Goal: Transaction & Acquisition: Purchase product/service

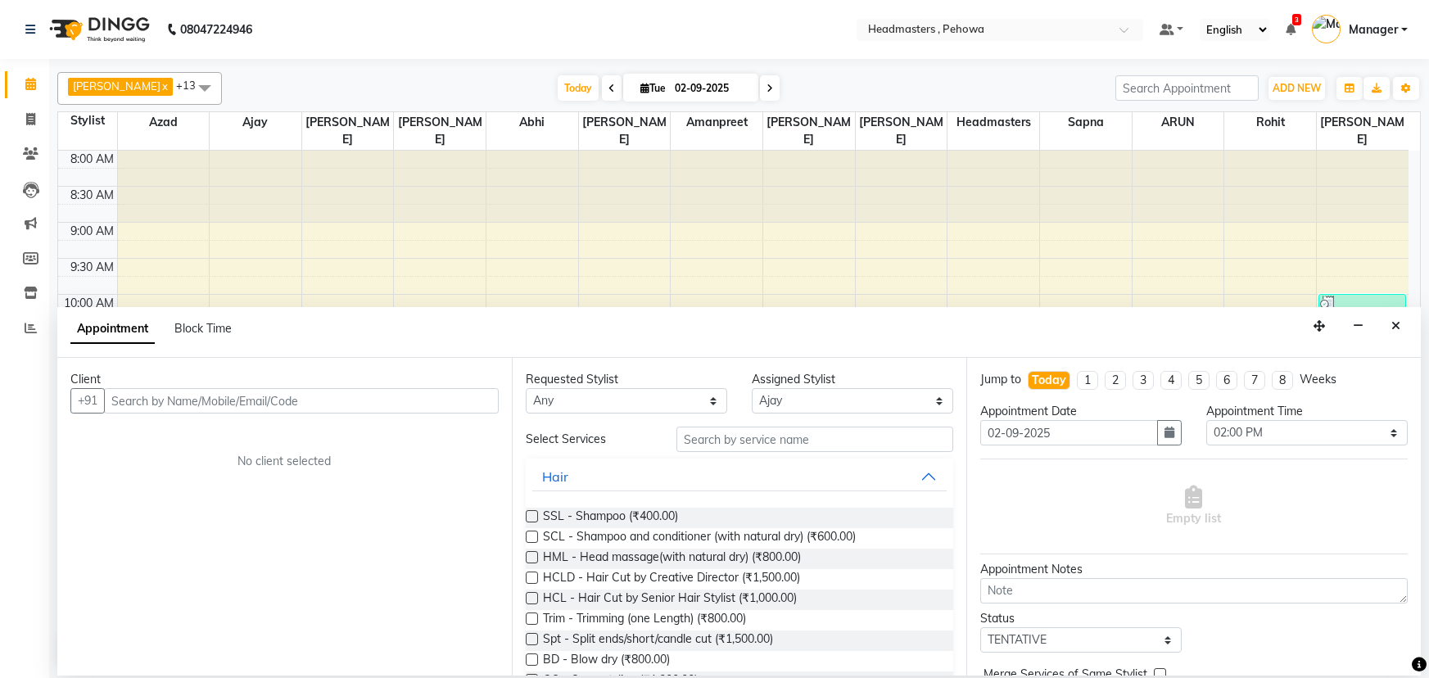
select select "68773"
select select "840"
select select "tentative"
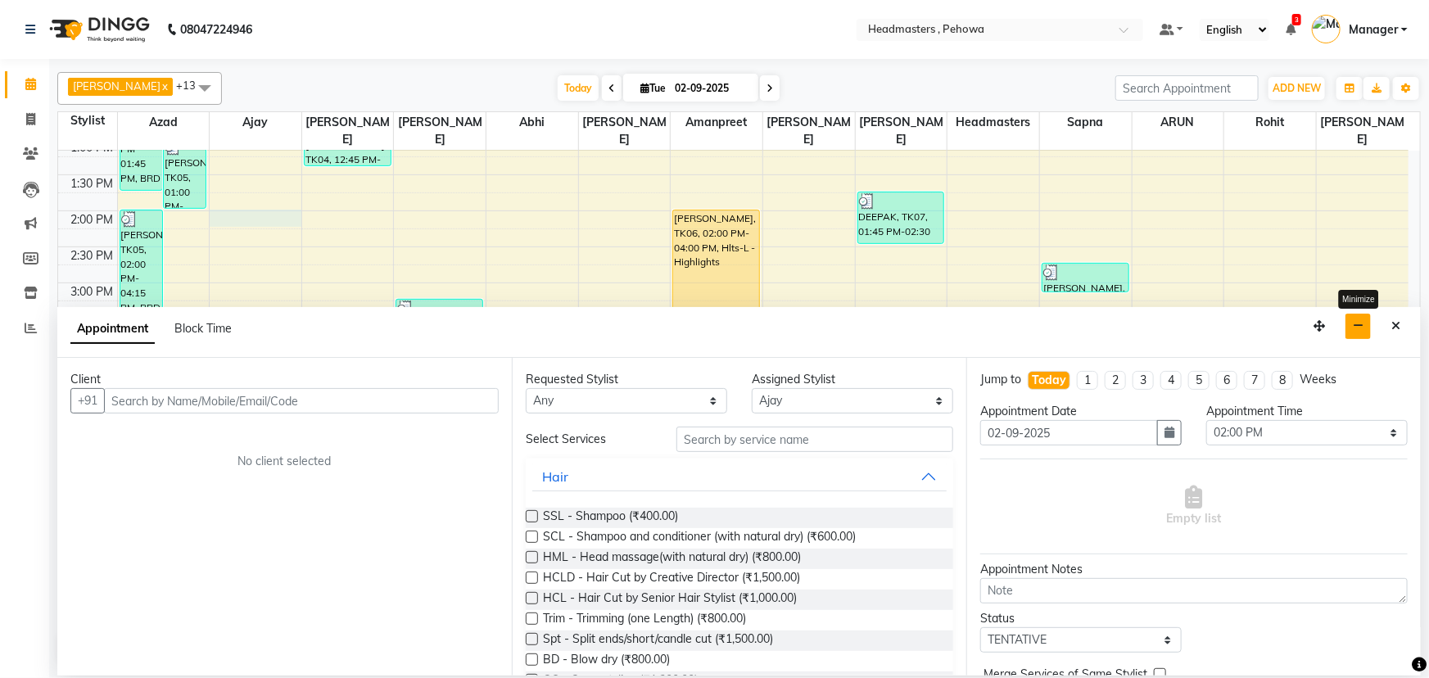
click at [1367, 329] on button "button" at bounding box center [1357, 326] width 25 height 25
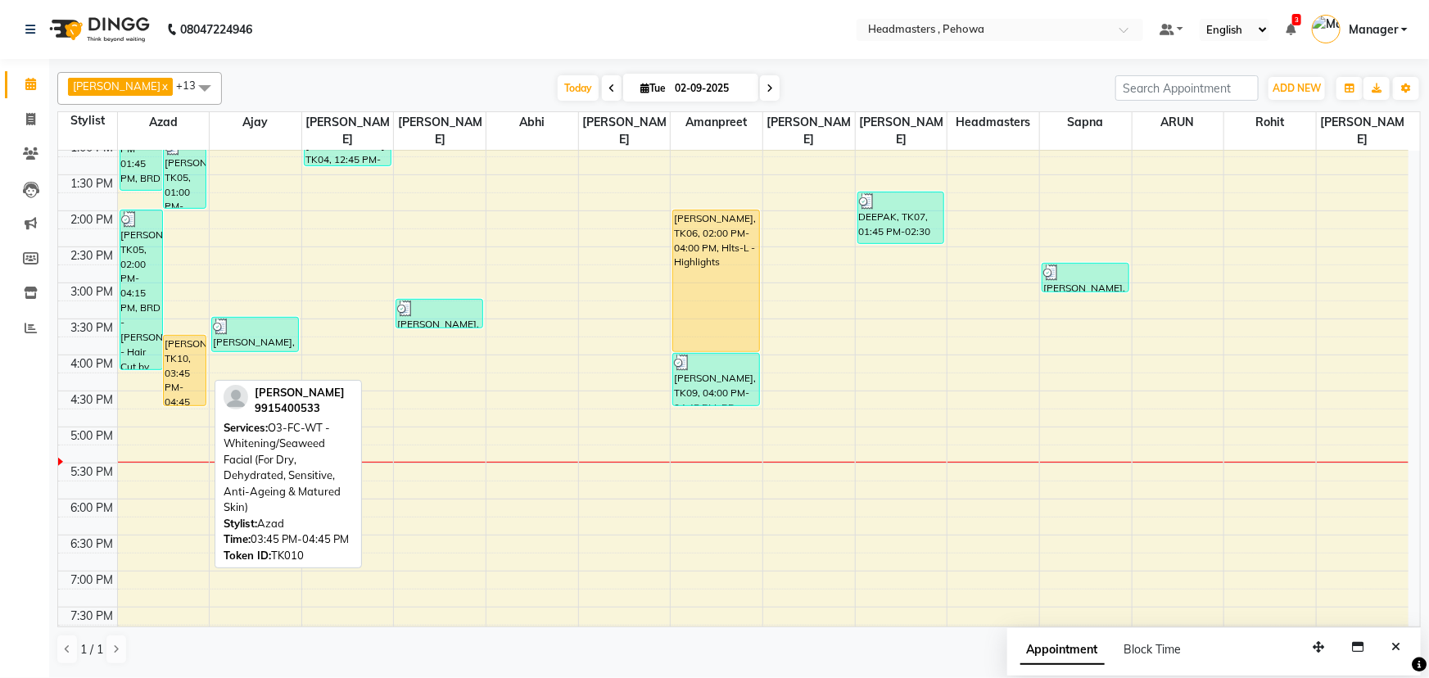
click at [188, 341] on div "SURENDER, TK10, 03:45 PM-04:45 PM, O3-FC-WT - Whitening/Seaweed Facial (For Dry…" at bounding box center [185, 371] width 42 height 70
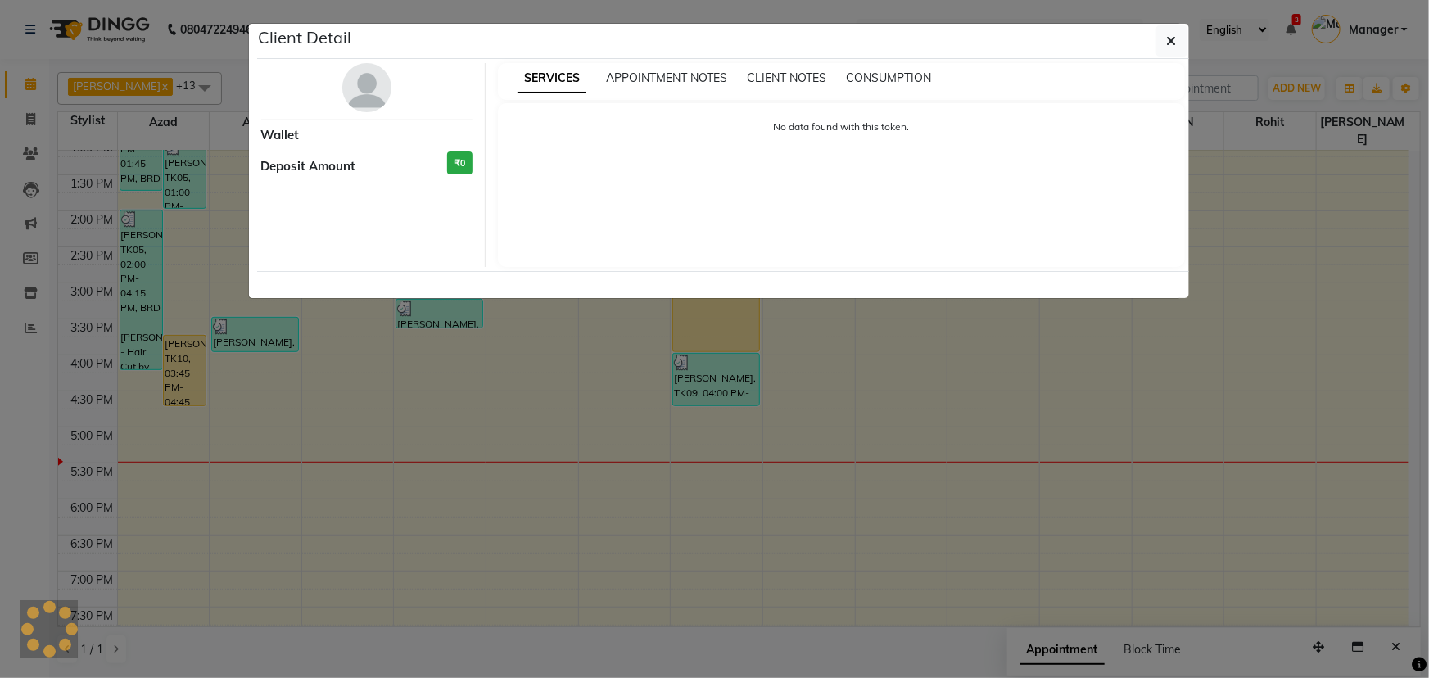
select select "1"
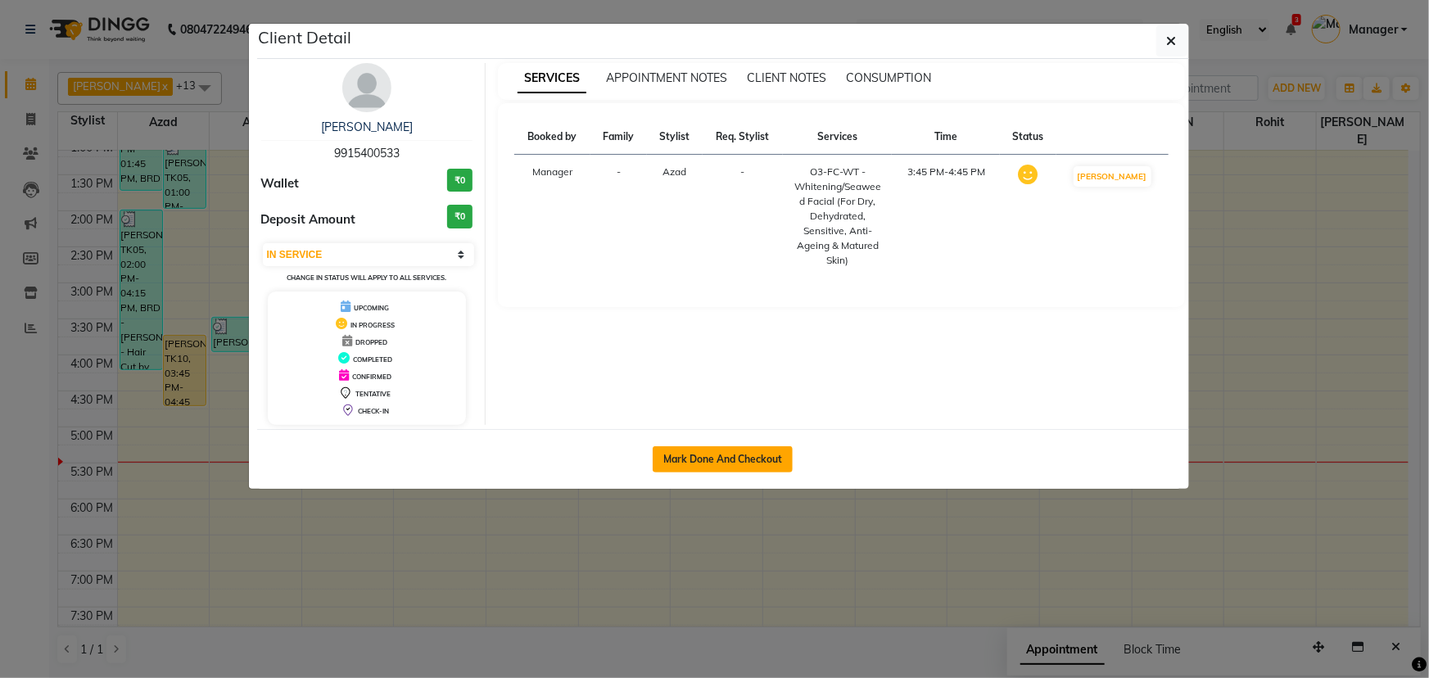
click at [755, 467] on button "Mark Done And Checkout" at bounding box center [723, 459] width 140 height 26
select select "service"
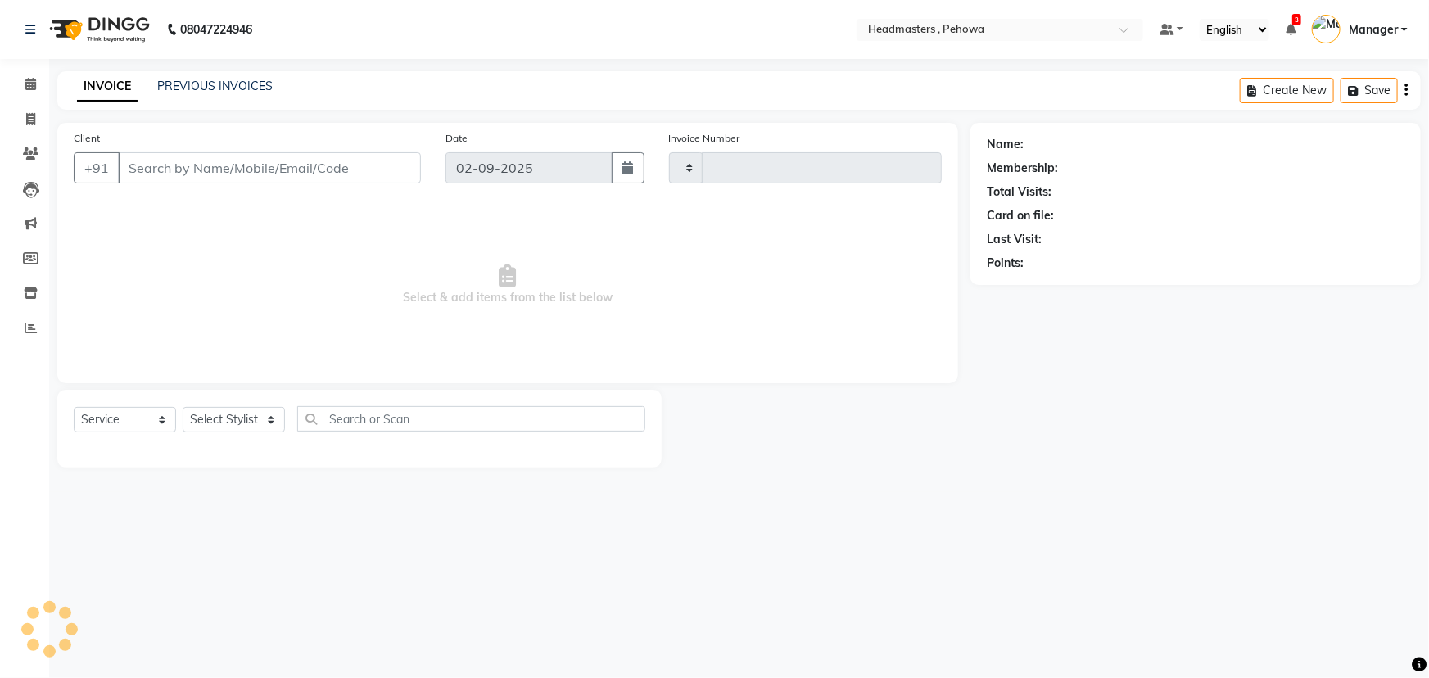
type input "2542"
select select "7727"
type input "9915400533"
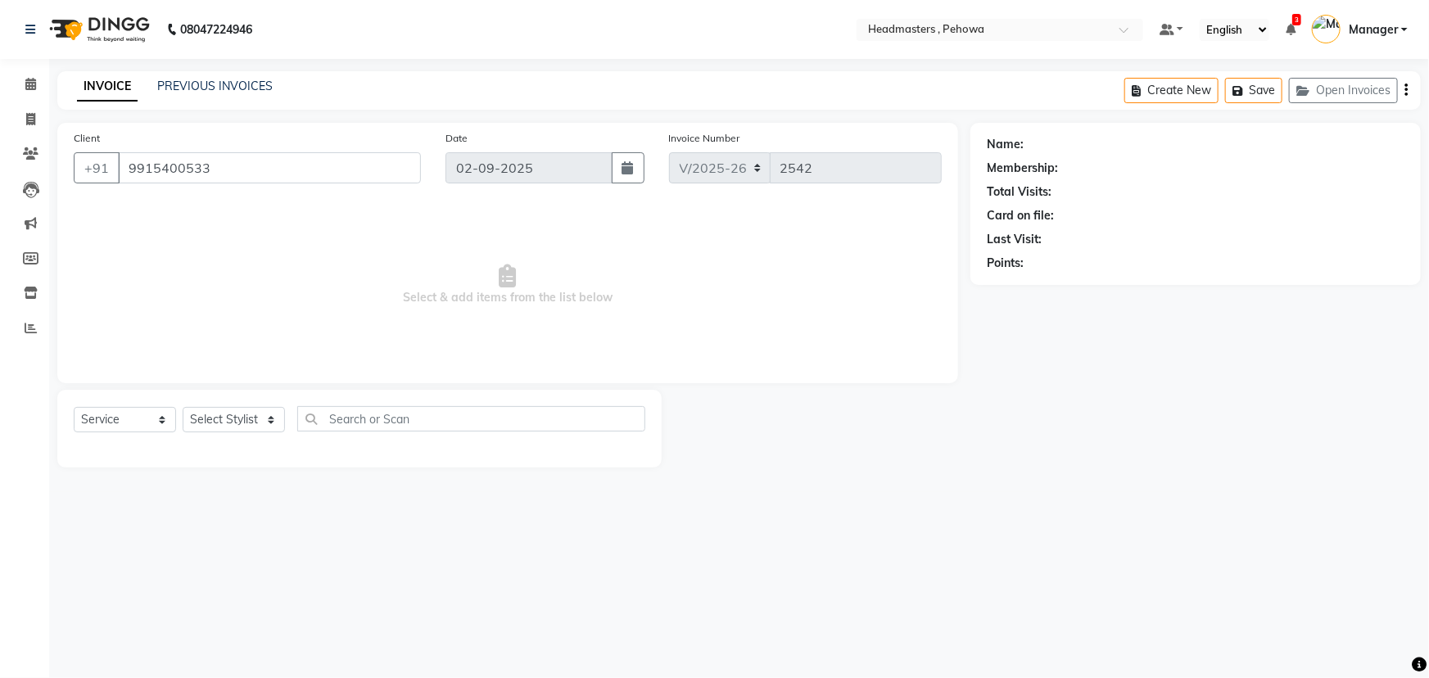
select select "68772"
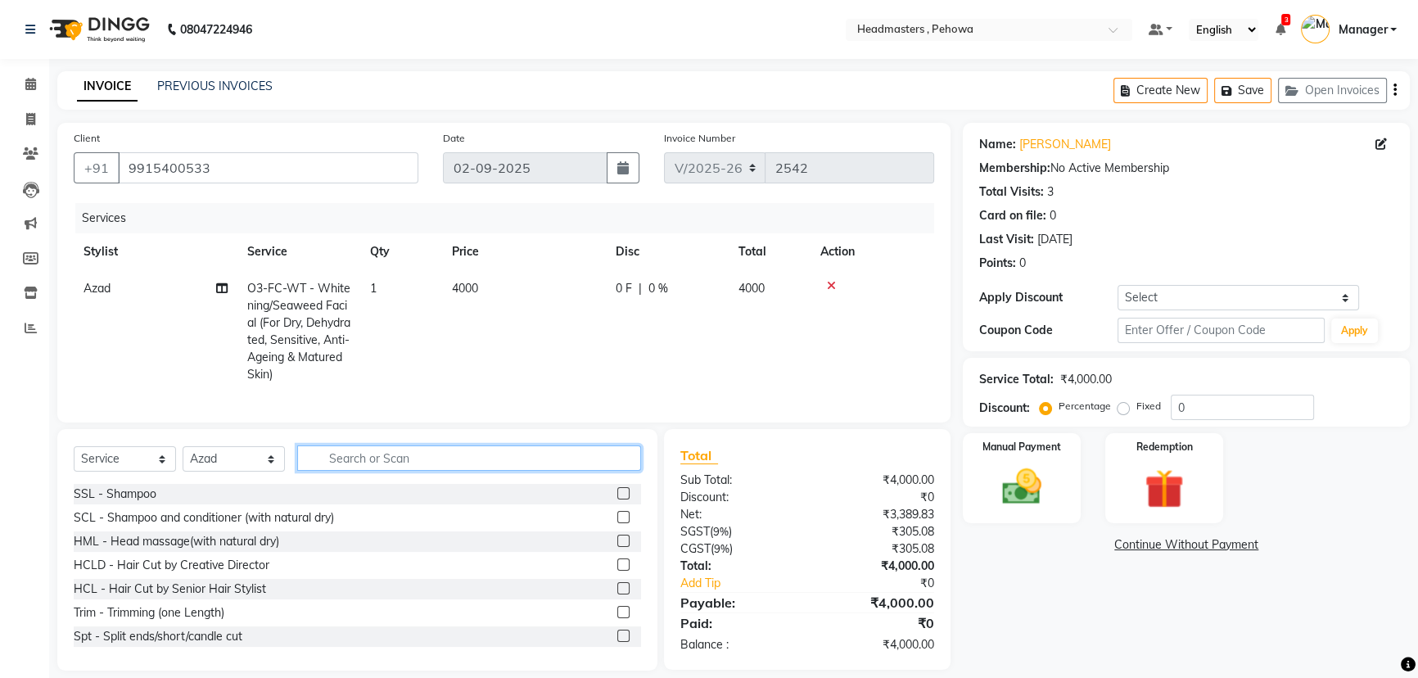
click at [331, 471] on input "text" at bounding box center [469, 457] width 344 height 25
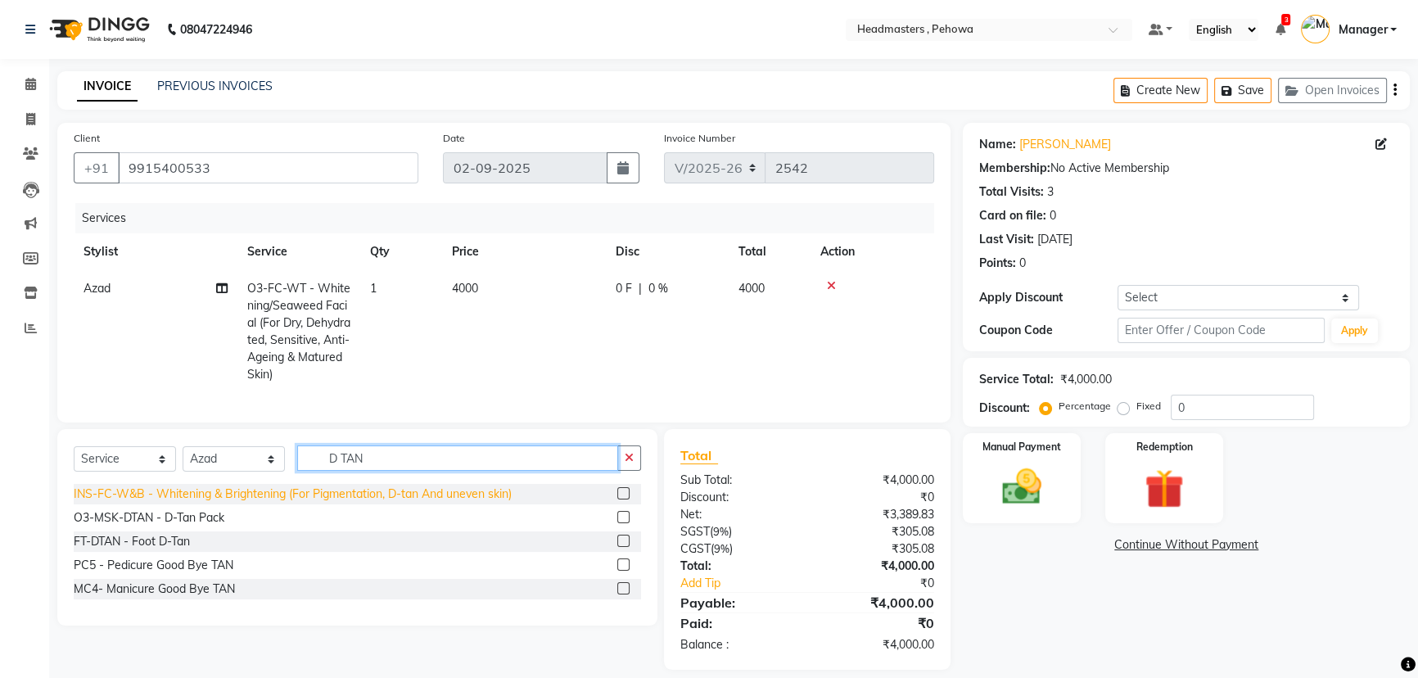
type input "D TAN"
click at [182, 503] on div "INS-FC-W&B - Whitening & Brightening (For Pigmentation, D-tan And uneven skin)" at bounding box center [293, 494] width 438 height 17
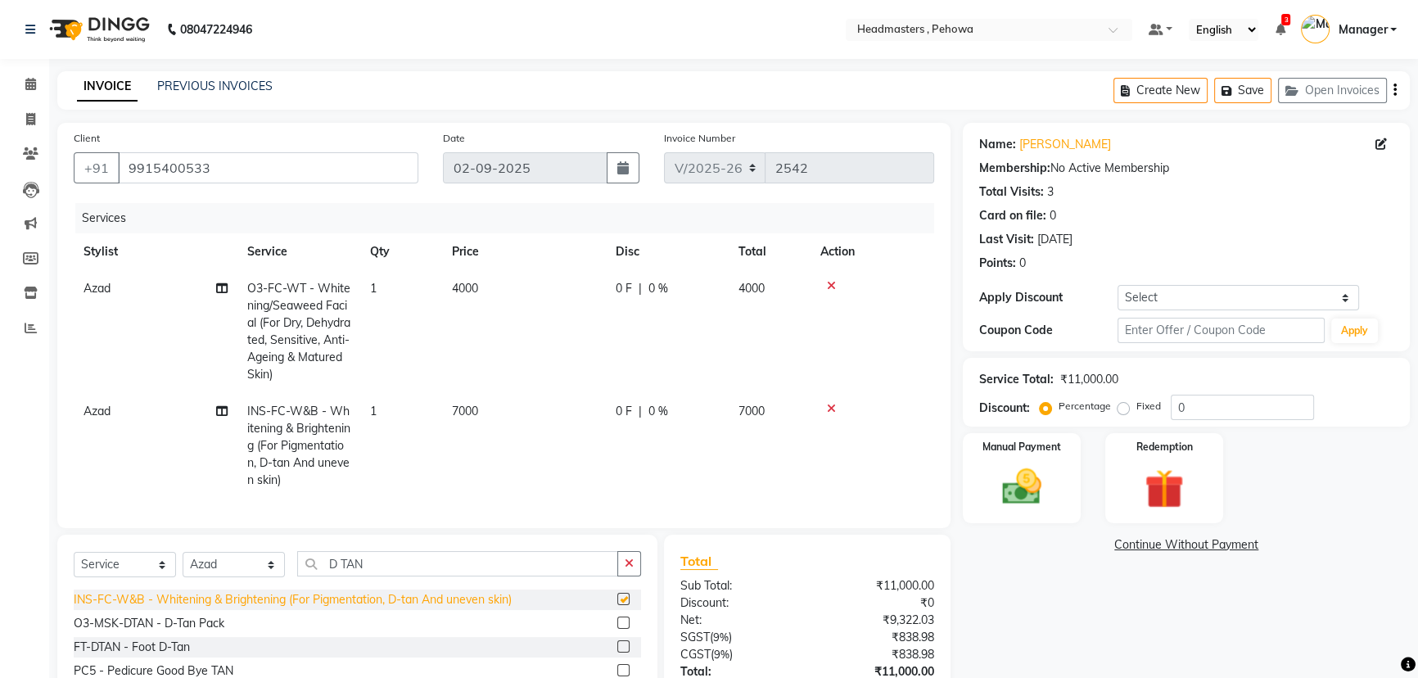
checkbox input "false"
click at [834, 409] on icon at bounding box center [831, 408] width 9 height 11
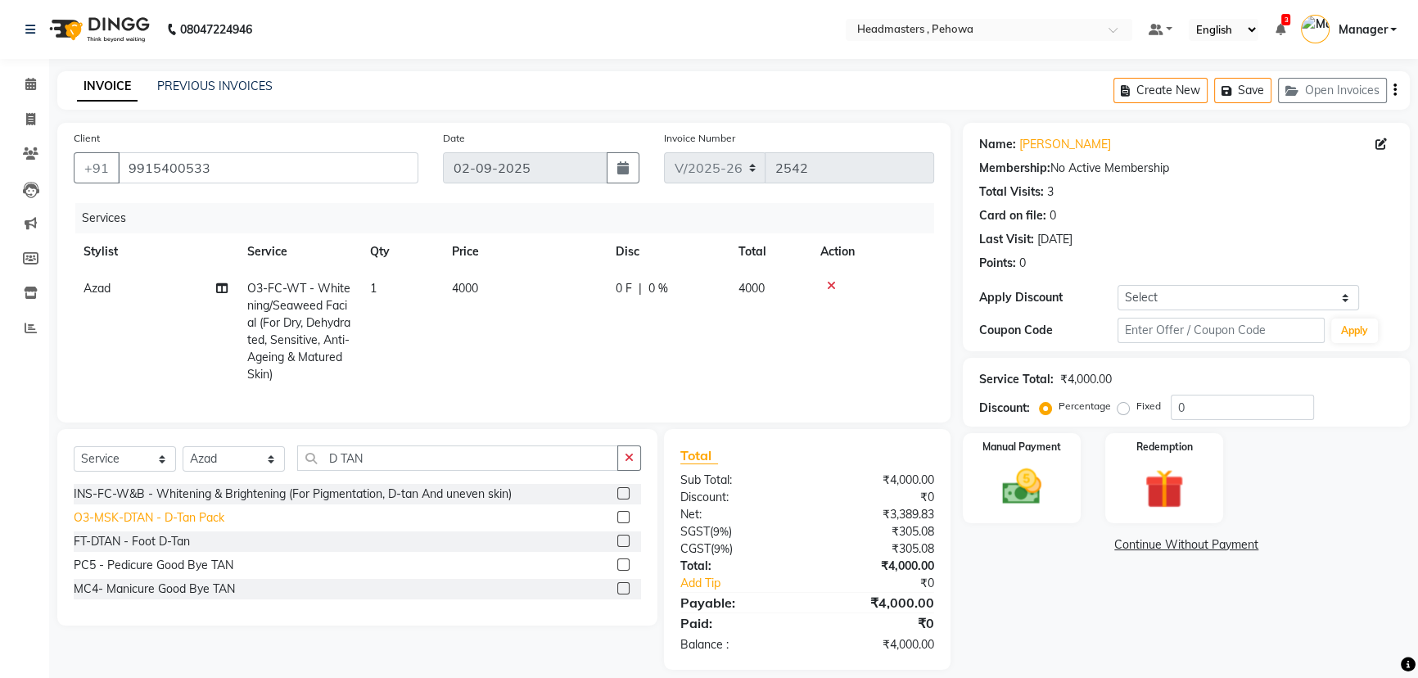
click at [156, 526] on div "O3-MSK-DTAN - D-Tan Pack" at bounding box center [149, 517] width 151 height 17
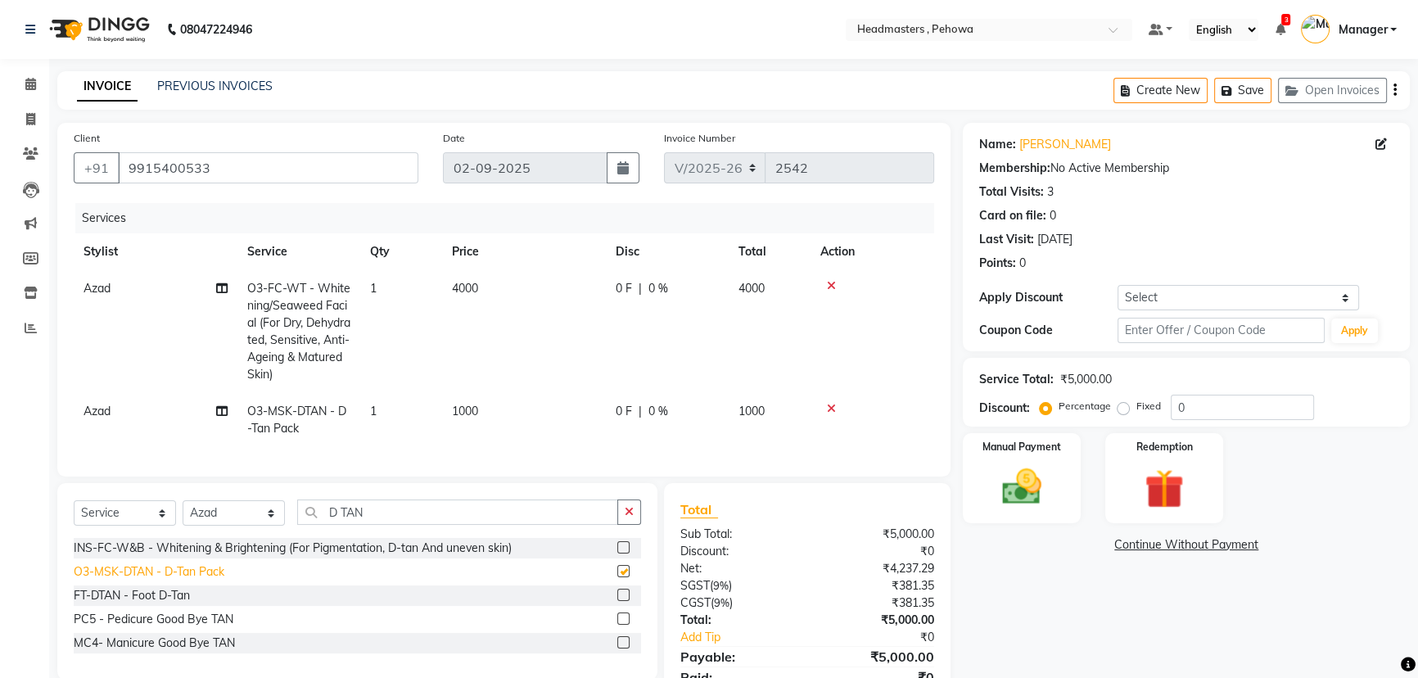
checkbox input "false"
drag, startPoint x: 1178, startPoint y: 404, endPoint x: 1231, endPoint y: 404, distance: 53.2
click at [1231, 404] on input "0" at bounding box center [1242, 407] width 143 height 25
type input "50"
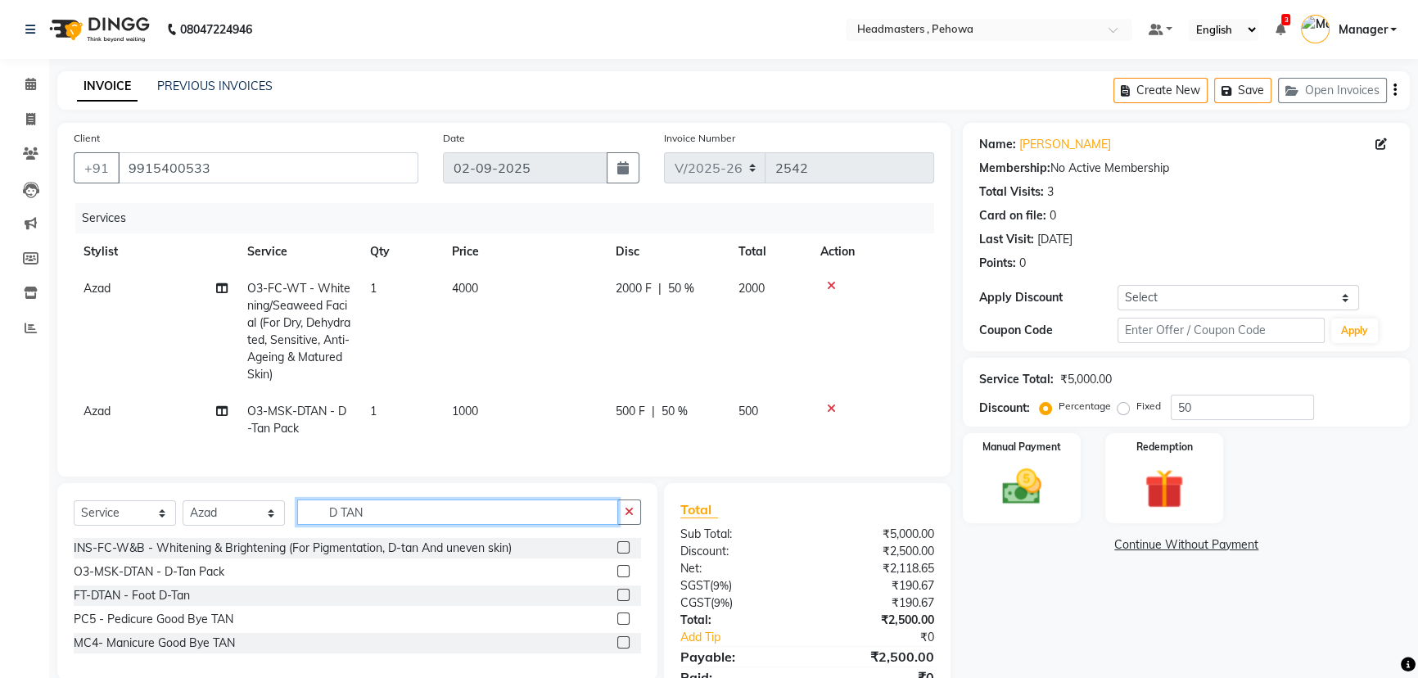
click at [373, 523] on input "D TAN" at bounding box center [457, 511] width 321 height 25
type input "D"
type input "T"
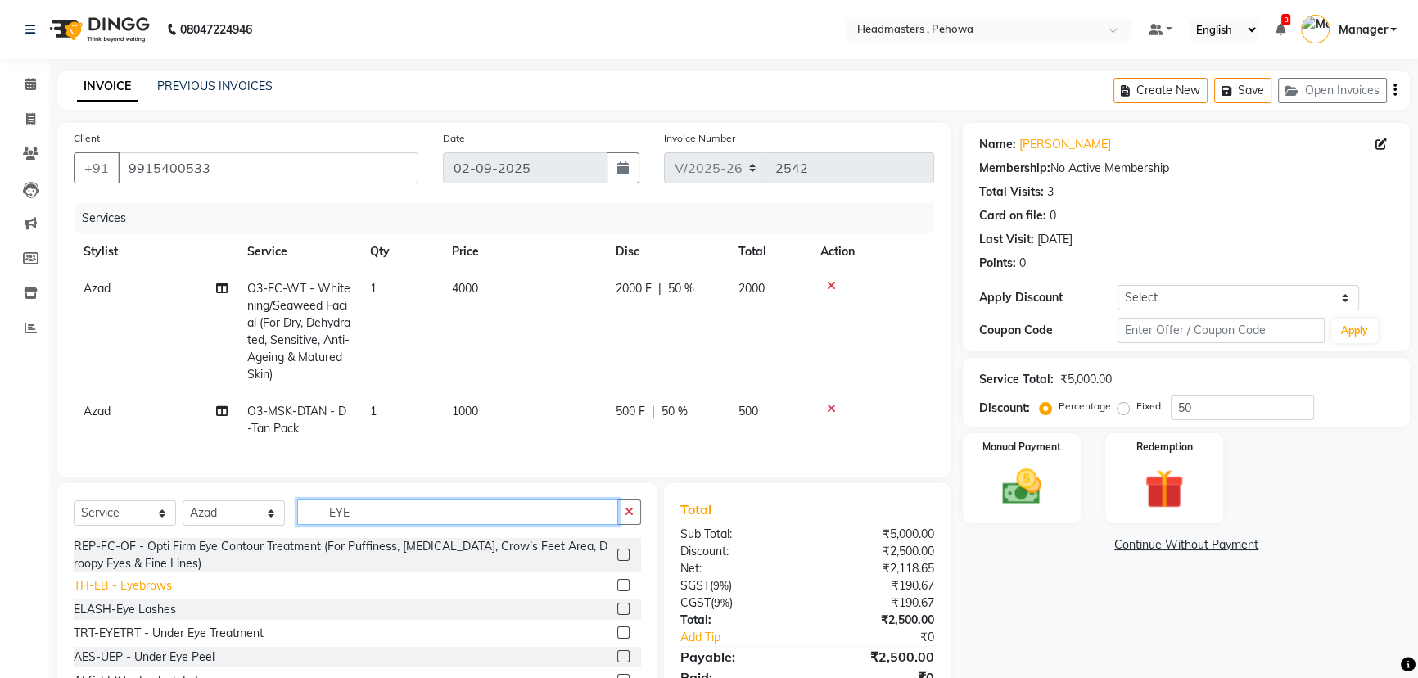
type input "EYE"
click at [120, 594] on div "TH-EB - Eyebrows" at bounding box center [123, 585] width 98 height 17
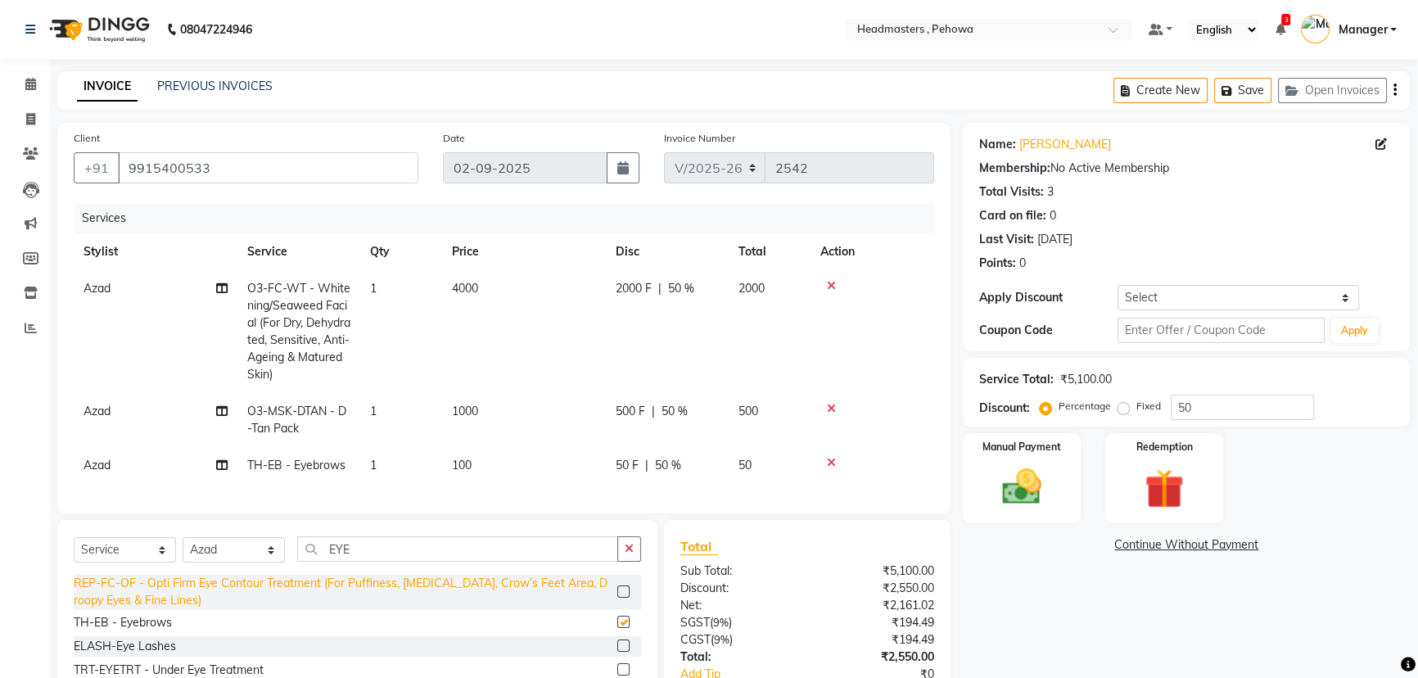
checkbox input "false"
click at [666, 467] on span "50 %" at bounding box center [668, 465] width 26 height 17
select select "68772"
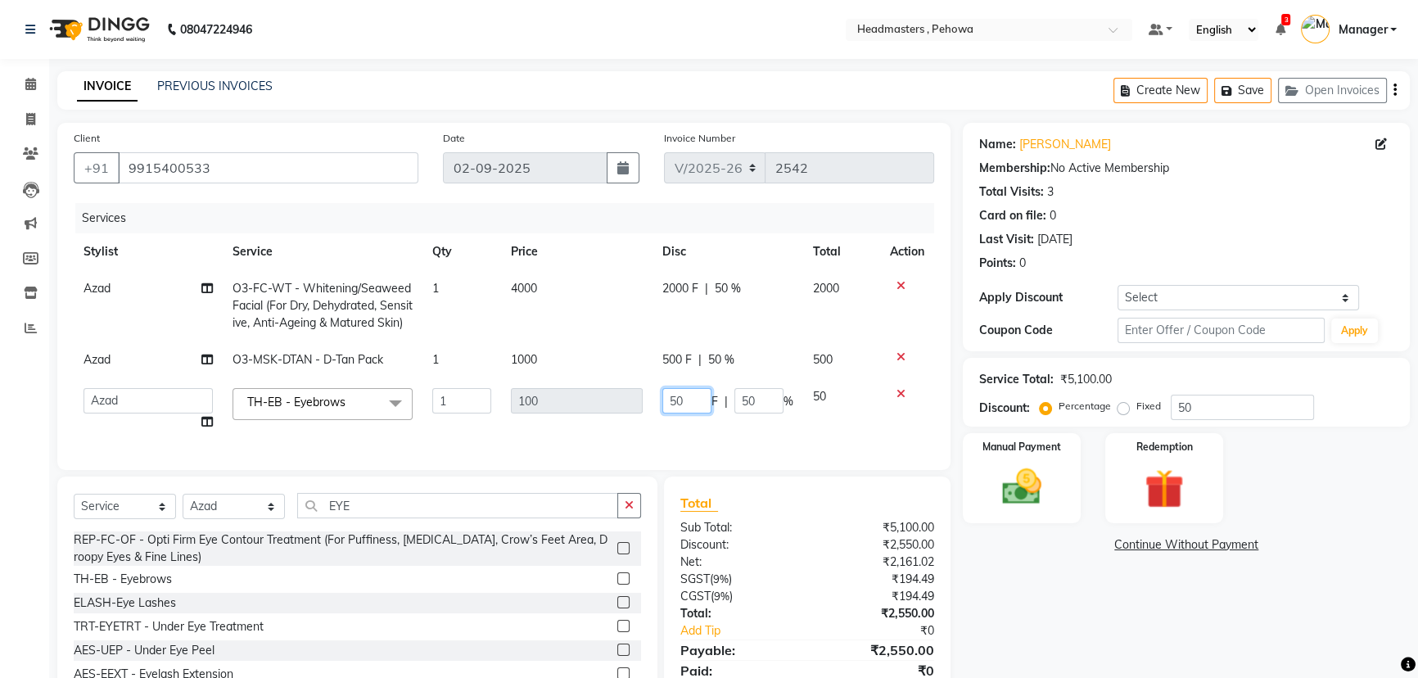
click at [702, 410] on input "50" at bounding box center [686, 400] width 49 height 25
type input "5"
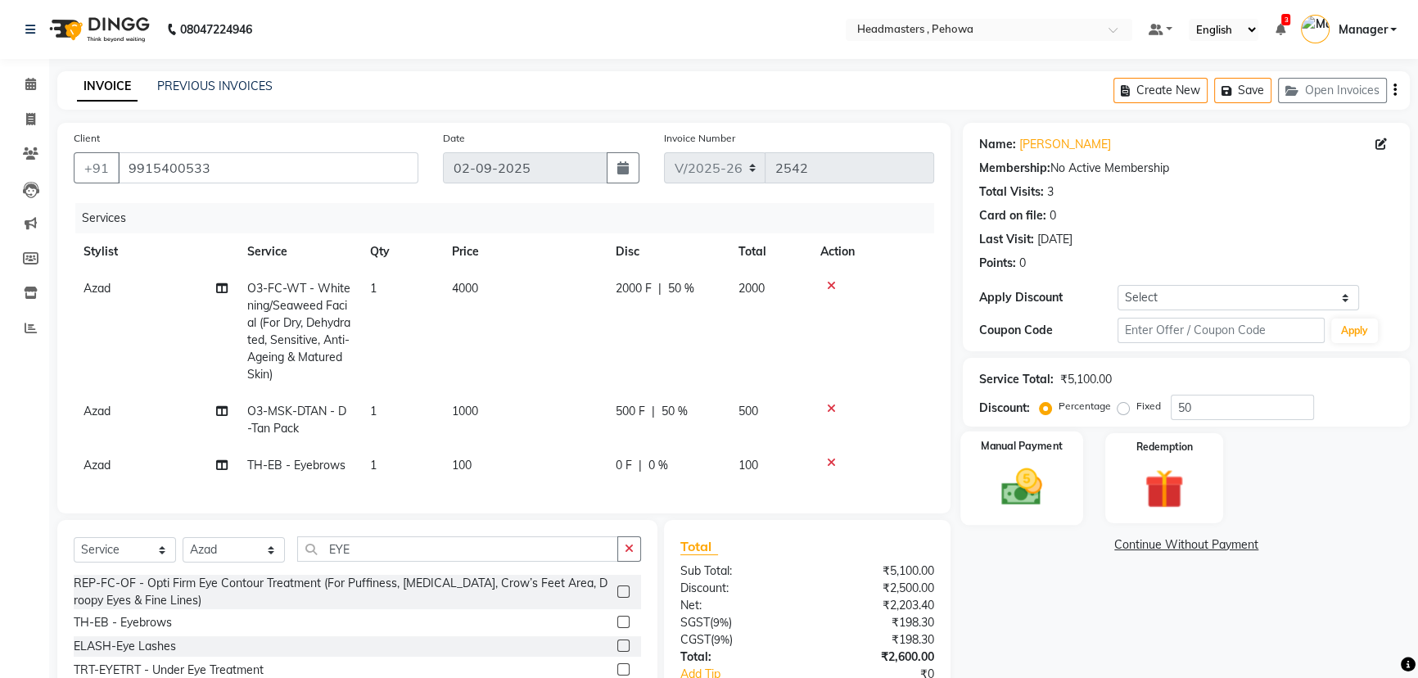
click at [1029, 478] on img at bounding box center [1022, 486] width 66 height 47
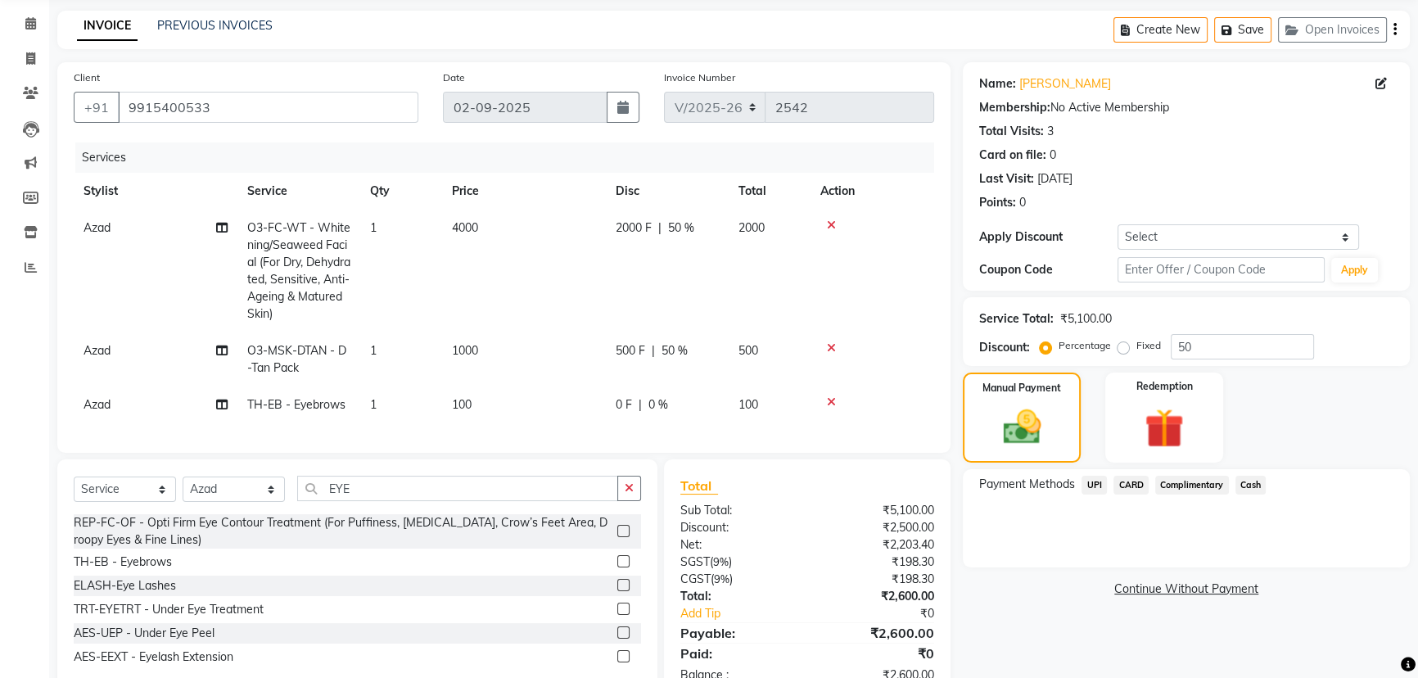
scroll to position [119, 0]
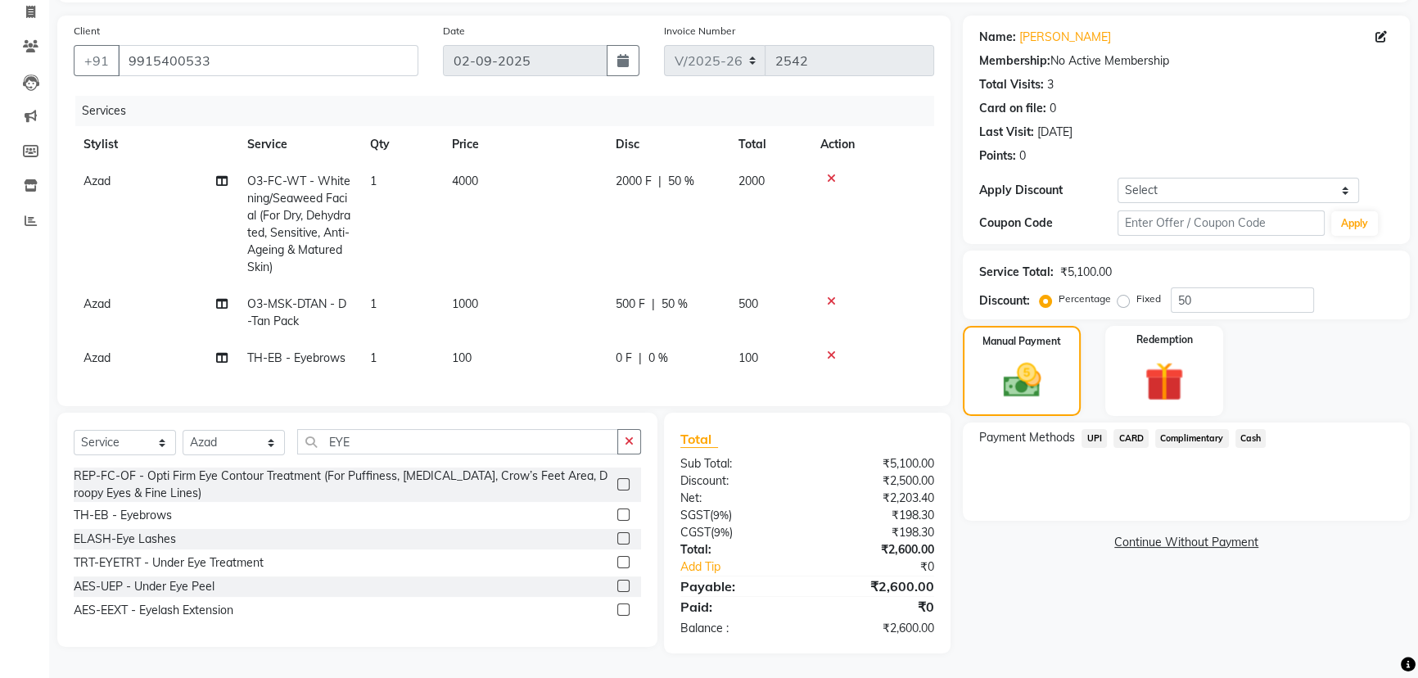
click at [1097, 429] on span "UPI" at bounding box center [1094, 438] width 25 height 19
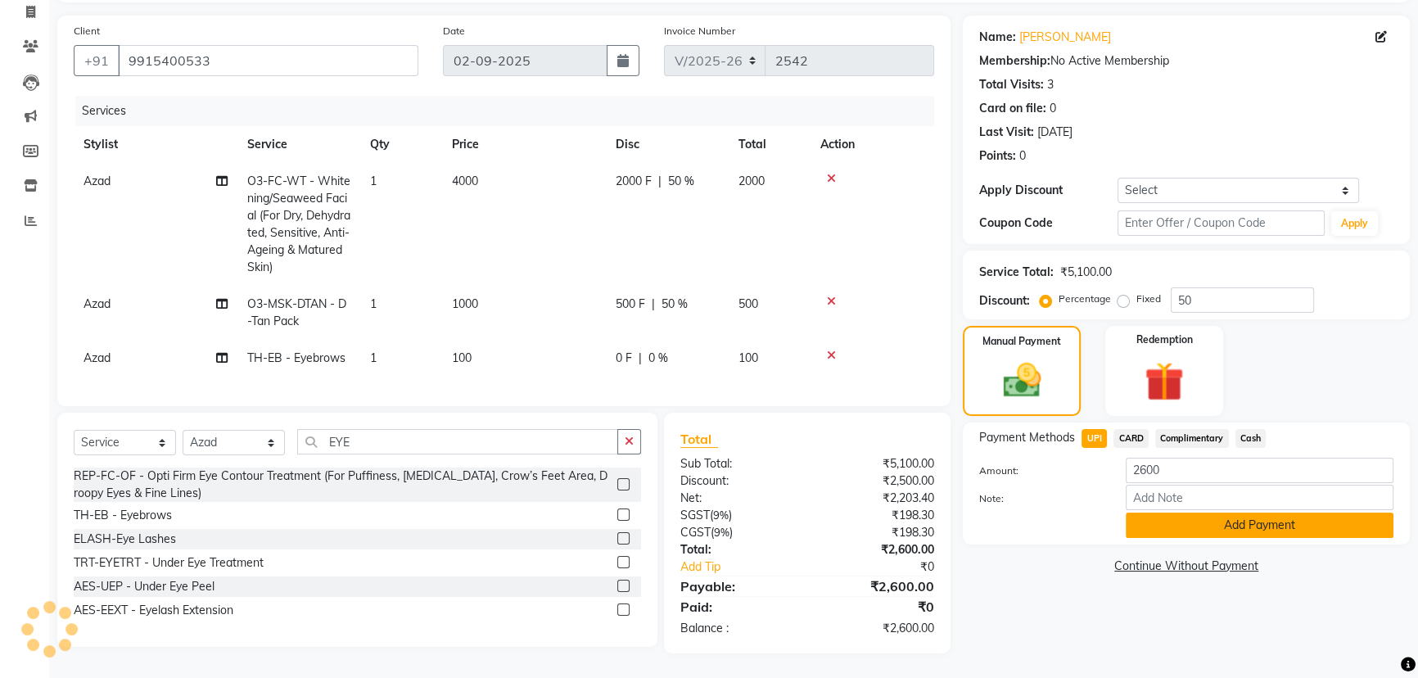
click at [1164, 513] on button "Add Payment" at bounding box center [1260, 525] width 268 height 25
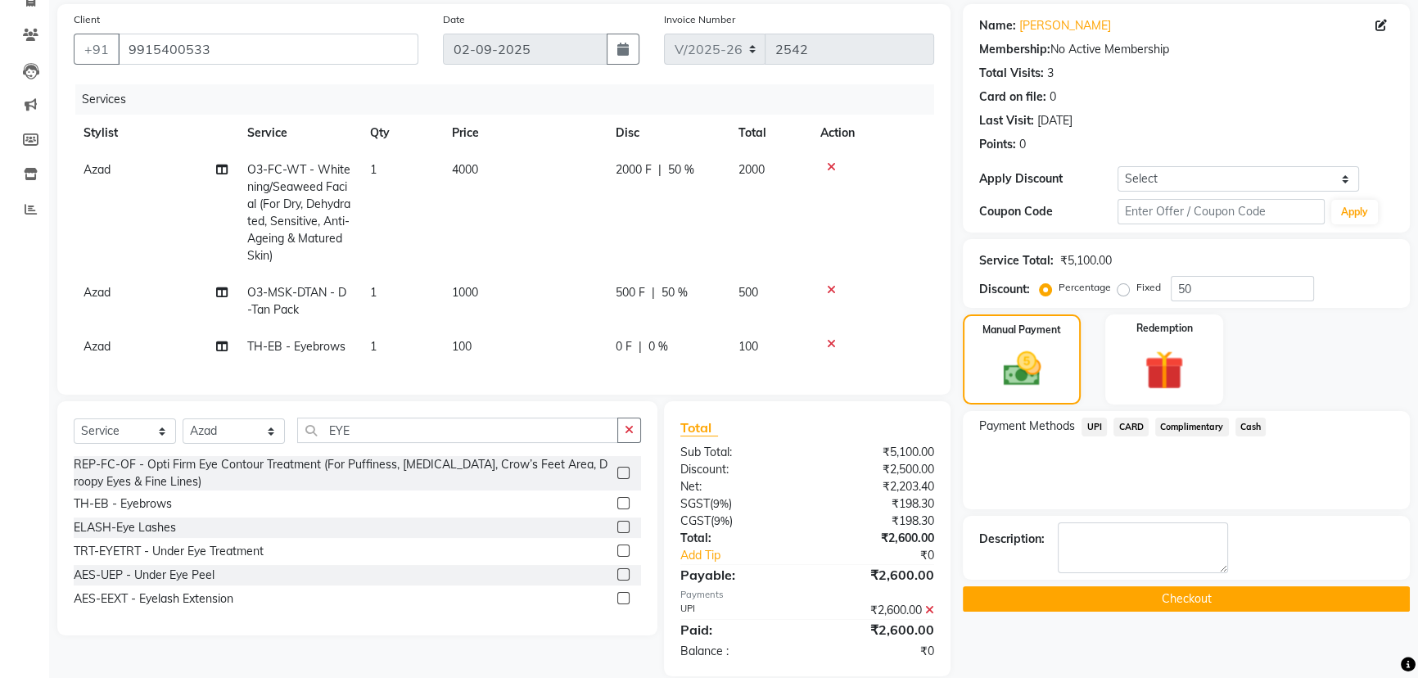
scroll to position [153, 0]
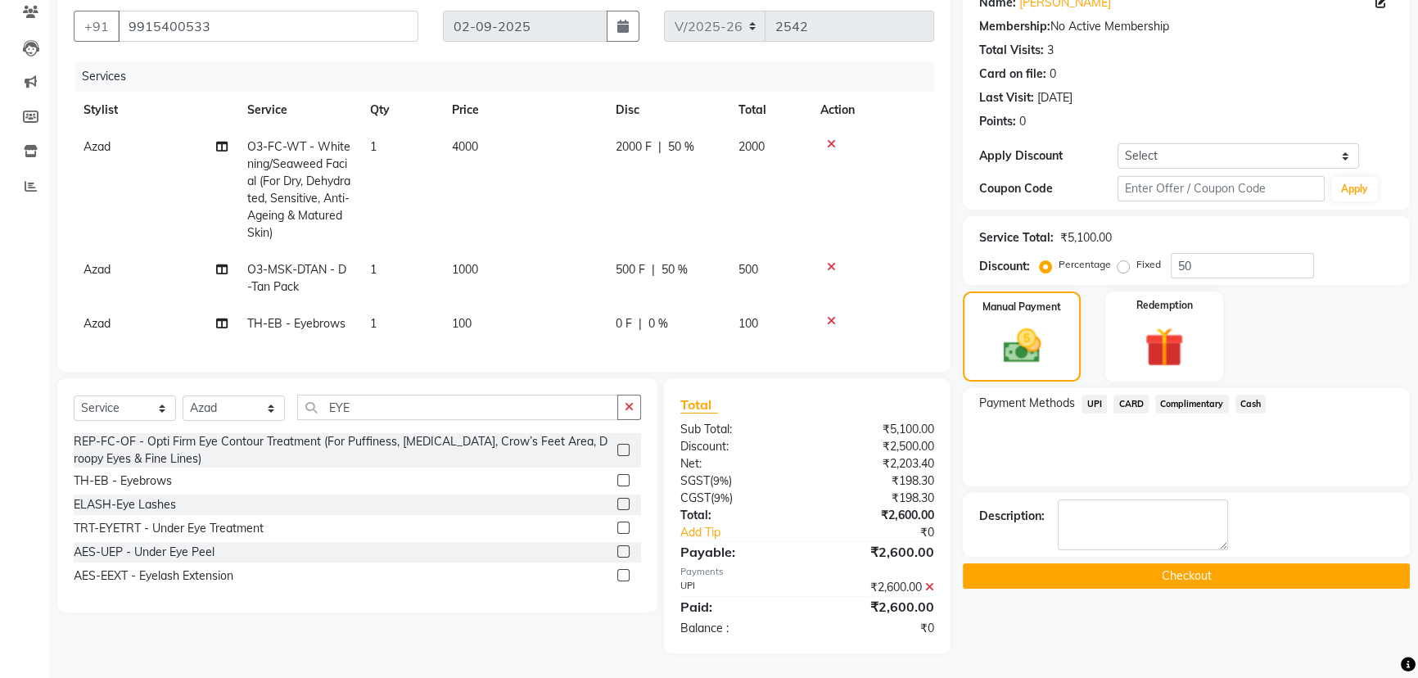
click at [1162, 563] on button "Checkout" at bounding box center [1186, 575] width 447 height 25
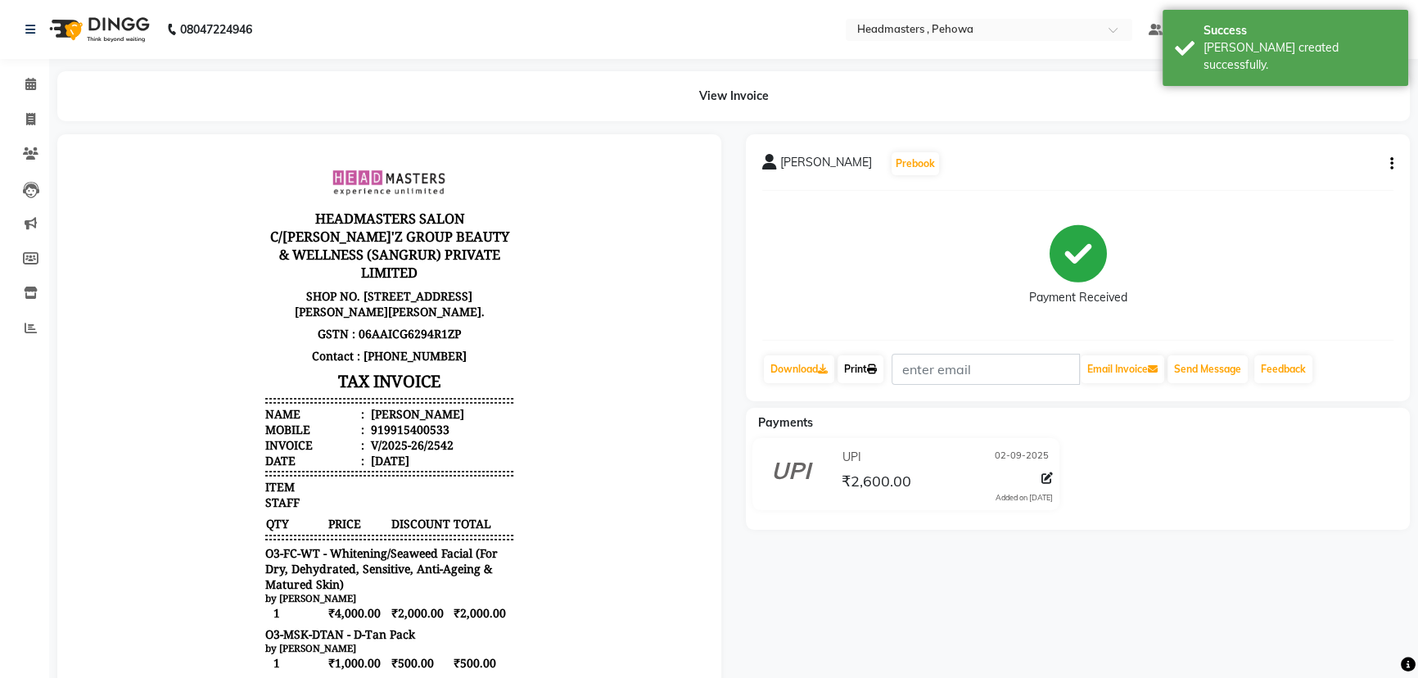
click at [865, 363] on link "Print" at bounding box center [861, 369] width 46 height 28
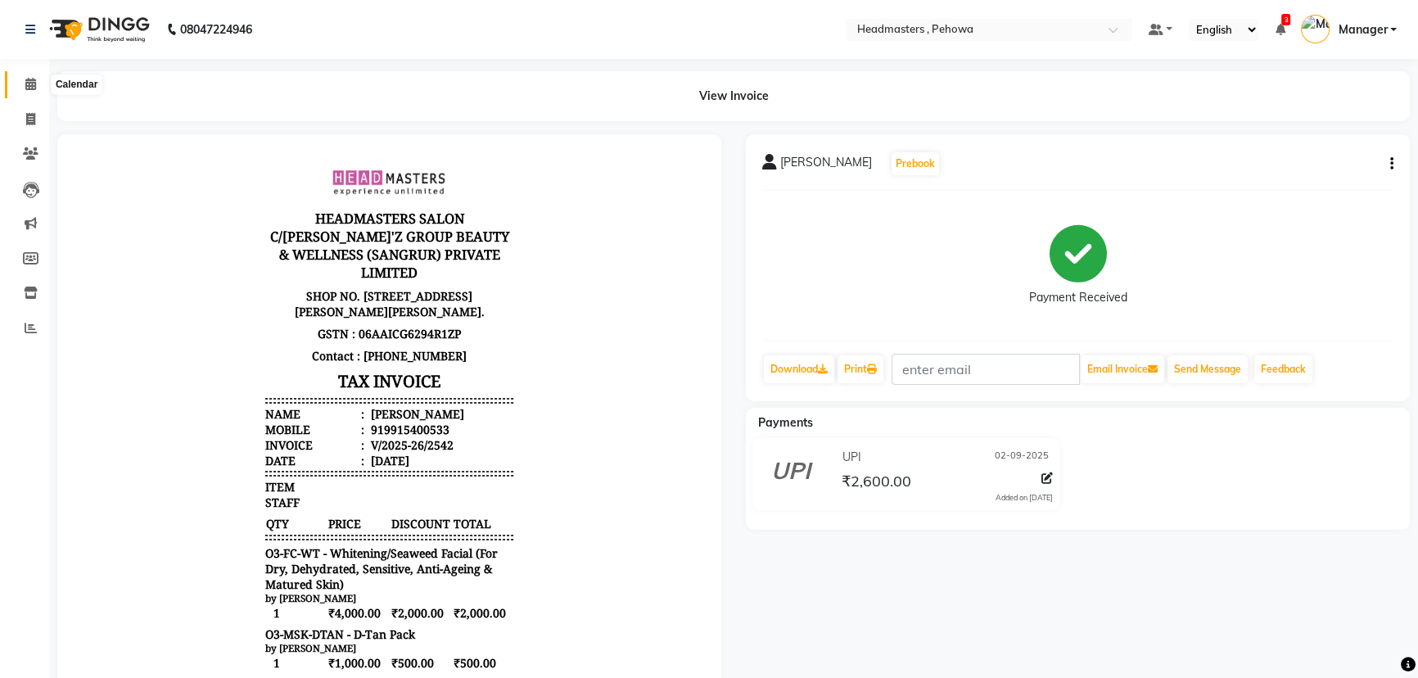
click at [27, 81] on icon at bounding box center [30, 84] width 11 height 12
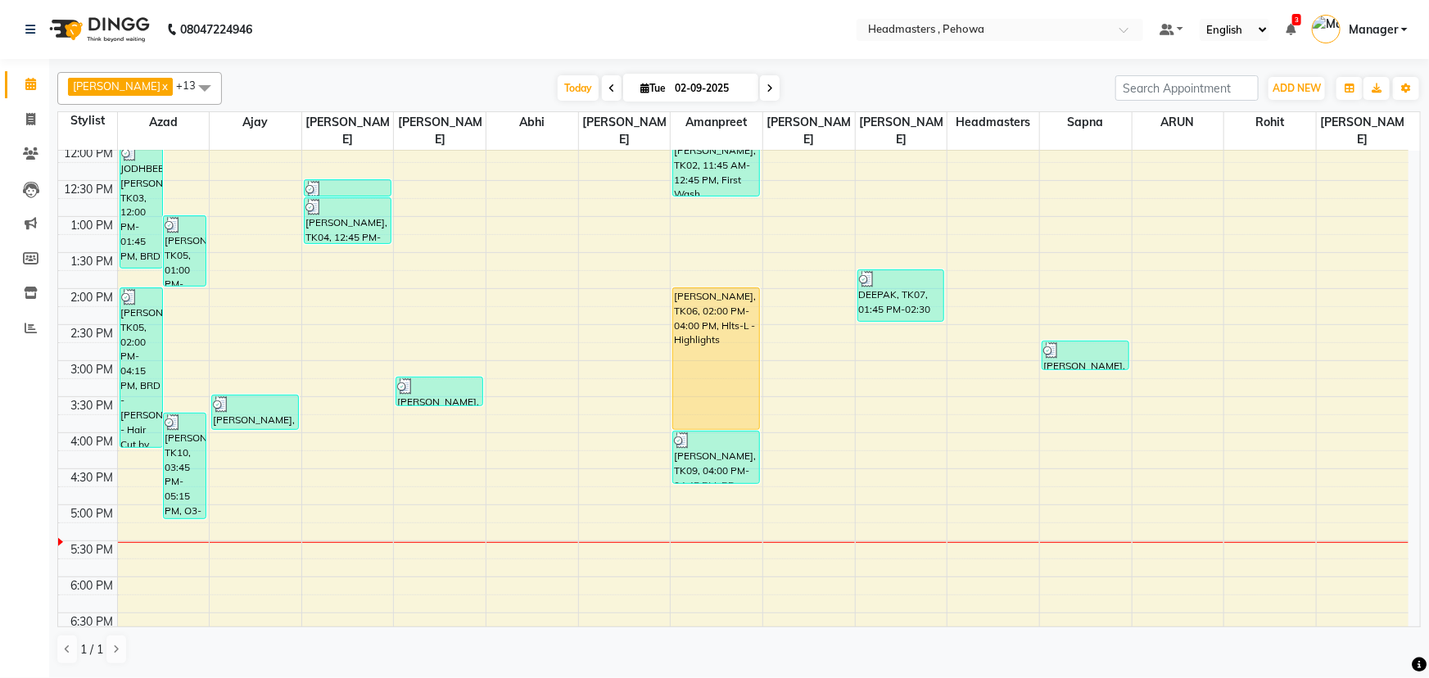
scroll to position [297, 0]
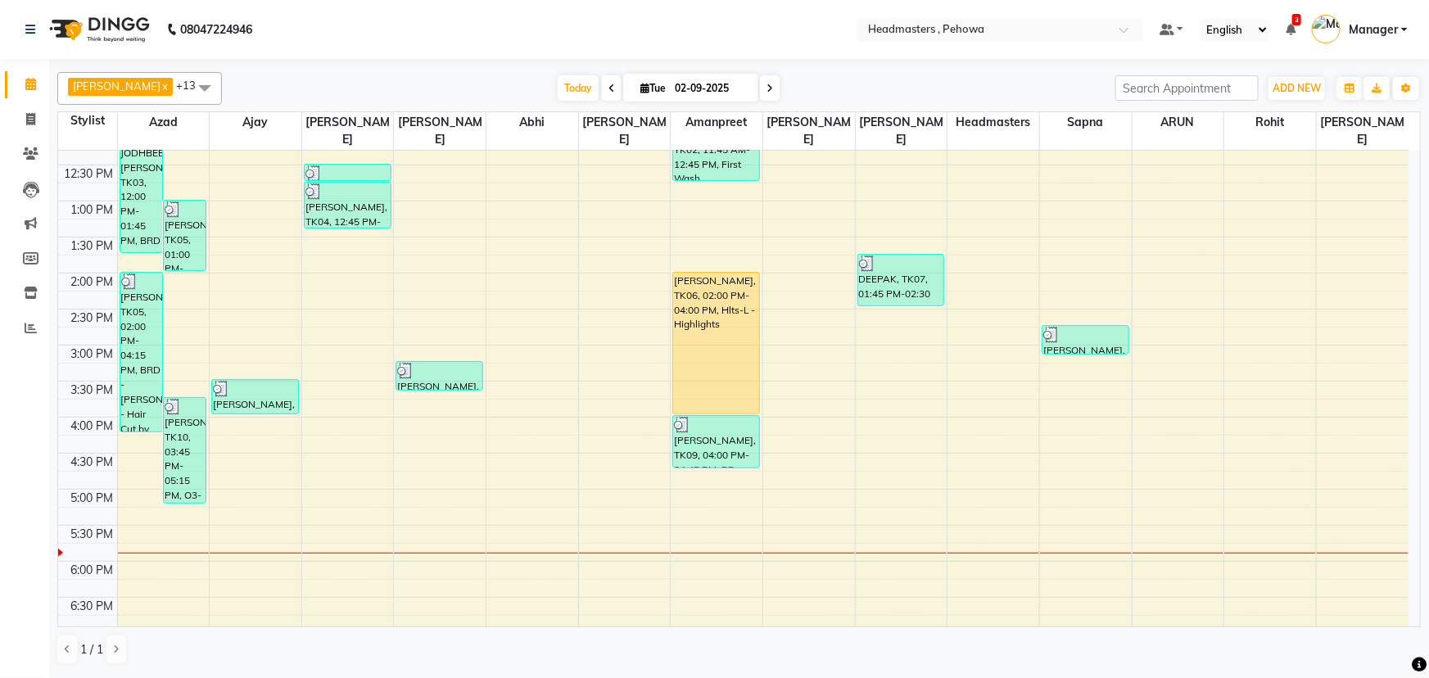
scroll to position [446, 0]
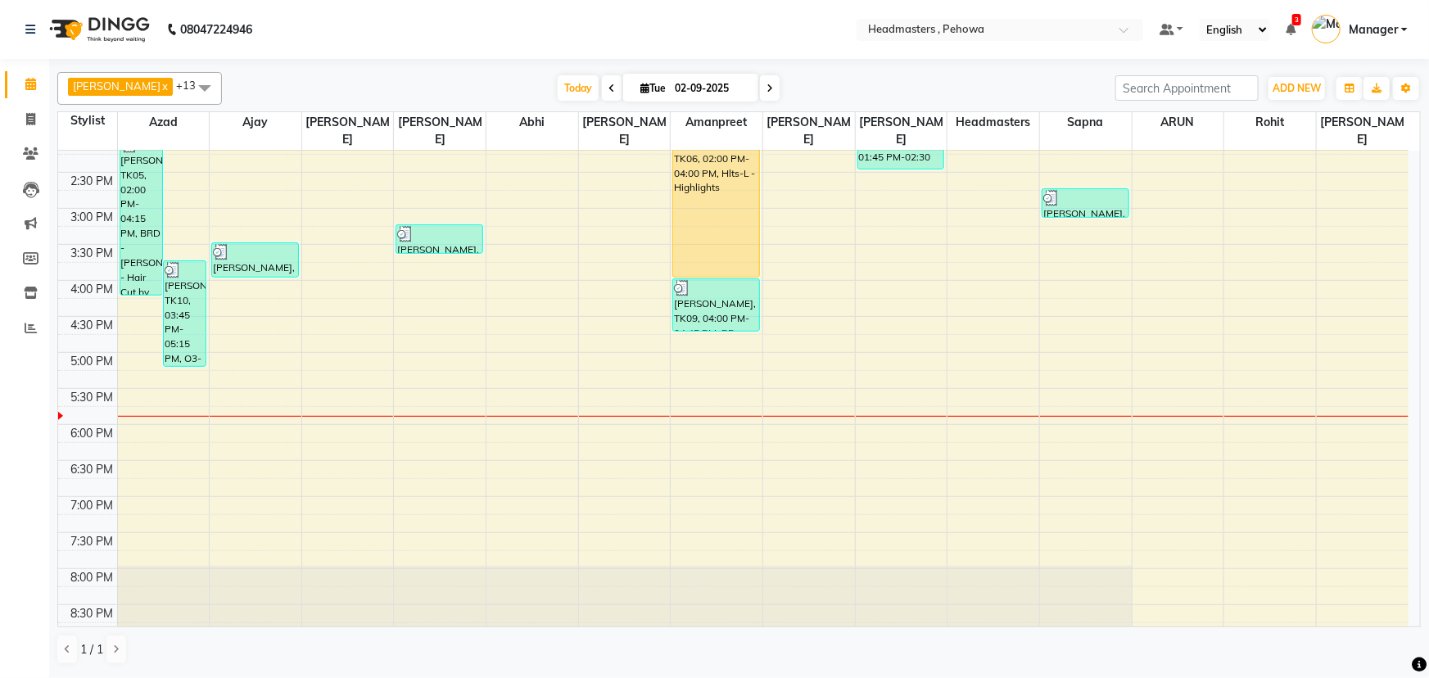
click at [169, 391] on div "8:00 AM 8:30 AM 9:00 AM 9:30 AM 10:00 AM 10:30 AM 11:00 AM 11:30 AM 12:00 PM 12…" at bounding box center [733, 208] width 1350 height 1008
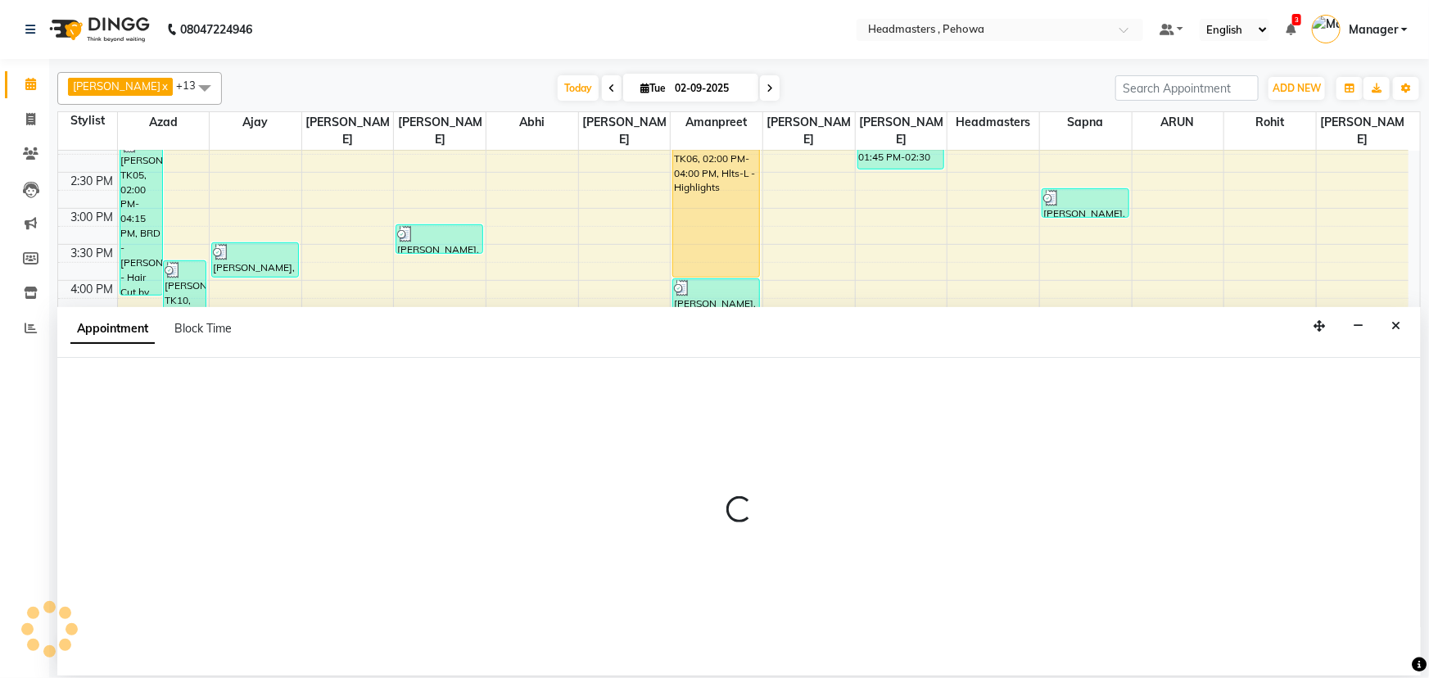
select select "68772"
select select "1065"
select select "tentative"
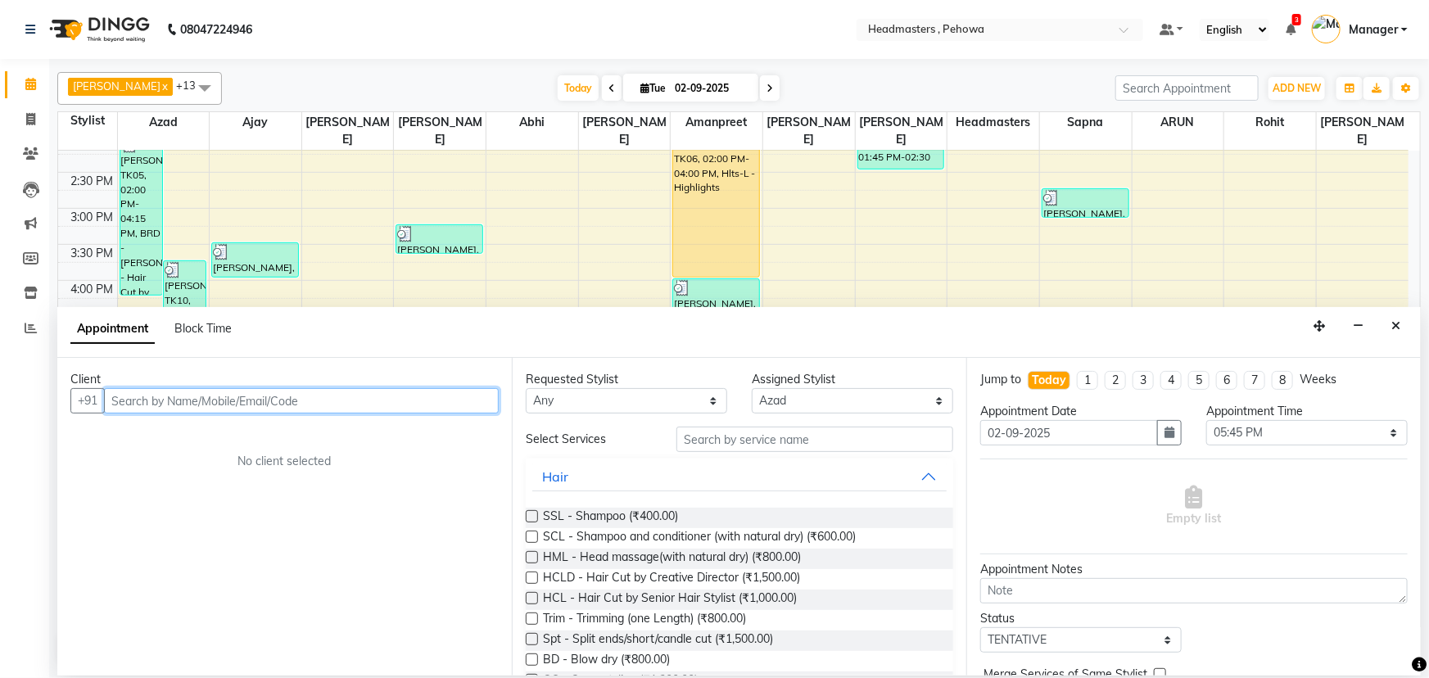
drag, startPoint x: 163, startPoint y: 400, endPoint x: 142, endPoint y: 408, distance: 22.8
click at [156, 400] on input "text" at bounding box center [301, 400] width 395 height 25
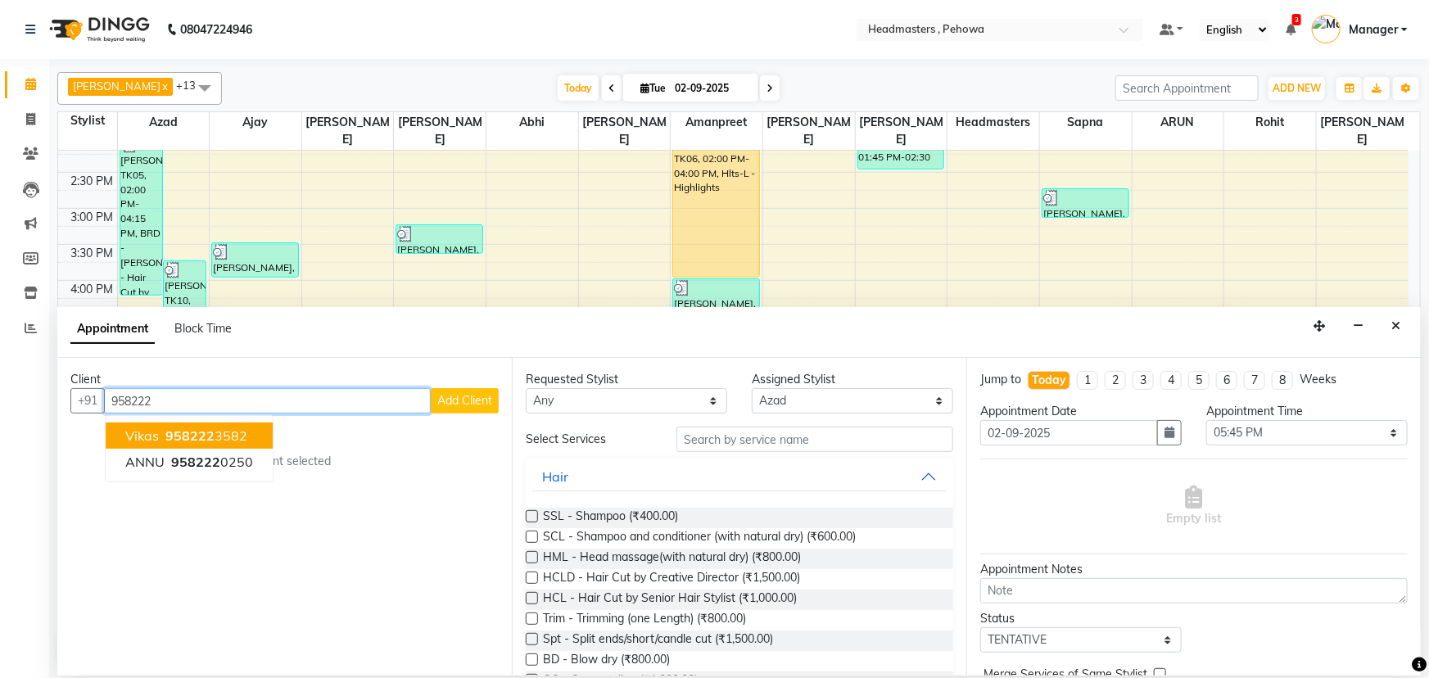
click at [246, 431] on button "vikas 958222 3582" at bounding box center [189, 435] width 167 height 26
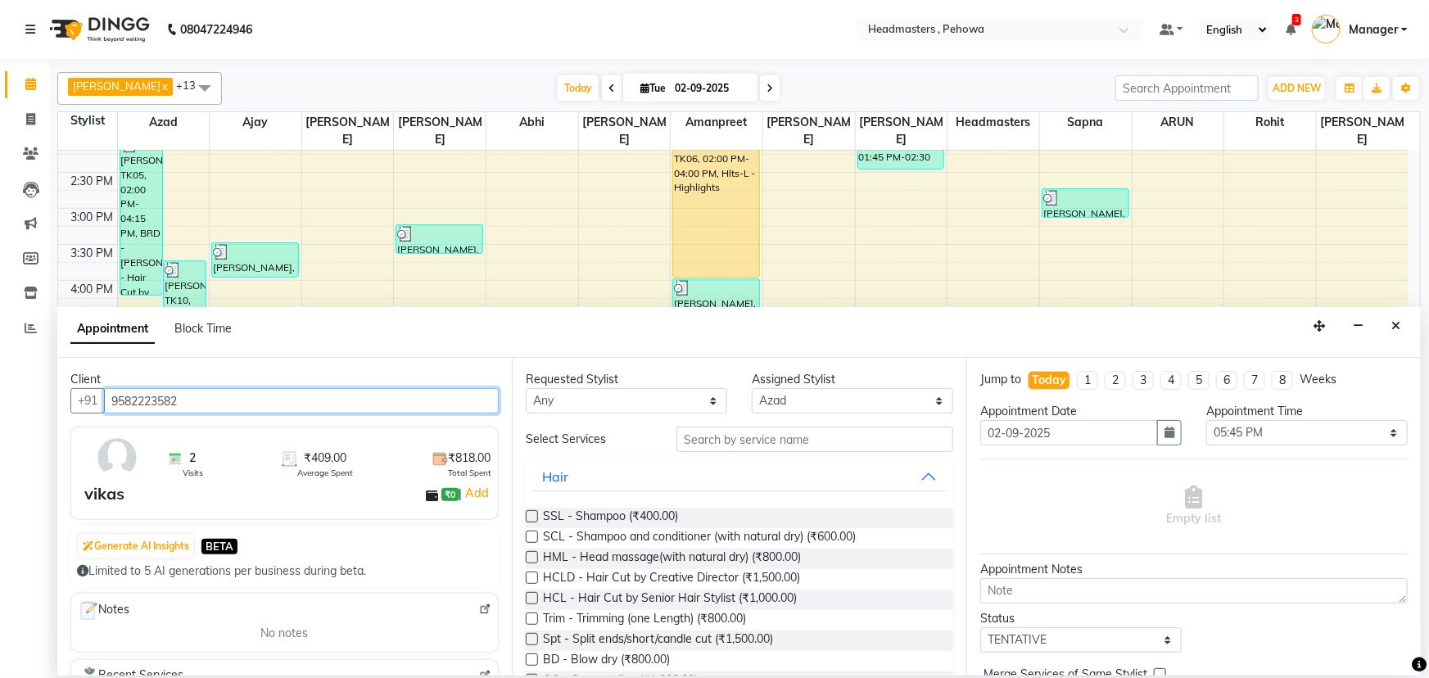
type input "9582223582"
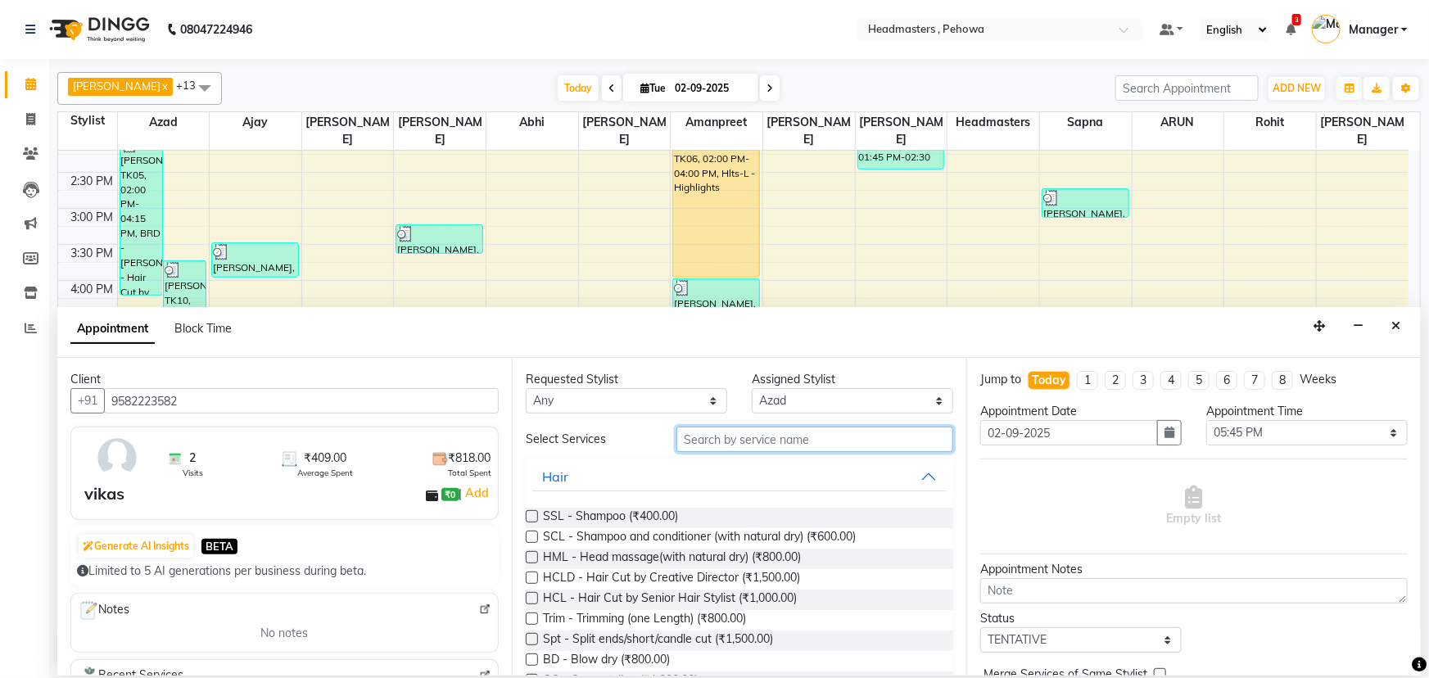
click at [771, 444] on input "text" at bounding box center [814, 439] width 277 height 25
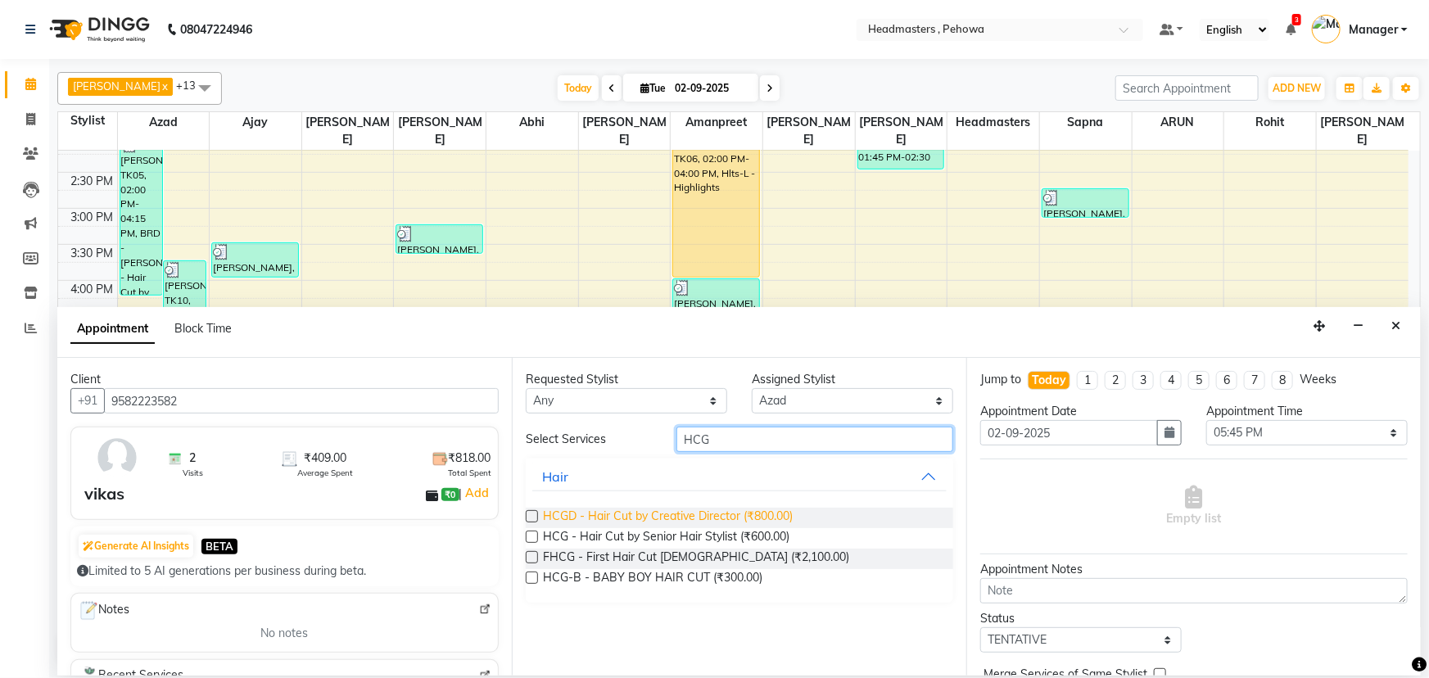
type input "HCG"
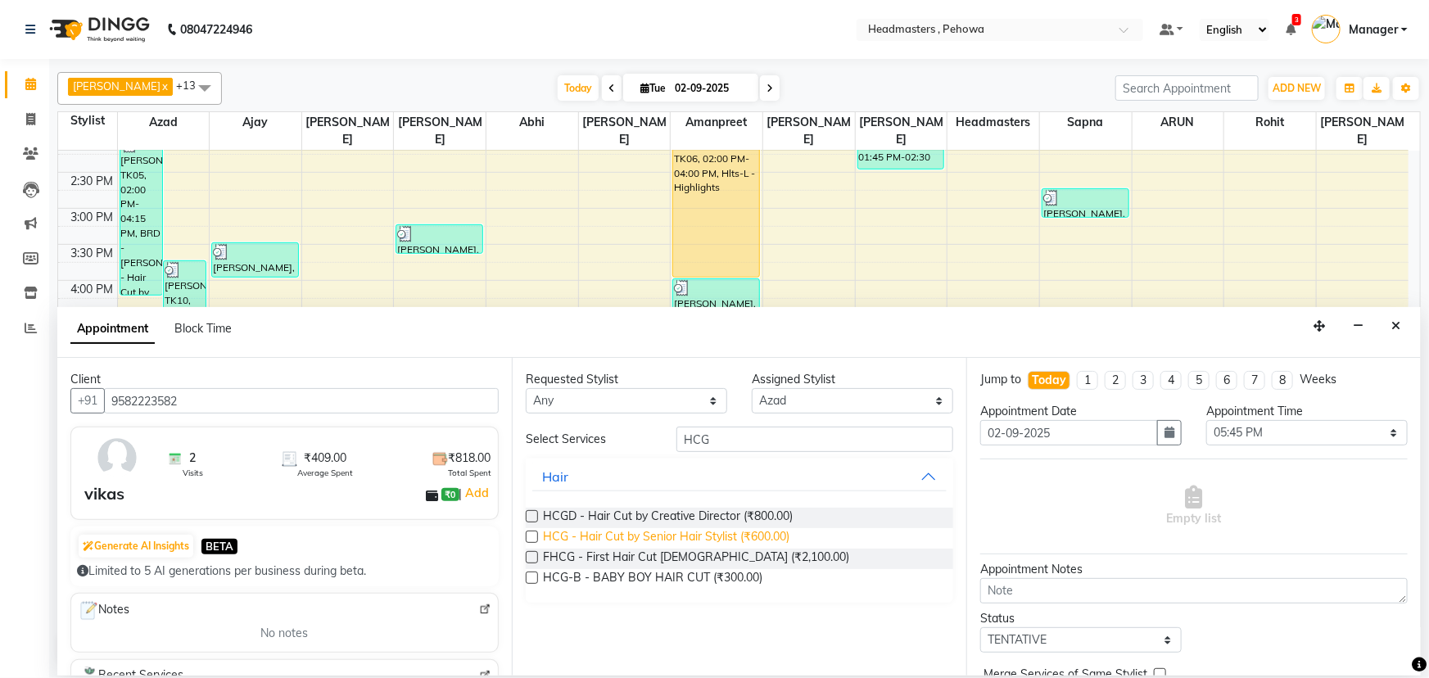
drag, startPoint x: 747, startPoint y: 525, endPoint x: 750, endPoint y: 534, distance: 9.6
click at [750, 534] on span "HCG - Hair Cut by Senior Hair Stylist (₹600.00)" at bounding box center [666, 538] width 246 height 20
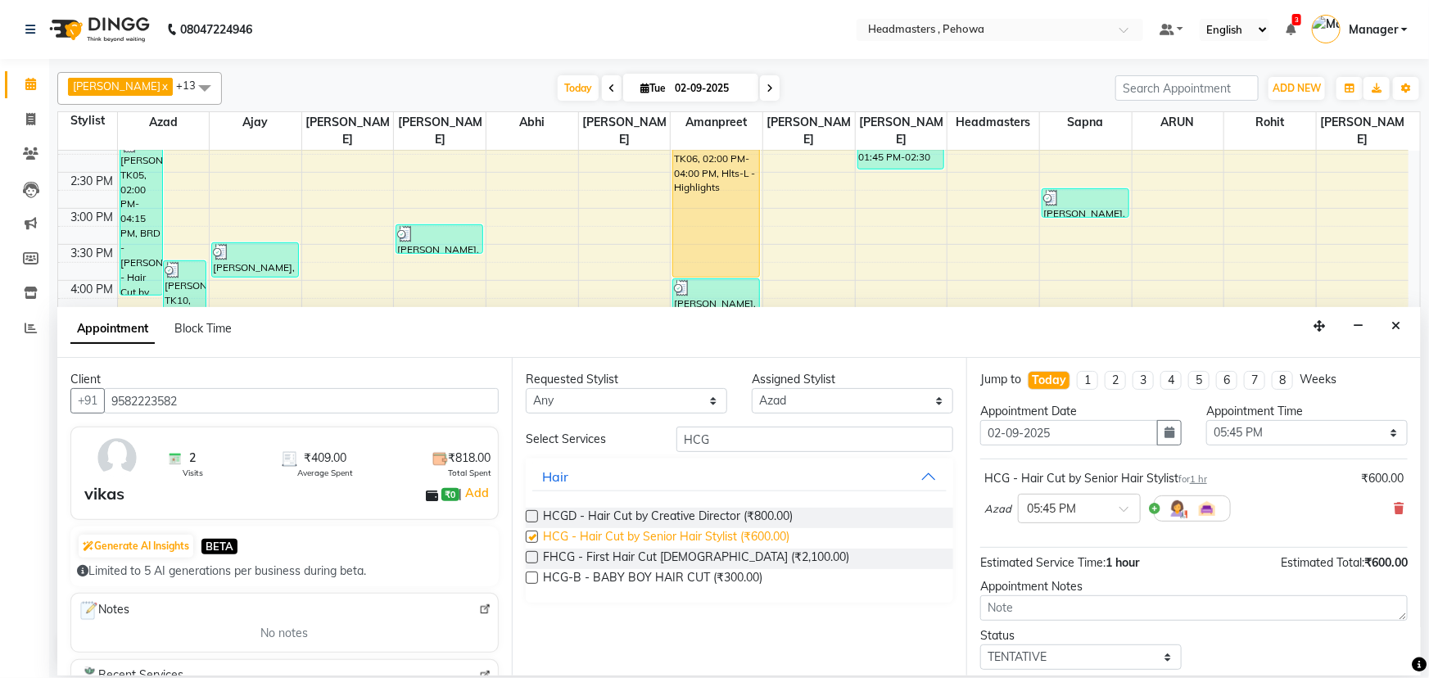
checkbox input "false"
click at [1130, 513] on span at bounding box center [1129, 513] width 20 height 17
click at [1046, 544] on div "05:45 PM" at bounding box center [1079, 542] width 121 height 30
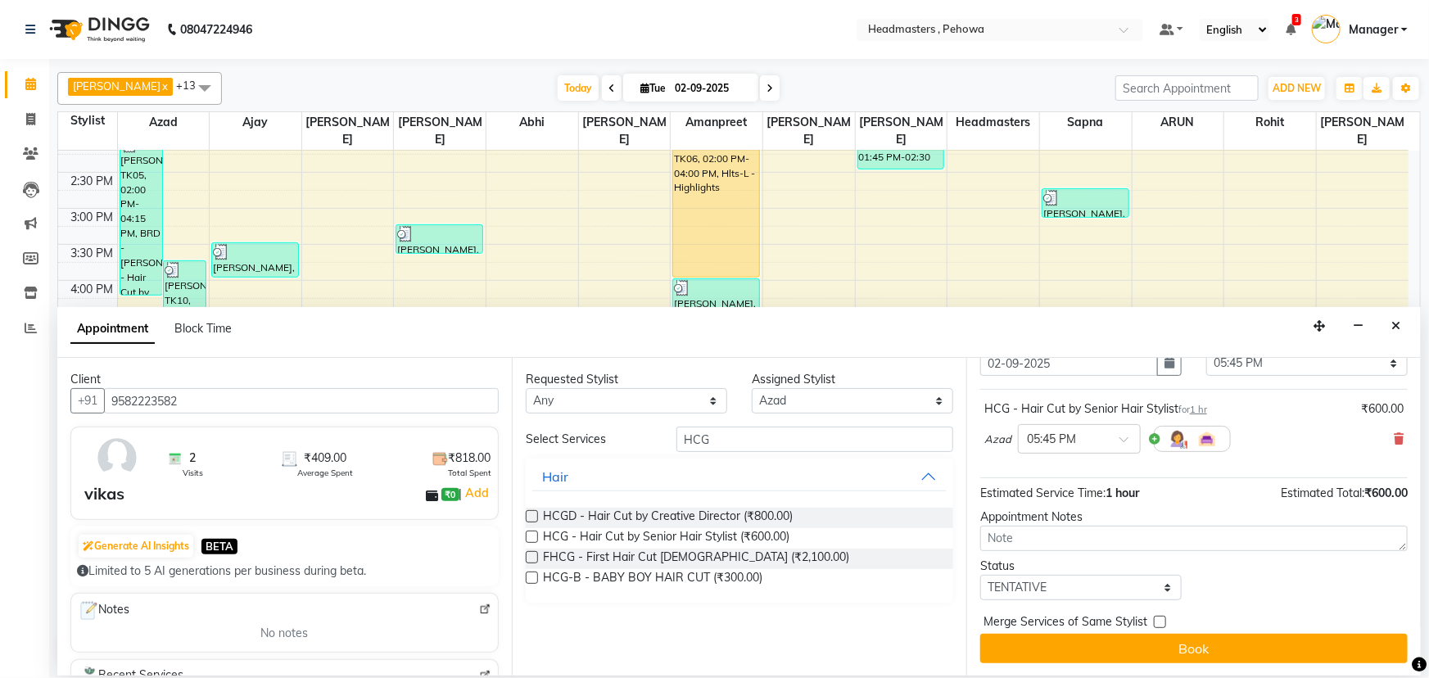
drag, startPoint x: 1180, startPoint y: 648, endPoint x: 1183, endPoint y: 615, distance: 33.7
click at [1181, 639] on button "Book" at bounding box center [1193, 648] width 427 height 29
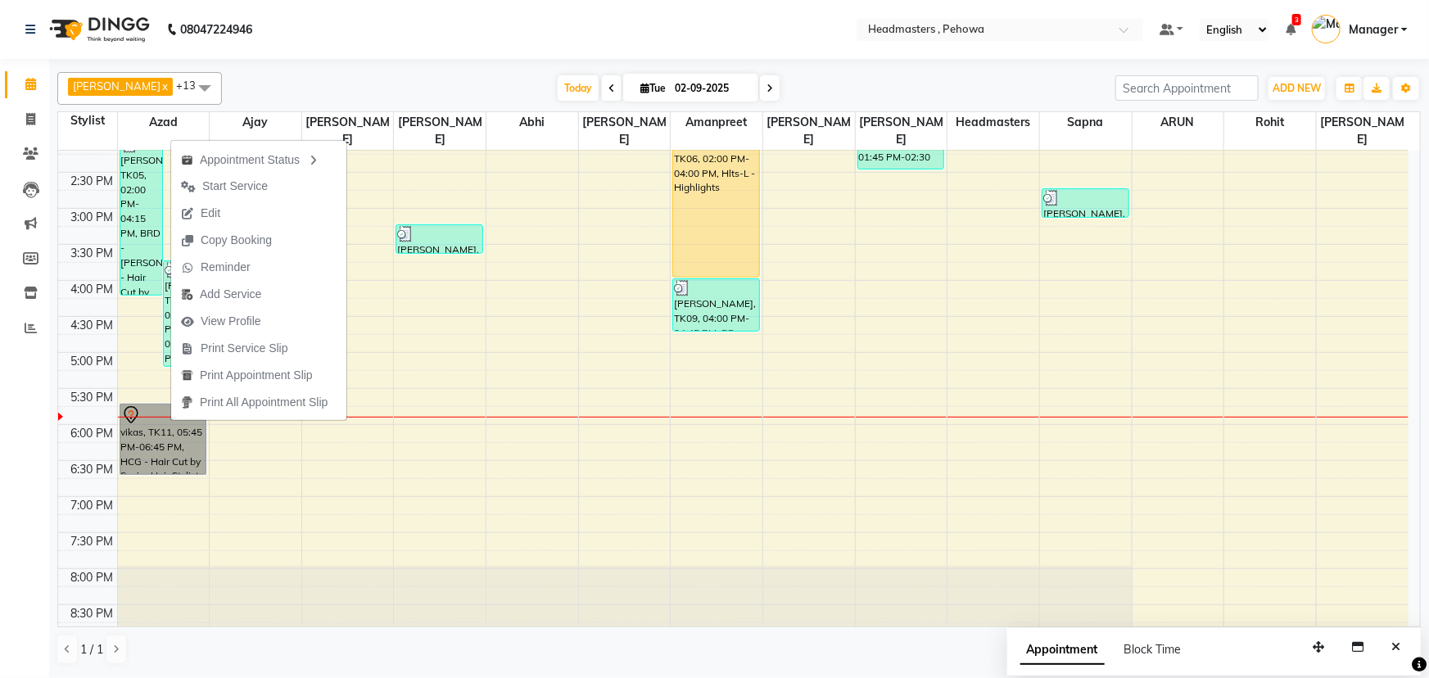
click at [452, 436] on div "8:00 AM 8:30 AM 9:00 AM 9:30 AM 10:00 AM 10:30 AM 11:00 AM 11:30 AM 12:00 PM 12…" at bounding box center [733, 208] width 1350 height 1008
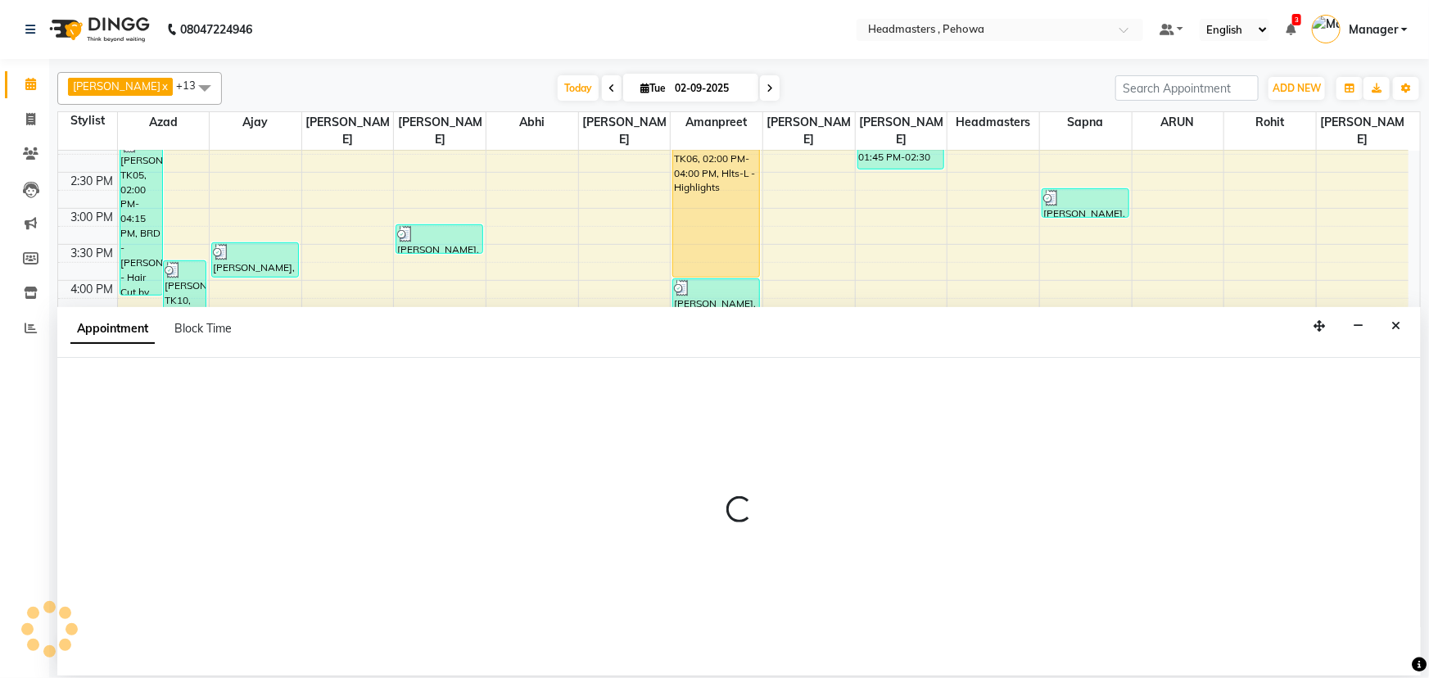
select select "68776"
select select "tentative"
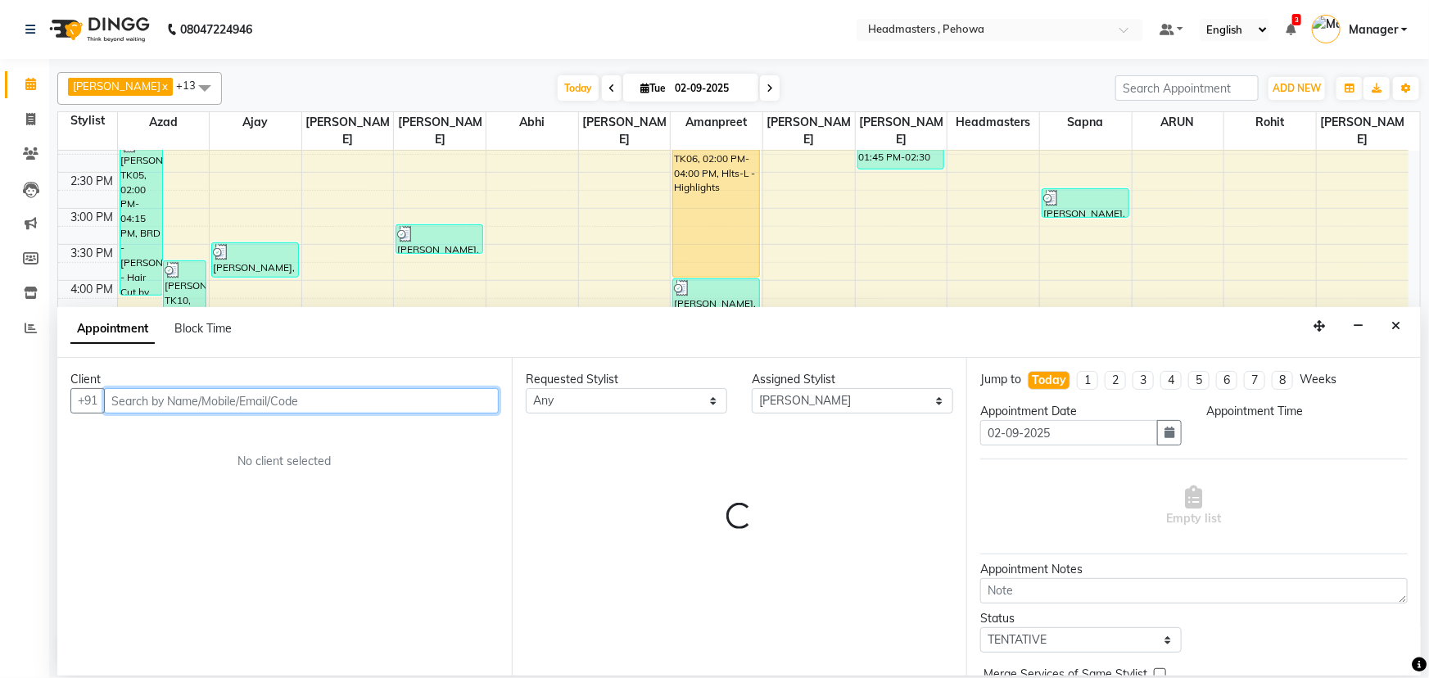
select select "1095"
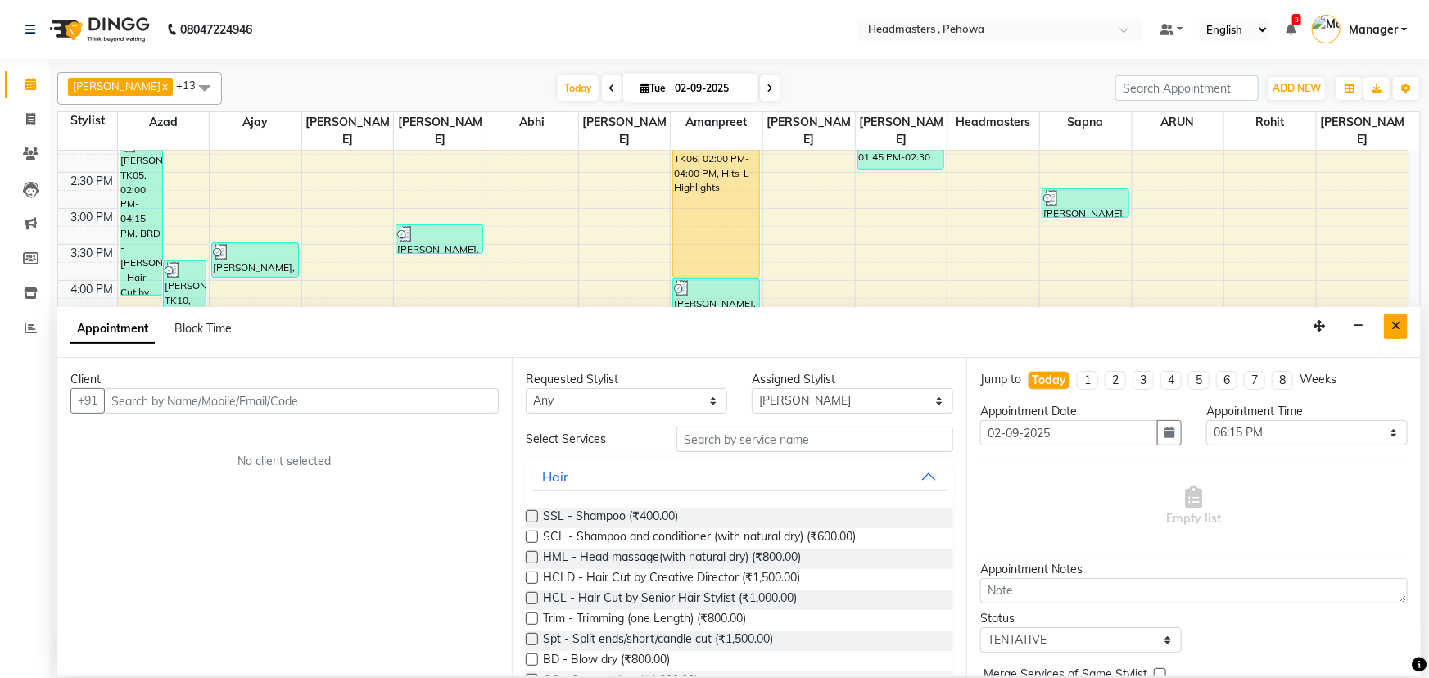
click at [1403, 332] on button "Close" at bounding box center [1396, 326] width 24 height 25
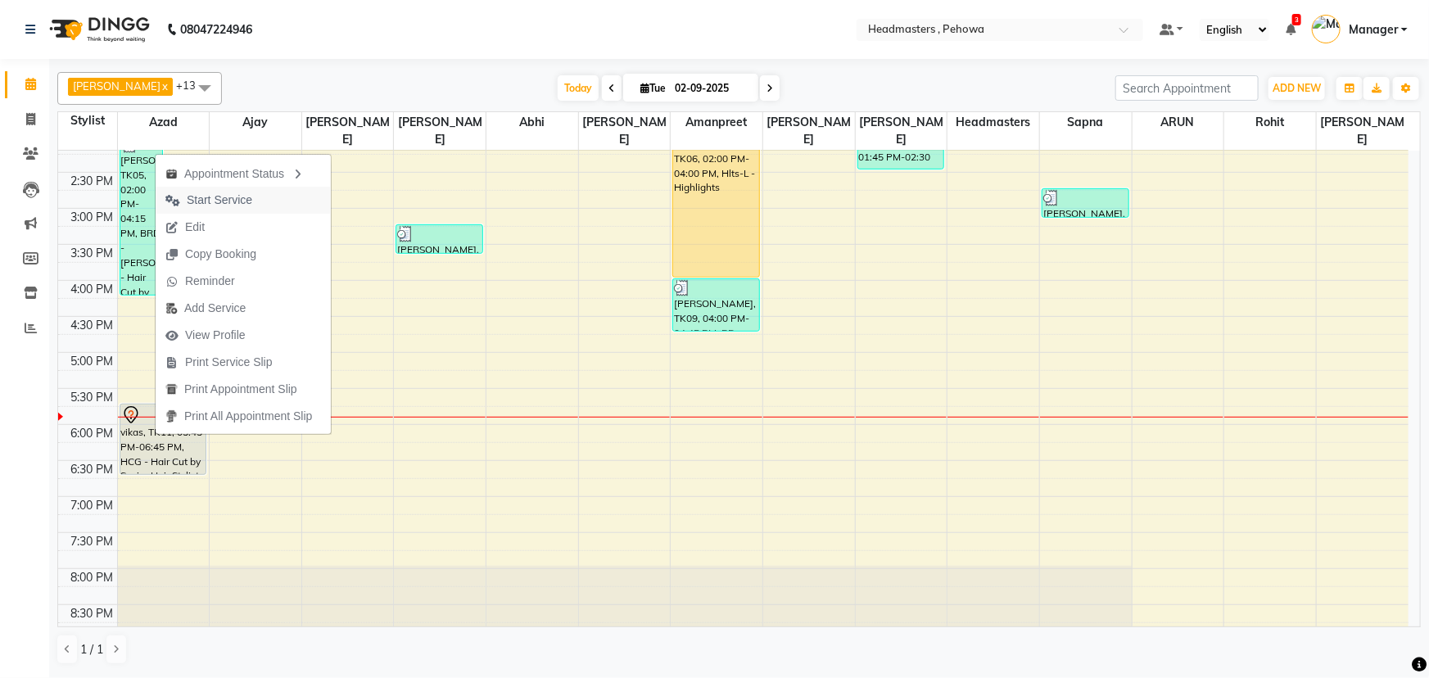
click at [215, 199] on span "Start Service" at bounding box center [220, 200] width 66 height 17
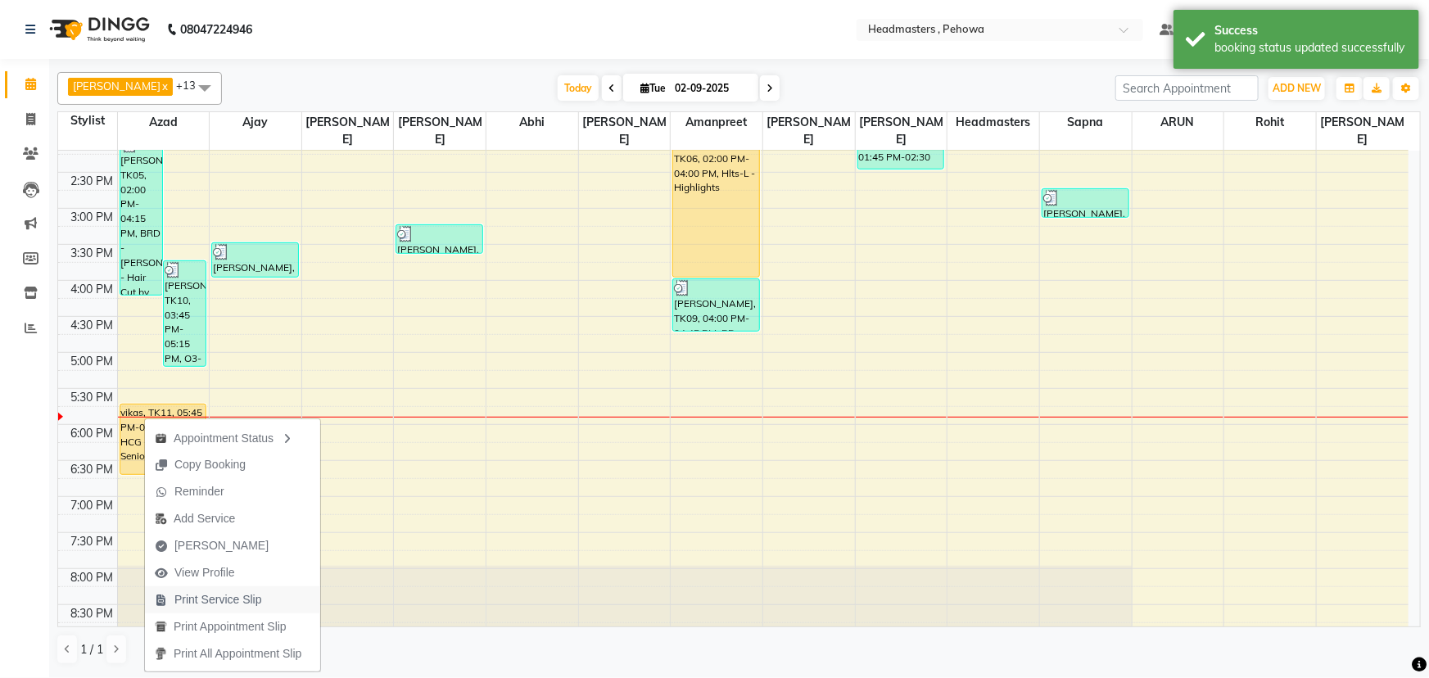
click at [218, 600] on span "Print Service Slip" at bounding box center [218, 599] width 88 height 17
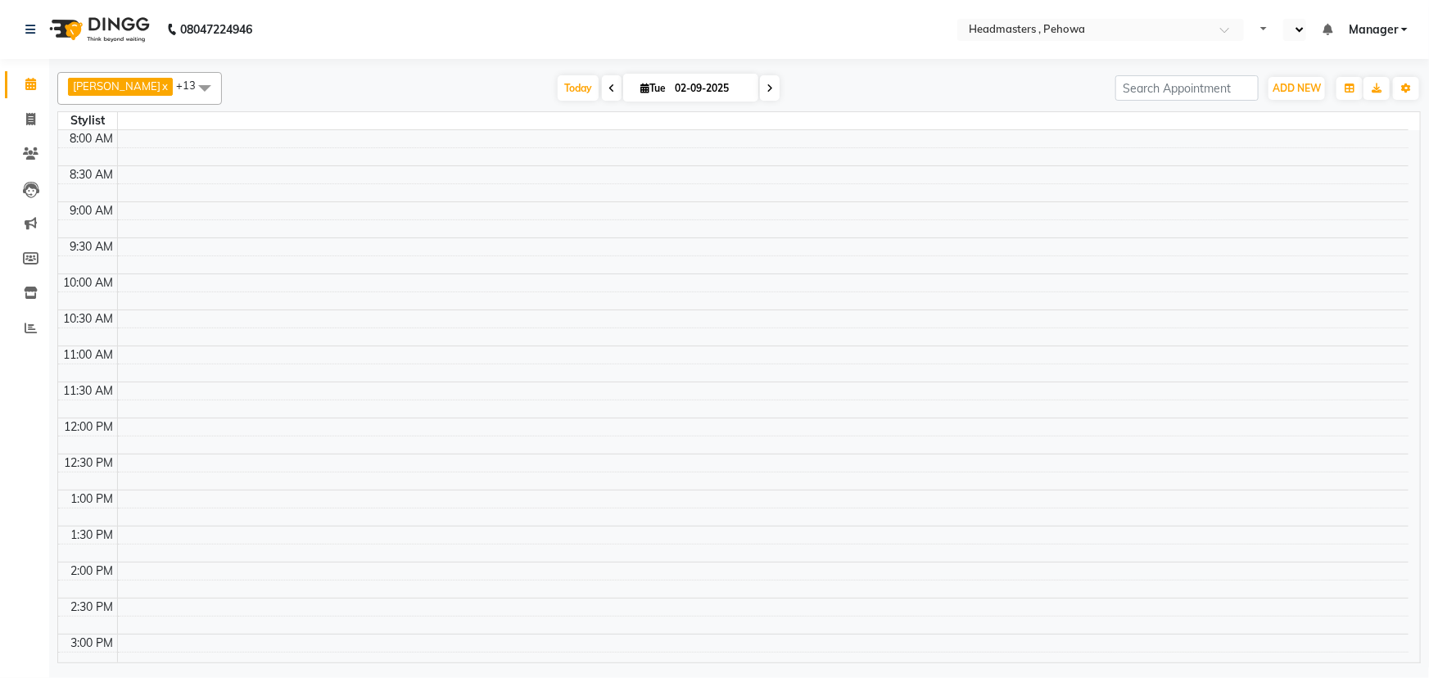
select select "en"
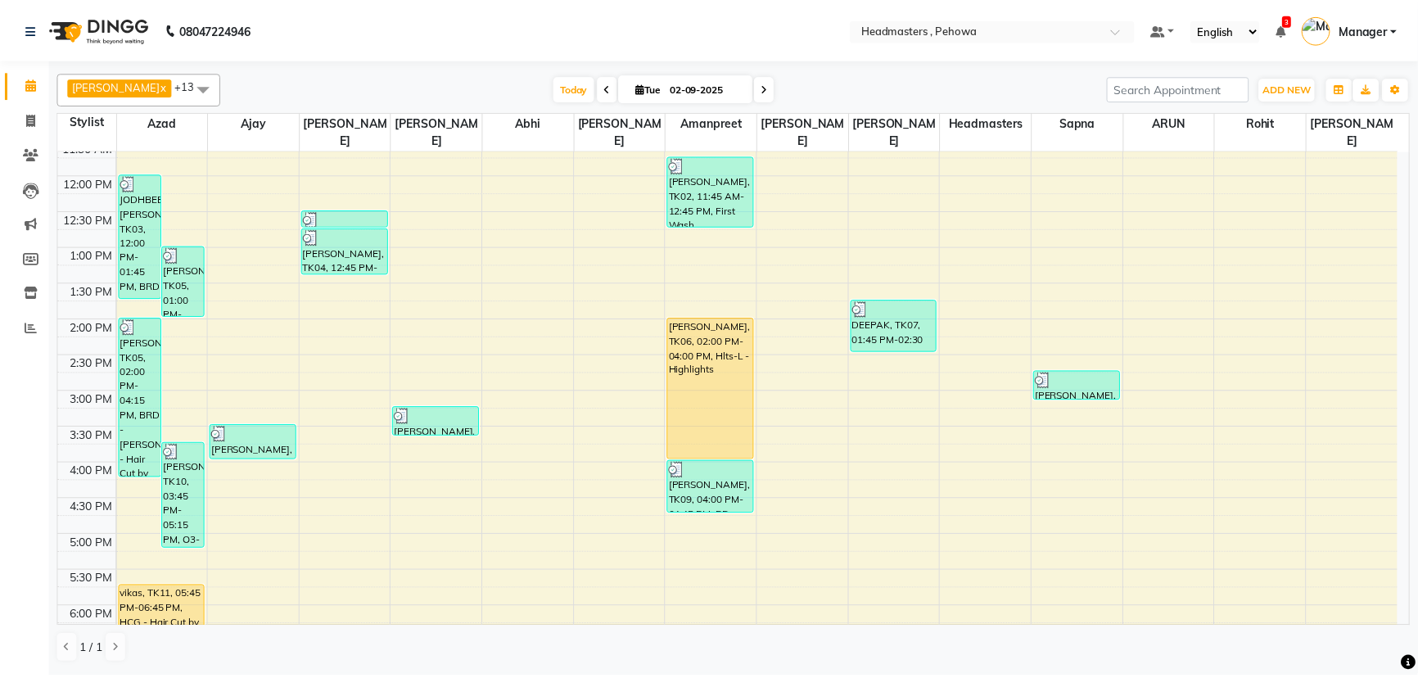
scroll to position [361, 0]
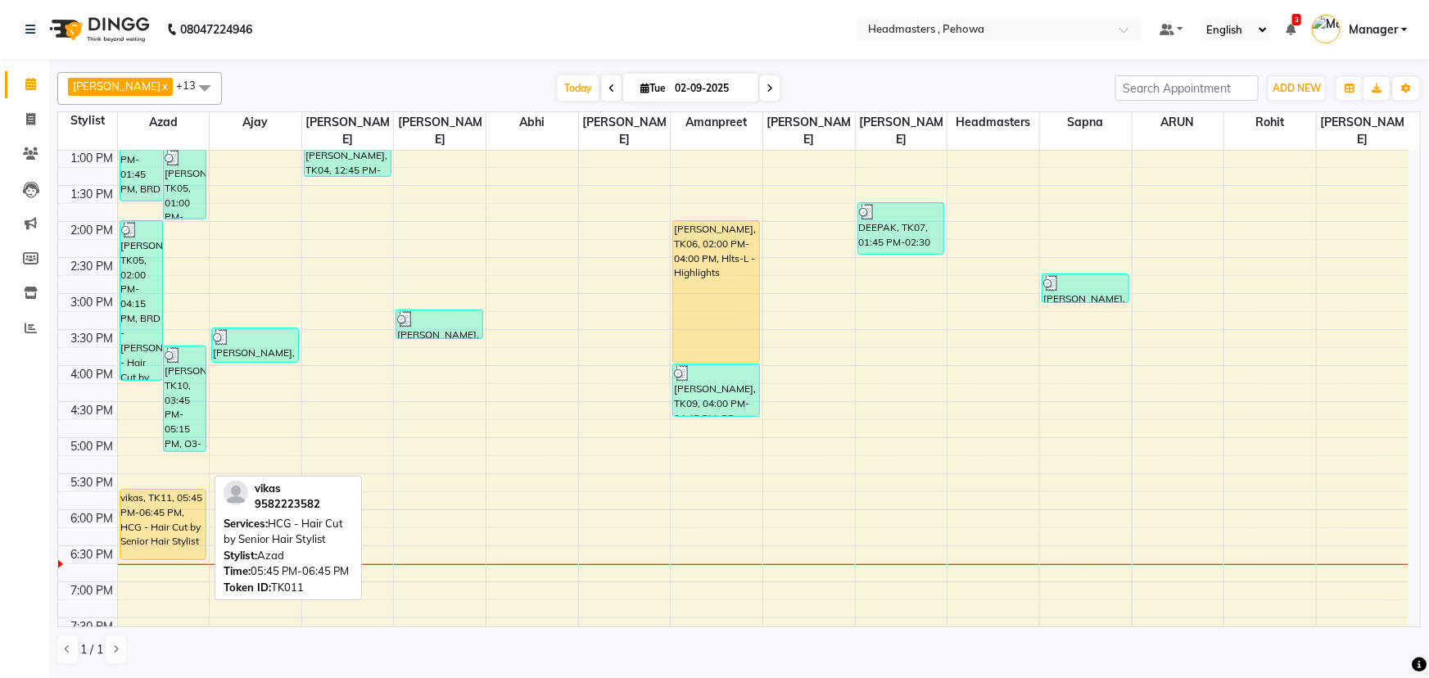
click at [156, 490] on div "vikas, TK11, 05:45 PM-06:45 PM, HCG - Hair Cut by Senior Hair Stylist" at bounding box center [163, 525] width 86 height 70
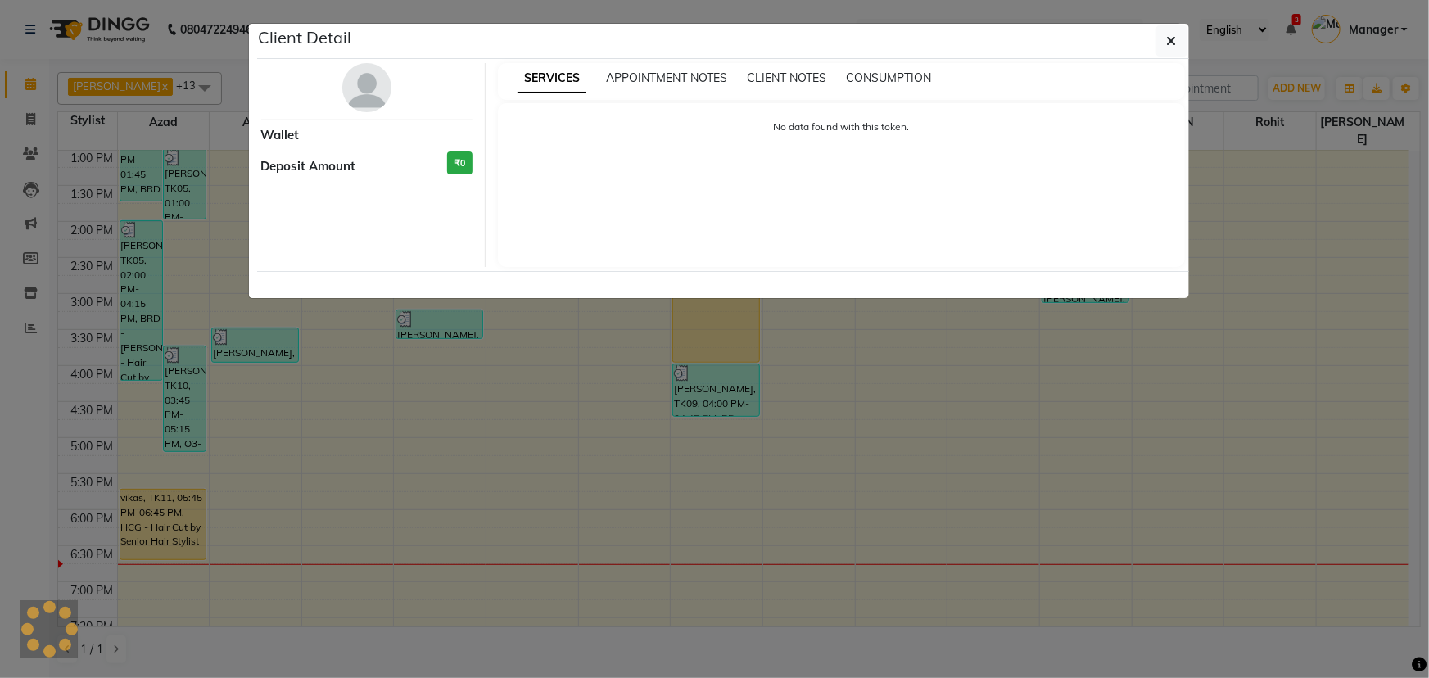
select select "1"
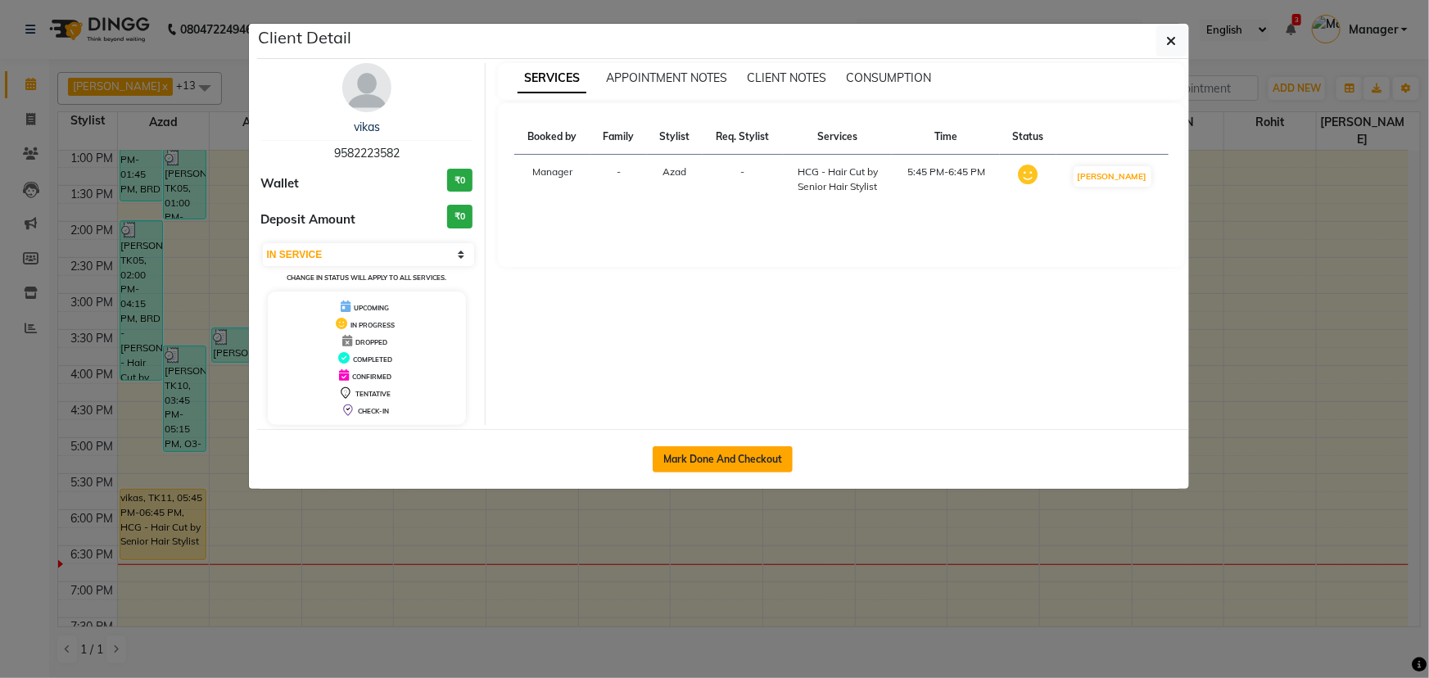
click at [685, 459] on button "Mark Done And Checkout" at bounding box center [723, 459] width 140 height 26
select select "service"
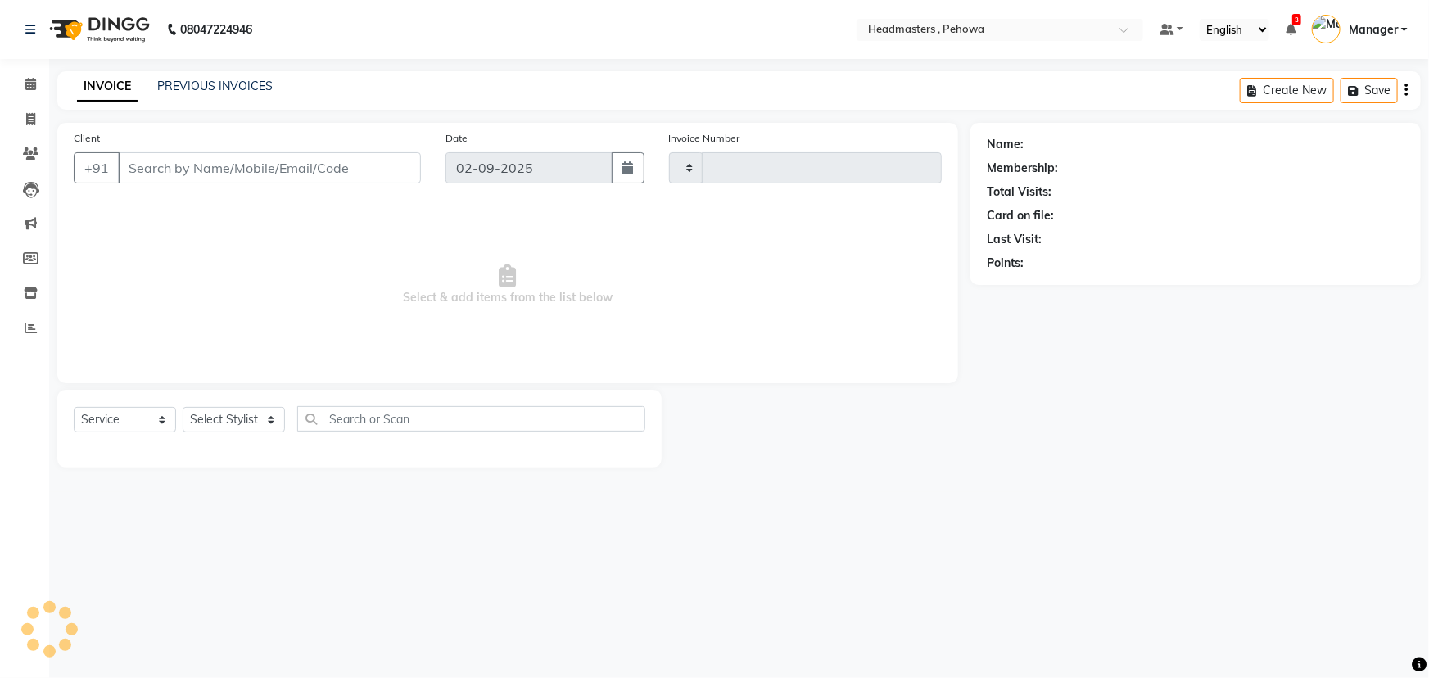
type input "2543"
select select "7727"
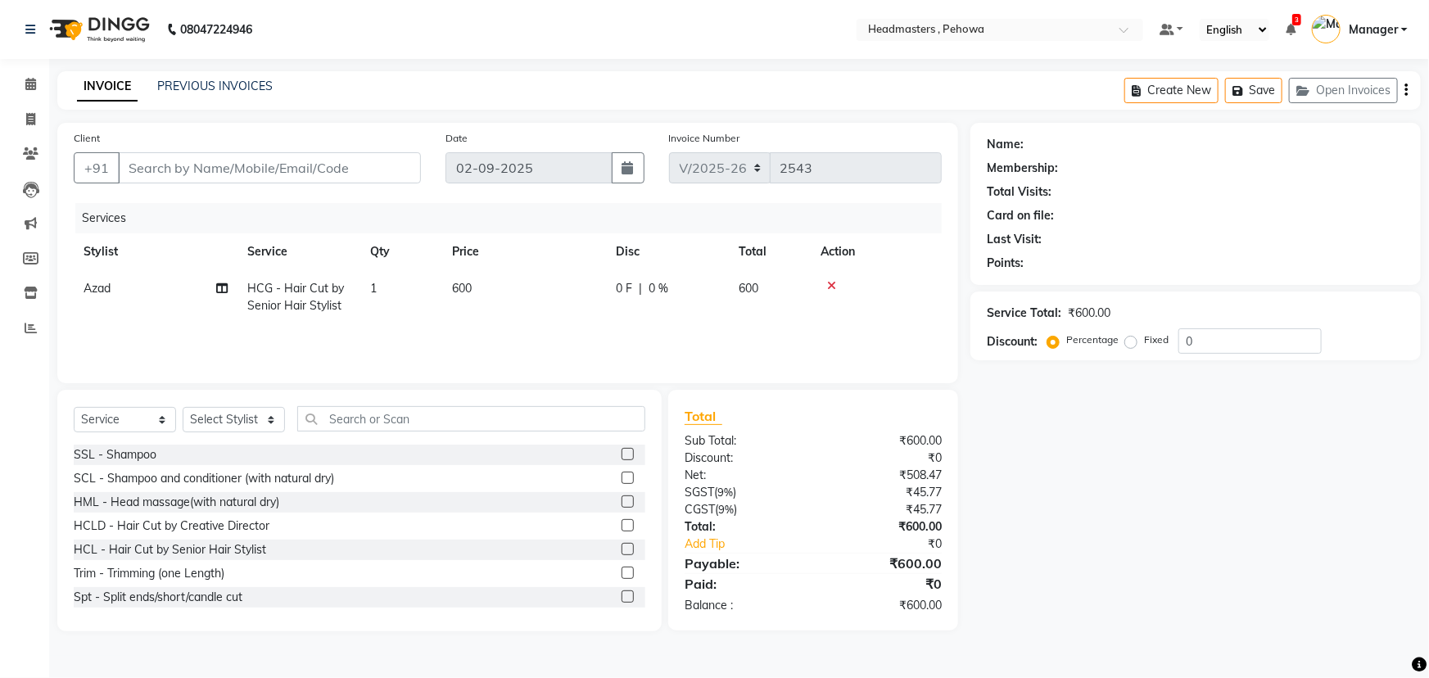
type input "9582223582"
select select "68772"
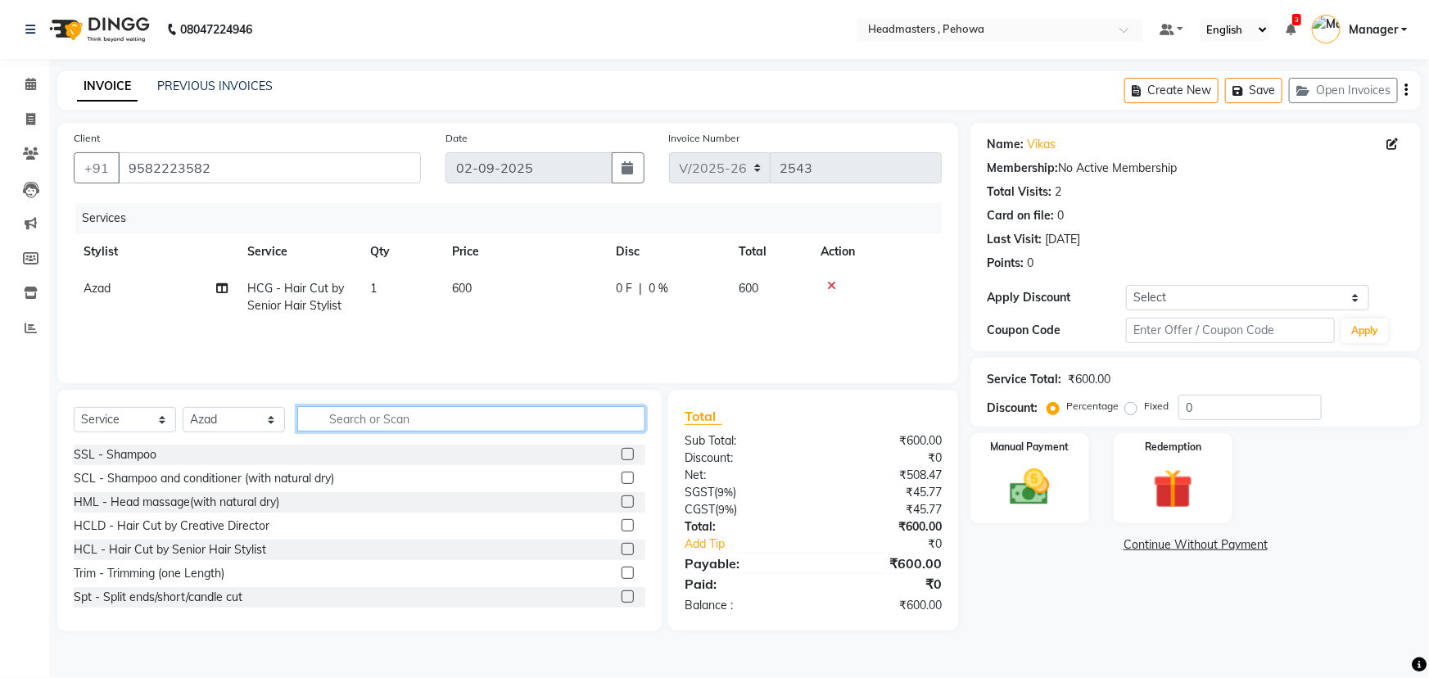
click at [365, 417] on input "text" at bounding box center [471, 418] width 348 height 25
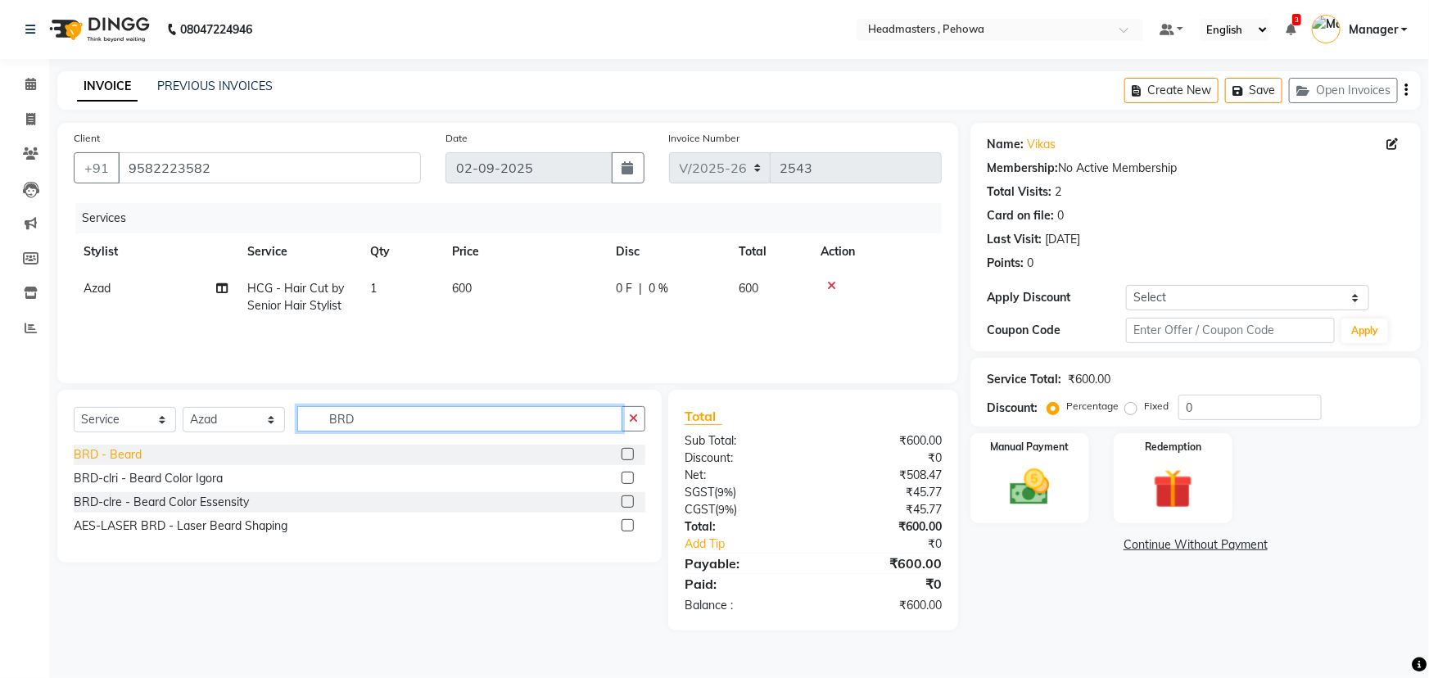
type input "BRD"
click at [138, 454] on div "BRD - Beard" at bounding box center [108, 454] width 68 height 17
checkbox input "false"
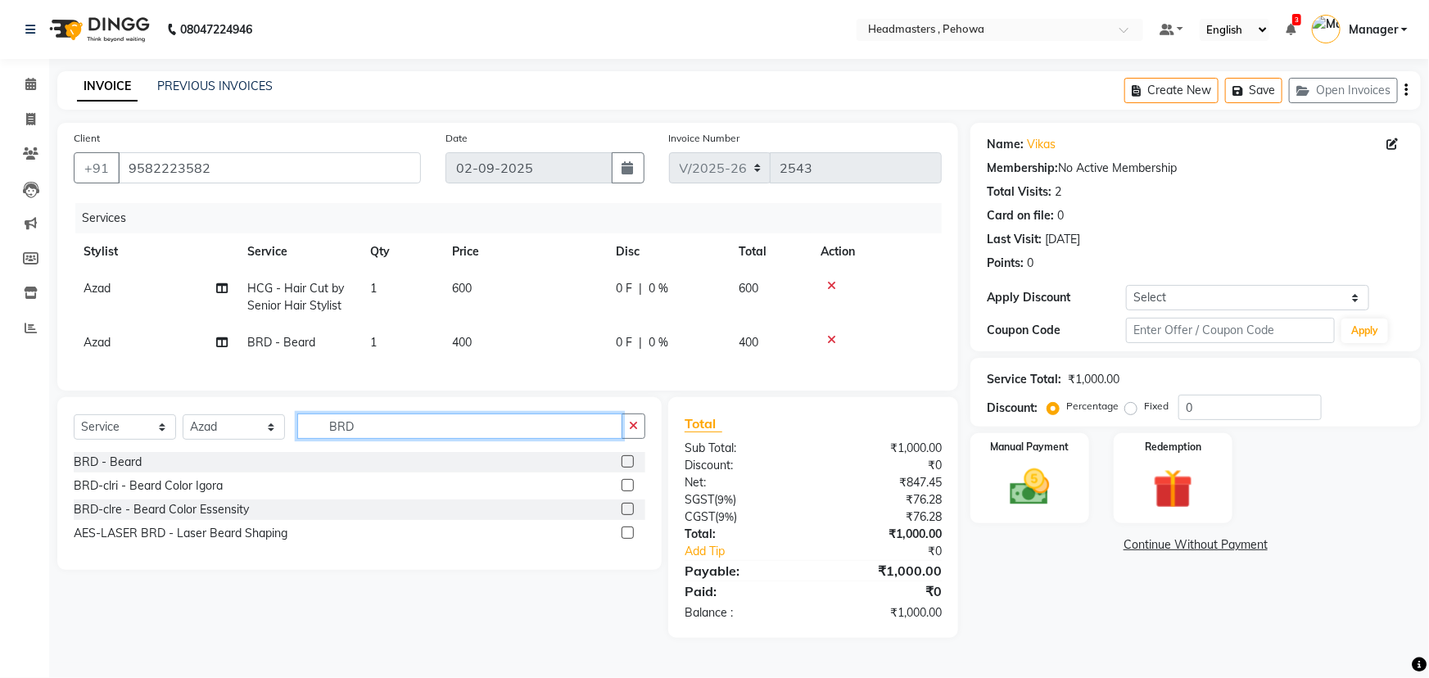
click at [382, 436] on input "BRD" at bounding box center [459, 425] width 325 height 25
type input "B"
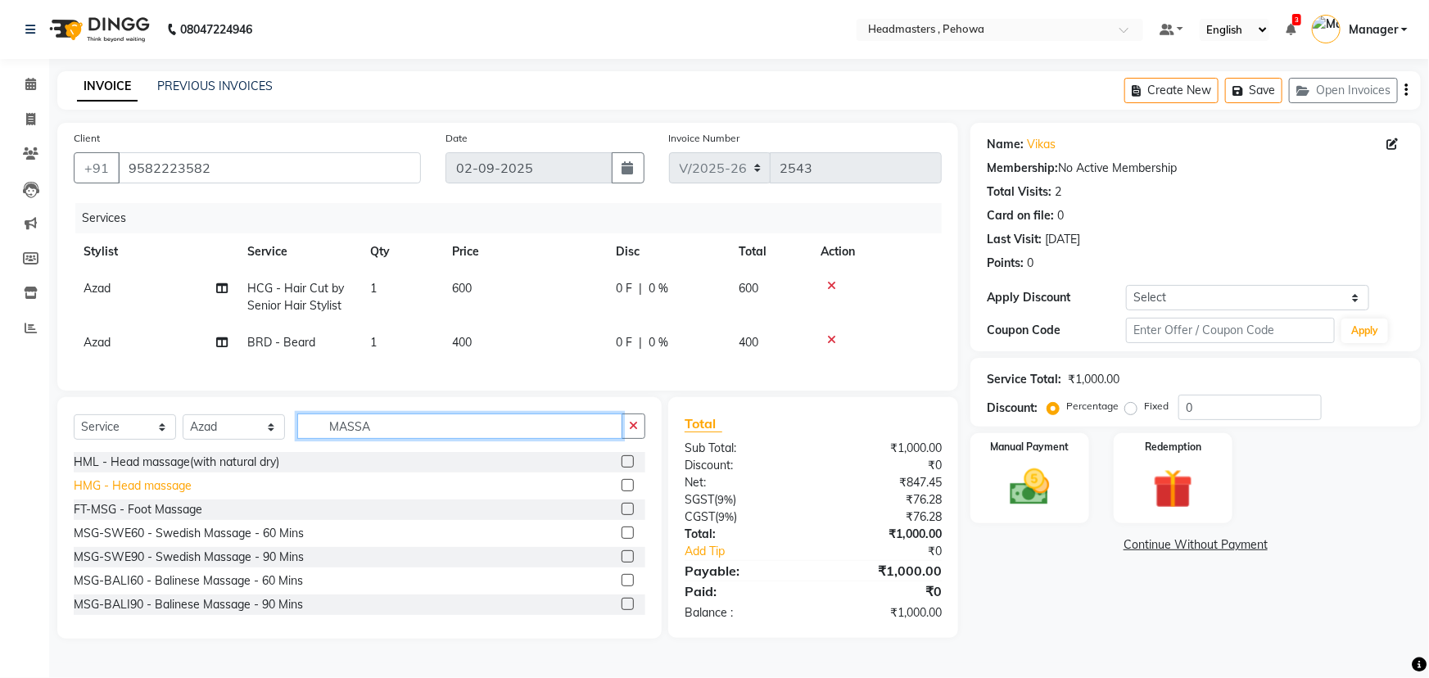
type input "MASSA"
click at [191, 495] on div "HMG - Head massage" at bounding box center [133, 485] width 118 height 17
checkbox input "false"
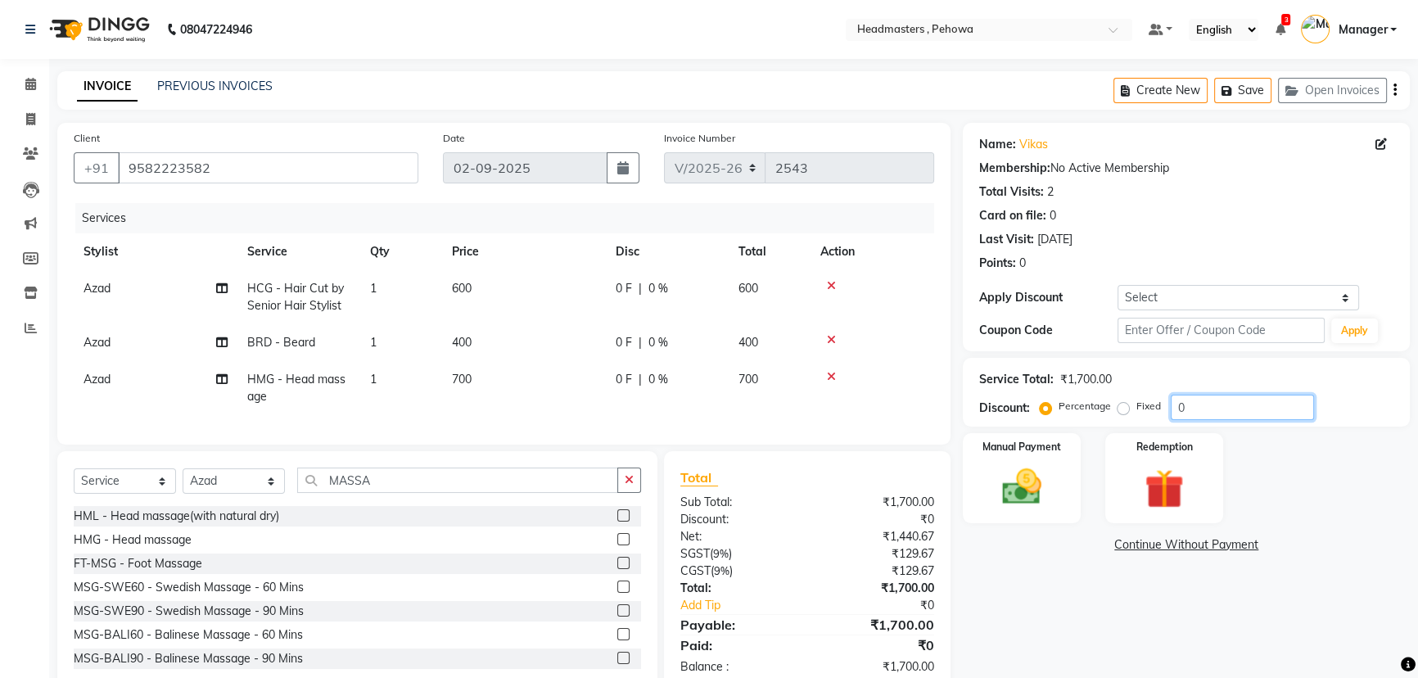
drag, startPoint x: 1173, startPoint y: 410, endPoint x: 1209, endPoint y: 404, distance: 36.6
click at [1209, 404] on input "0" at bounding box center [1242, 407] width 143 height 25
type input "50"
click at [1064, 471] on div "Manual Payment" at bounding box center [1021, 477] width 123 height 93
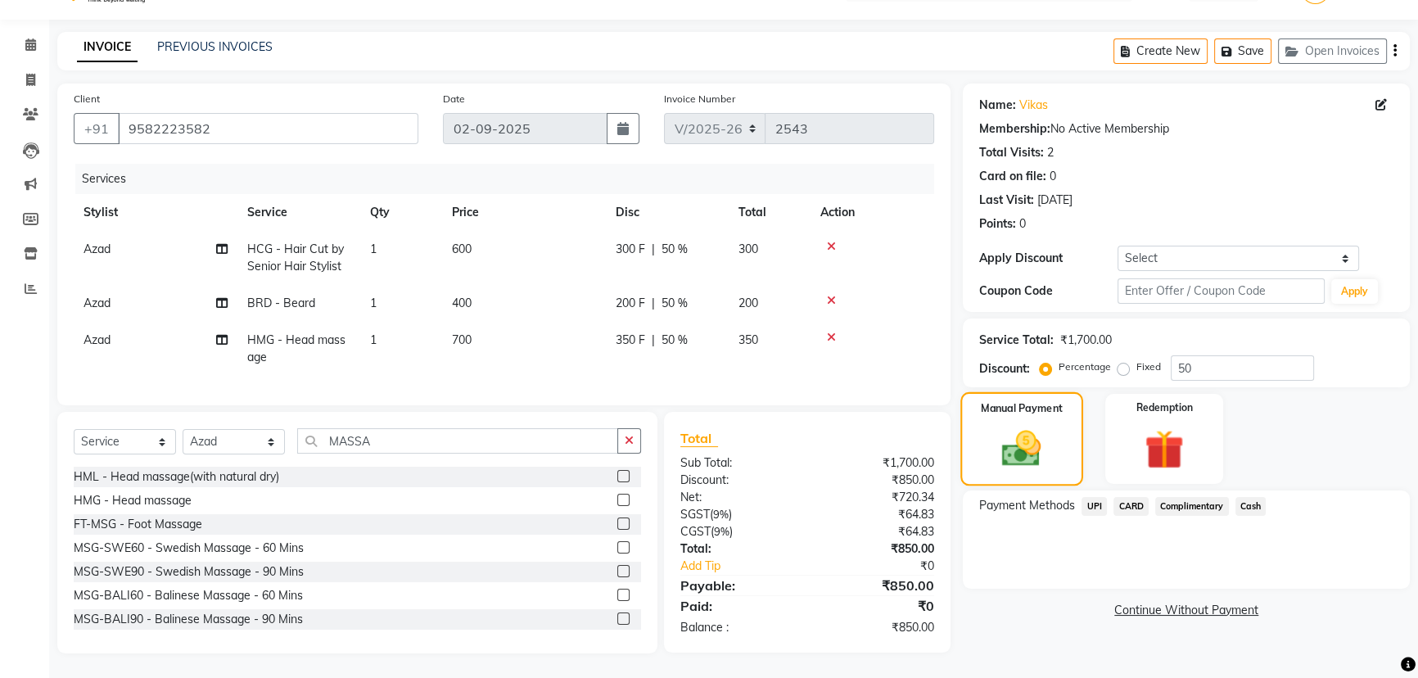
scroll to position [50, 0]
click at [635, 332] on span "350 F" at bounding box center [630, 340] width 29 height 17
select select "68772"
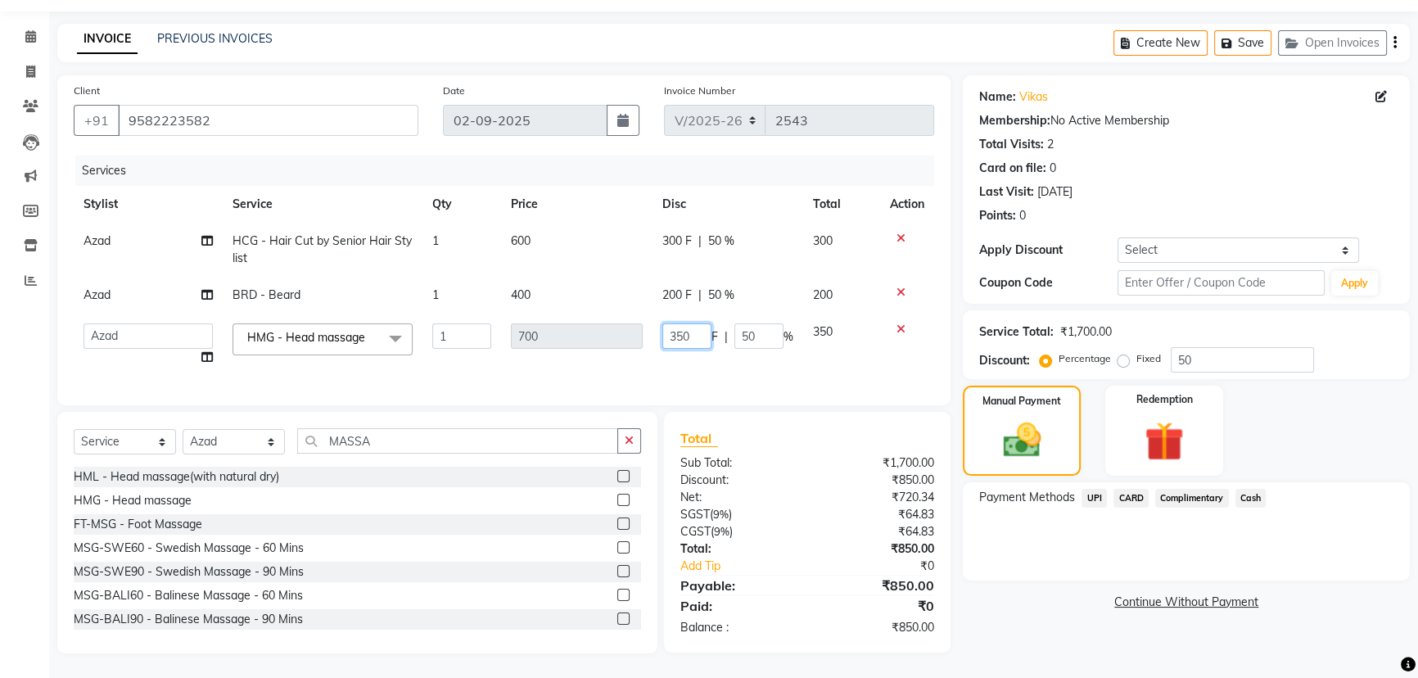
click at [694, 334] on input "350" at bounding box center [686, 335] width 49 height 25
type input "300"
click at [1064, 456] on div "Manual Payment" at bounding box center [1021, 430] width 123 height 93
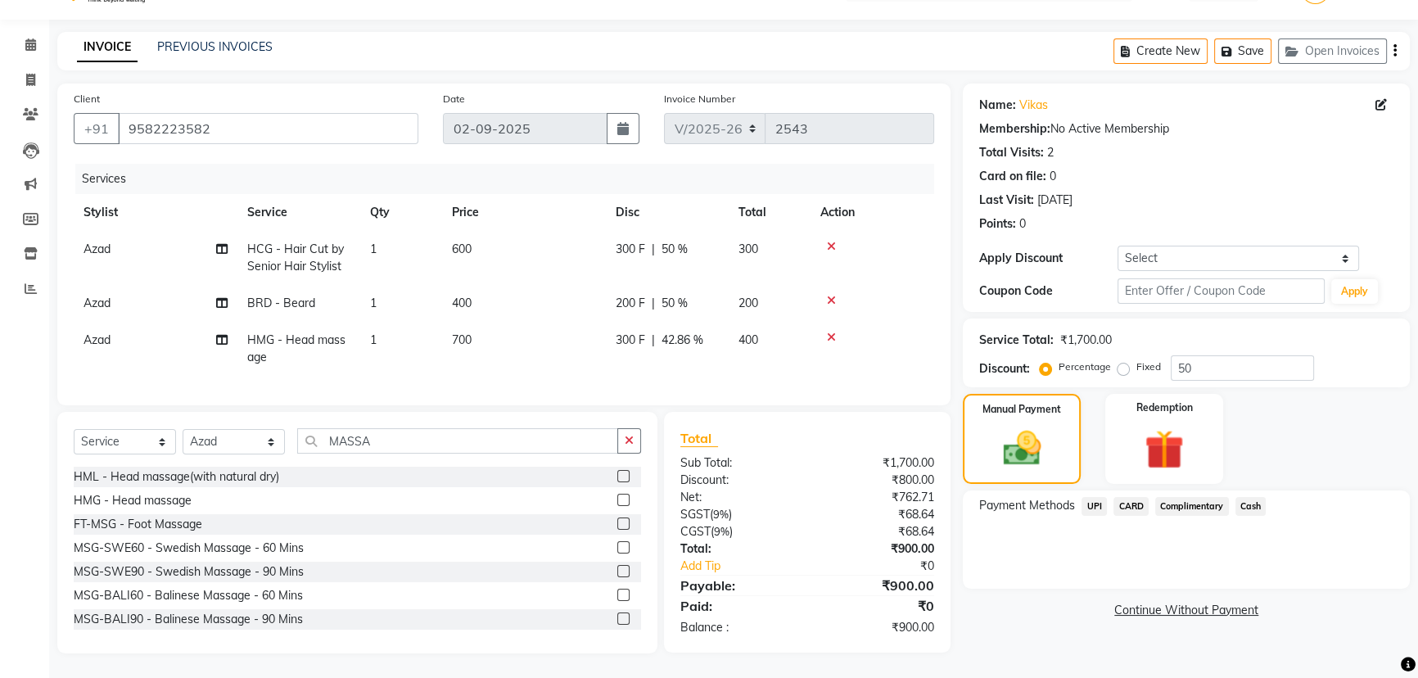
click at [1248, 497] on span "Cash" at bounding box center [1251, 506] width 31 height 19
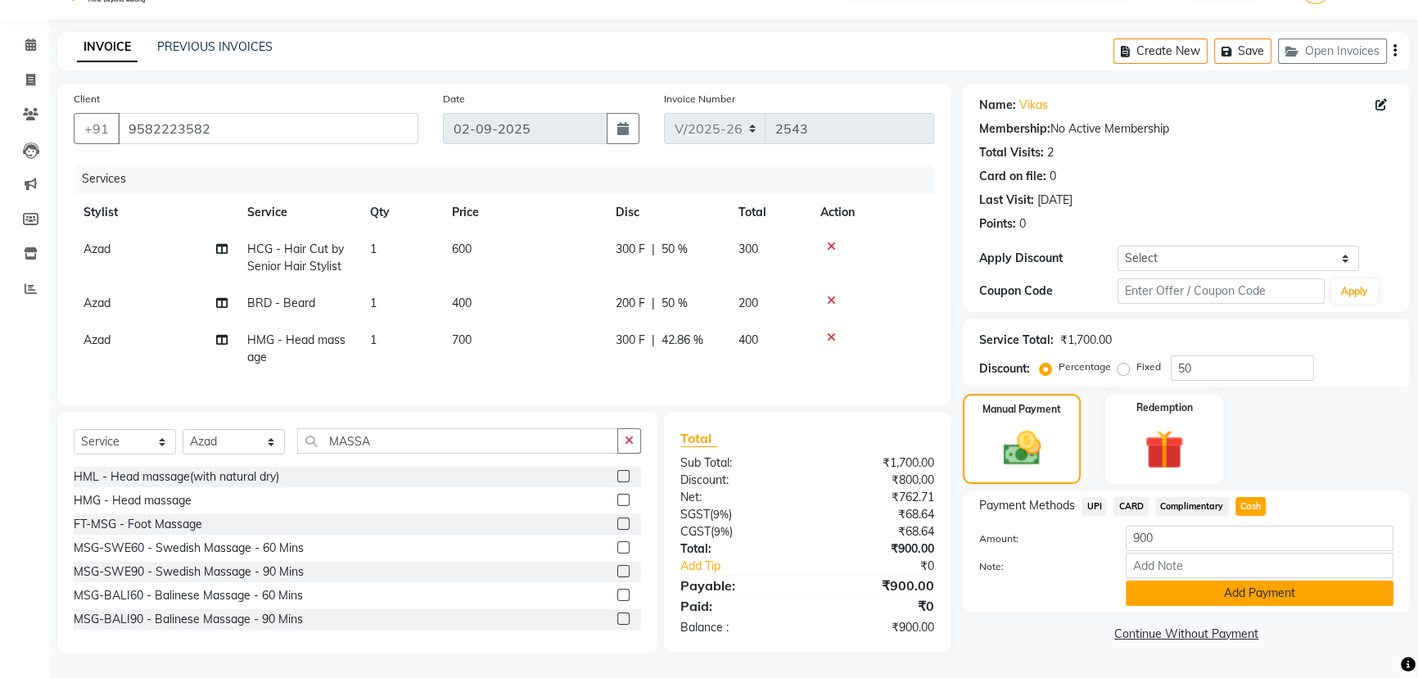
click at [1232, 585] on button "Add Payment" at bounding box center [1260, 593] width 268 height 25
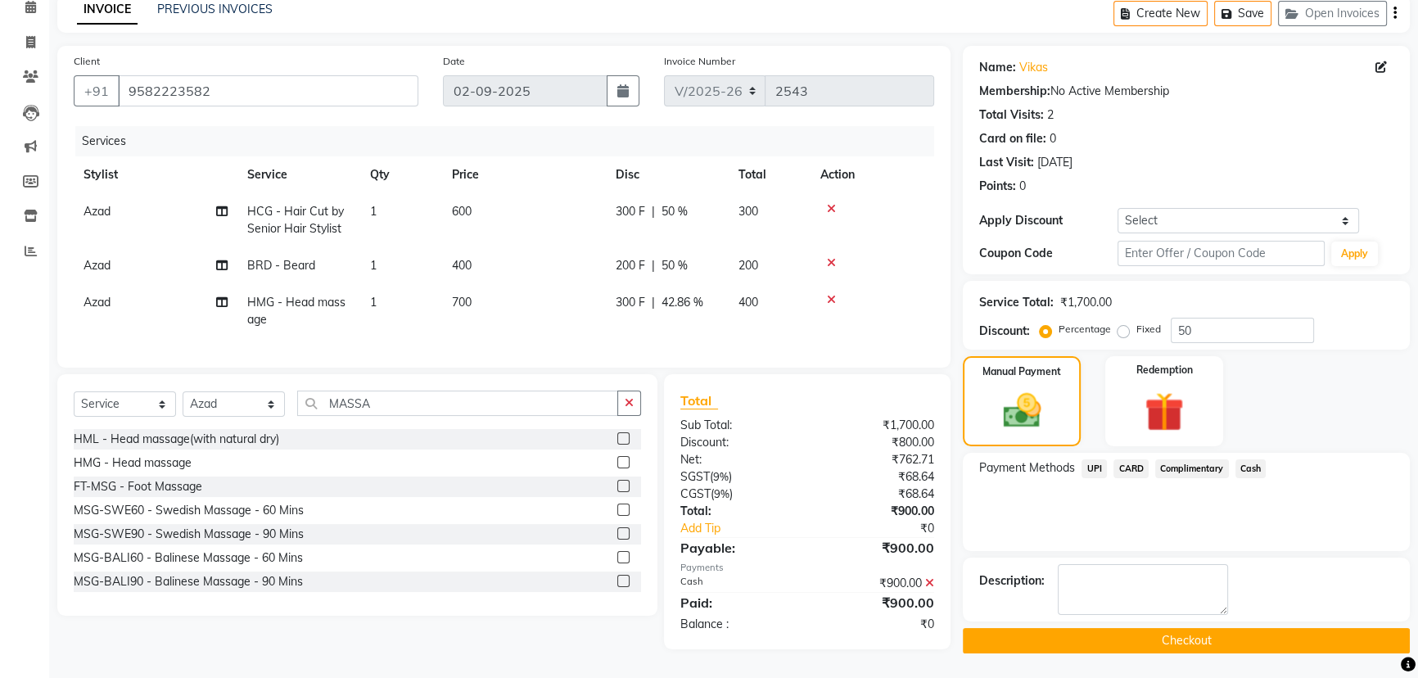
scroll to position [84, 0]
click at [1237, 630] on button "Checkout" at bounding box center [1186, 640] width 447 height 25
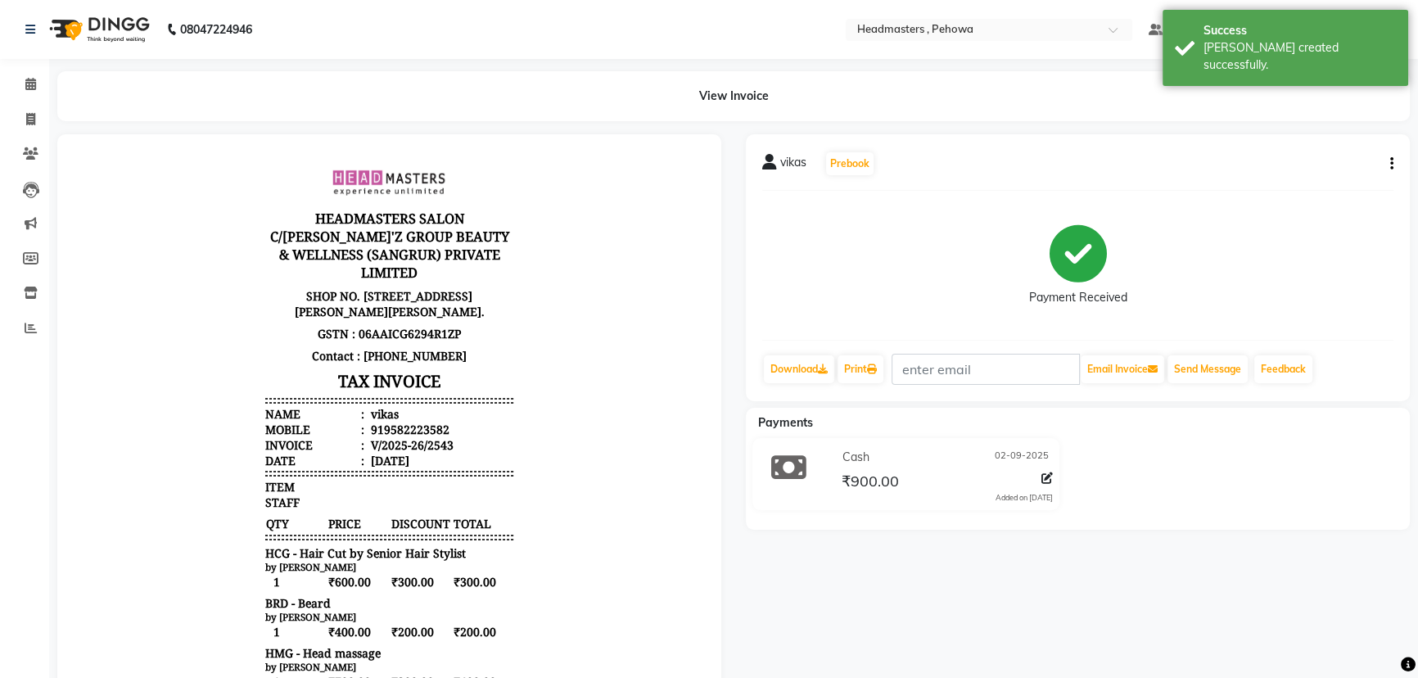
click at [867, 384] on div "Print" at bounding box center [860, 369] width 49 height 31
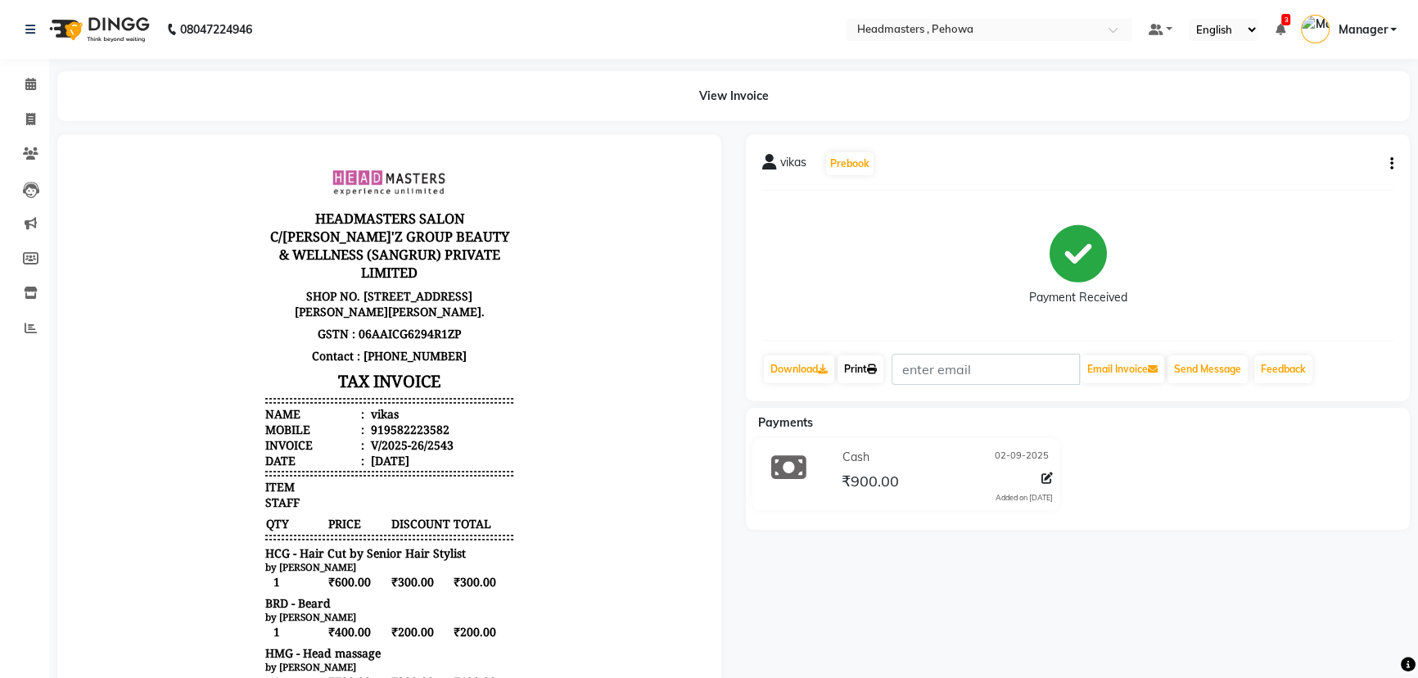
click at [853, 364] on link "Print" at bounding box center [861, 369] width 46 height 28
click at [35, 82] on icon at bounding box center [30, 84] width 11 height 12
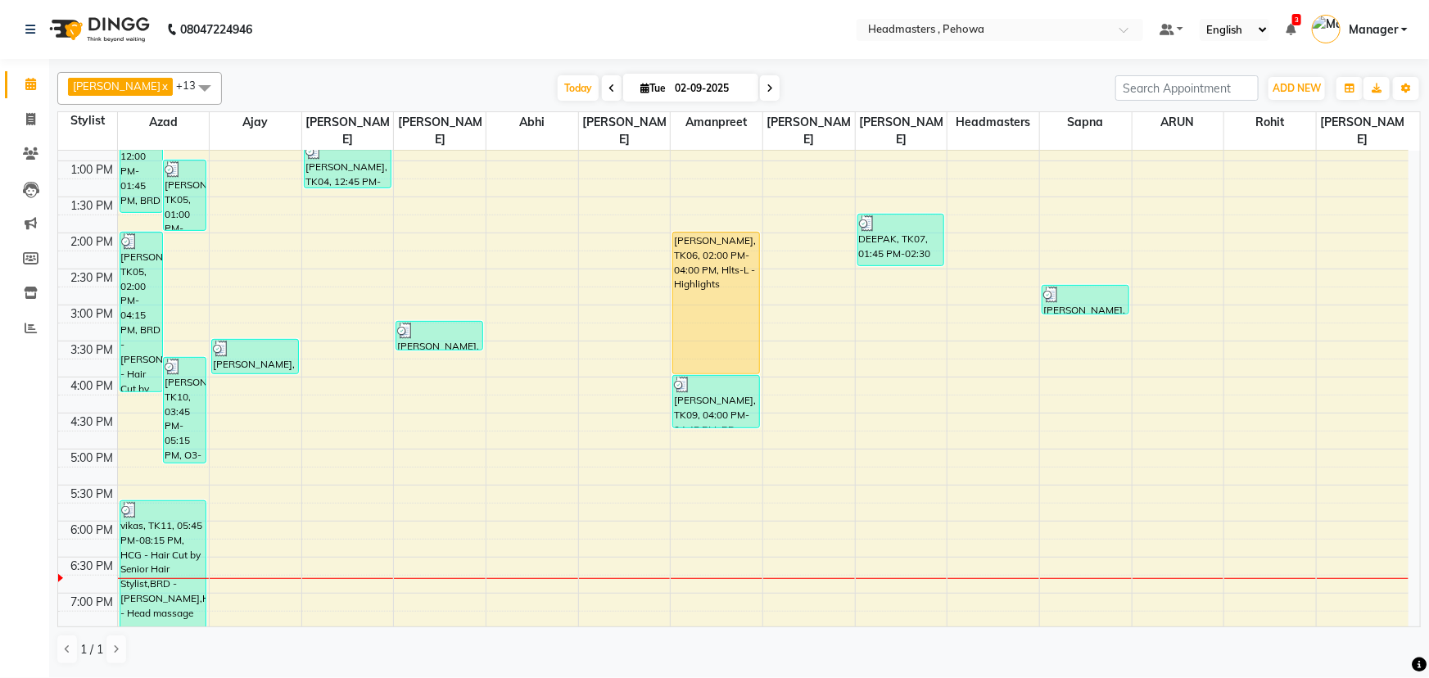
scroll to position [287, 0]
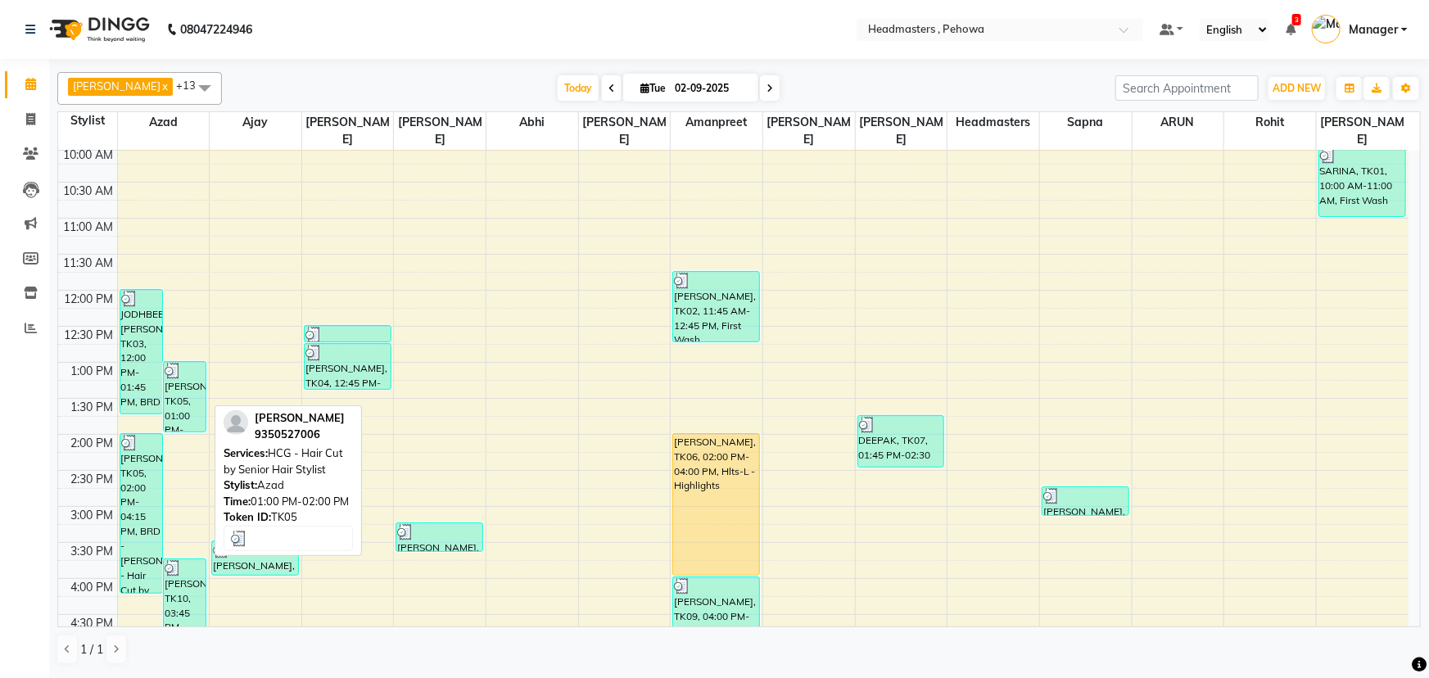
scroll to position [223, 0]
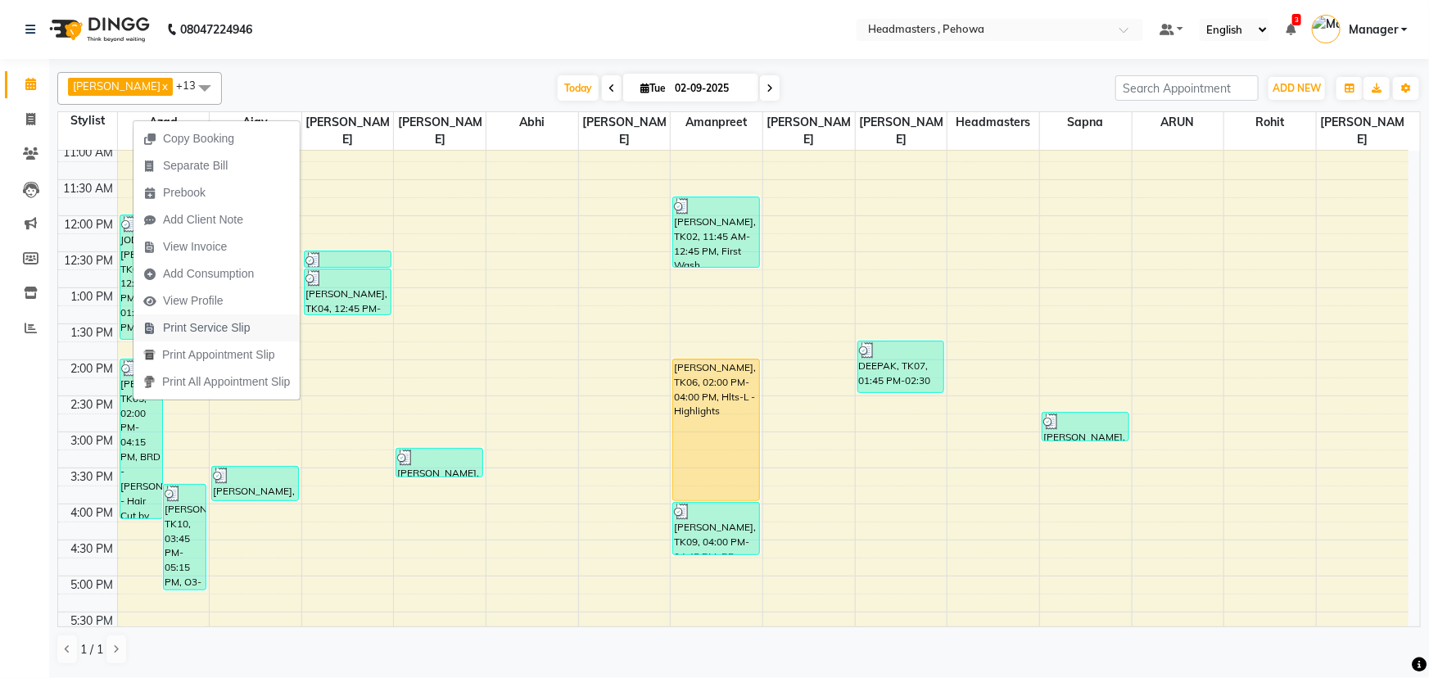
click at [187, 327] on span "Print Service Slip" at bounding box center [207, 327] width 88 height 17
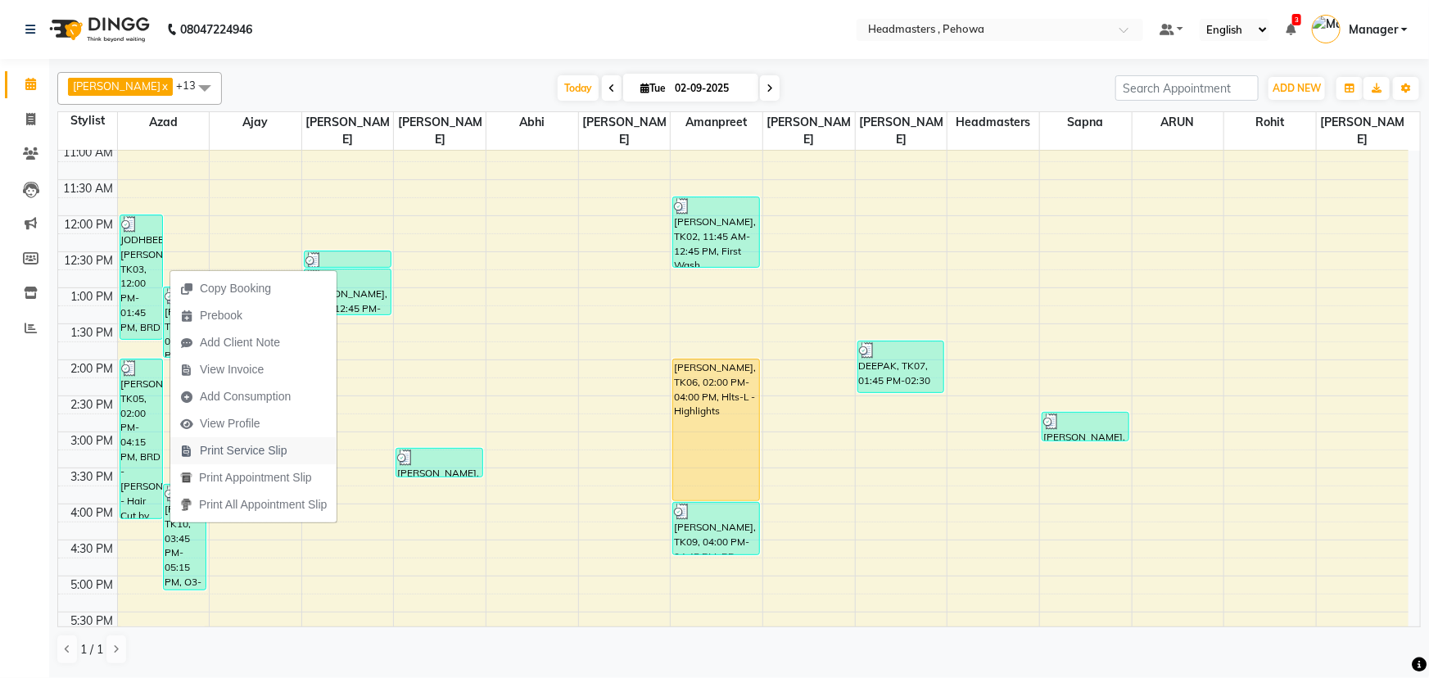
click at [265, 446] on span "Print Service Slip" at bounding box center [244, 450] width 88 height 17
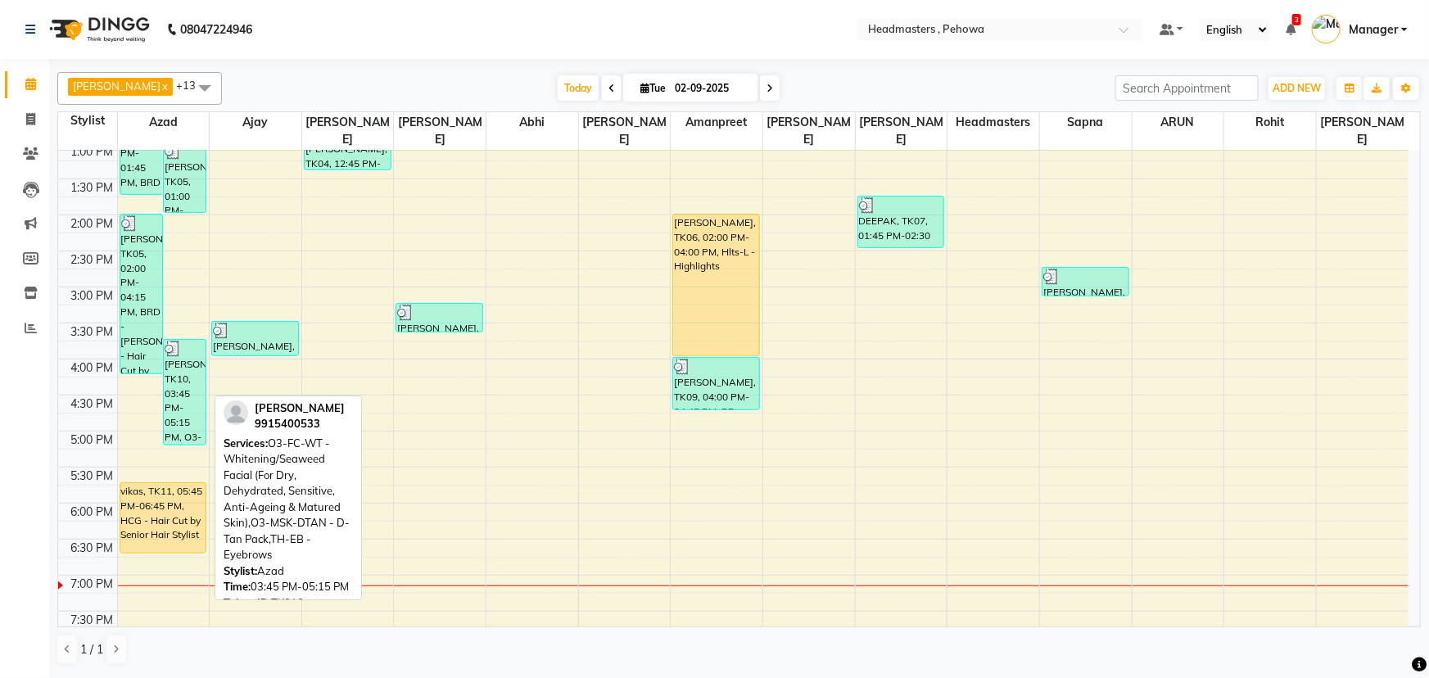
scroll to position [372, 0]
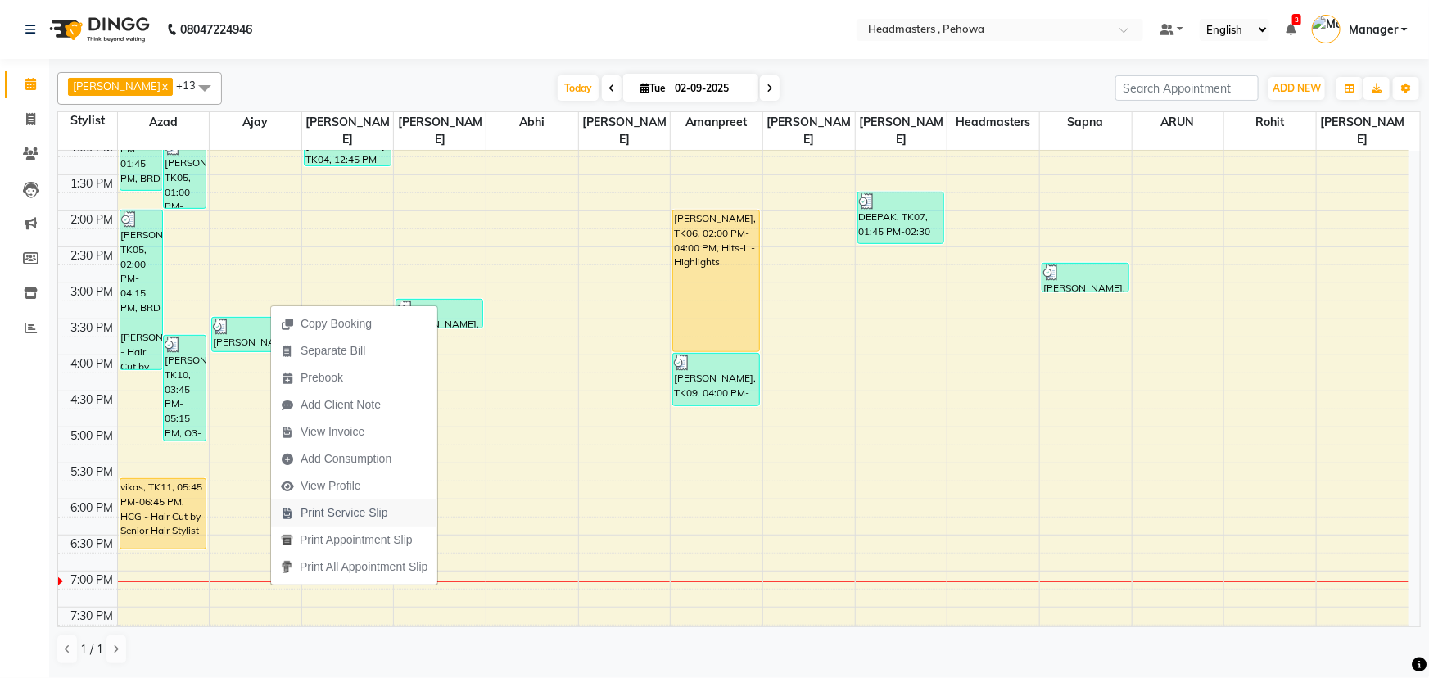
click at [339, 508] on span "Print Service Slip" at bounding box center [344, 512] width 88 height 17
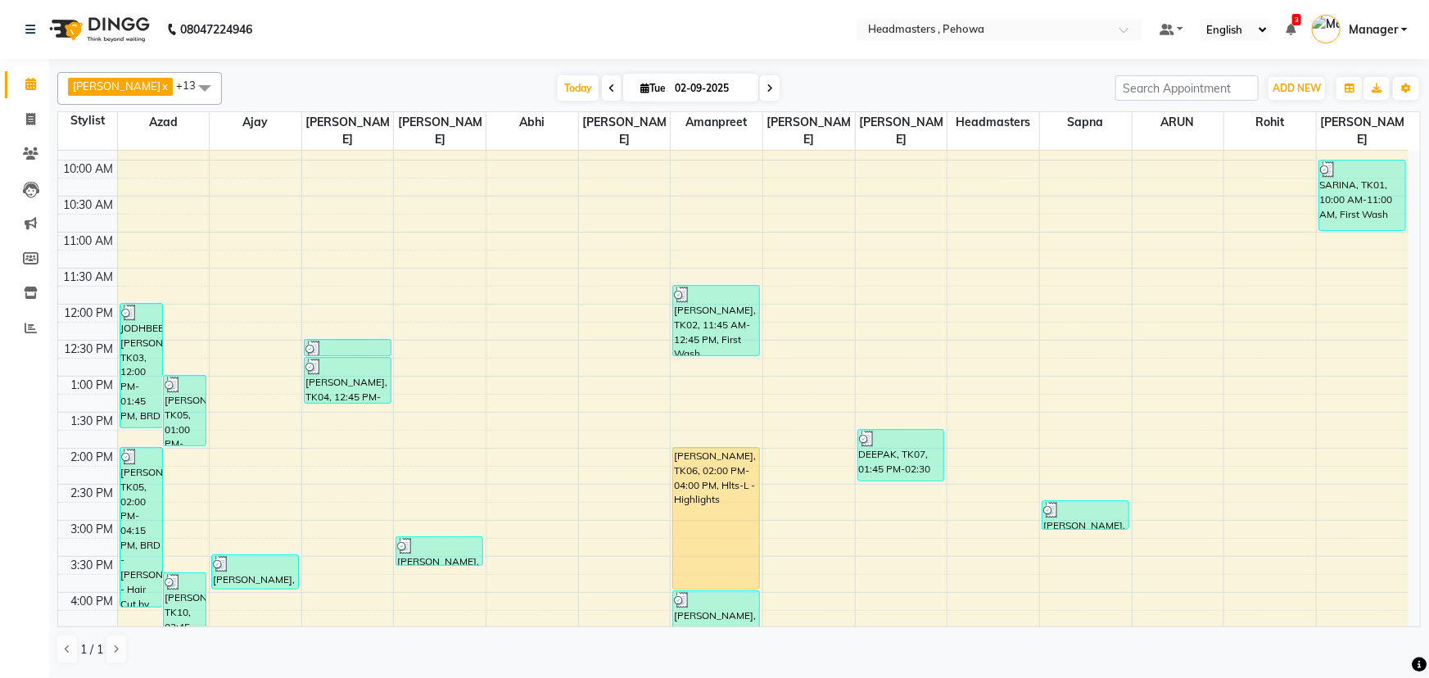
scroll to position [148, 0]
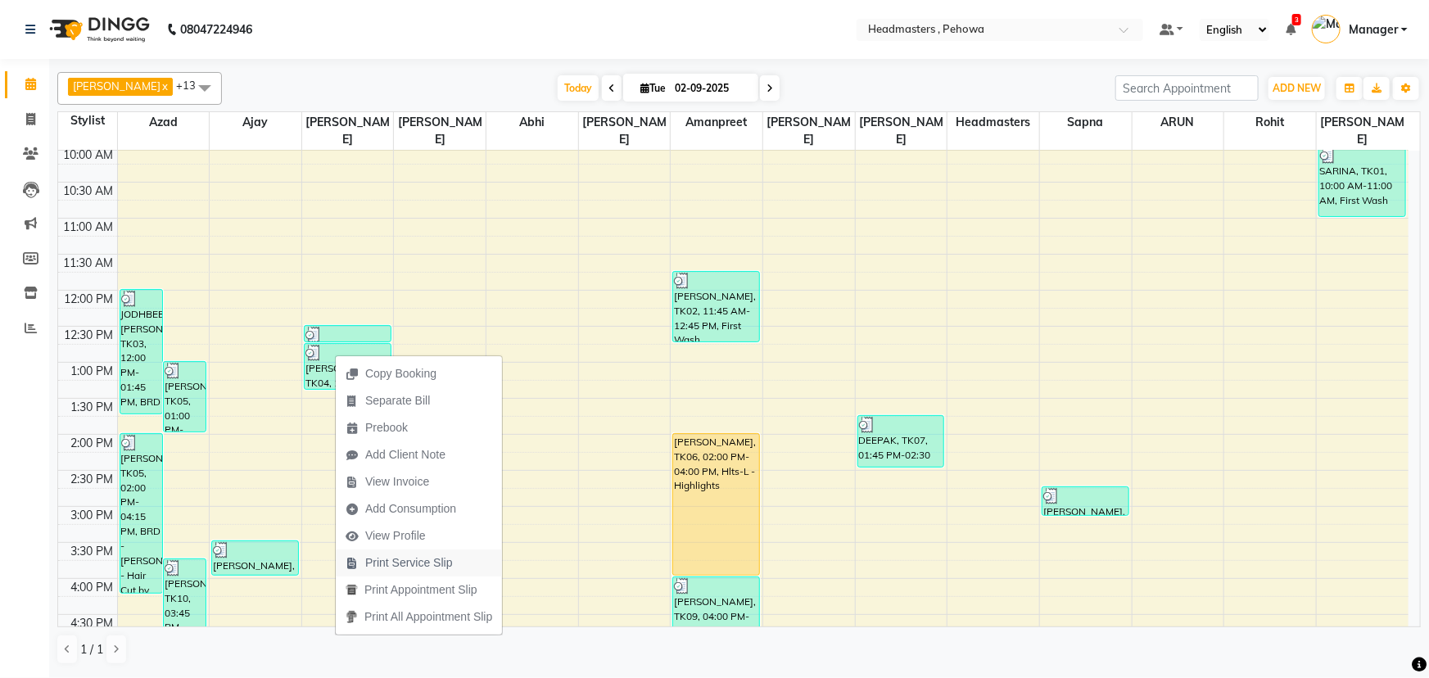
click at [411, 563] on span "Print Service Slip" at bounding box center [409, 562] width 88 height 17
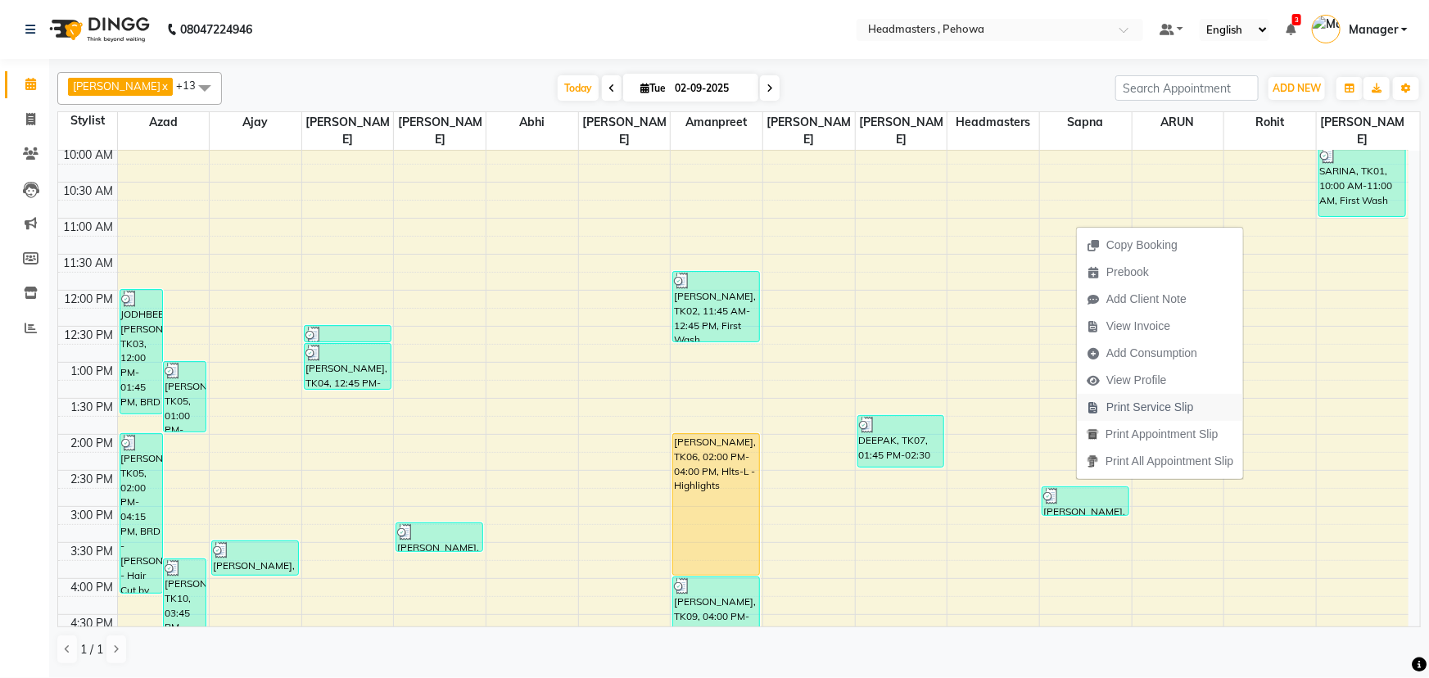
click at [1154, 400] on span "Print Service Slip" at bounding box center [1150, 407] width 88 height 17
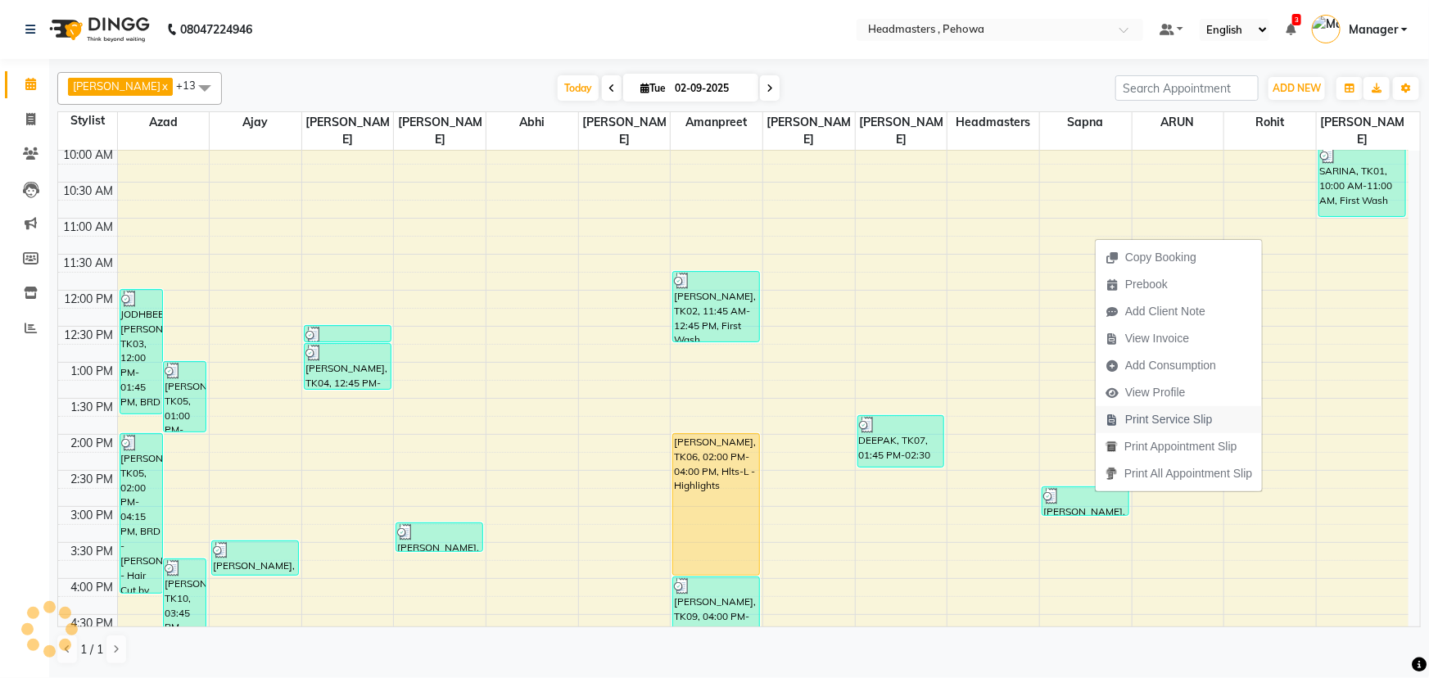
click at [1161, 418] on span "Print Service Slip" at bounding box center [1169, 419] width 88 height 17
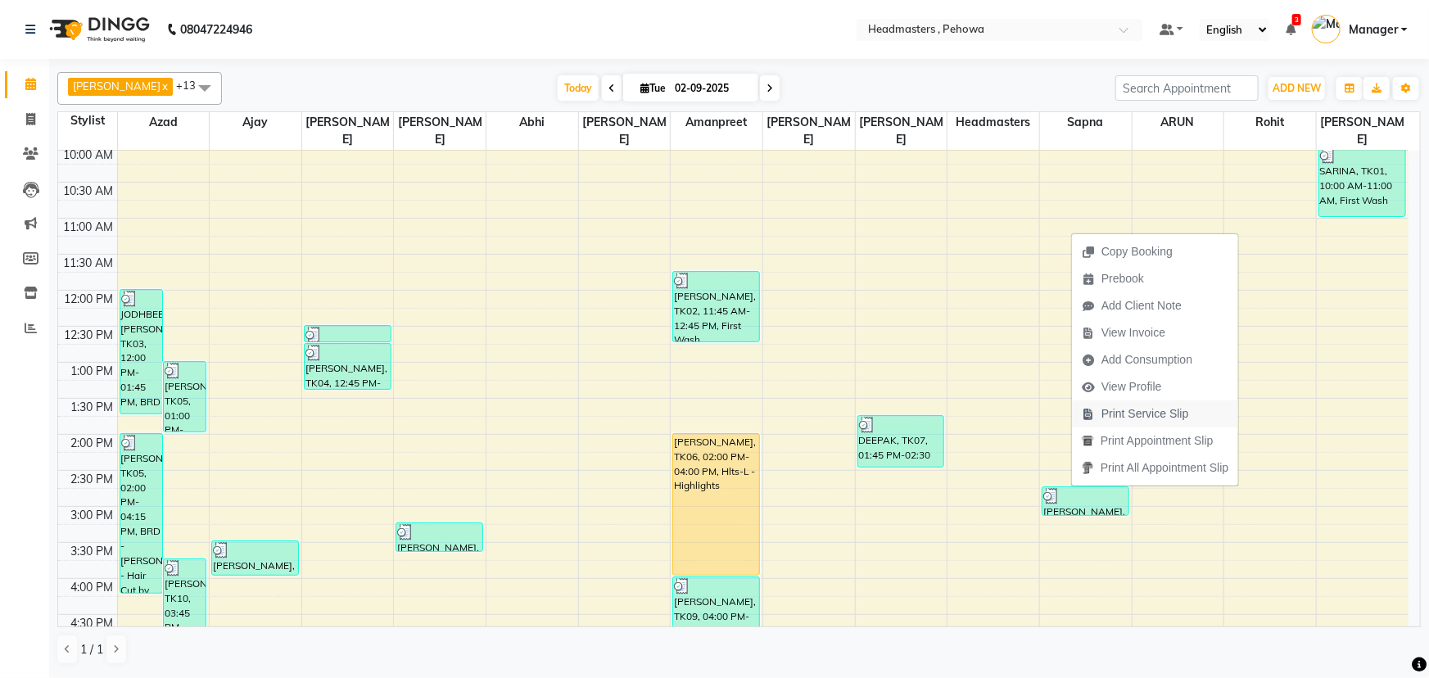
click at [1154, 417] on span "Print Service Slip" at bounding box center [1145, 413] width 88 height 17
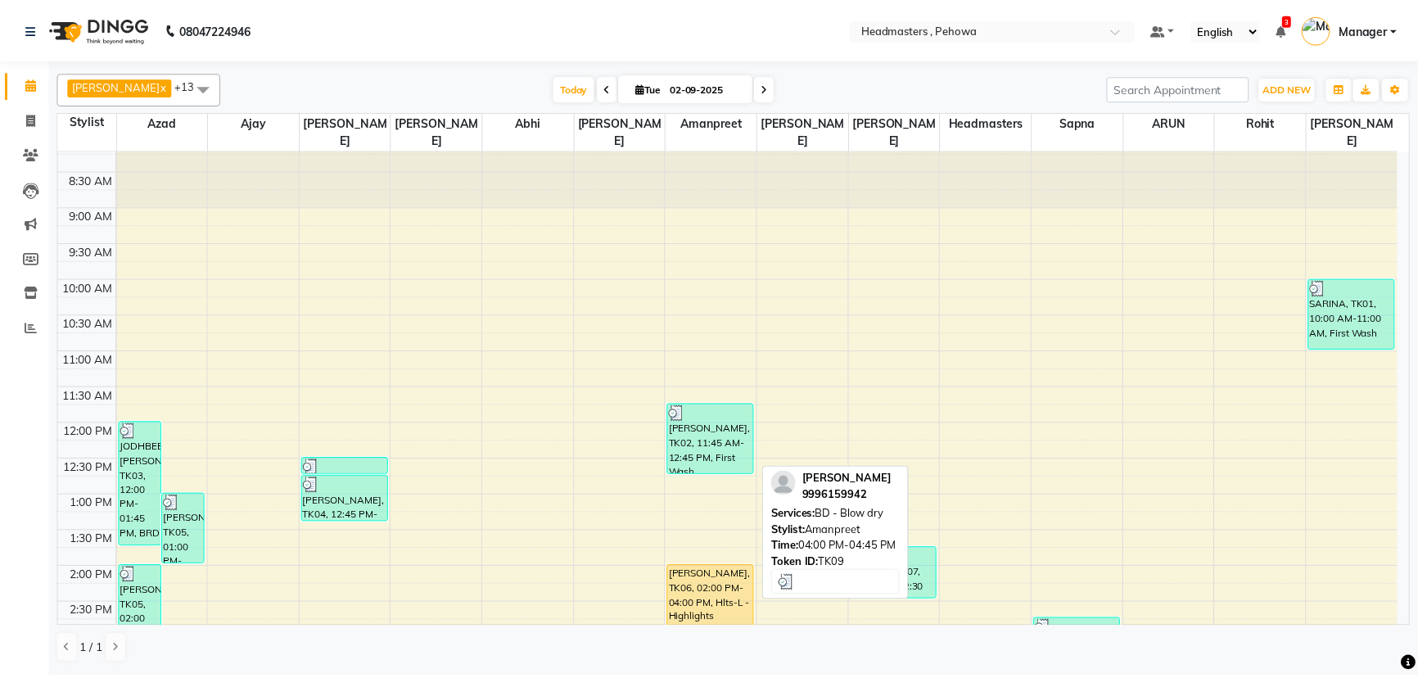
scroll to position [0, 0]
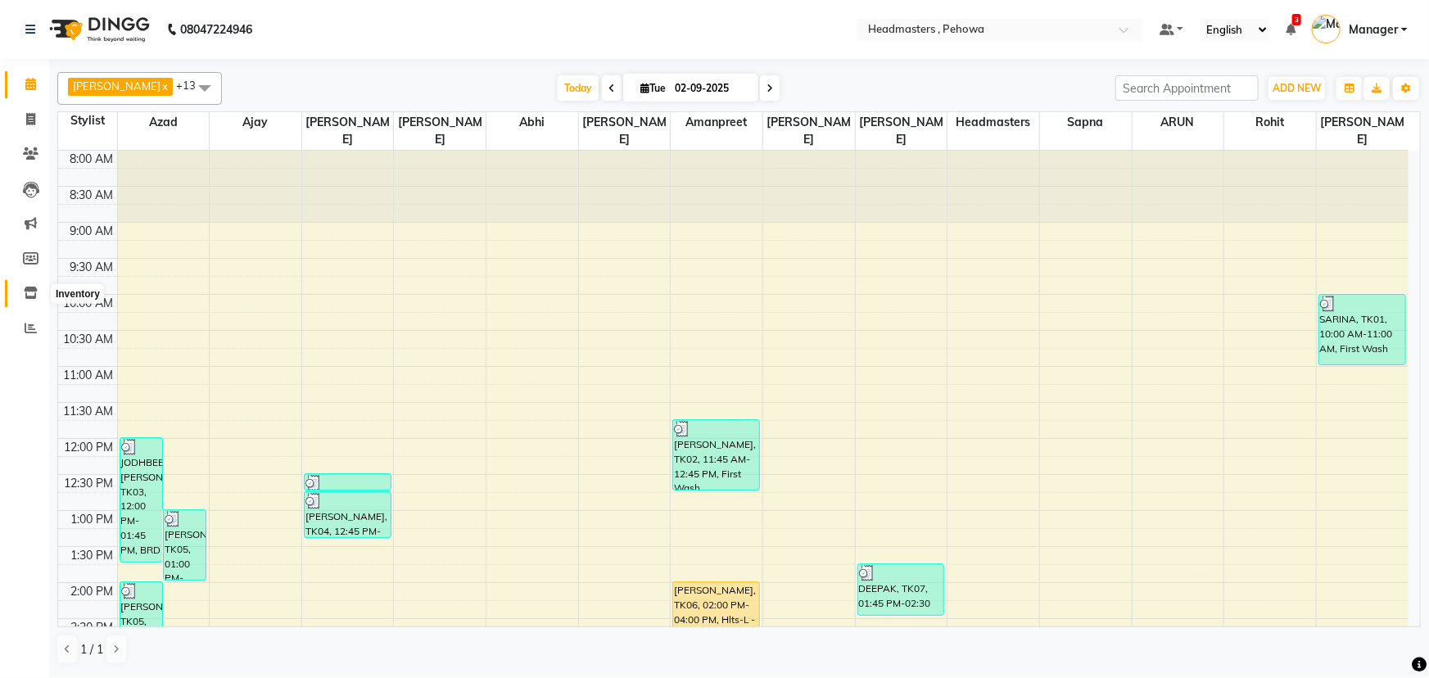
click at [29, 296] on icon at bounding box center [31, 293] width 14 height 12
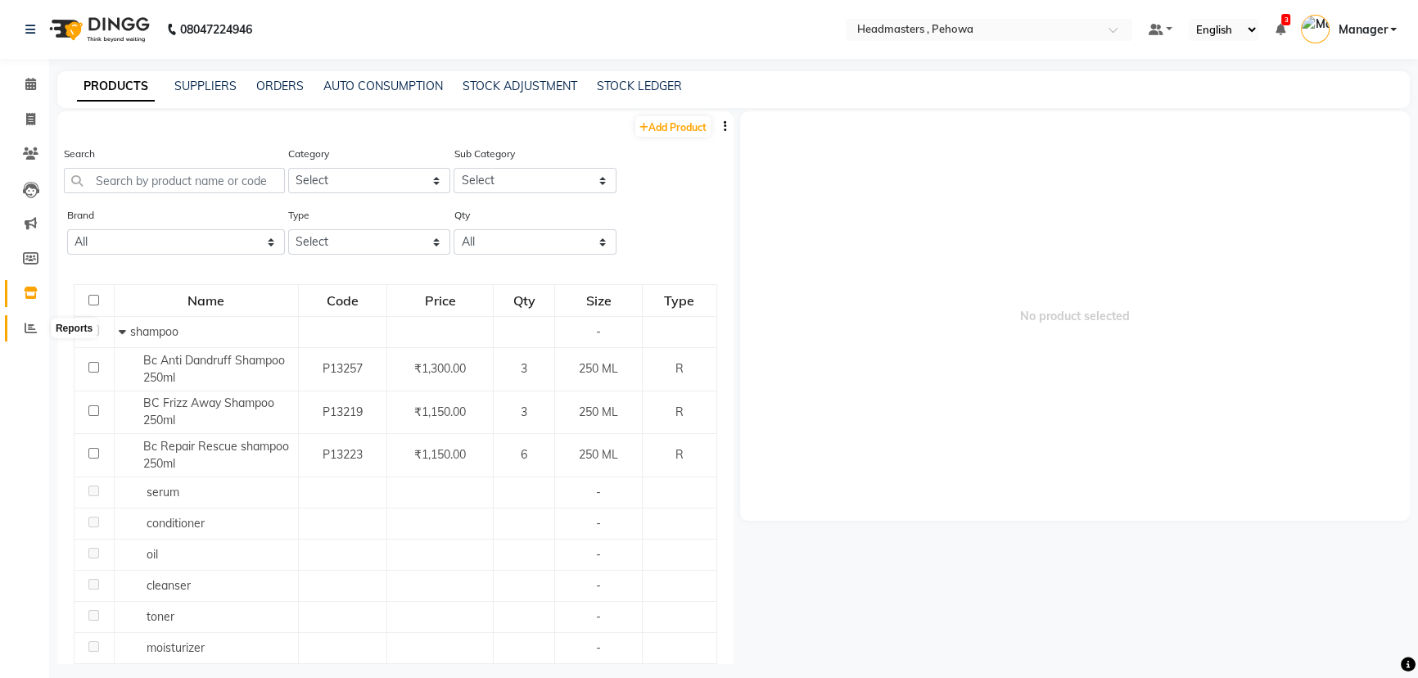
click at [25, 325] on icon at bounding box center [31, 328] width 12 height 12
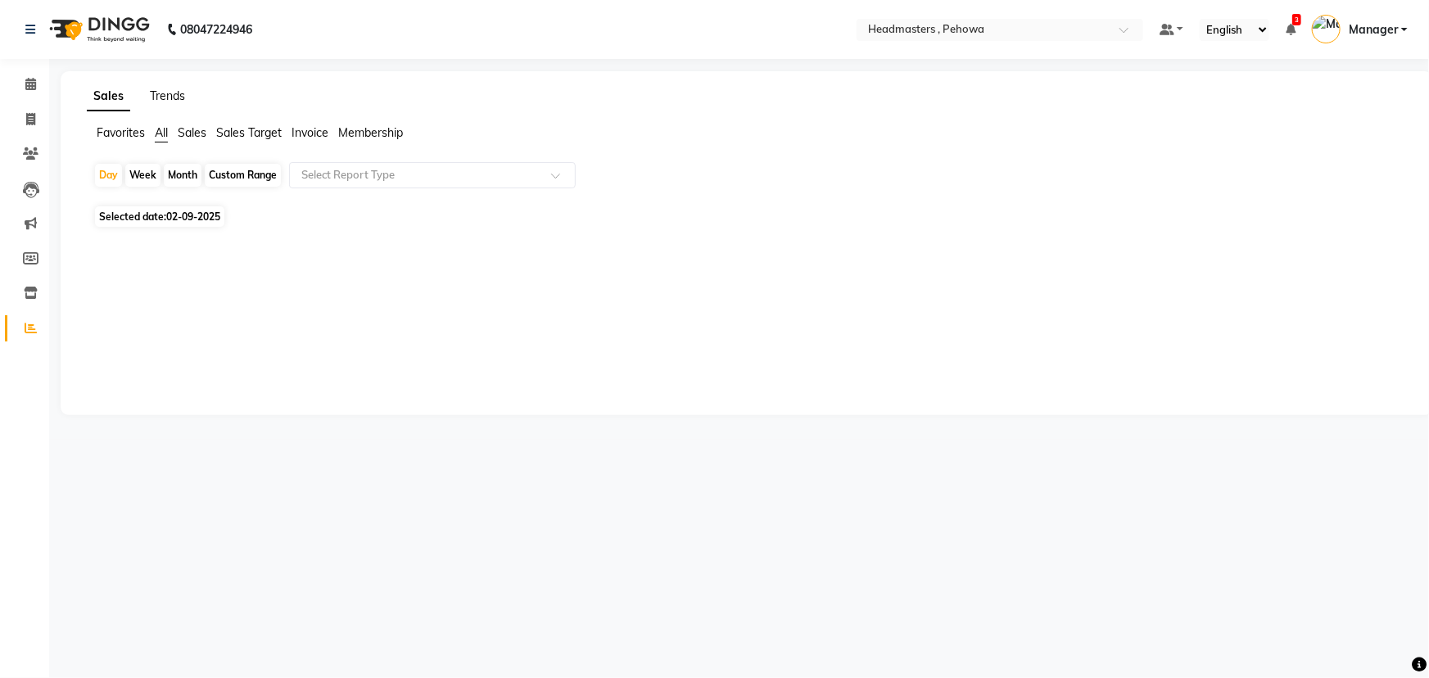
click at [172, 92] on link "Trends" at bounding box center [167, 95] width 35 height 15
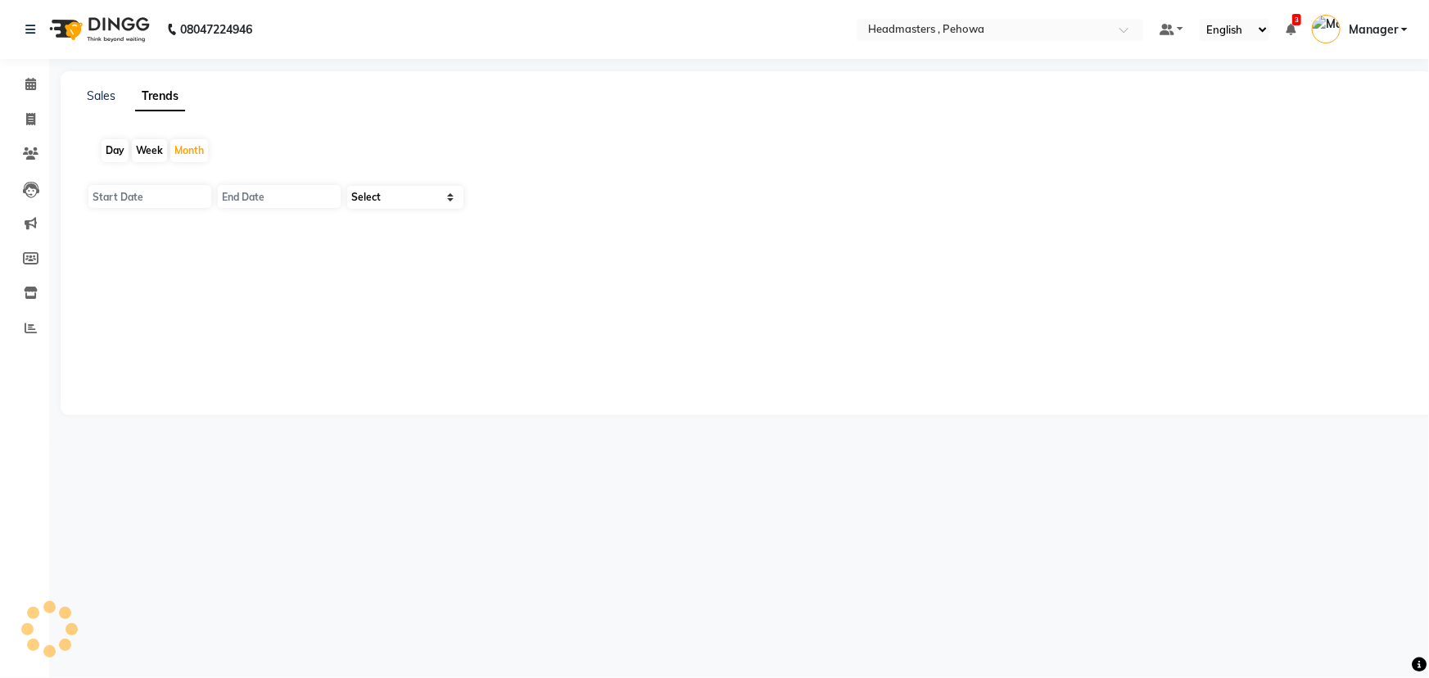
type input "01-09-2025"
type input "30-09-2025"
click at [111, 151] on div "Day" at bounding box center [115, 150] width 27 height 23
type input "02-09-2025"
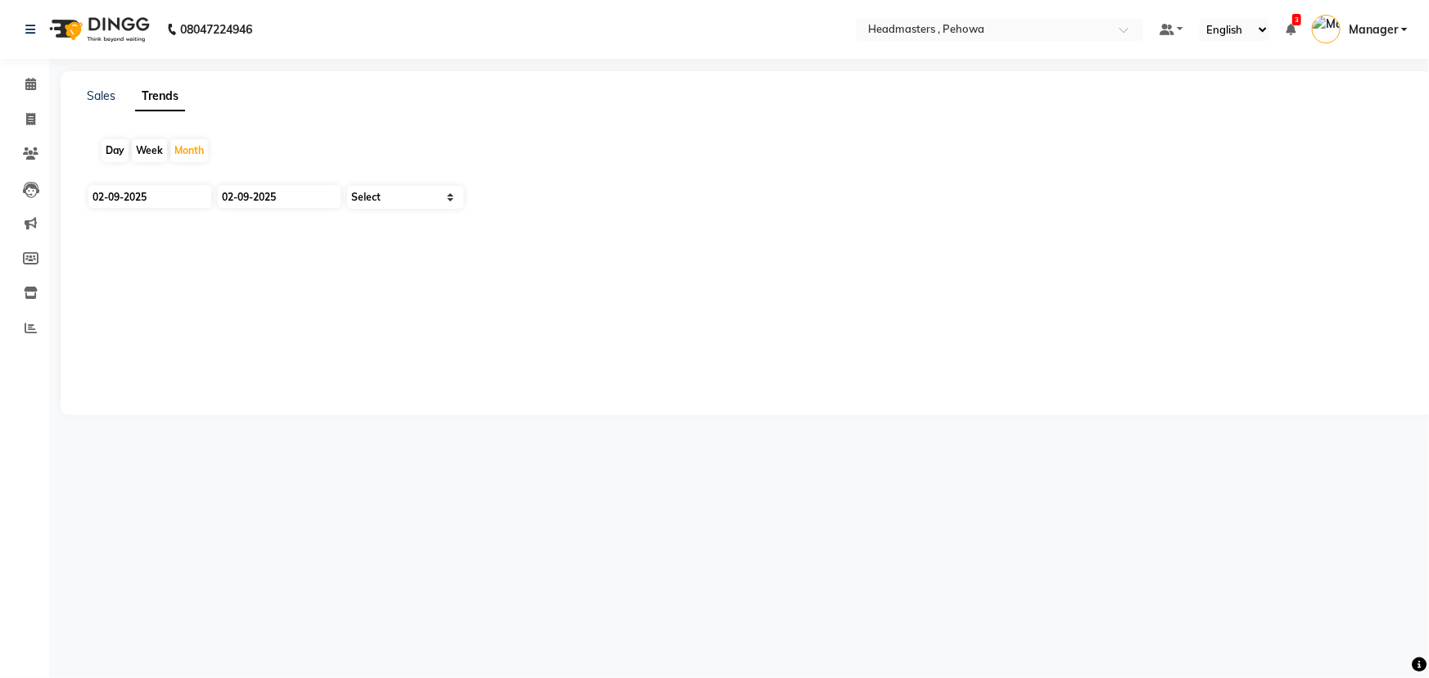
click at [111, 151] on div "Day" at bounding box center [115, 150] width 27 height 23
click at [117, 147] on div "Day" at bounding box center [115, 150] width 27 height 23
click at [116, 147] on div "Day" at bounding box center [115, 150] width 27 height 23
click at [120, 148] on div "Day" at bounding box center [115, 150] width 27 height 23
click at [119, 148] on div "Day" at bounding box center [115, 150] width 27 height 23
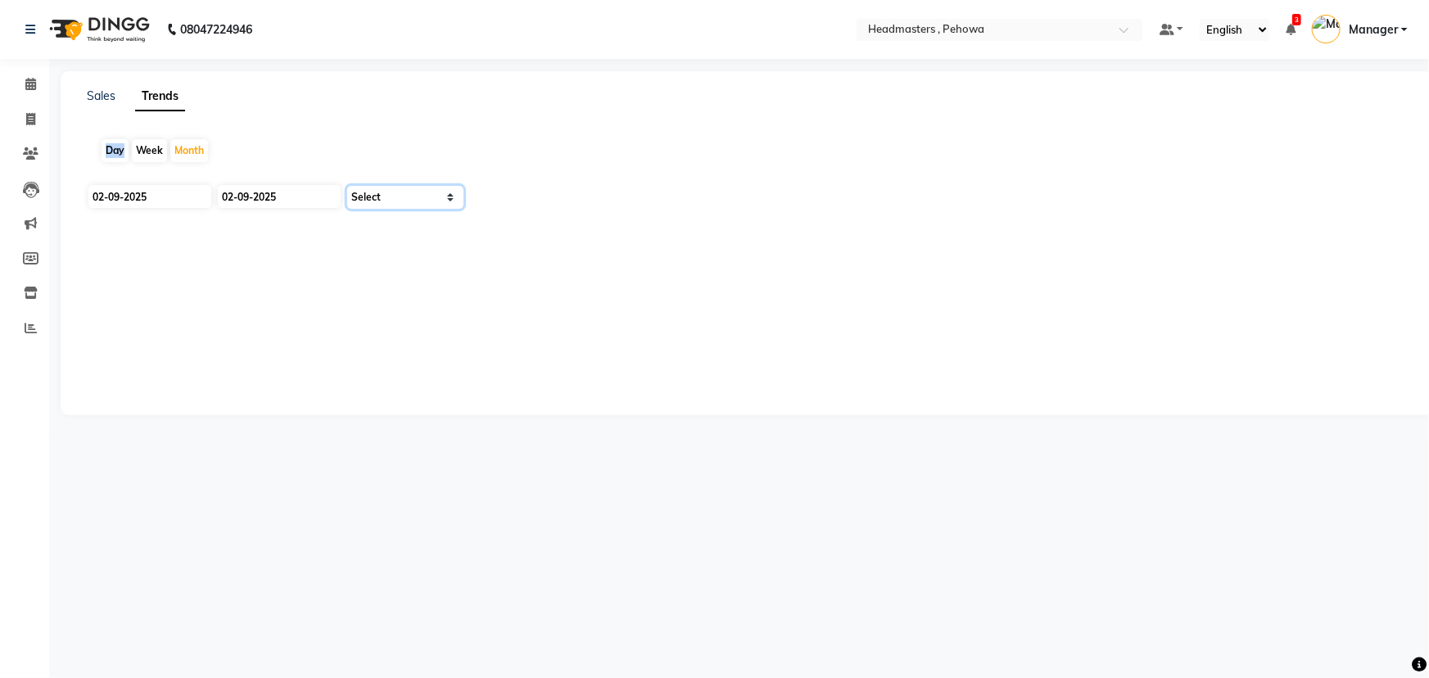
click at [447, 199] on select "Select Clients" at bounding box center [405, 197] width 116 height 23
select select "by_client"
click at [347, 186] on select "Select Clients" at bounding box center [405, 197] width 116 height 23
click at [25, 82] on icon at bounding box center [30, 84] width 11 height 12
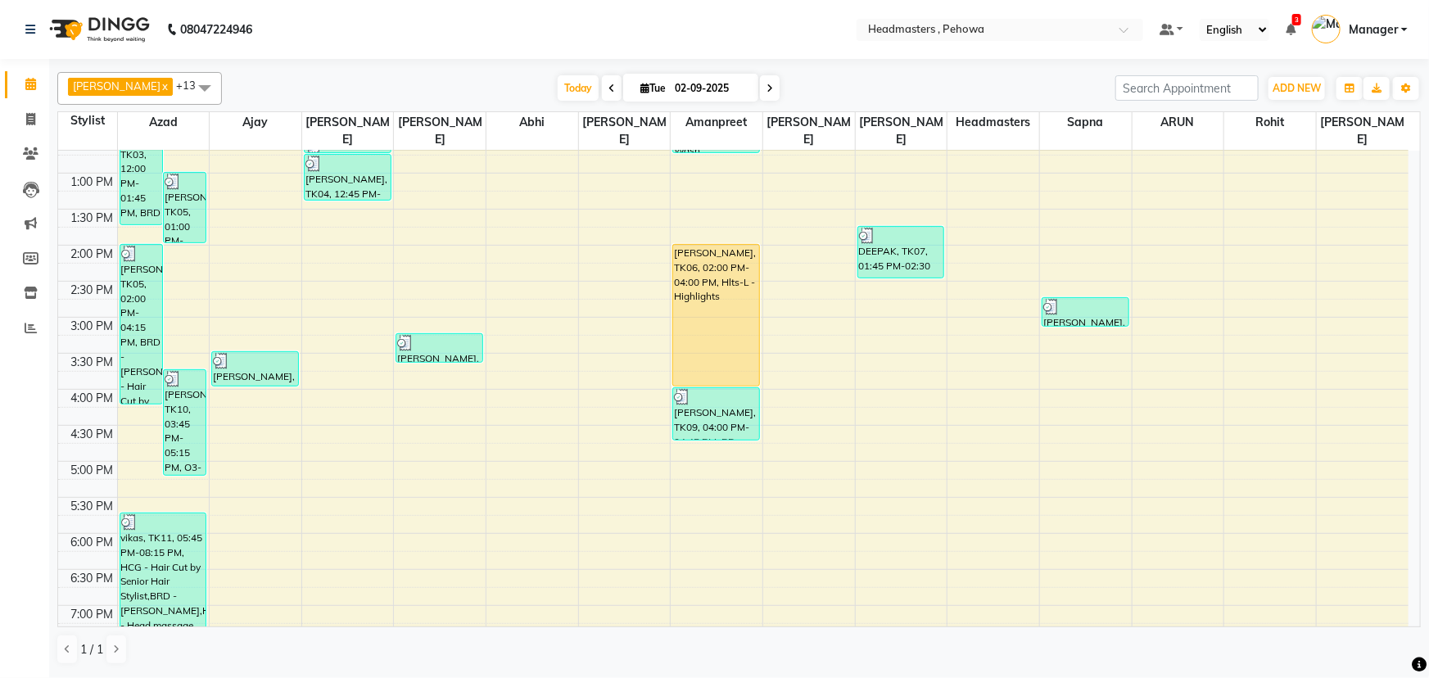
scroll to position [372, 0]
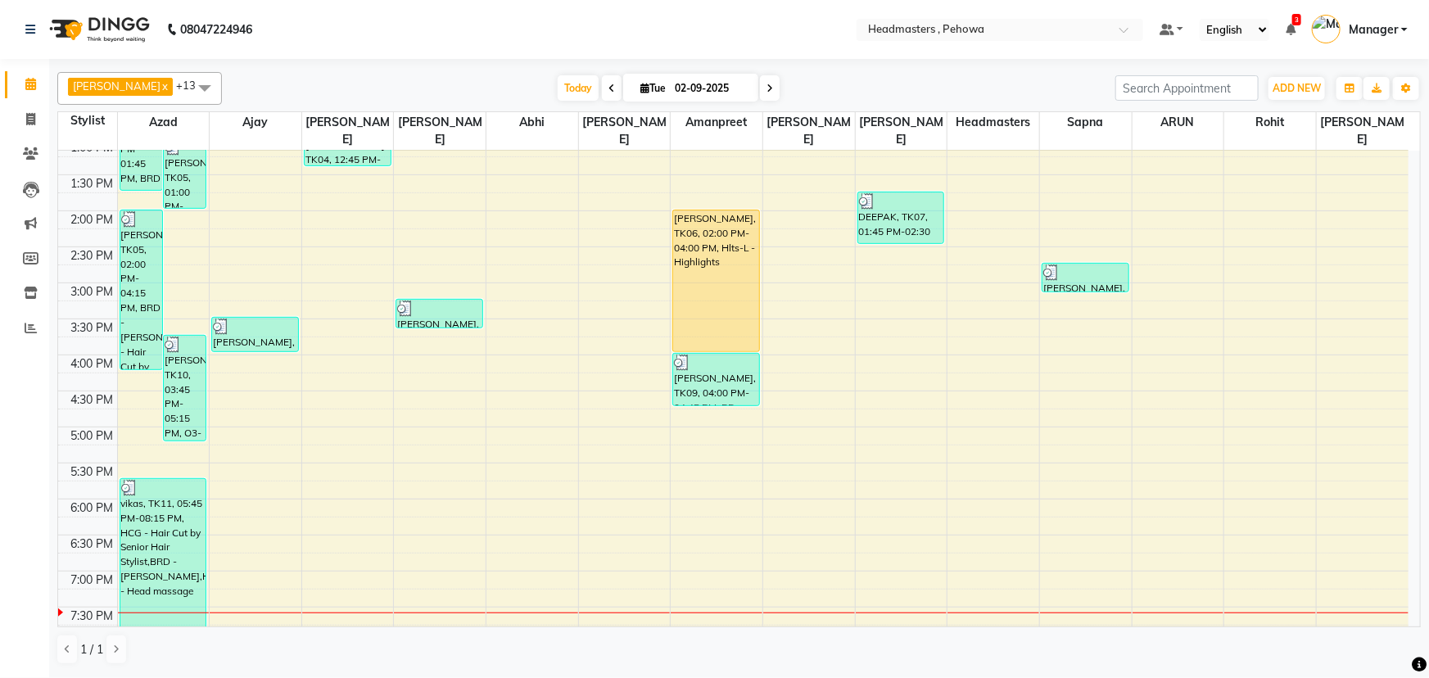
click at [874, 587] on div "8:00 AM 8:30 AM 9:00 AM 9:30 AM 10:00 AM 10:30 AM 11:00 AM 11:30 AM 12:00 PM 12…" at bounding box center [733, 283] width 1350 height 1008
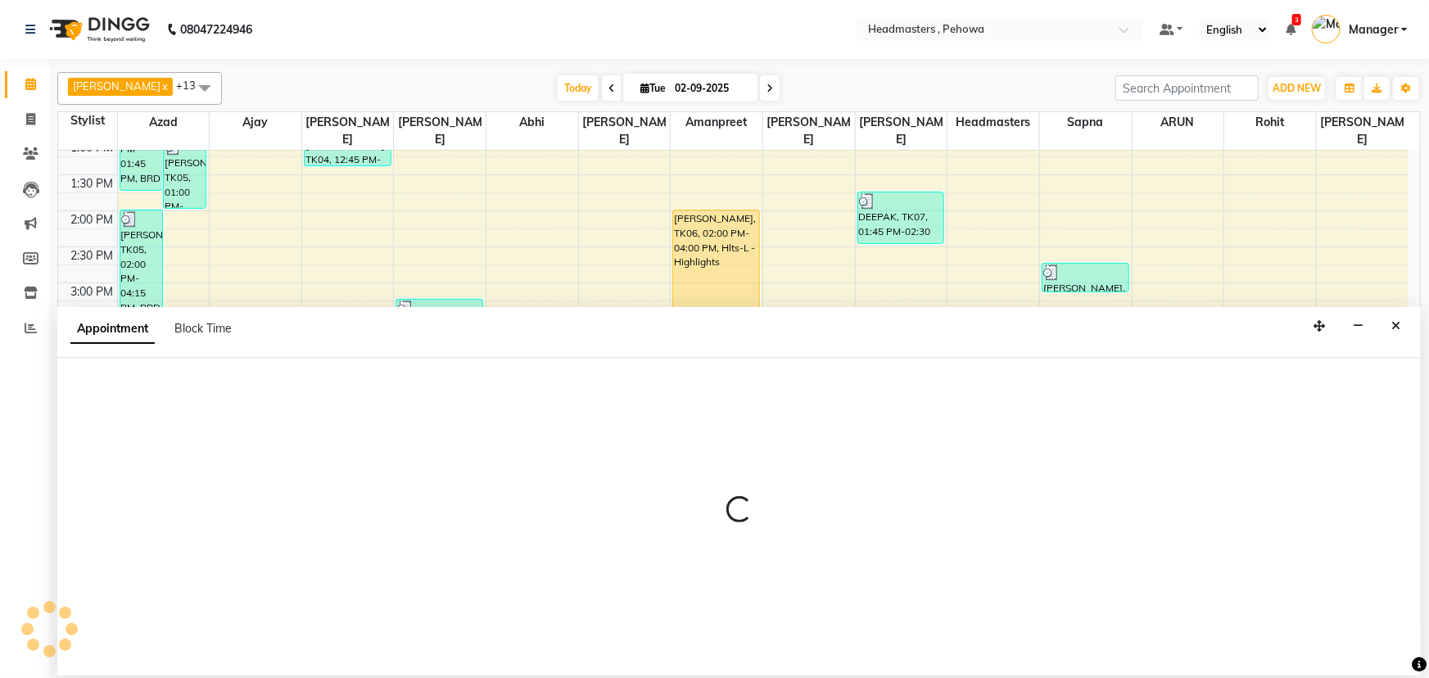
select select "71125"
select select "1170"
select select "tentative"
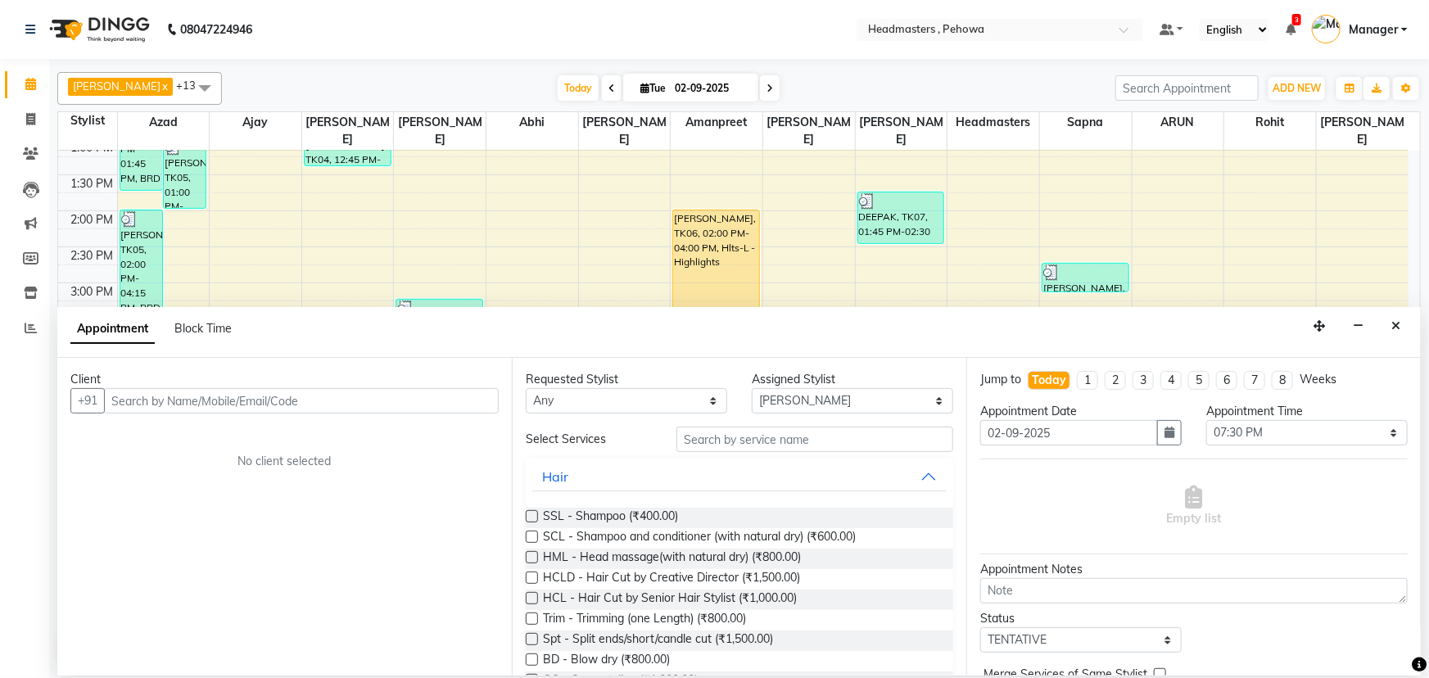
click at [141, 403] on input "text" at bounding box center [301, 400] width 395 height 25
type input "9996111765"
click at [470, 400] on span "Add Client" at bounding box center [464, 400] width 55 height 15
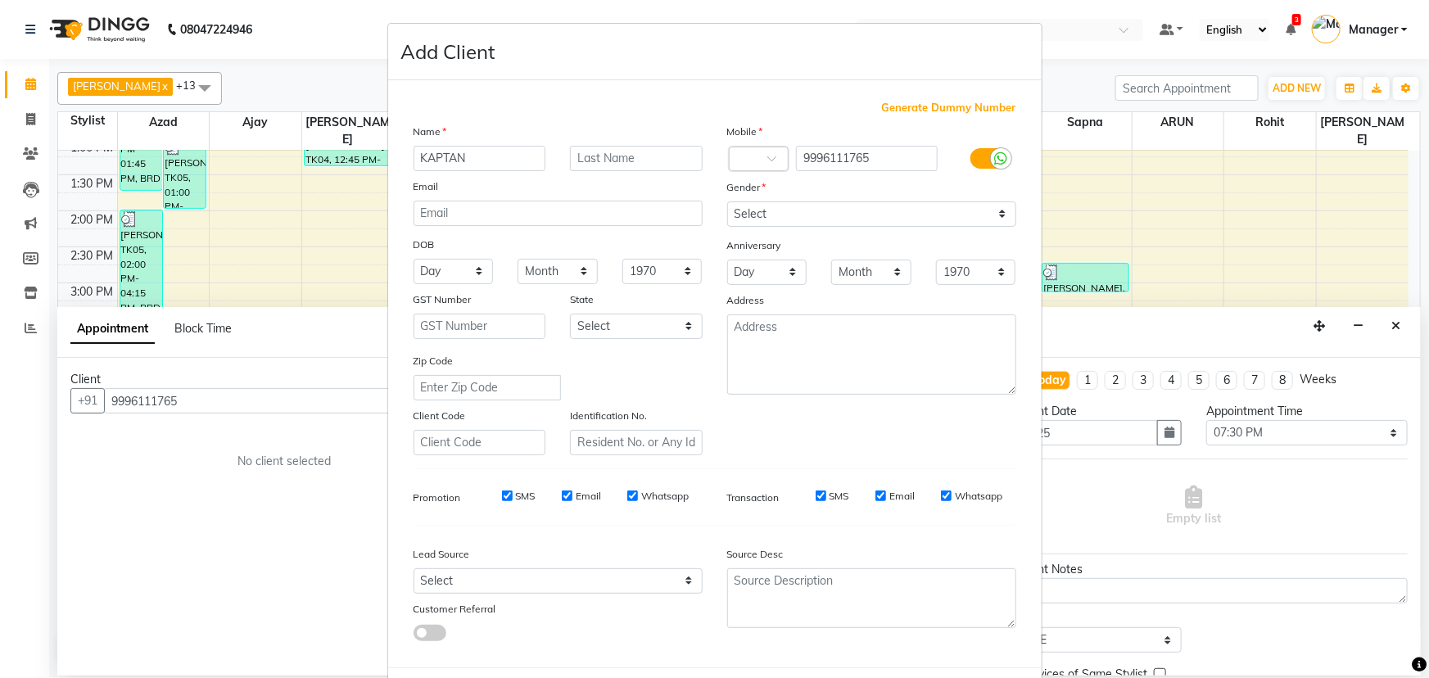
type input "KAPTAN"
click at [1002, 212] on select "Select Male Female Other Prefer Not To Say" at bounding box center [871, 213] width 289 height 25
select select "male"
click at [727, 201] on select "Select Male Female Other Prefer Not To Say" at bounding box center [871, 213] width 289 height 25
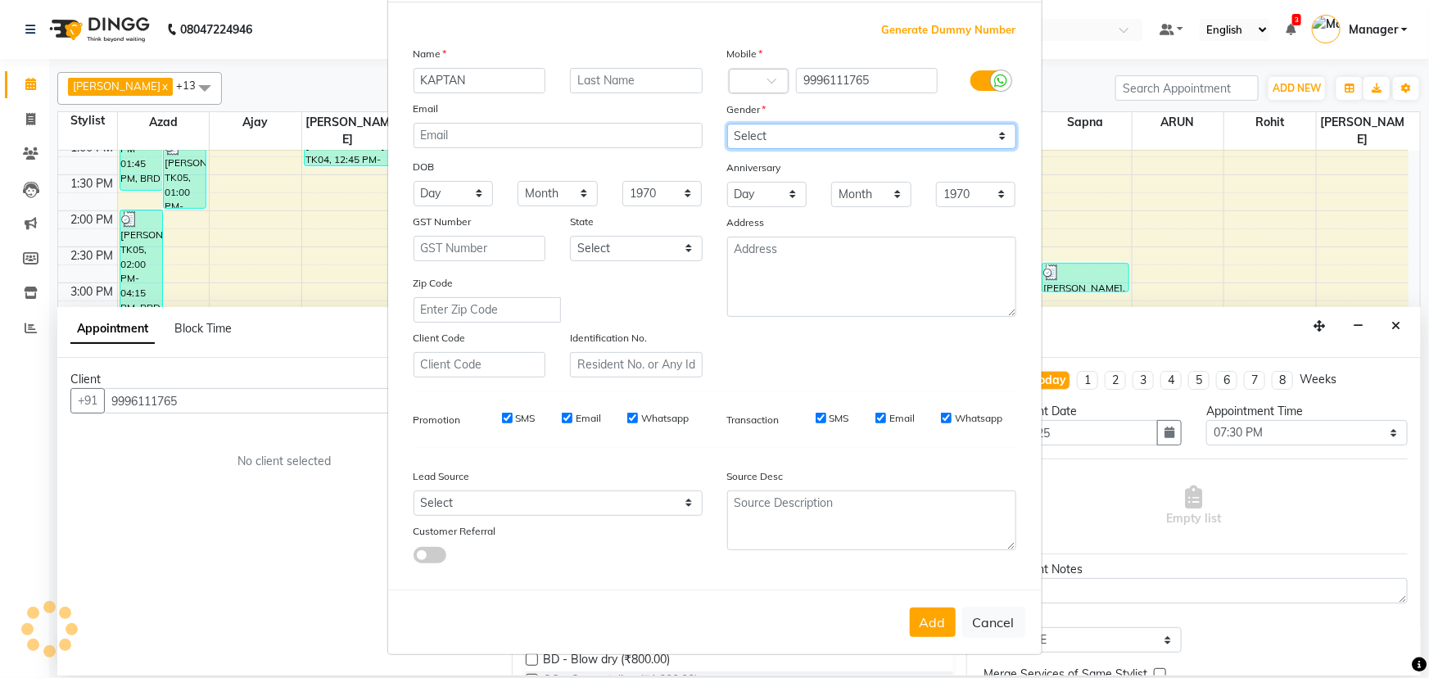
scroll to position [82, 0]
click at [933, 625] on button "Add" at bounding box center [933, 622] width 46 height 29
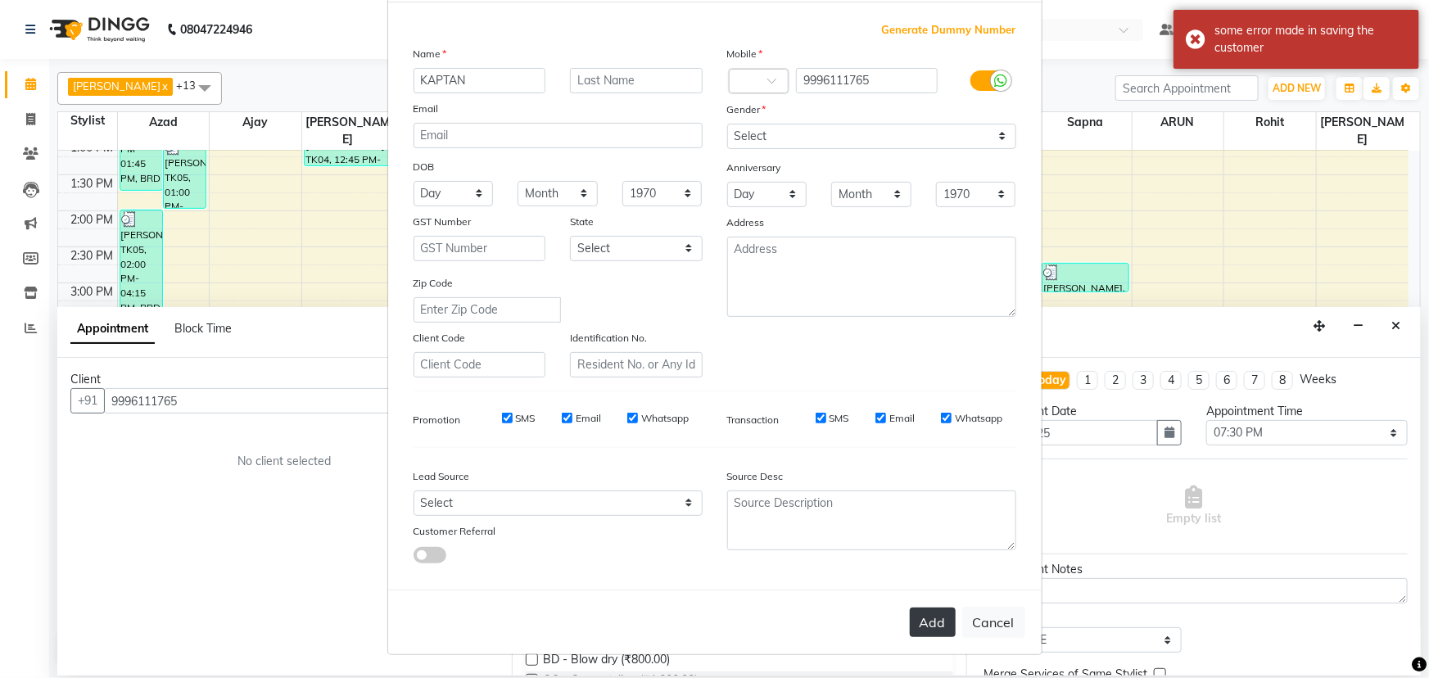
click at [928, 625] on button "Add" at bounding box center [933, 622] width 46 height 29
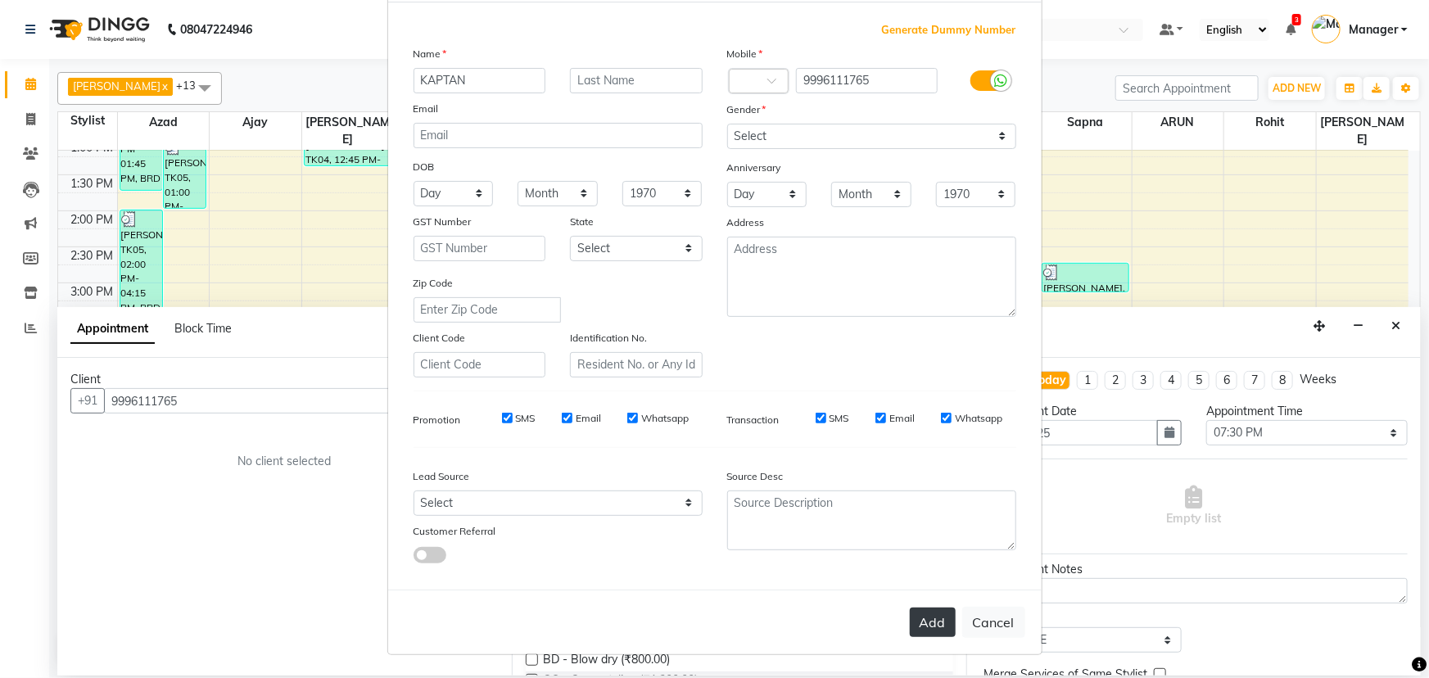
click at [919, 621] on button "Add" at bounding box center [933, 622] width 46 height 29
click at [938, 621] on div "Add Cancel" at bounding box center [714, 622] width 653 height 65
click at [976, 627] on button "Cancel" at bounding box center [993, 622] width 63 height 31
select select
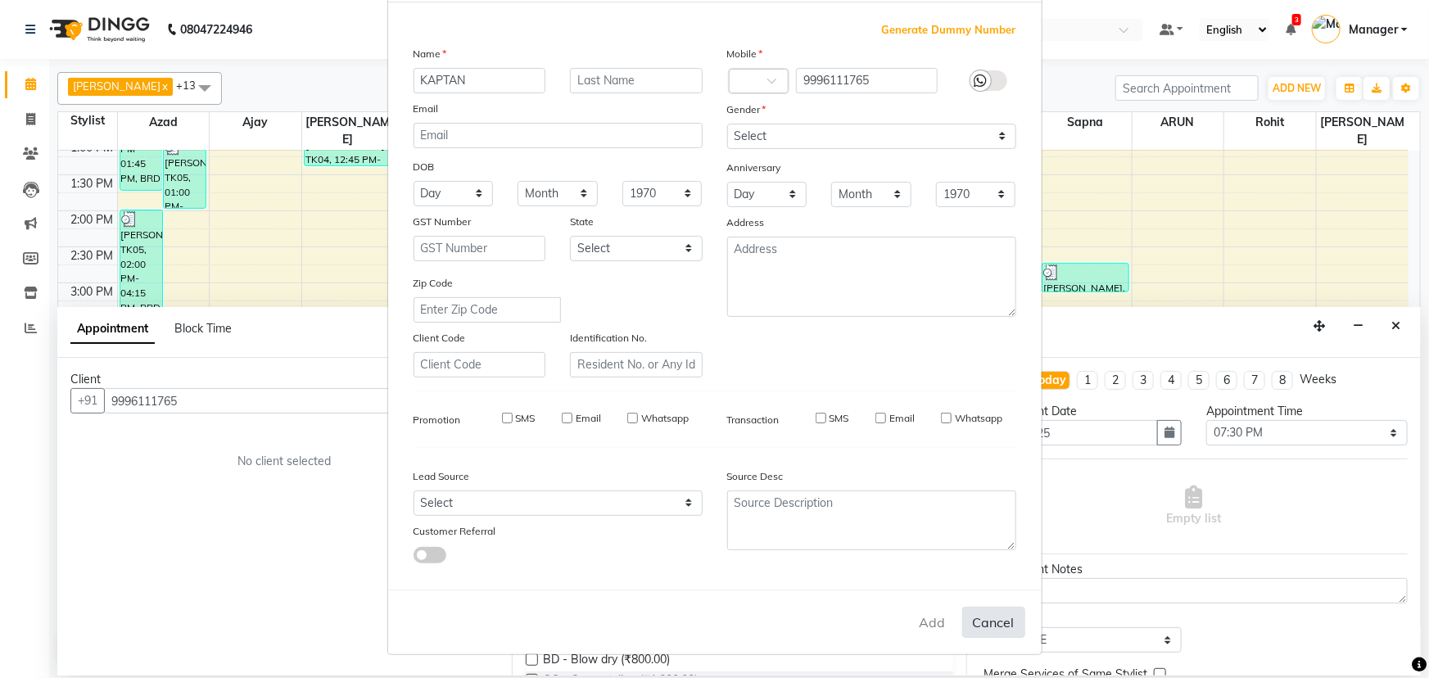
select select
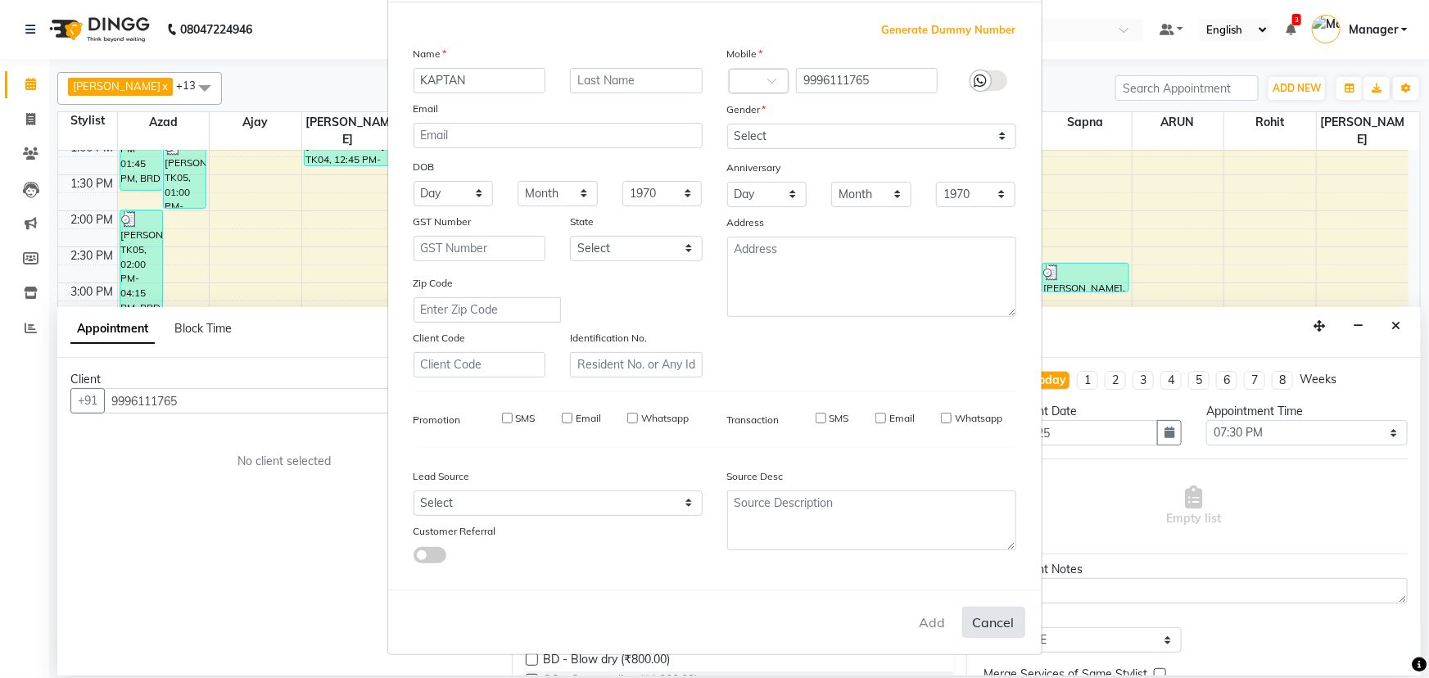
checkbox input "false"
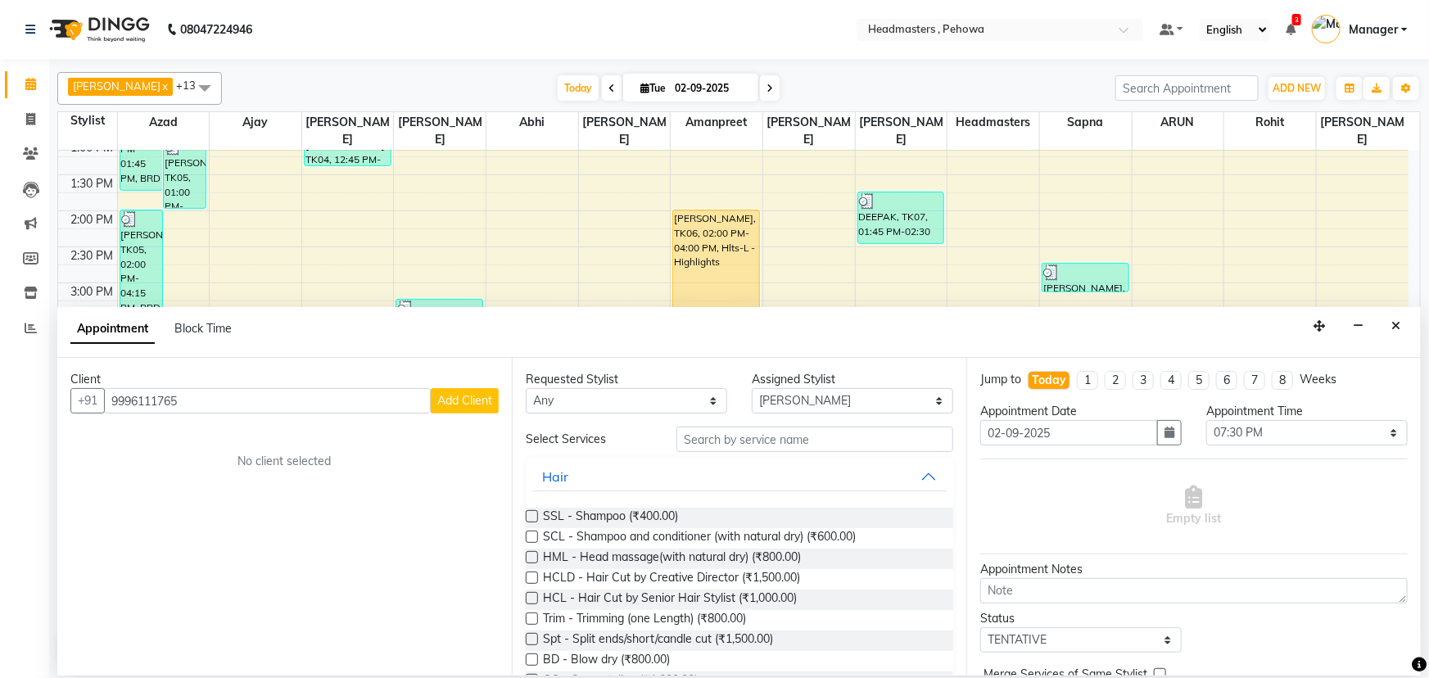
click at [463, 402] on span "Add Client" at bounding box center [464, 400] width 55 height 15
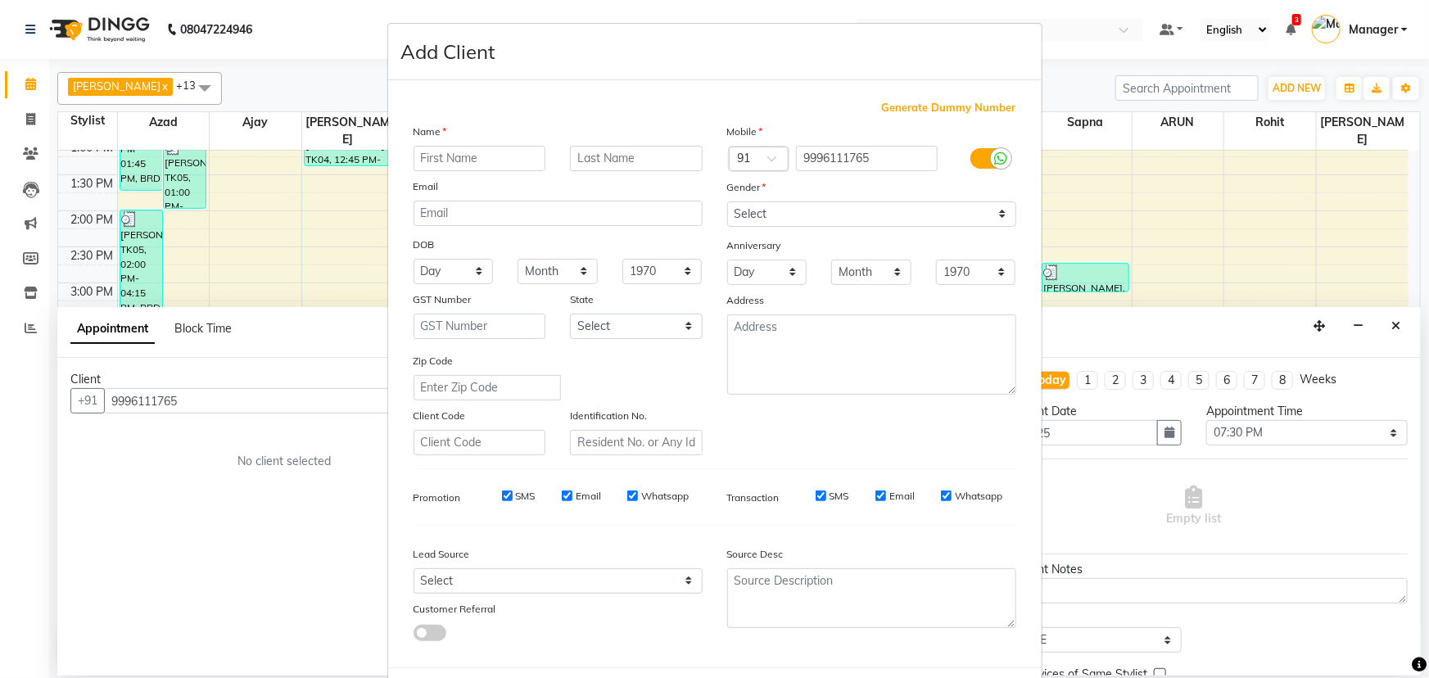
click at [499, 142] on div "Name" at bounding box center [558, 134] width 314 height 23
click at [495, 151] on input "text" at bounding box center [479, 158] width 133 height 25
type input "KAPTAN"
click at [781, 219] on select "Select Male Female Other Prefer Not To Say" at bounding box center [871, 213] width 289 height 25
select select "male"
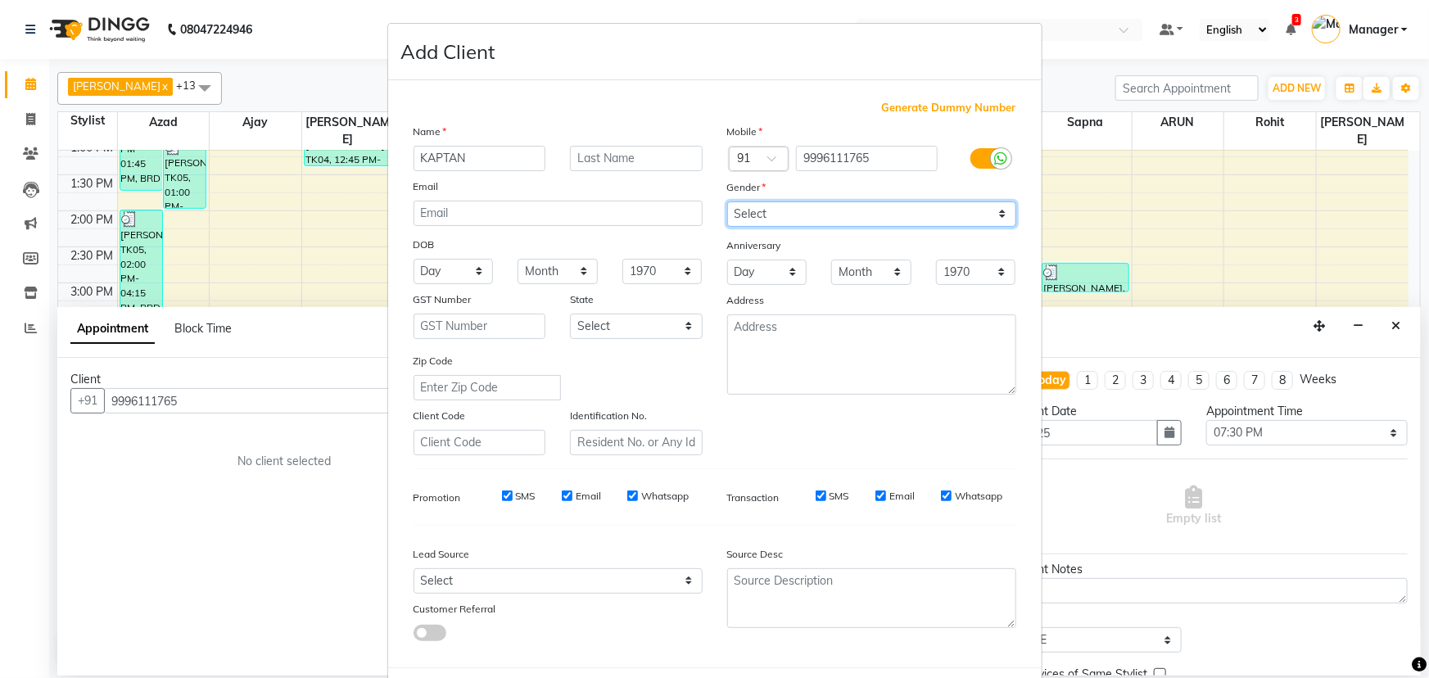
click at [727, 201] on select "Select Male Female Other Prefer Not To Say" at bounding box center [871, 213] width 289 height 25
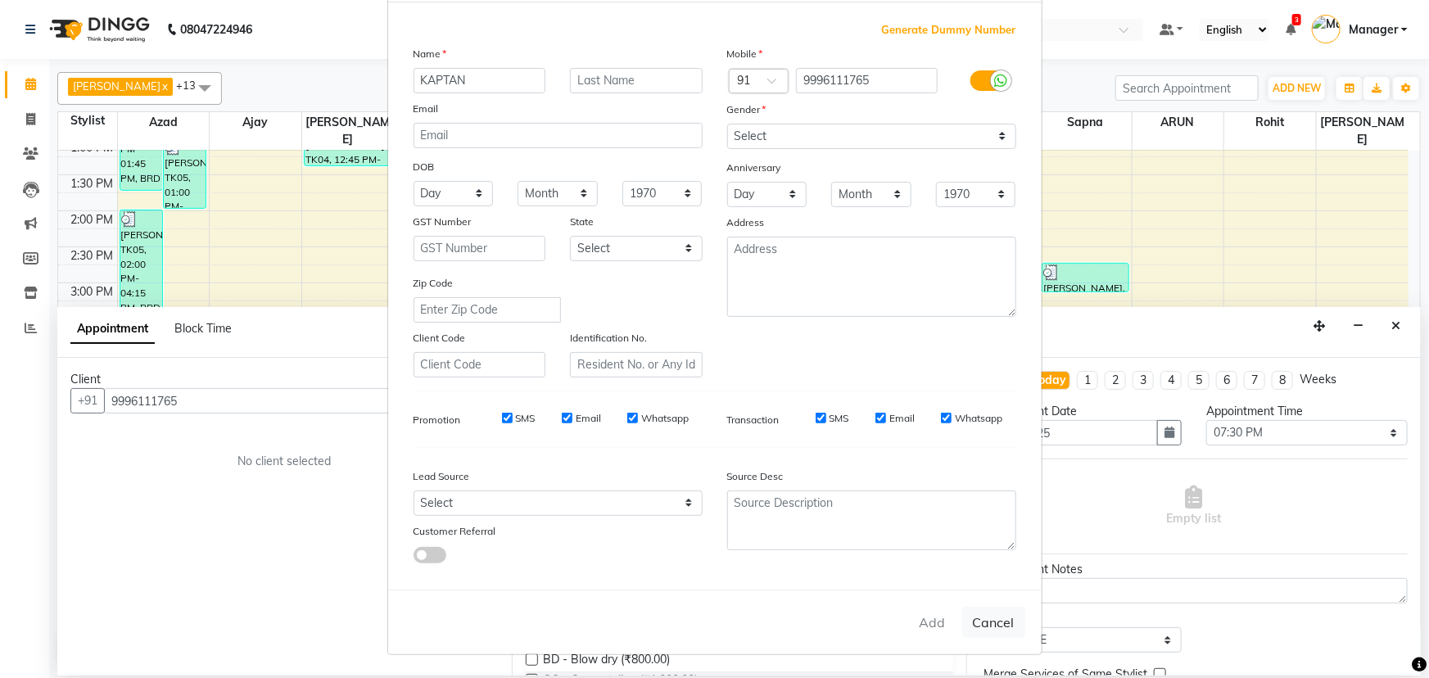
click at [923, 623] on div "Add Cancel" at bounding box center [714, 622] width 653 height 65
drag, startPoint x: 923, startPoint y: 623, endPoint x: 931, endPoint y: 621, distance: 8.3
click at [931, 621] on div "Add Cancel" at bounding box center [714, 622] width 653 height 65
click at [933, 621] on div "Add Cancel" at bounding box center [714, 622] width 653 height 65
click at [613, 71] on input "text" at bounding box center [636, 80] width 133 height 25
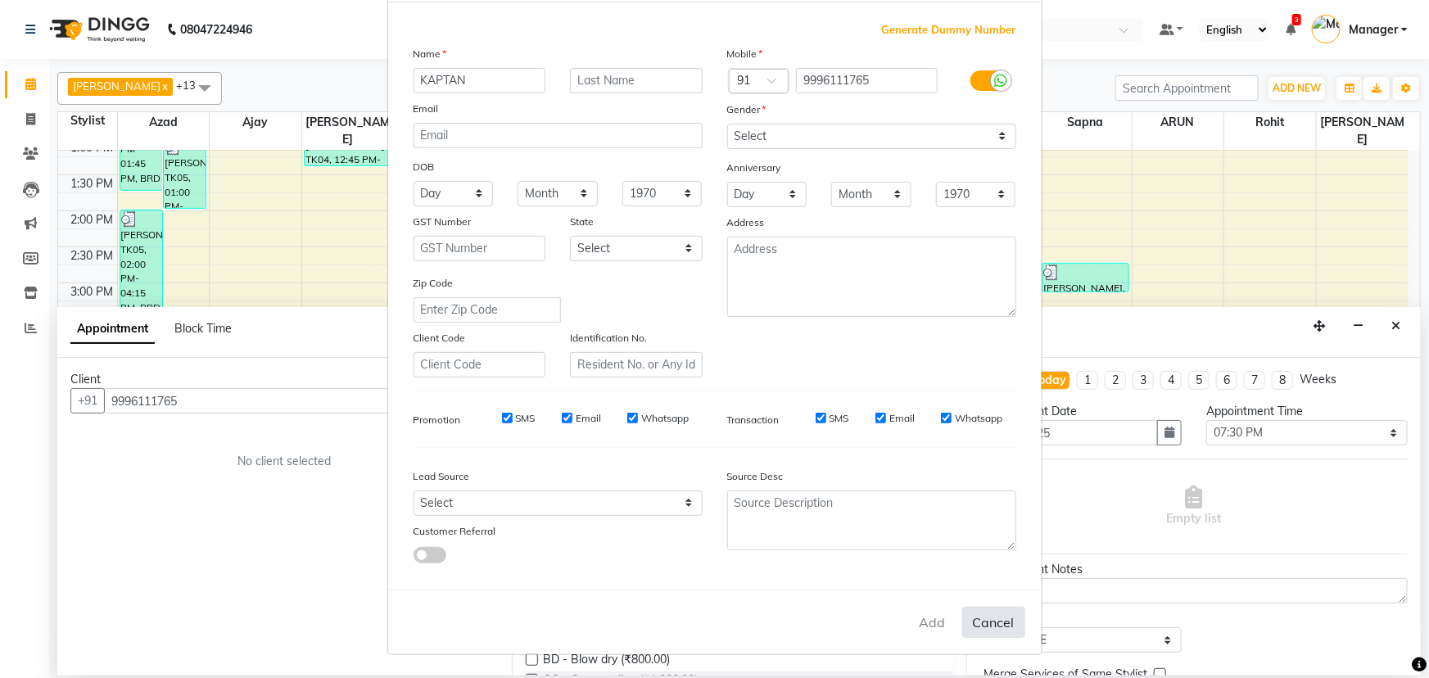
click at [975, 622] on button "Cancel" at bounding box center [993, 622] width 63 height 31
select select
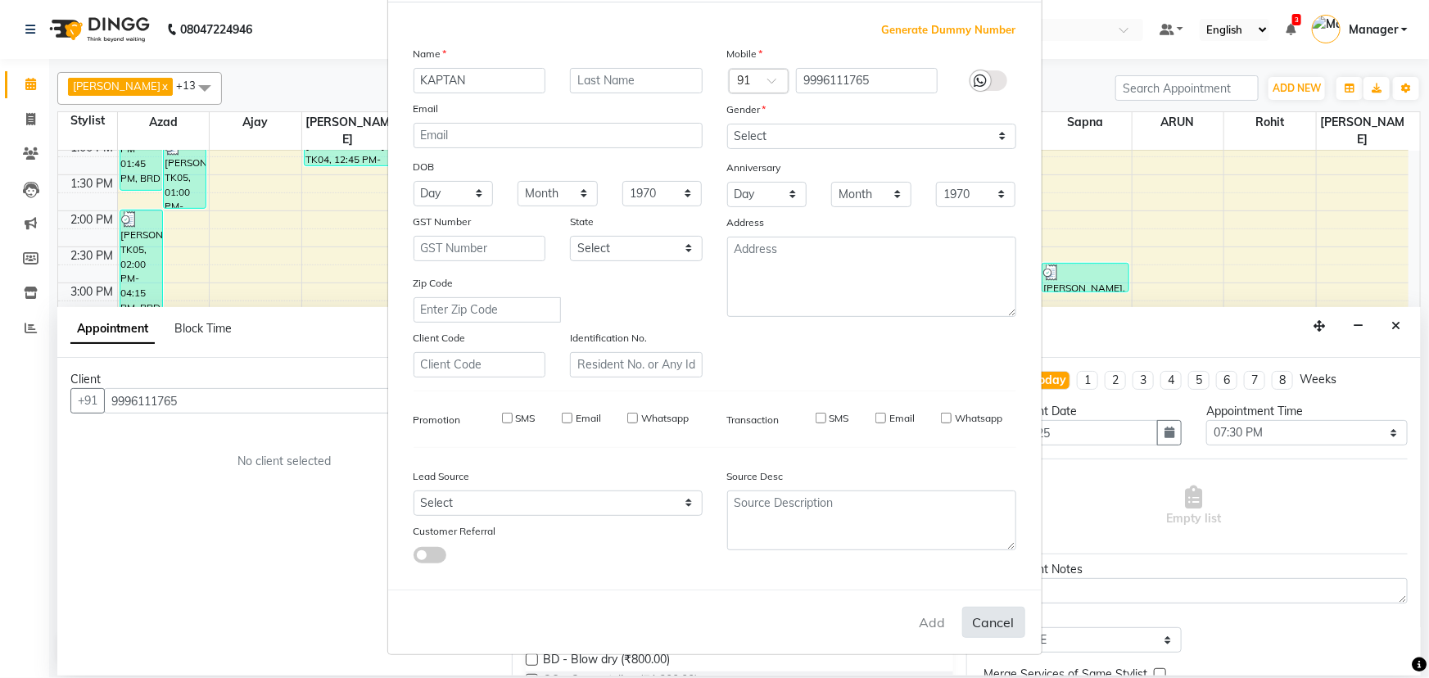
select select
checkbox input "false"
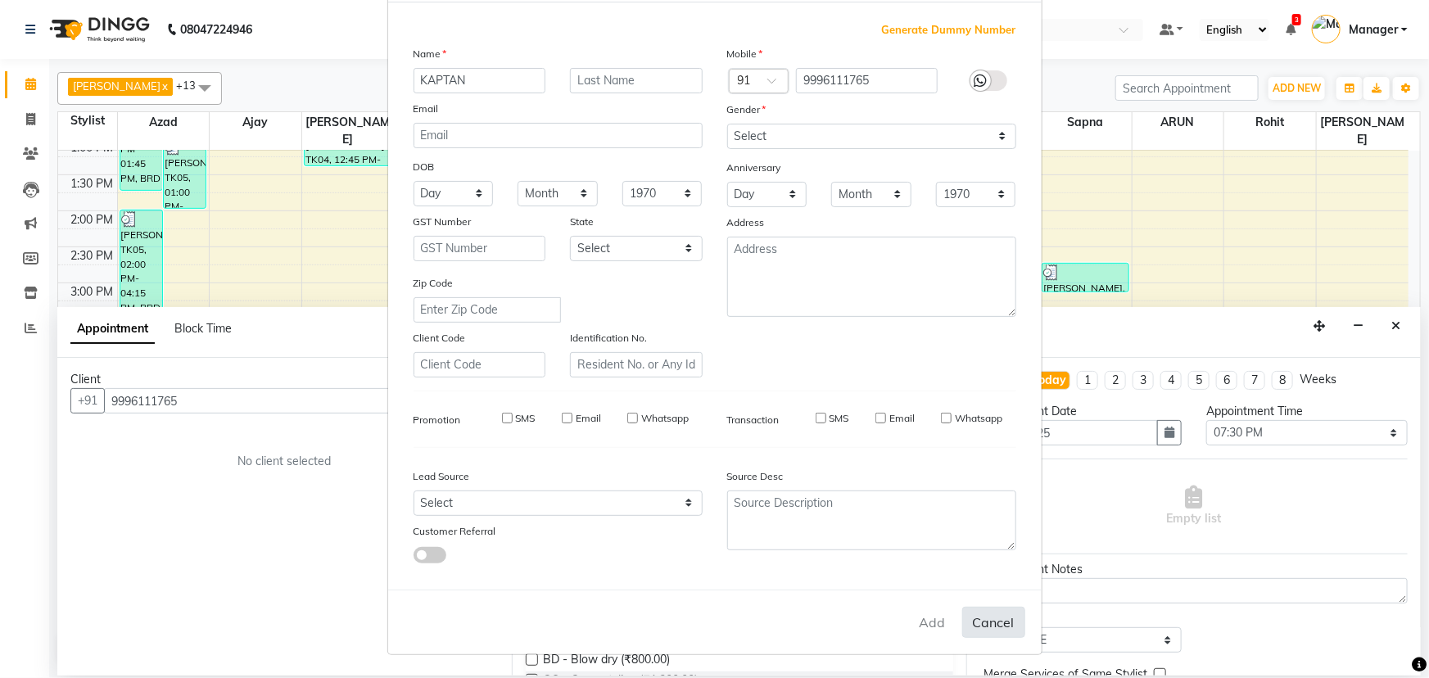
checkbox input "false"
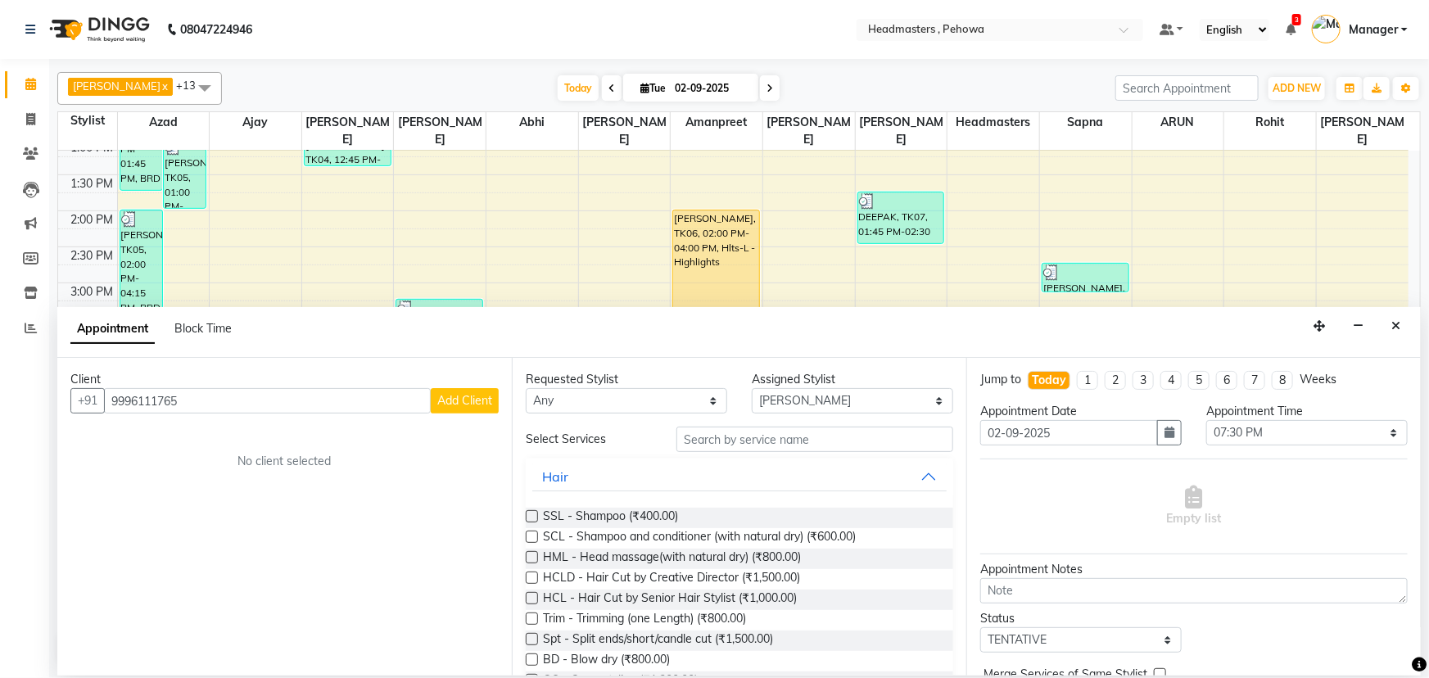
drag, startPoint x: 311, startPoint y: 386, endPoint x: 301, endPoint y: 399, distance: 15.7
click at [309, 388] on div "Client +91 9996111765 Add Client No client selected" at bounding box center [284, 517] width 454 height 318
click at [484, 399] on span "Add Client" at bounding box center [464, 400] width 55 height 15
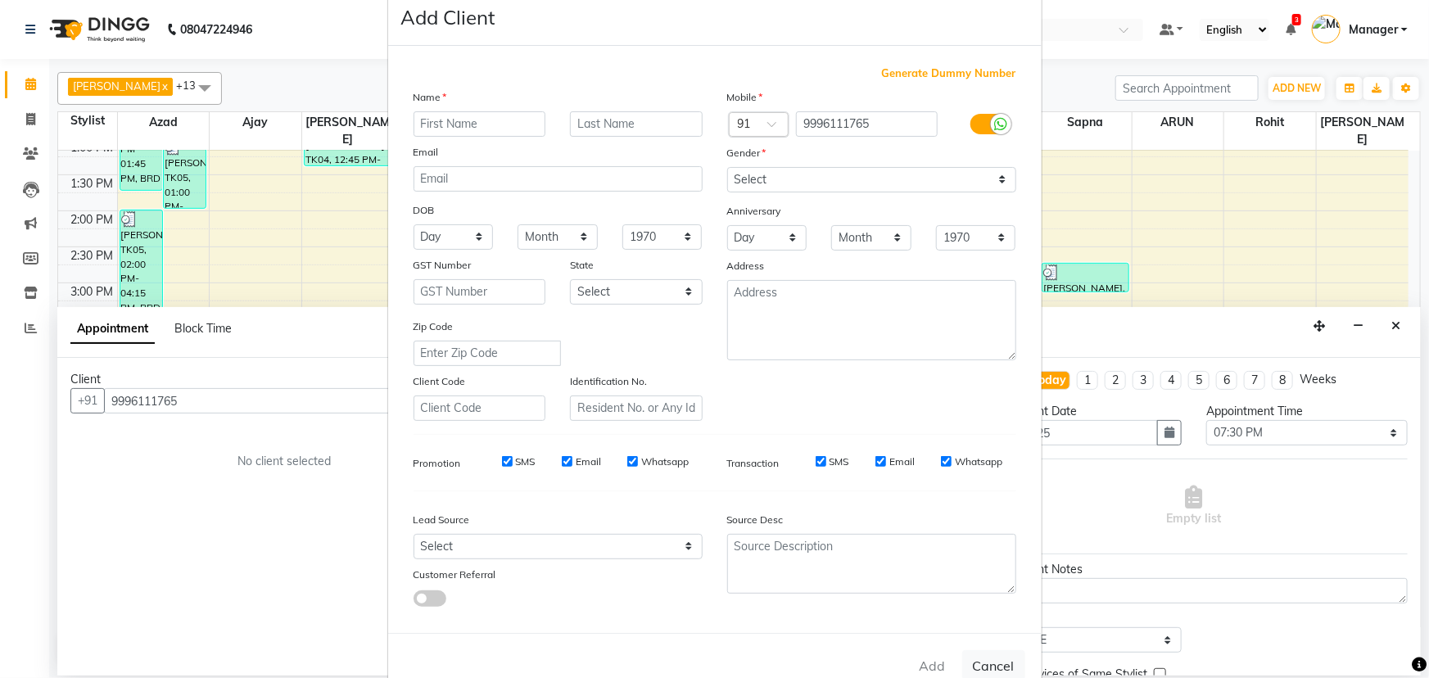
scroll to position [0, 0]
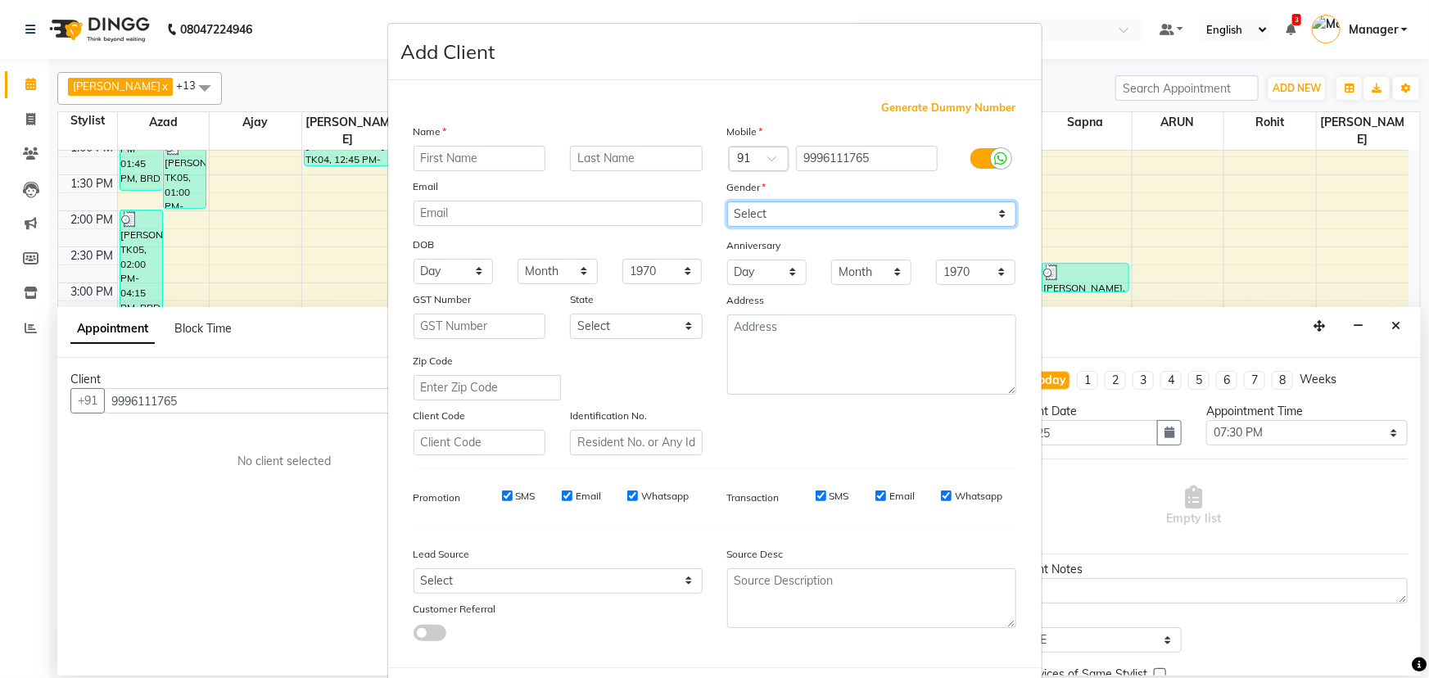
click at [767, 217] on select "Select Male Female Other Prefer Not To Say" at bounding box center [871, 213] width 289 height 25
select select "male"
click at [727, 201] on select "Select Male Female Other Prefer Not To Say" at bounding box center [871, 213] width 289 height 25
click at [499, 161] on input "text" at bounding box center [479, 158] width 133 height 25
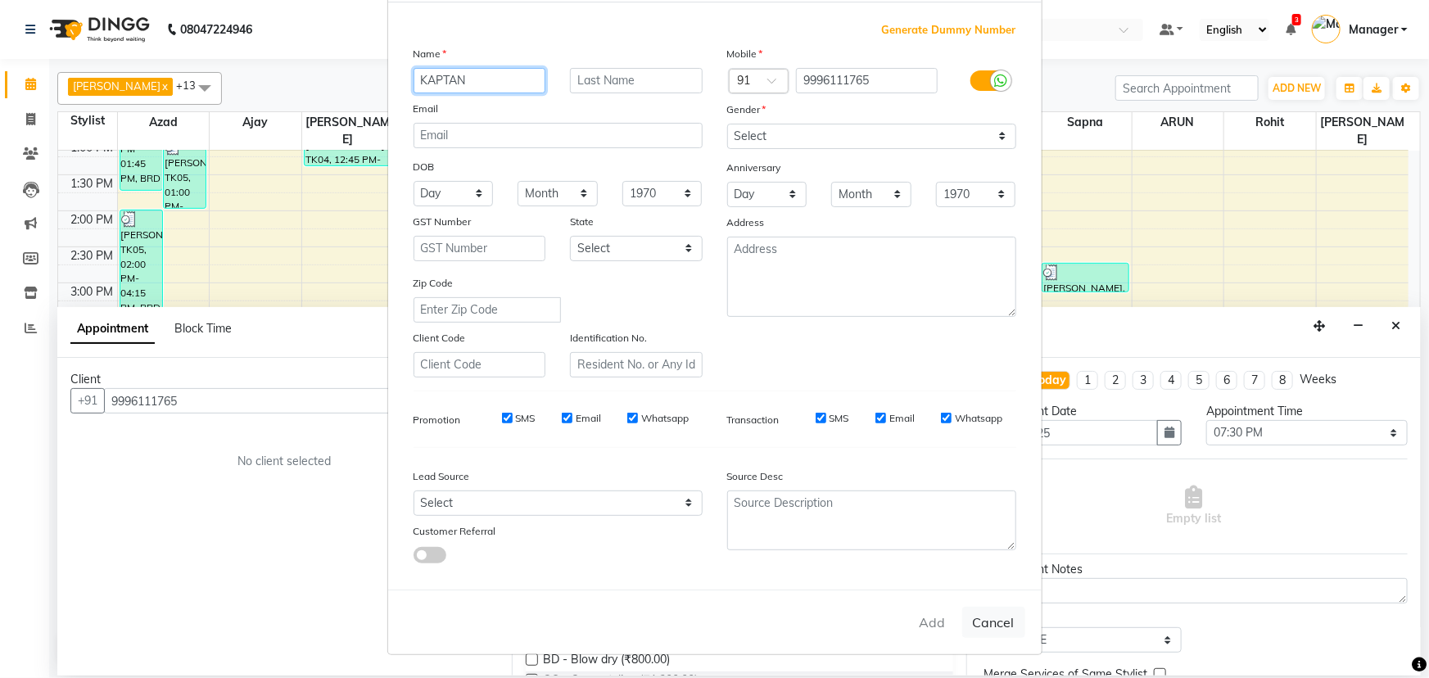
scroll to position [82, 0]
type input "KAPTAN"
click at [927, 620] on div "Add Cancel" at bounding box center [714, 622] width 653 height 65
click at [928, 620] on div "Add Cancel" at bounding box center [714, 622] width 653 height 65
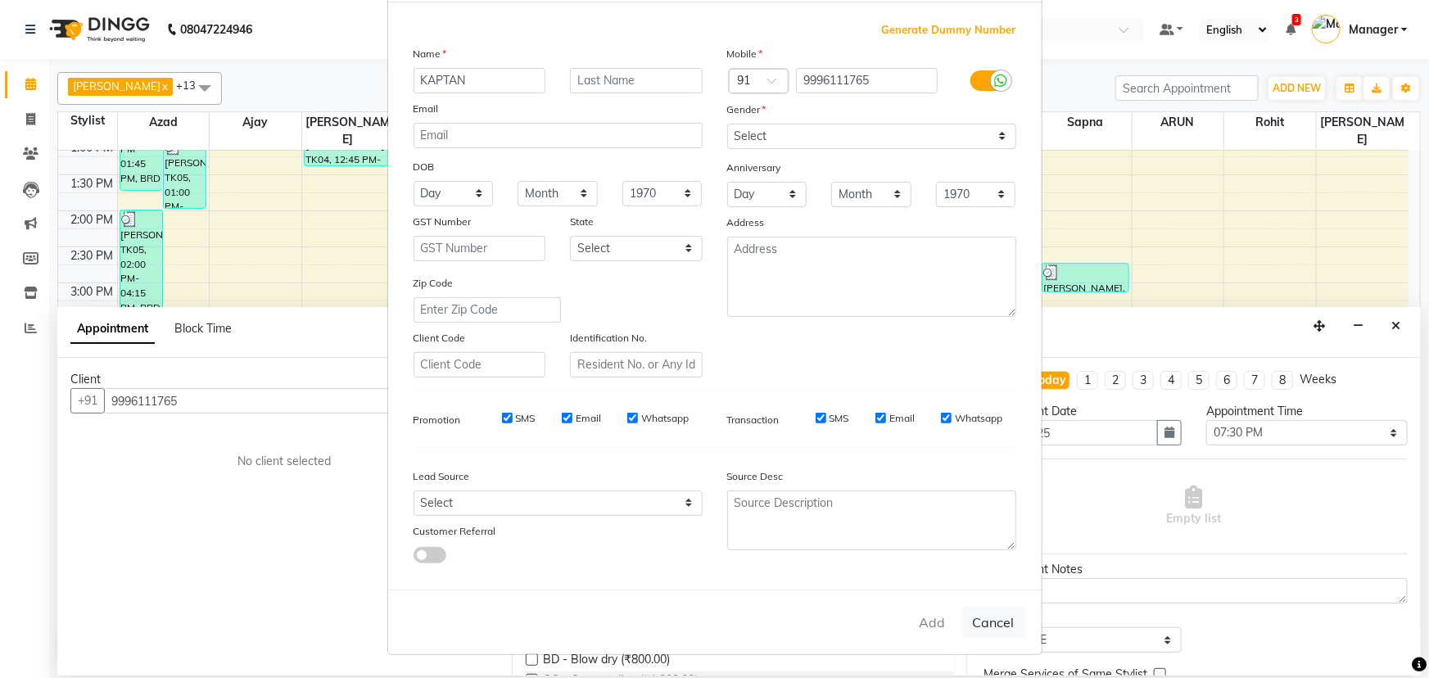
click at [928, 620] on div "Add Cancel" at bounding box center [714, 622] width 653 height 65
click at [927, 617] on div "Add Cancel" at bounding box center [714, 622] width 653 height 65
drag, startPoint x: 770, startPoint y: 436, endPoint x: 779, endPoint y: 508, distance: 71.8
click at [771, 449] on div "Generate Dummy Number Name KAPTAN Email DOB Day 01 02 03 04 05 06 07 08 09 10 1…" at bounding box center [714, 299] width 627 height 554
click at [900, 603] on div "Add Cancel" at bounding box center [714, 622] width 653 height 65
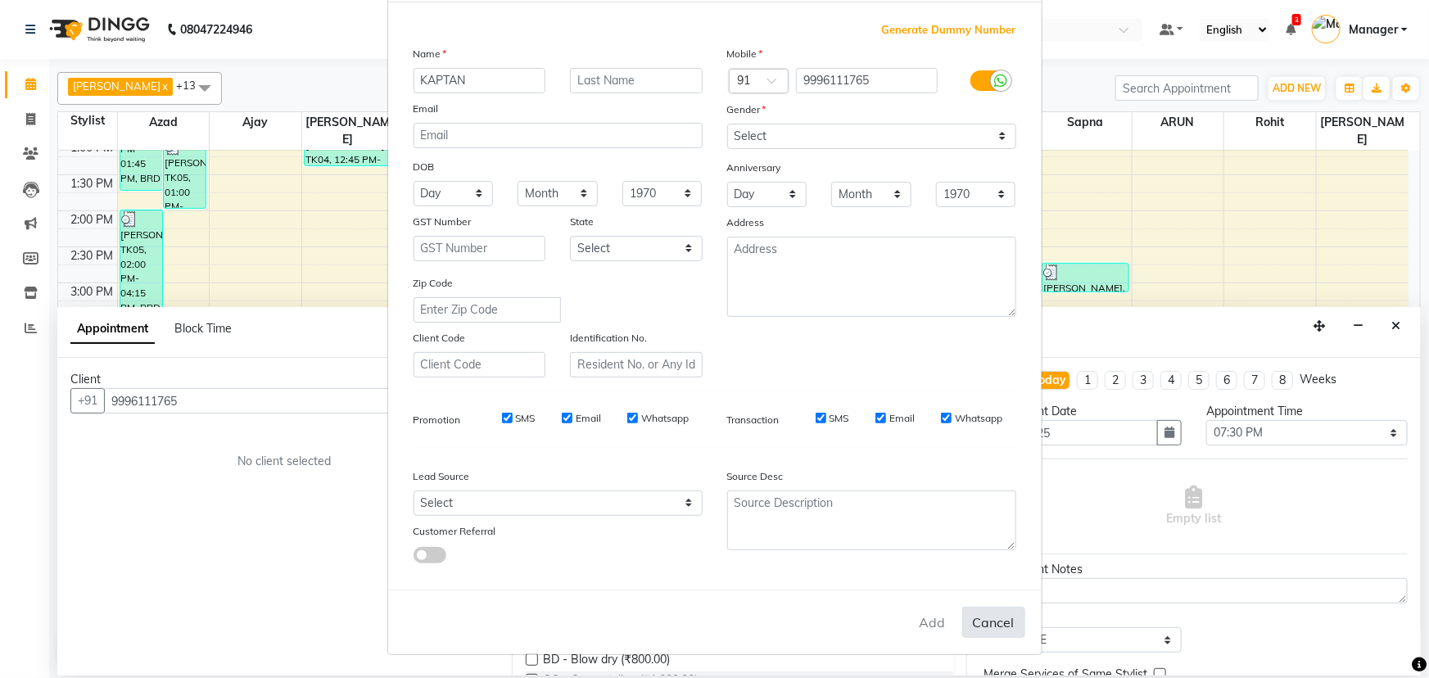
drag, startPoint x: 933, startPoint y: 646, endPoint x: 963, endPoint y: 630, distance: 33.3
click at [933, 643] on div "Add Cancel" at bounding box center [714, 622] width 653 height 65
click at [977, 621] on button "Cancel" at bounding box center [993, 622] width 63 height 31
select select
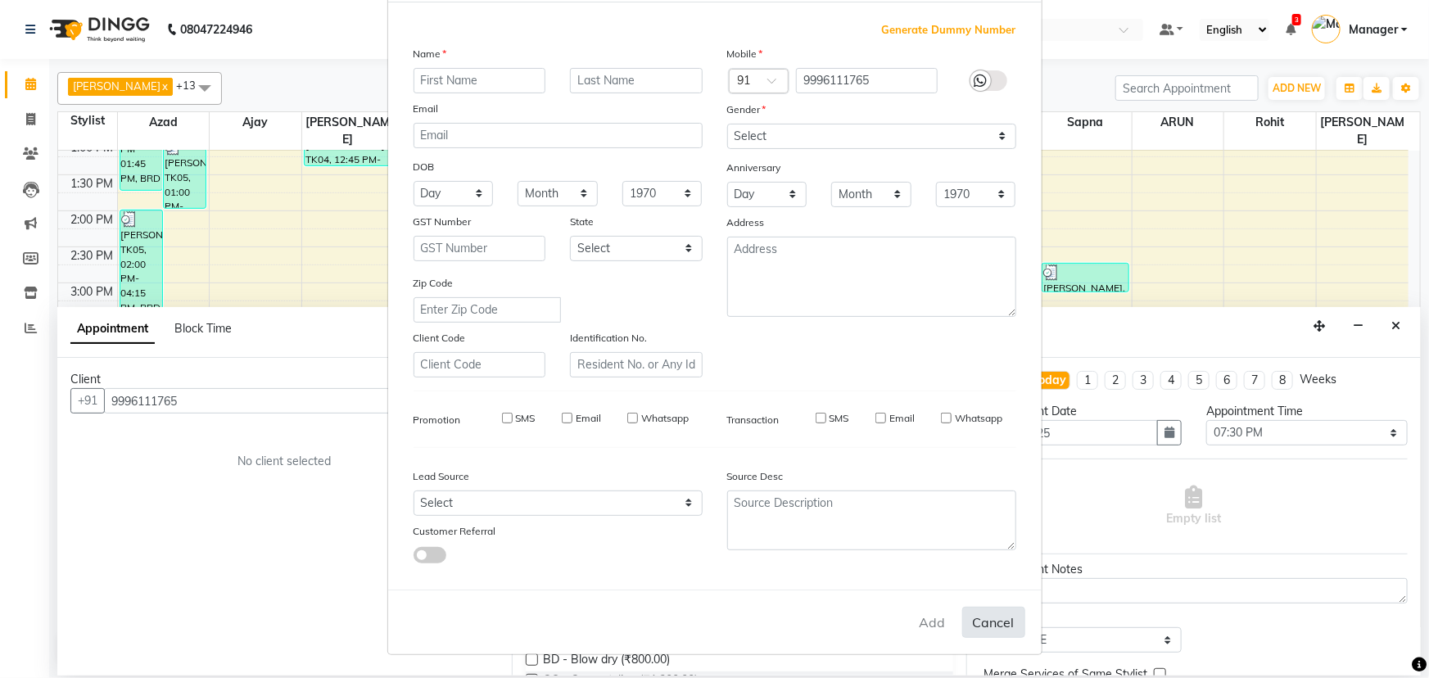
select select
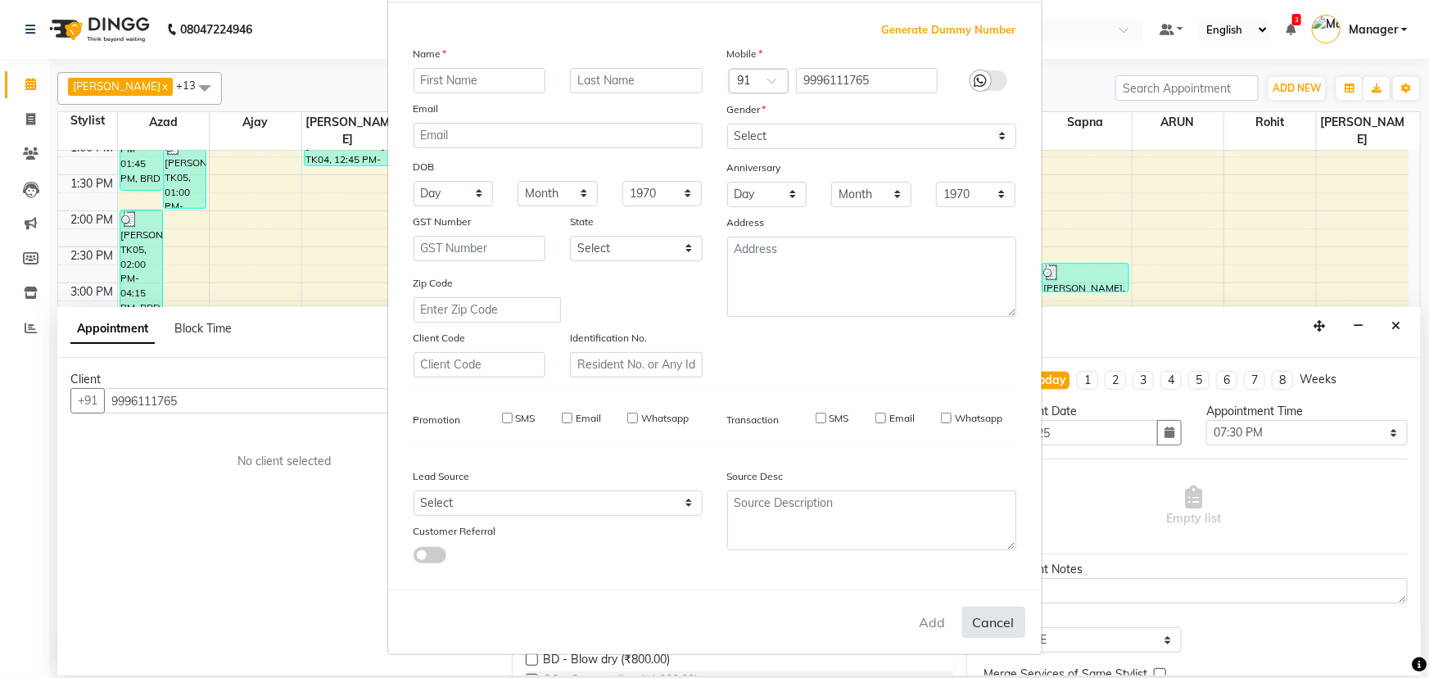
checkbox input "false"
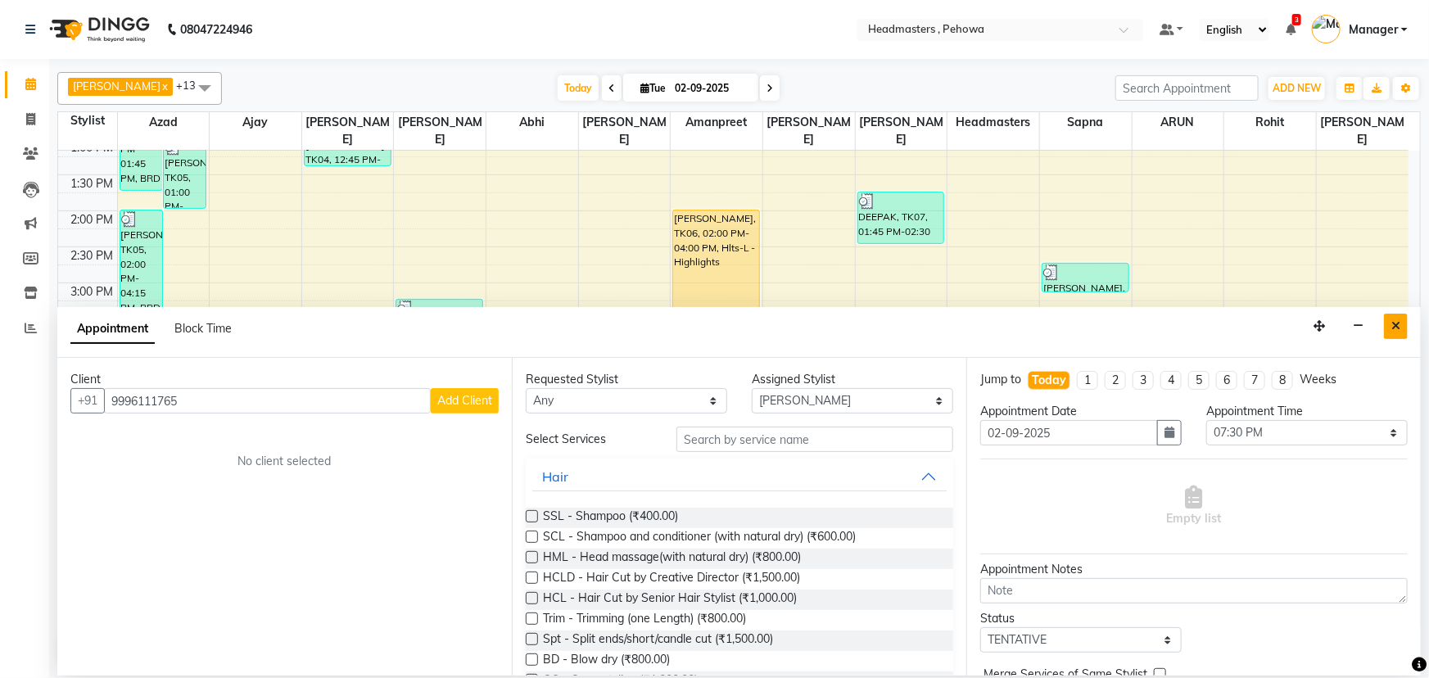
click at [1394, 327] on icon "Close" at bounding box center [1395, 325] width 9 height 11
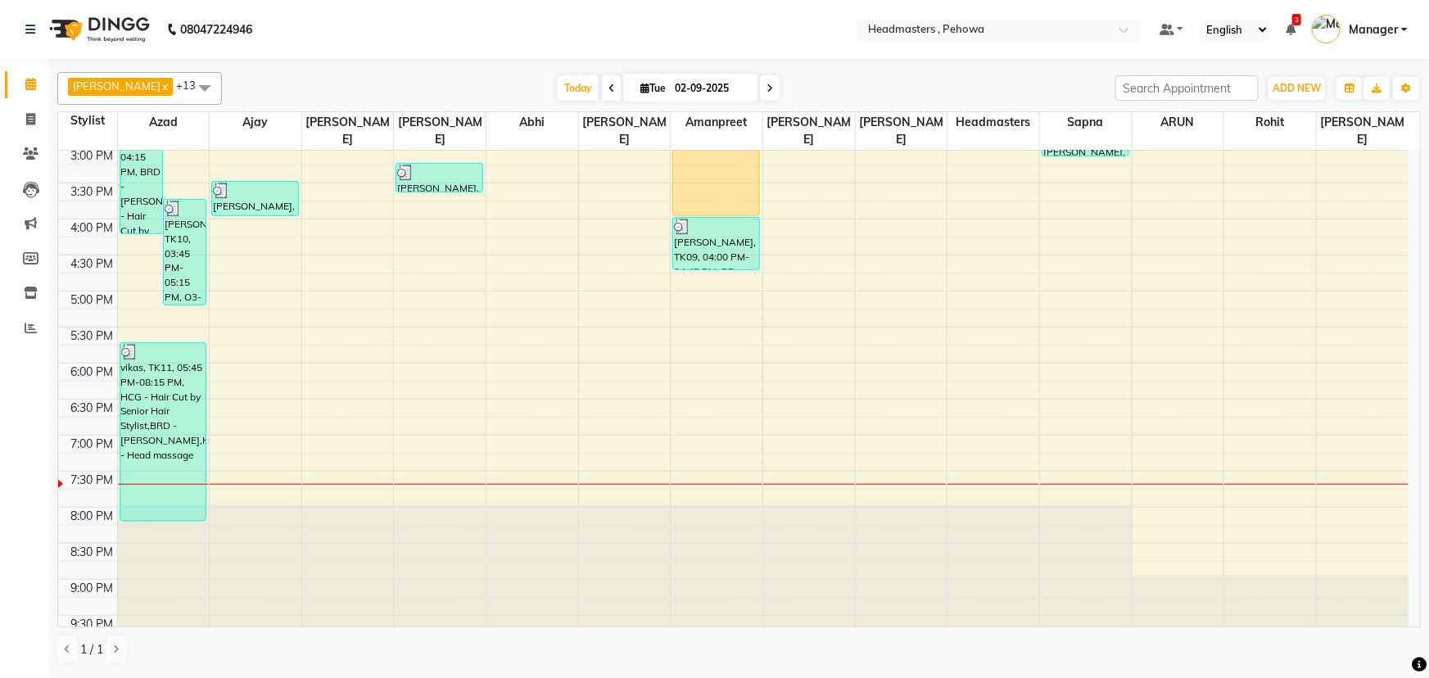
scroll to position [510, 0]
click at [877, 456] on div "8:00 AM 8:30 AM 9:00 AM 9:30 AM 10:00 AM 10:30 AM 11:00 AM 11:30 AM 12:00 PM 12…" at bounding box center [733, 145] width 1350 height 1008
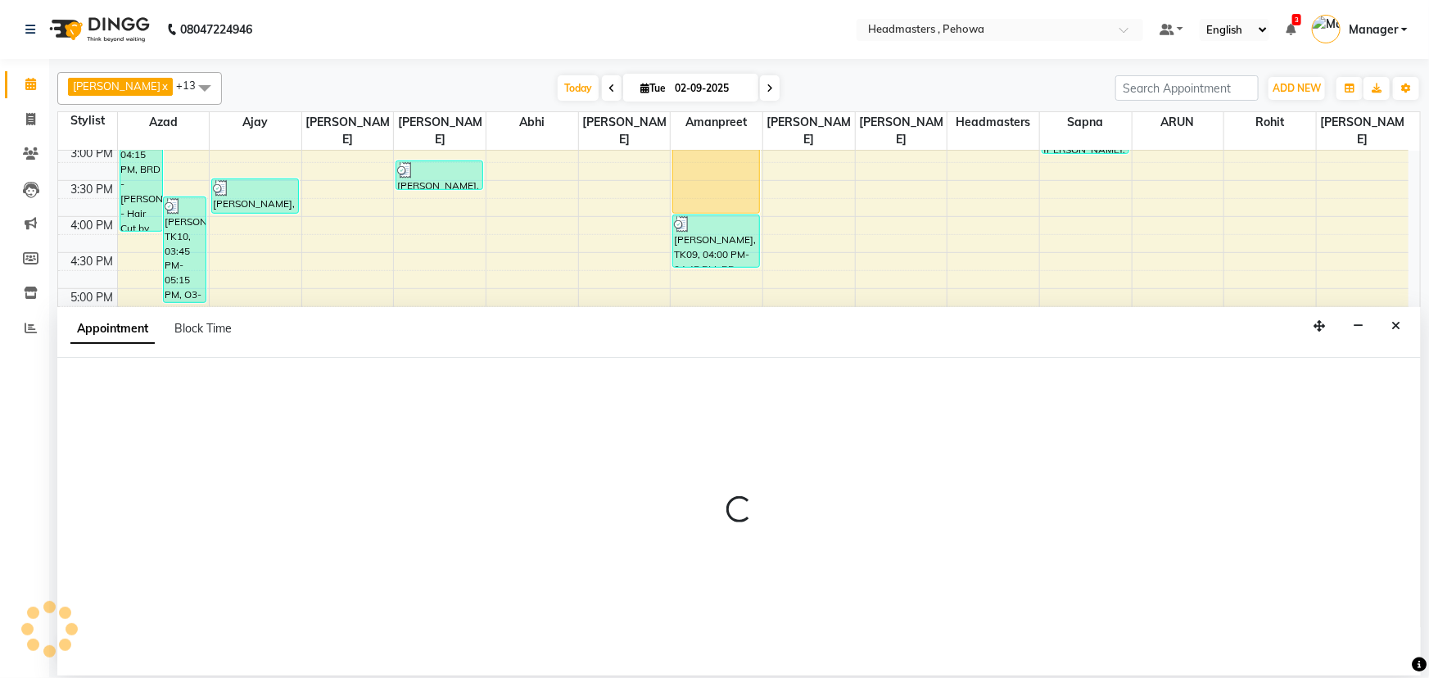
click at [879, 455] on div at bounding box center [738, 517] width 1363 height 318
select select "71125"
select select "1170"
select select "tentative"
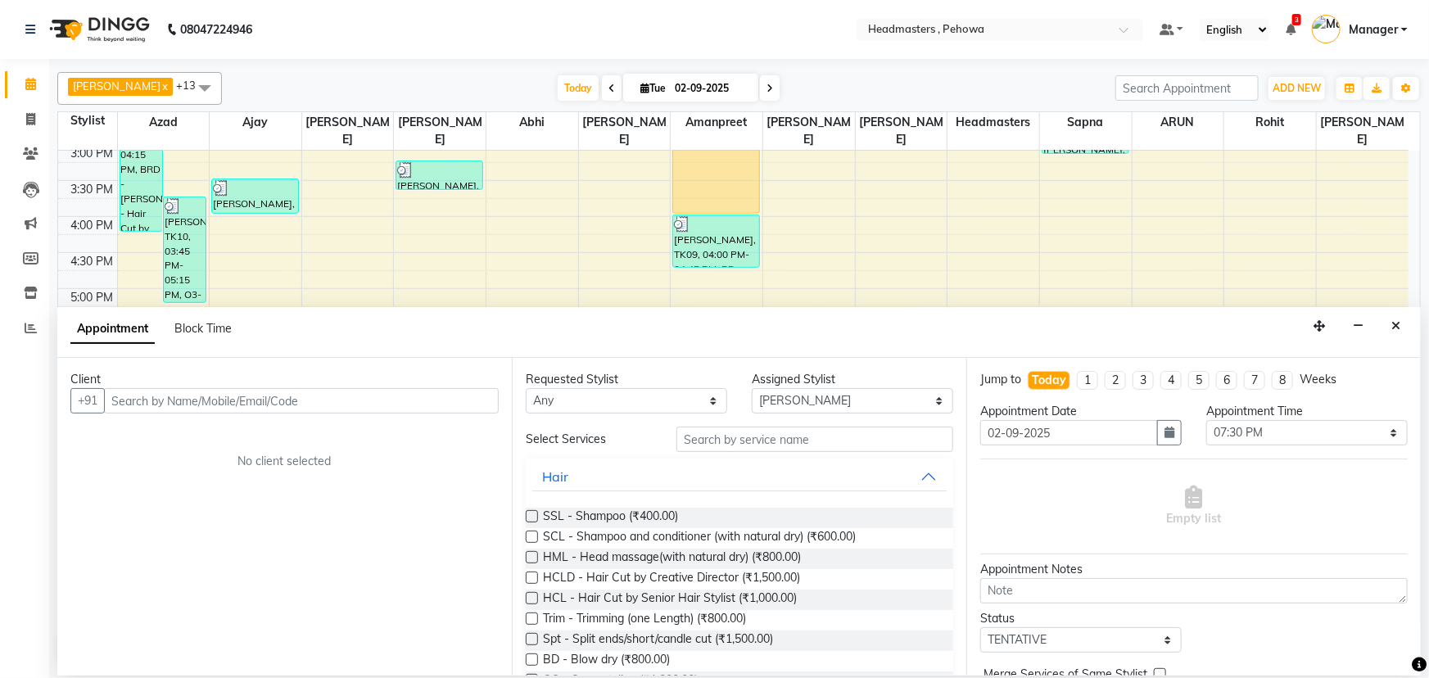
click at [219, 387] on div "Client +91 No client selected" at bounding box center [284, 517] width 454 height 318
click at [147, 393] on input "text" at bounding box center [301, 400] width 395 height 25
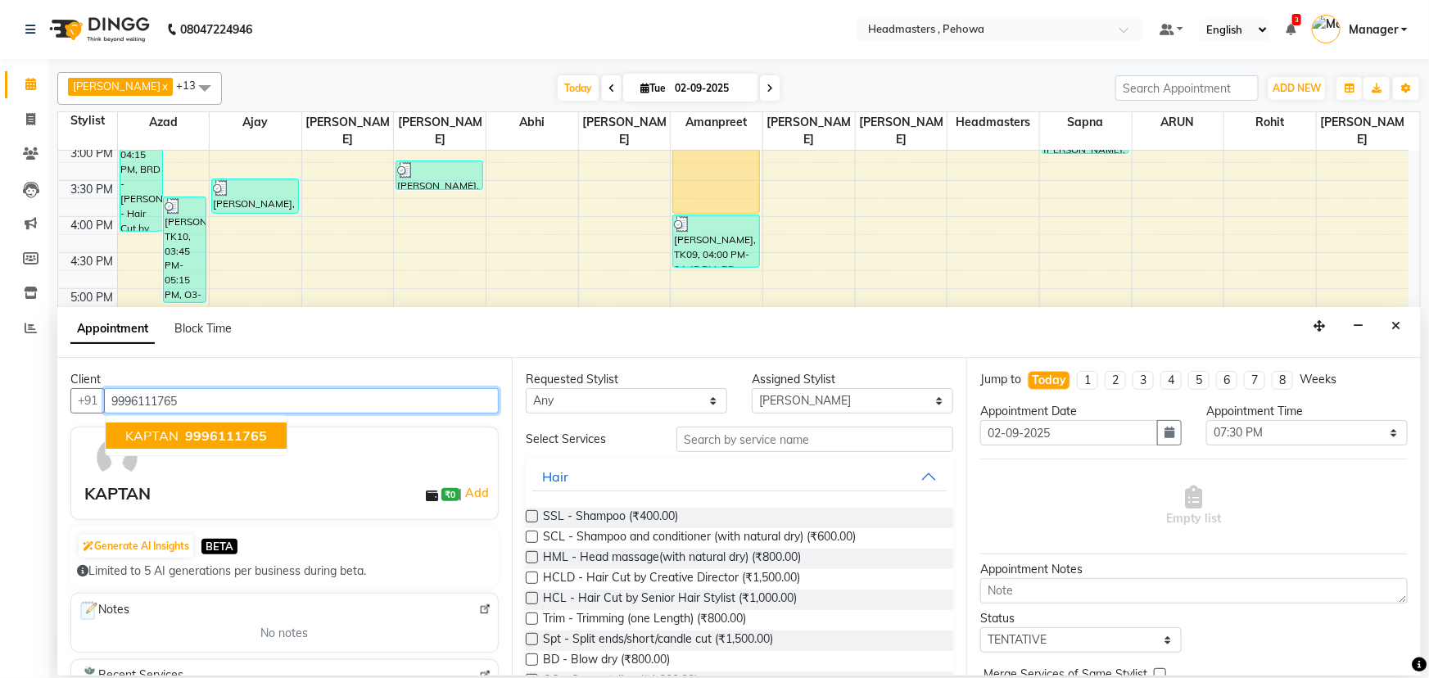
click at [173, 438] on span "KAPTAN" at bounding box center [151, 435] width 53 height 16
type input "9996111765"
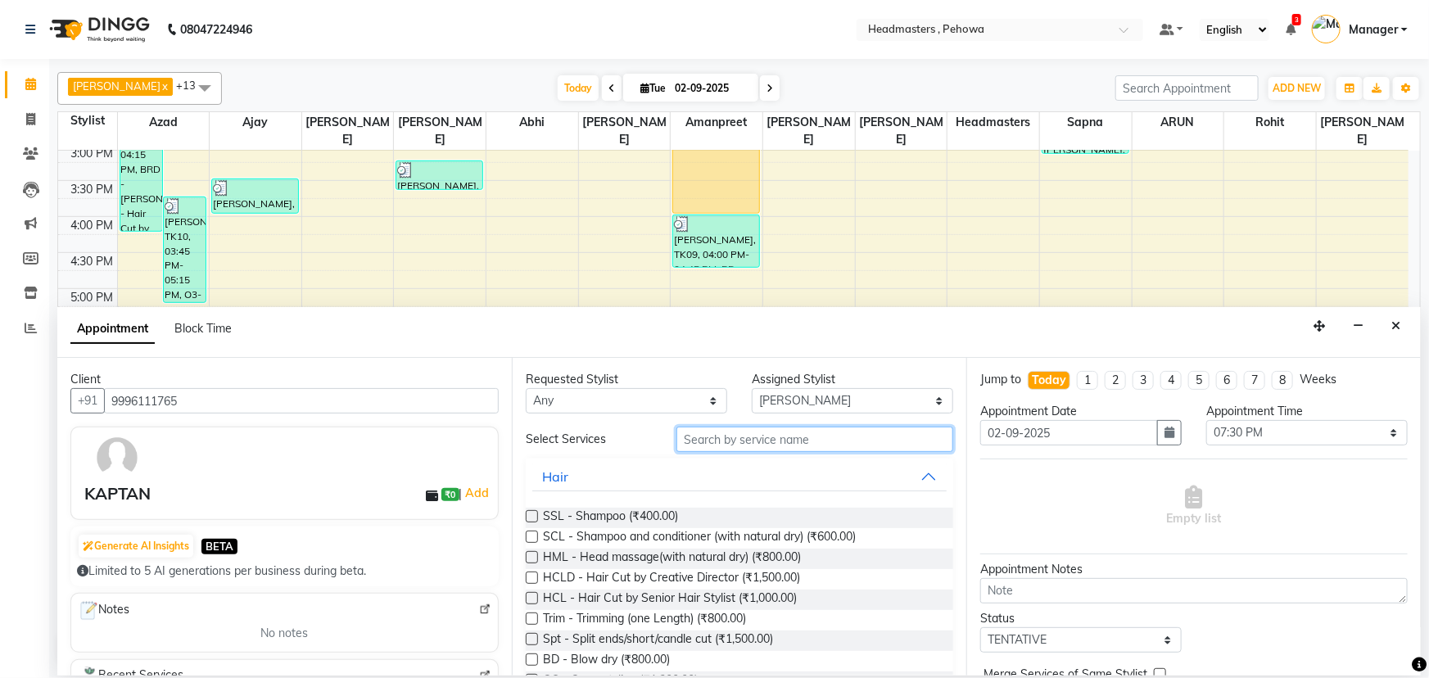
click at [760, 435] on input "text" at bounding box center [814, 439] width 277 height 25
click at [691, 435] on input "text" at bounding box center [814, 439] width 277 height 25
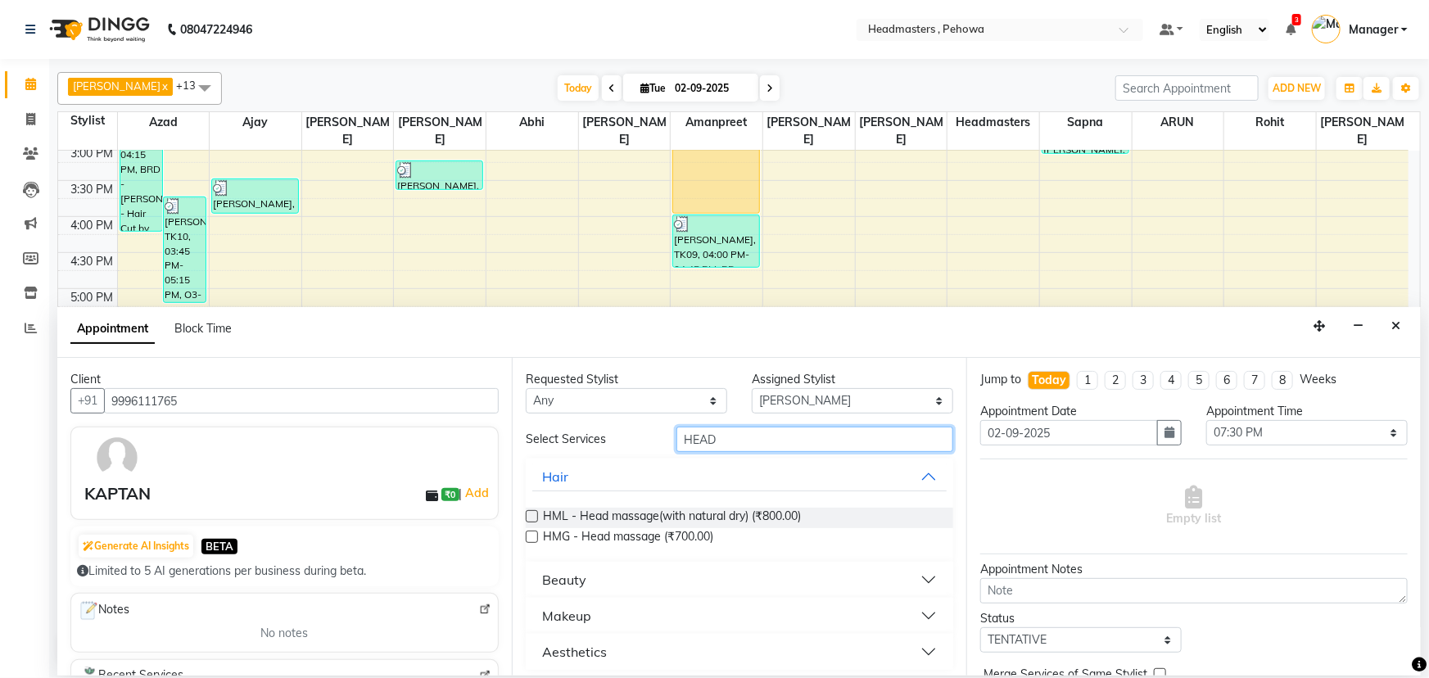
click at [748, 441] on input "HEAD" at bounding box center [814, 439] width 277 height 25
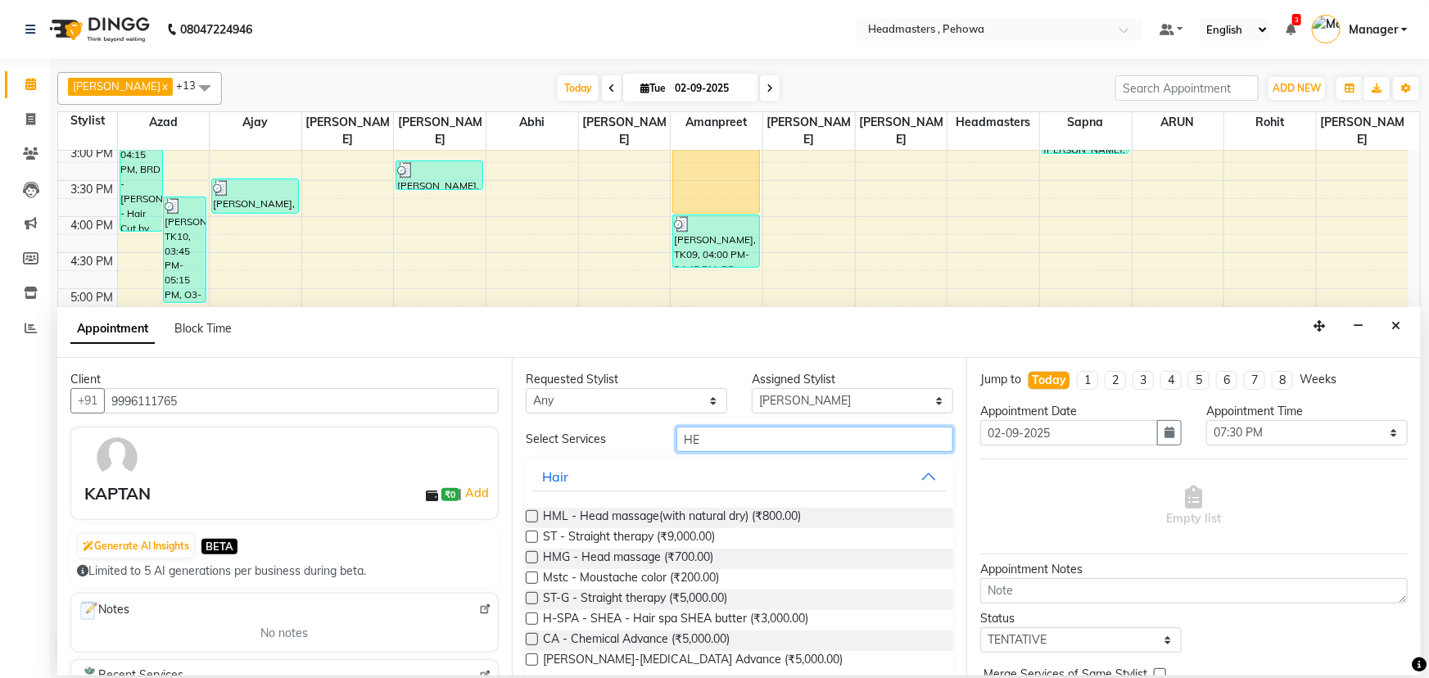
type input "H"
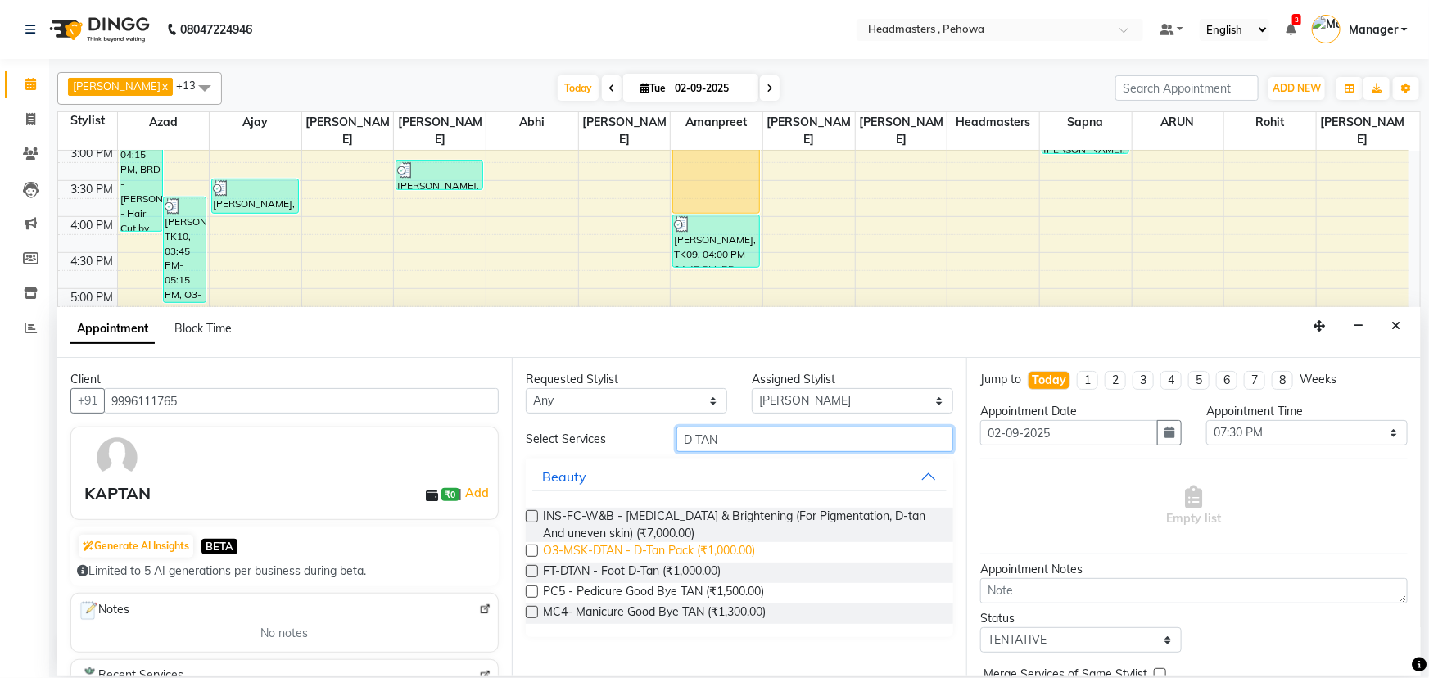
type input "D TAN"
click at [668, 555] on span "O3-MSK-DTAN - D-Tan Pack (₹1,000.00)" at bounding box center [649, 552] width 212 height 20
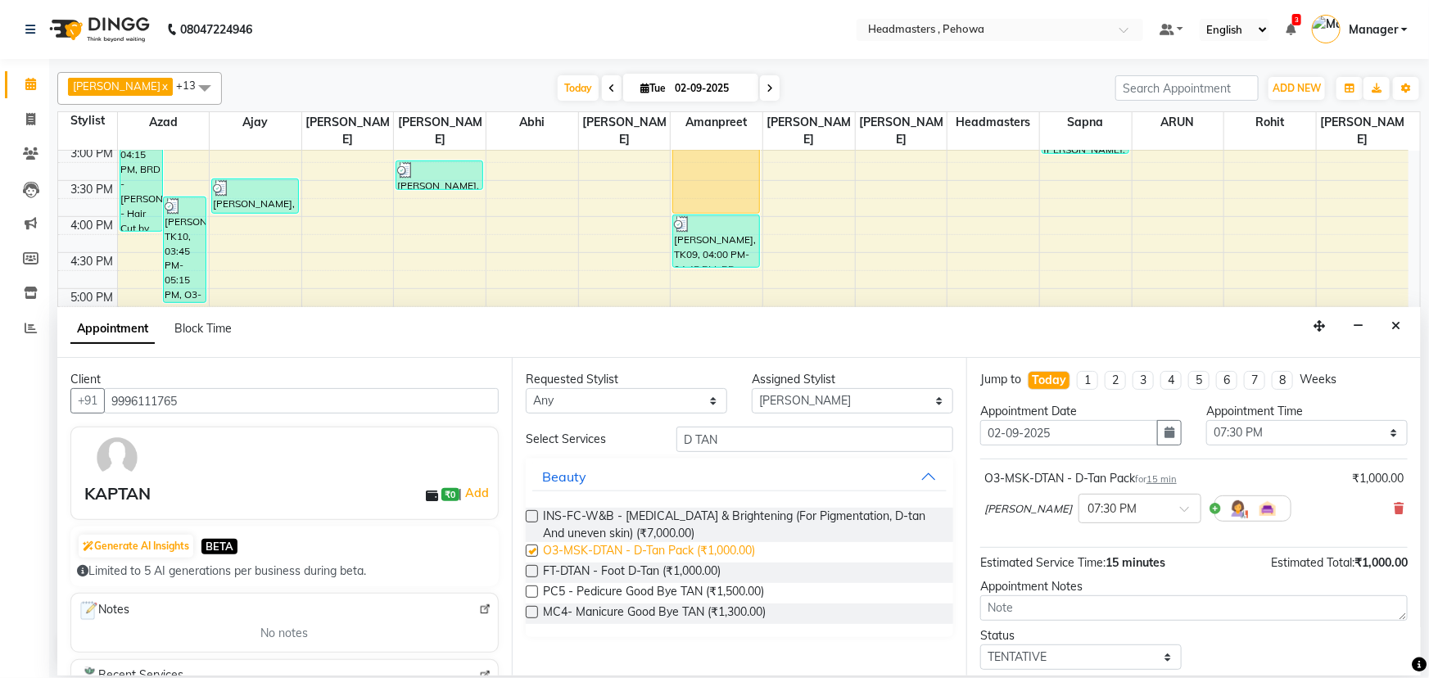
checkbox input "false"
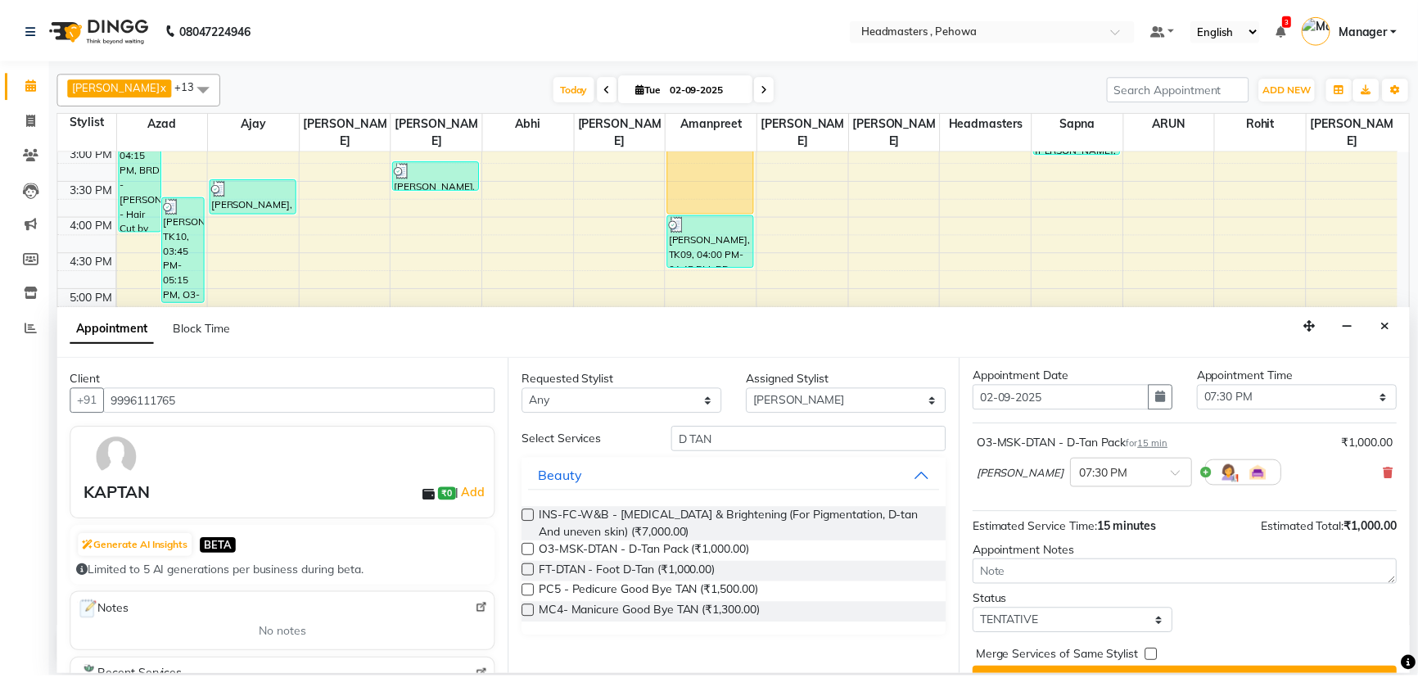
scroll to position [70, 0]
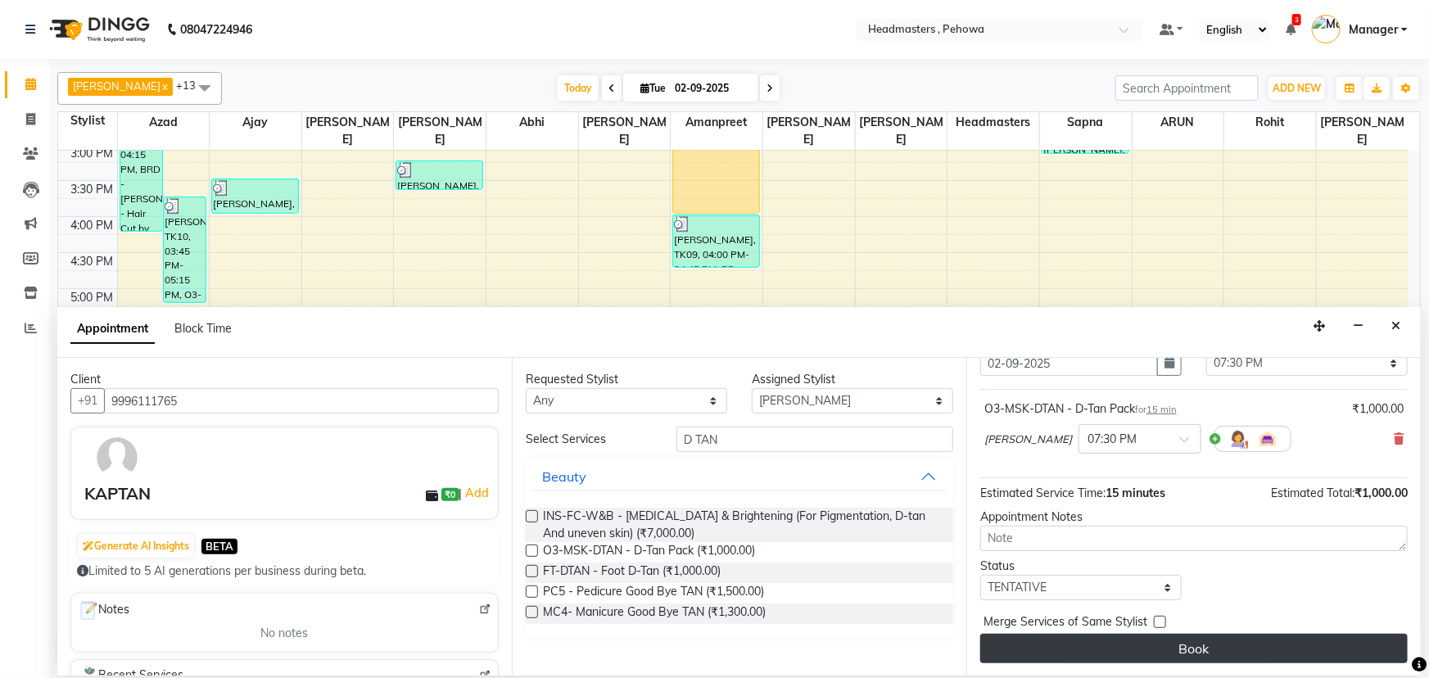
click at [1121, 646] on button "Book" at bounding box center [1193, 648] width 427 height 29
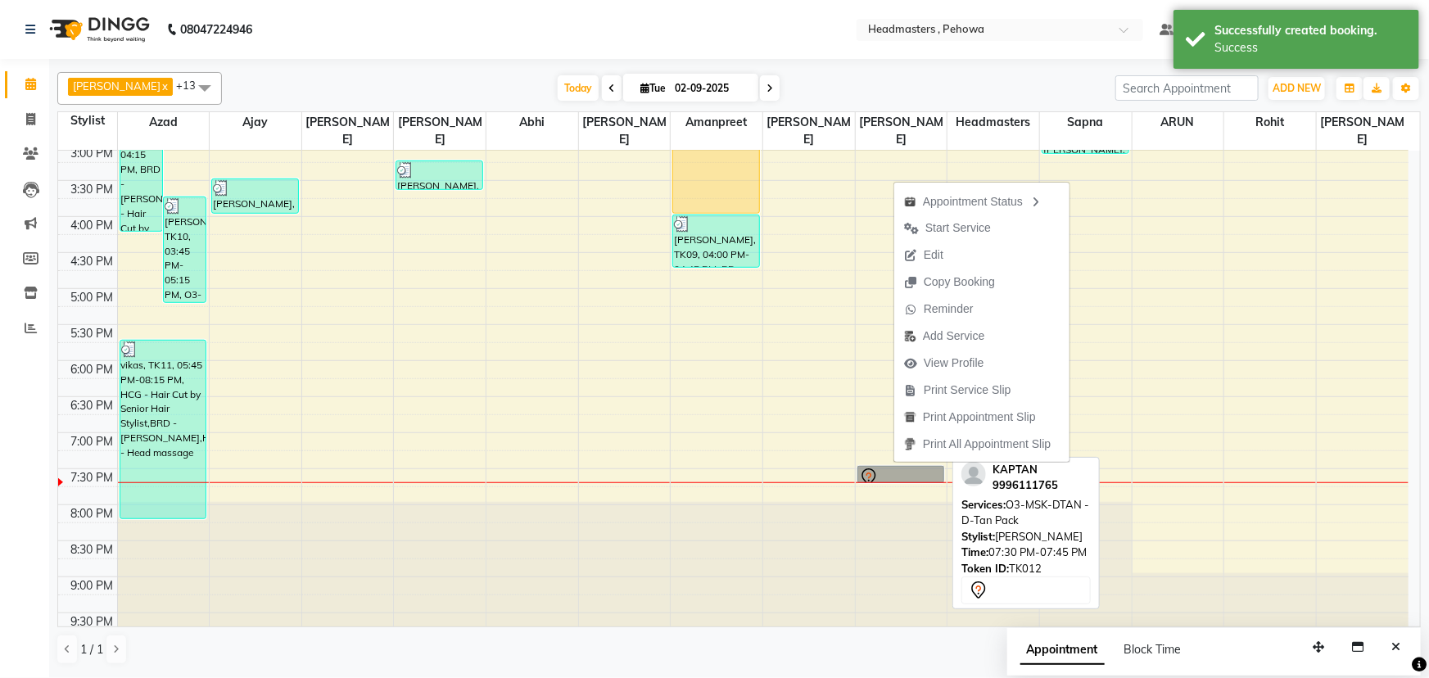
click at [879, 466] on link "KAPTAN, TK12, 07:30 PM-07:45 PM, O3-MSK-DTAN - D-Tan Pack" at bounding box center [901, 474] width 88 height 17
select select "7"
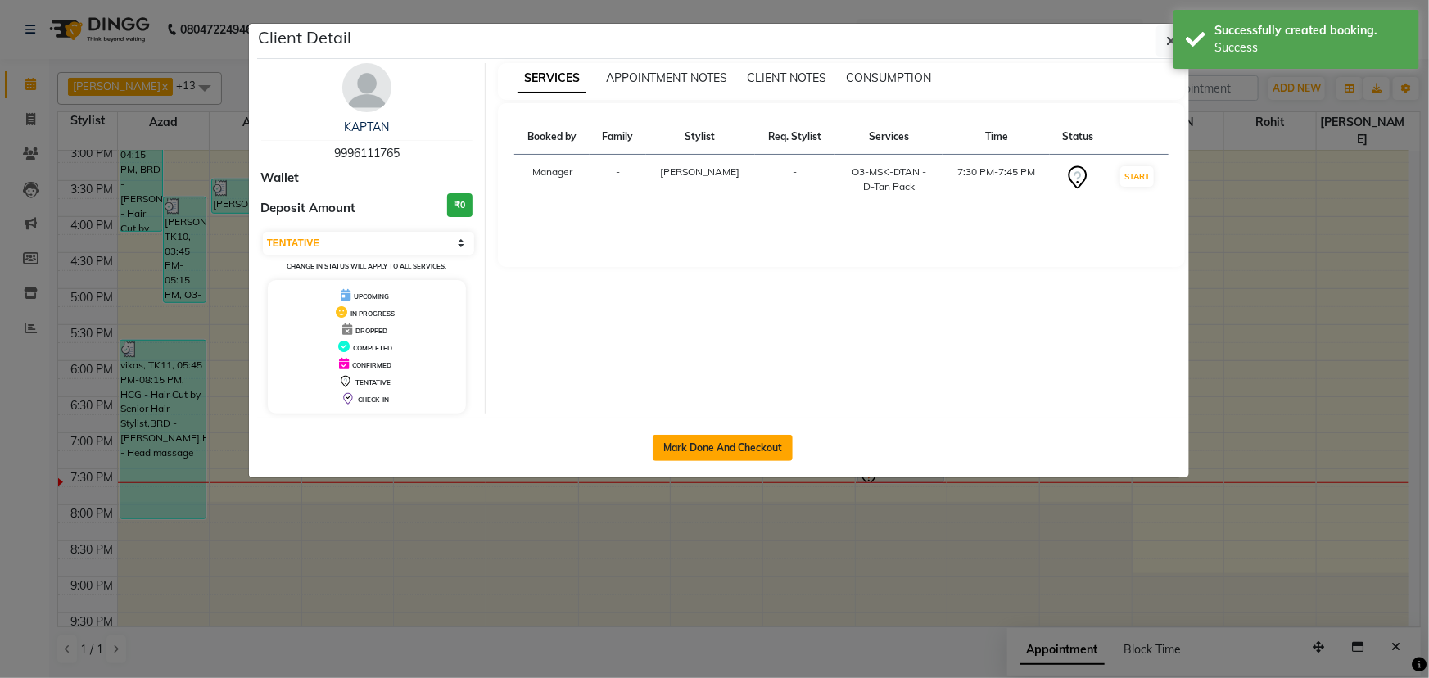
click at [717, 452] on button "Mark Done And Checkout" at bounding box center [723, 448] width 140 height 26
select select "service"
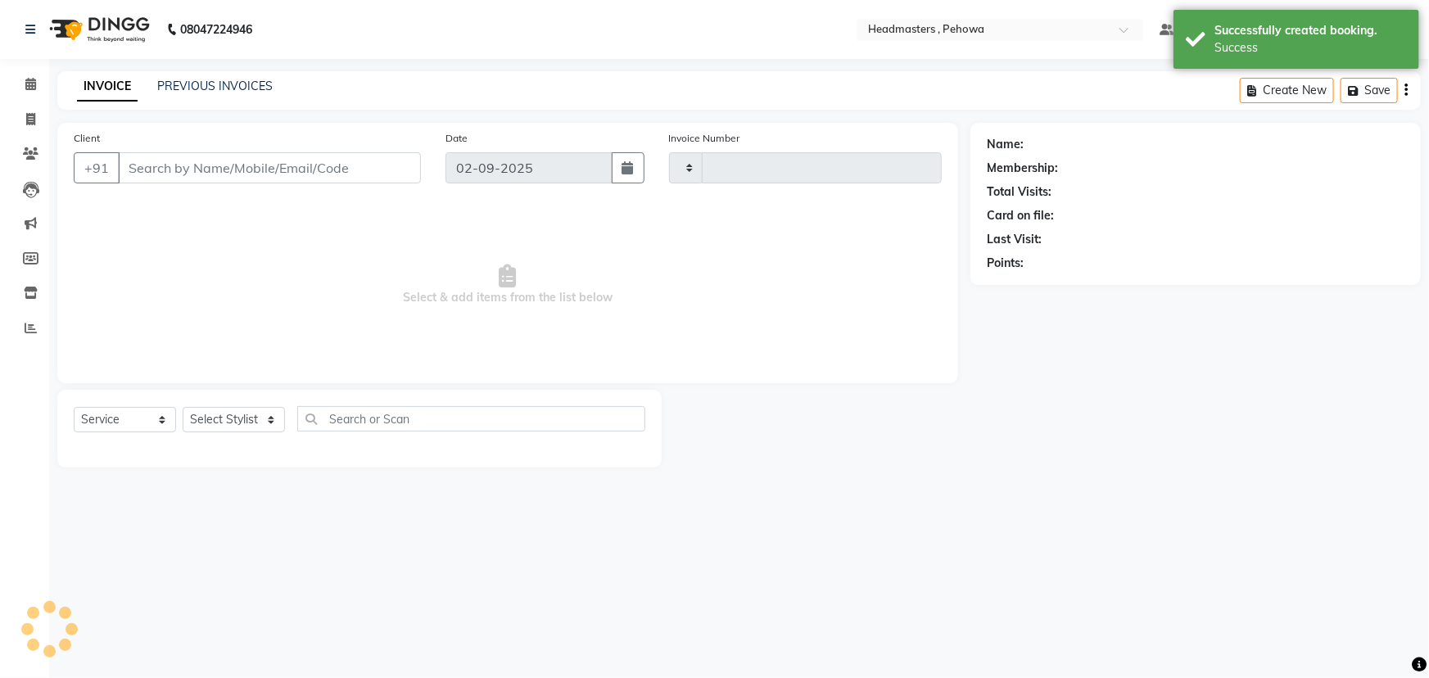
type input "2544"
select select "7727"
type input "9996111765"
select select "71125"
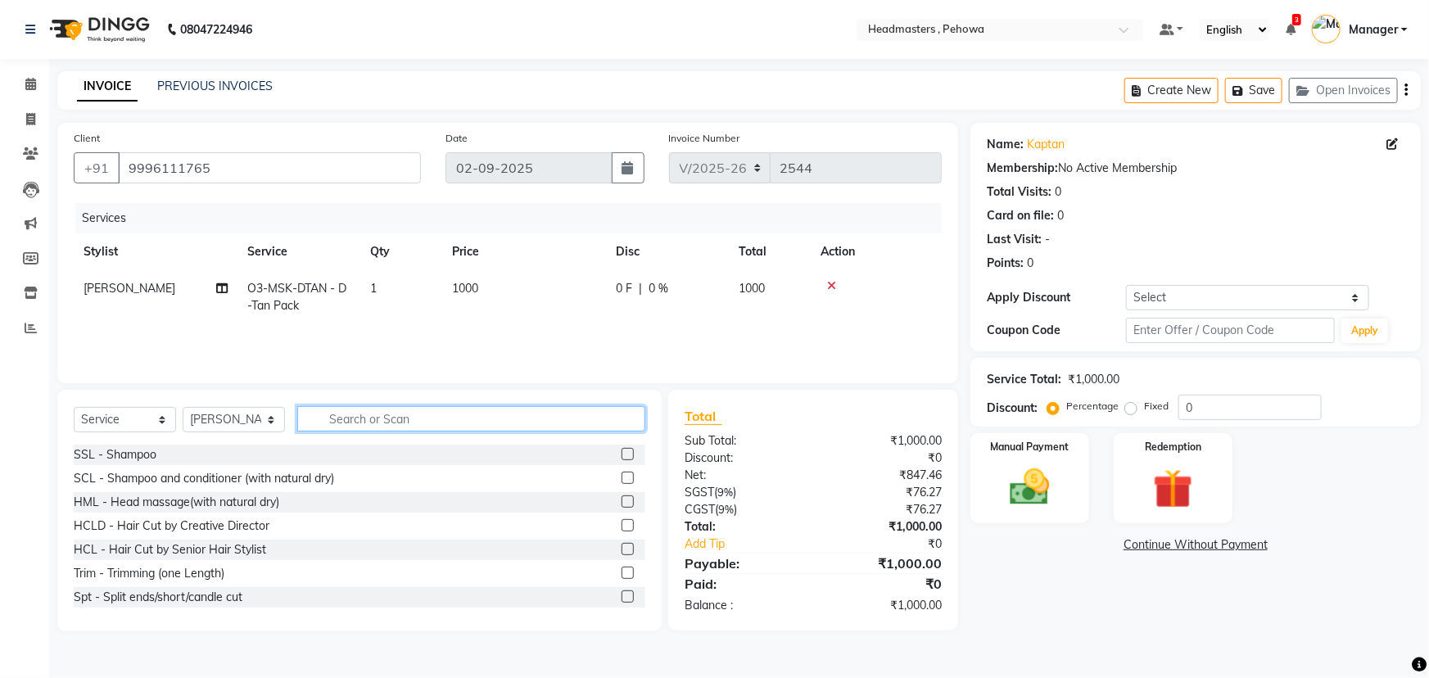
click at [349, 421] on input "text" at bounding box center [471, 418] width 348 height 25
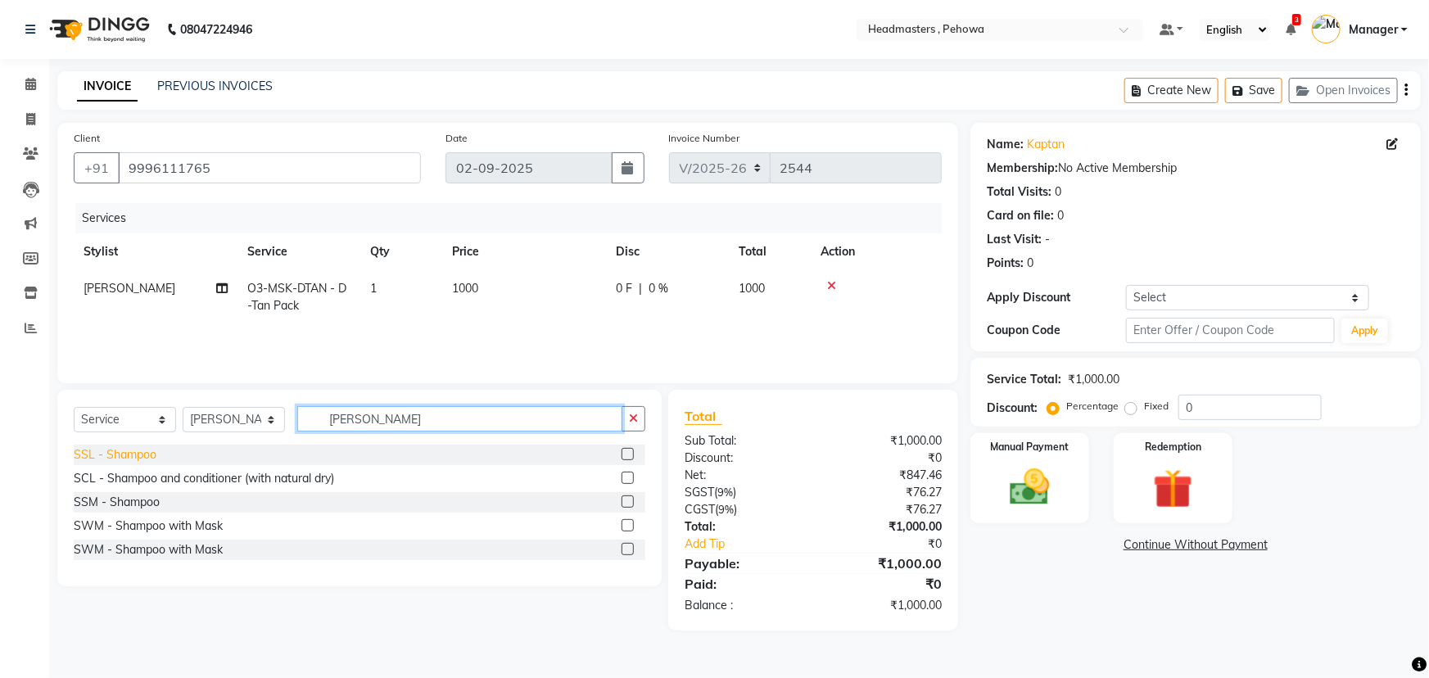
type input "SHAMP"
click at [126, 458] on div "SSL - Shampoo" at bounding box center [115, 454] width 83 height 17
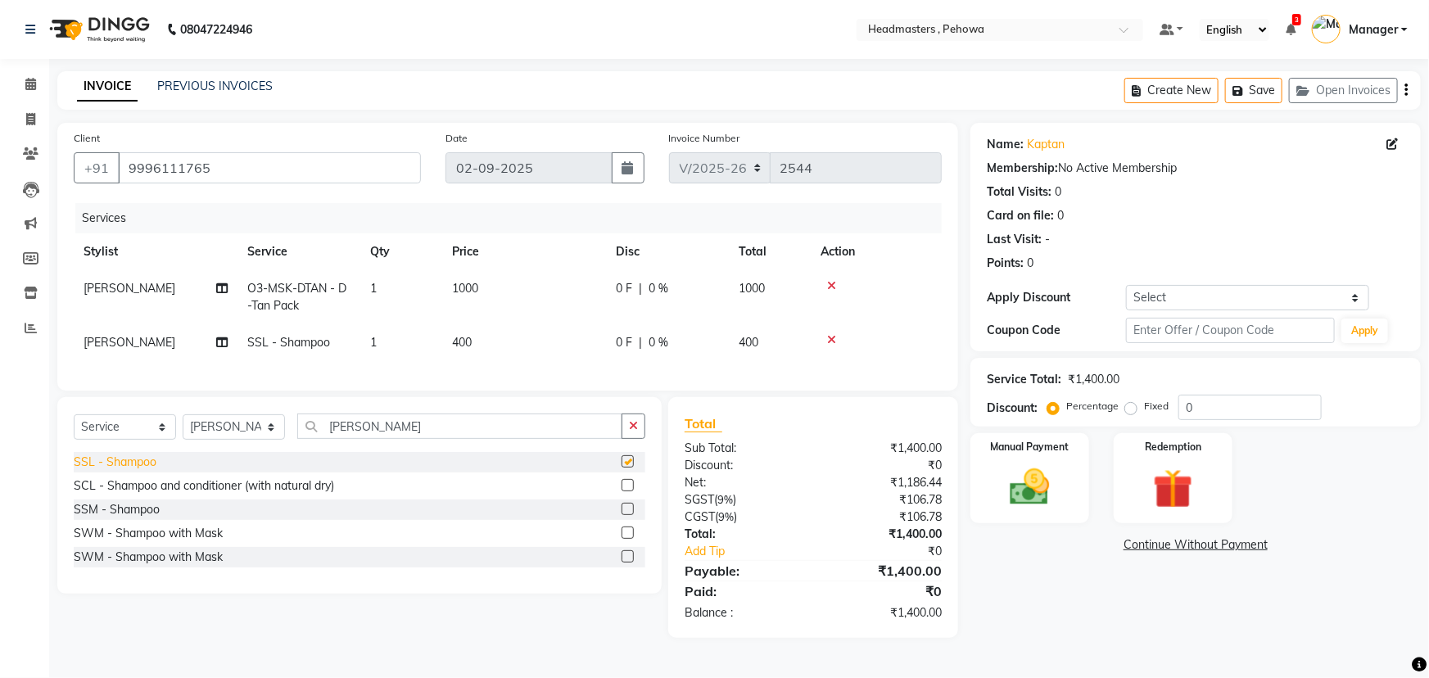
checkbox input "false"
click at [377, 434] on input "SHAMP" at bounding box center [459, 425] width 325 height 25
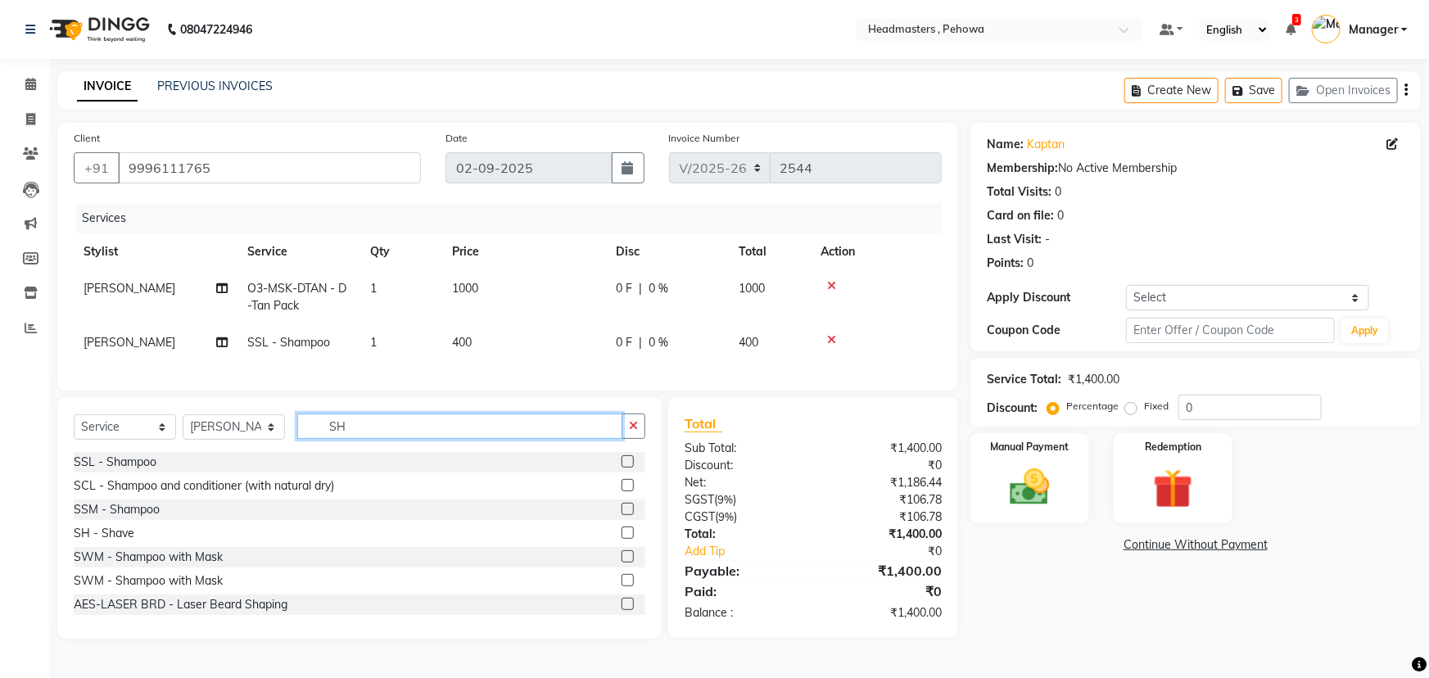
type input "S"
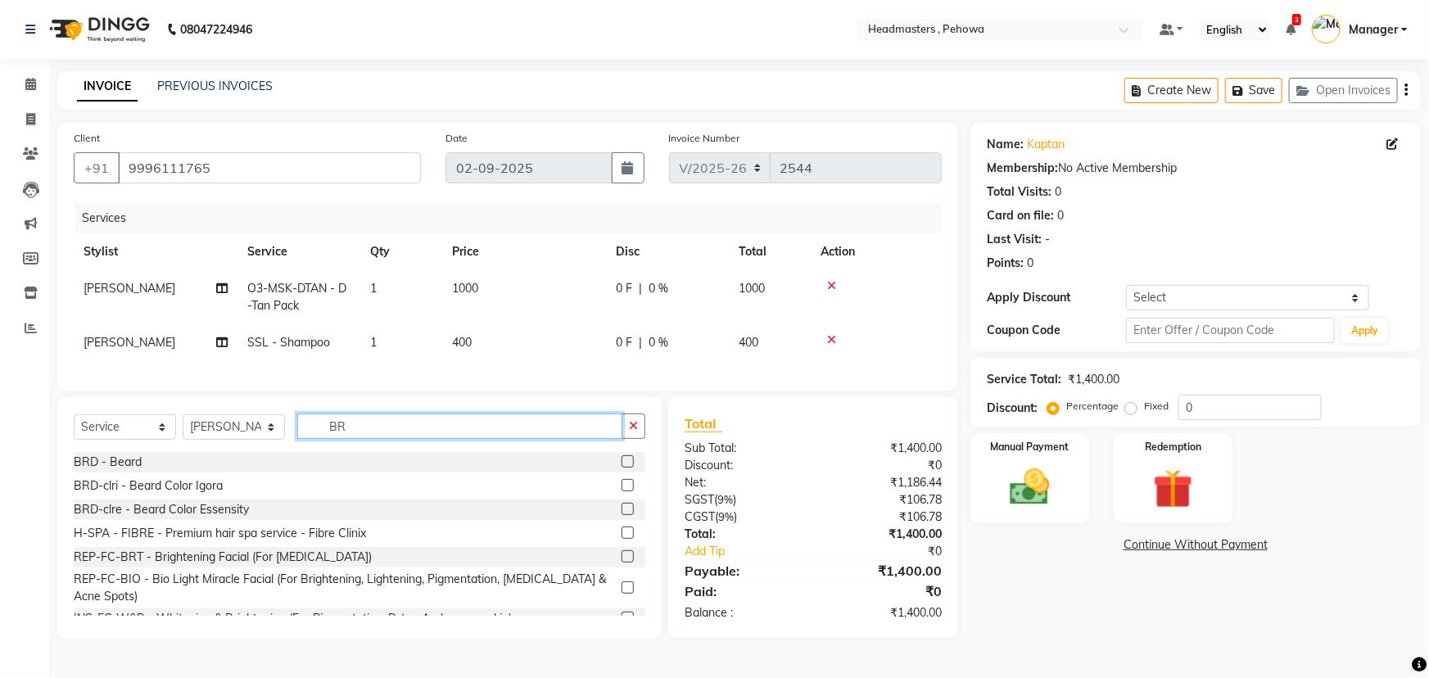
type input "B"
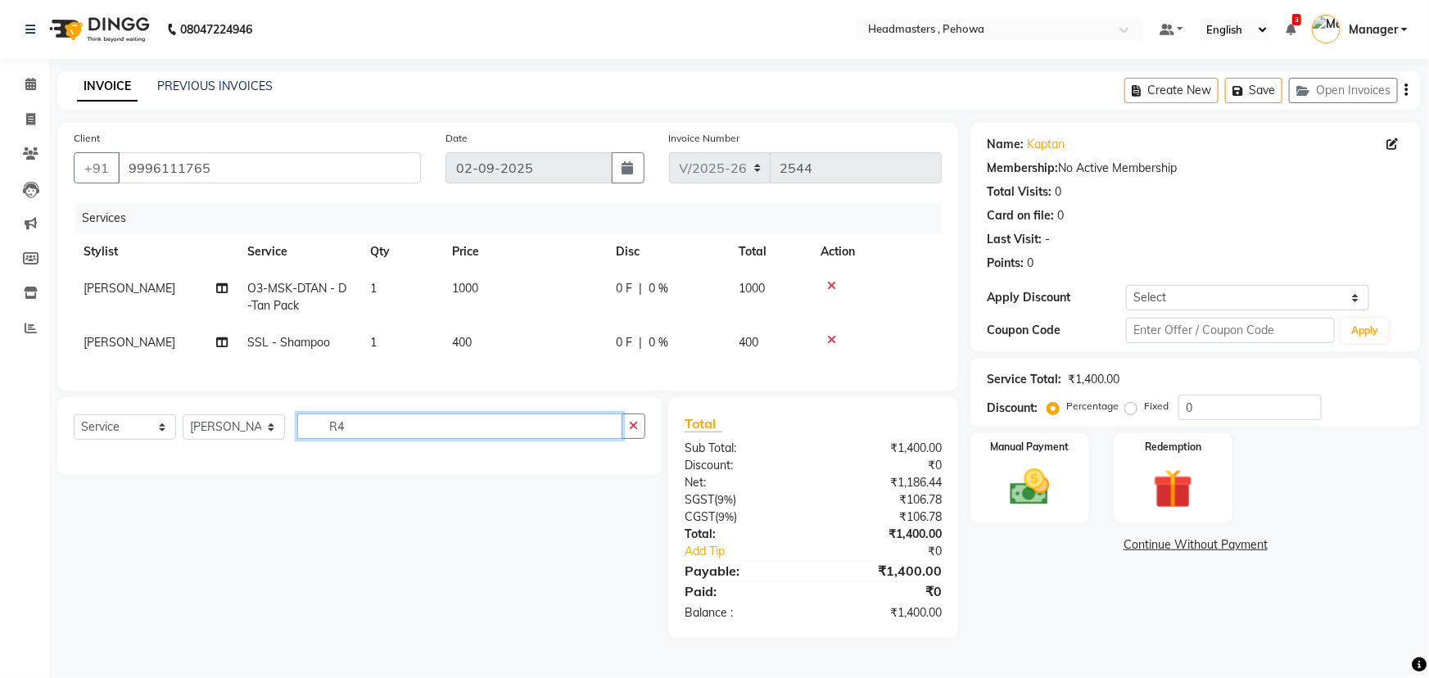
type input "R"
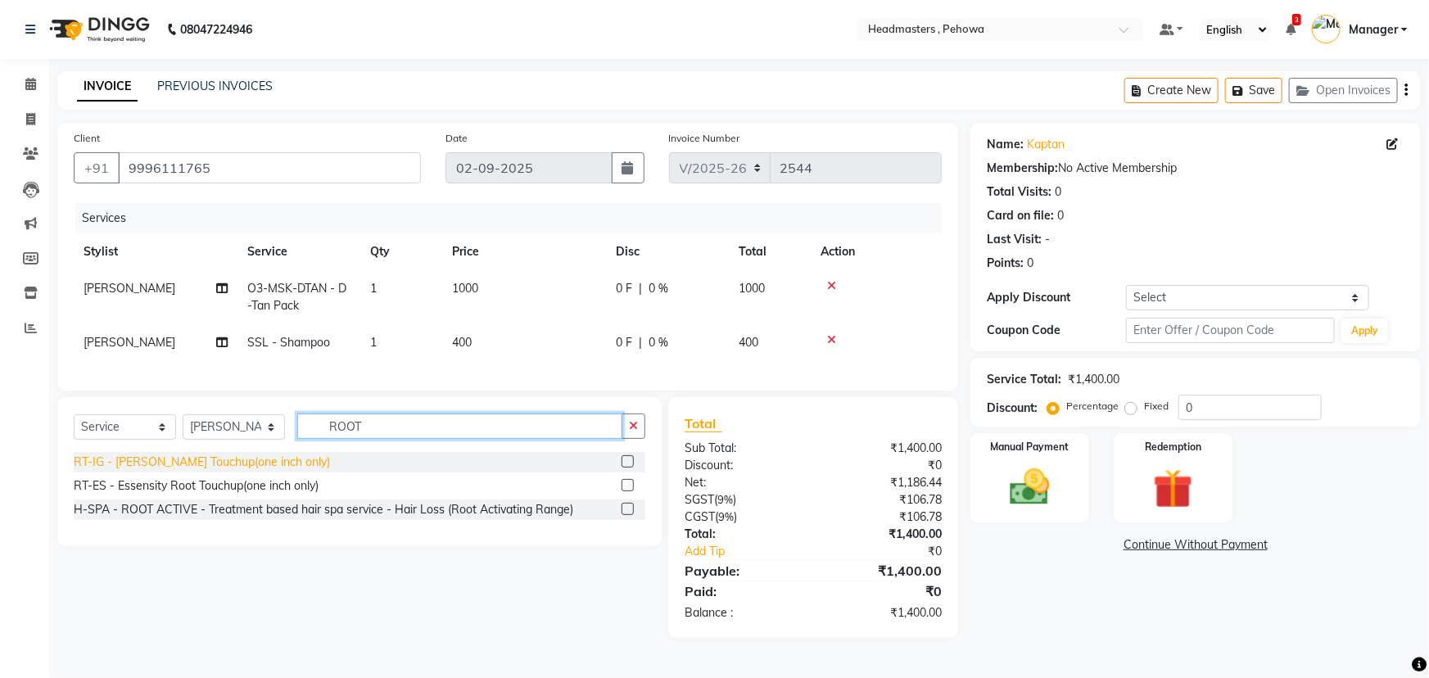
type input "ROOT"
click at [222, 471] on div "RT-IG - Igora Root Touchup(one inch only)" at bounding box center [202, 462] width 256 height 17
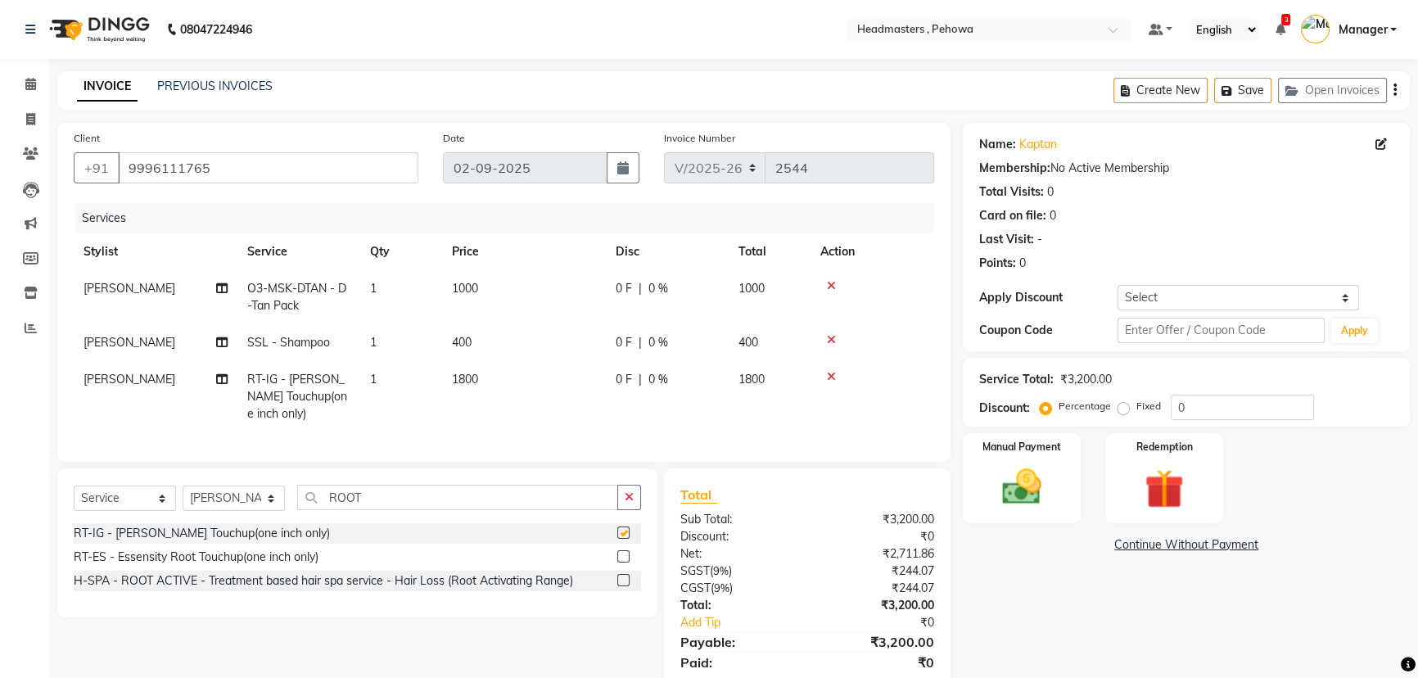
checkbox input "false"
click at [830, 377] on icon at bounding box center [831, 376] width 9 height 11
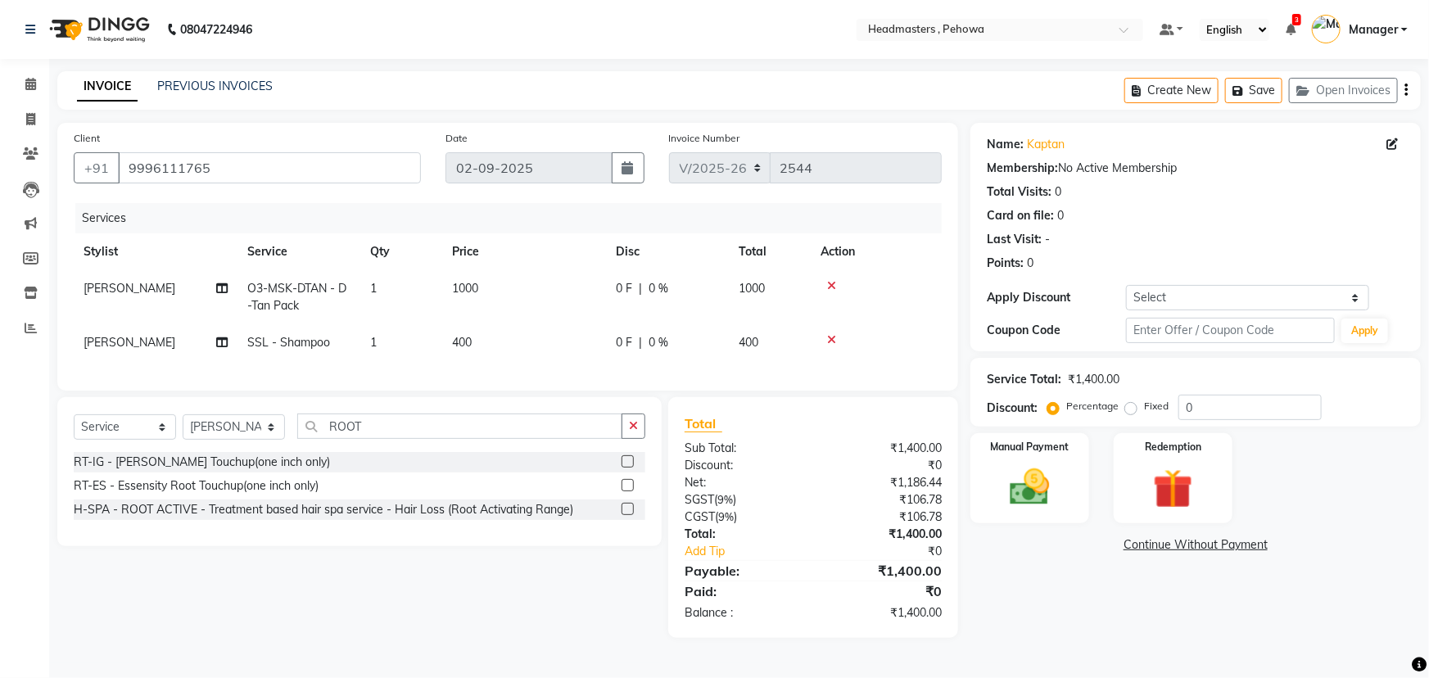
click at [264, 492] on div "RT-ES - Essensity Root Touchup(one inch only)" at bounding box center [196, 485] width 245 height 17
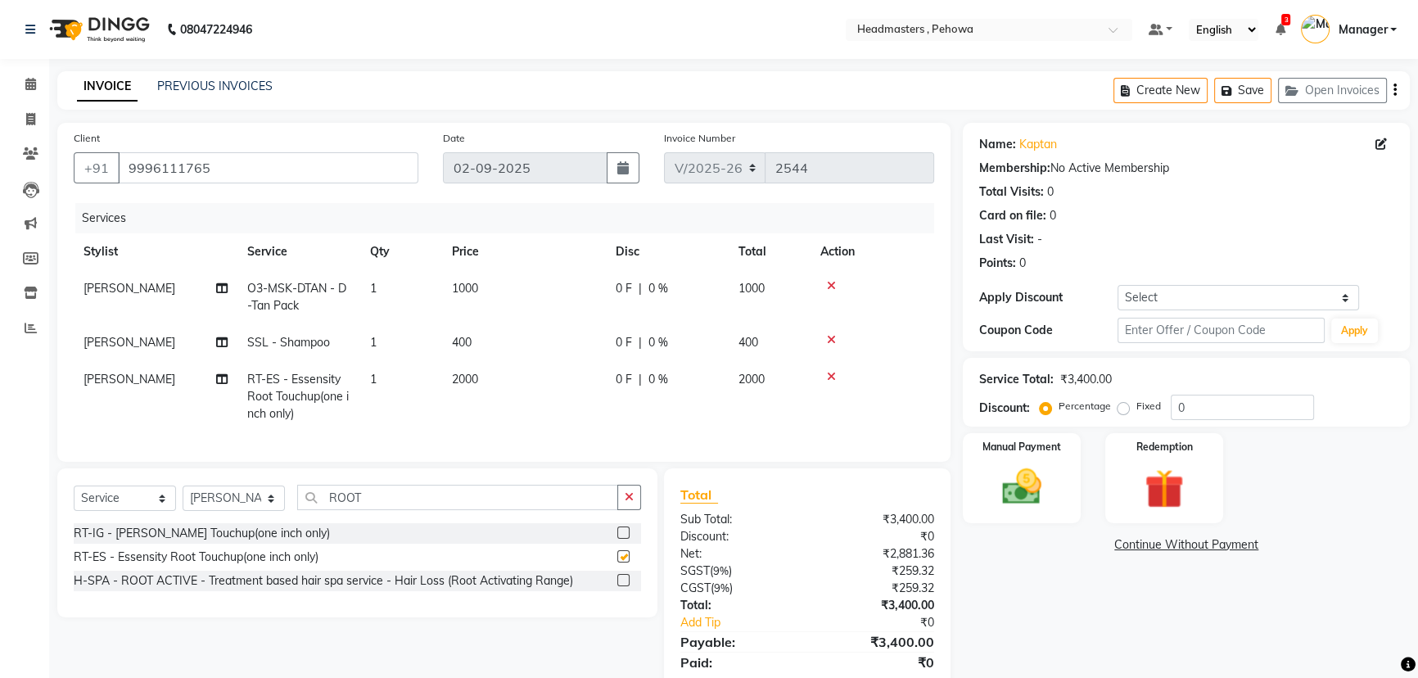
checkbox input "false"
drag, startPoint x: 1172, startPoint y: 408, endPoint x: 1188, endPoint y: 404, distance: 16.9
click at [1188, 404] on input "0" at bounding box center [1242, 407] width 143 height 25
type input "50"
click at [366, 505] on input "ROOT" at bounding box center [457, 497] width 321 height 25
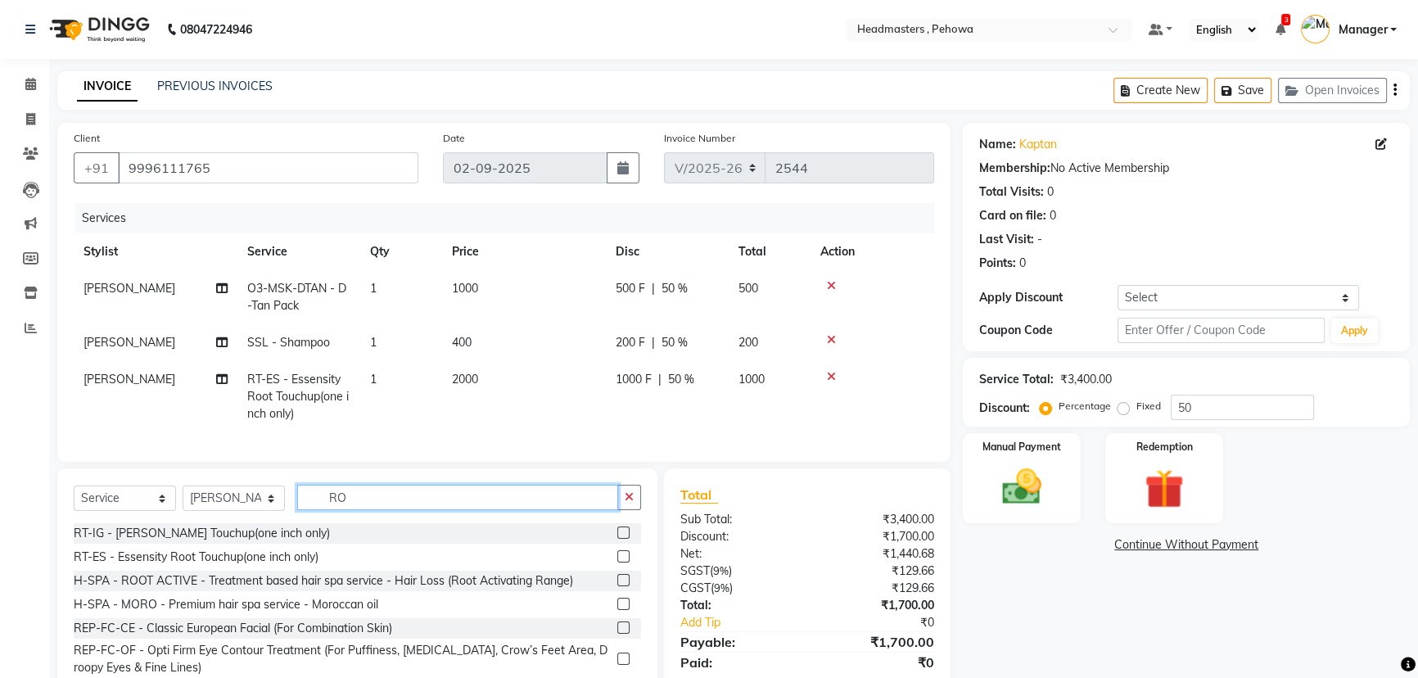
type input "R"
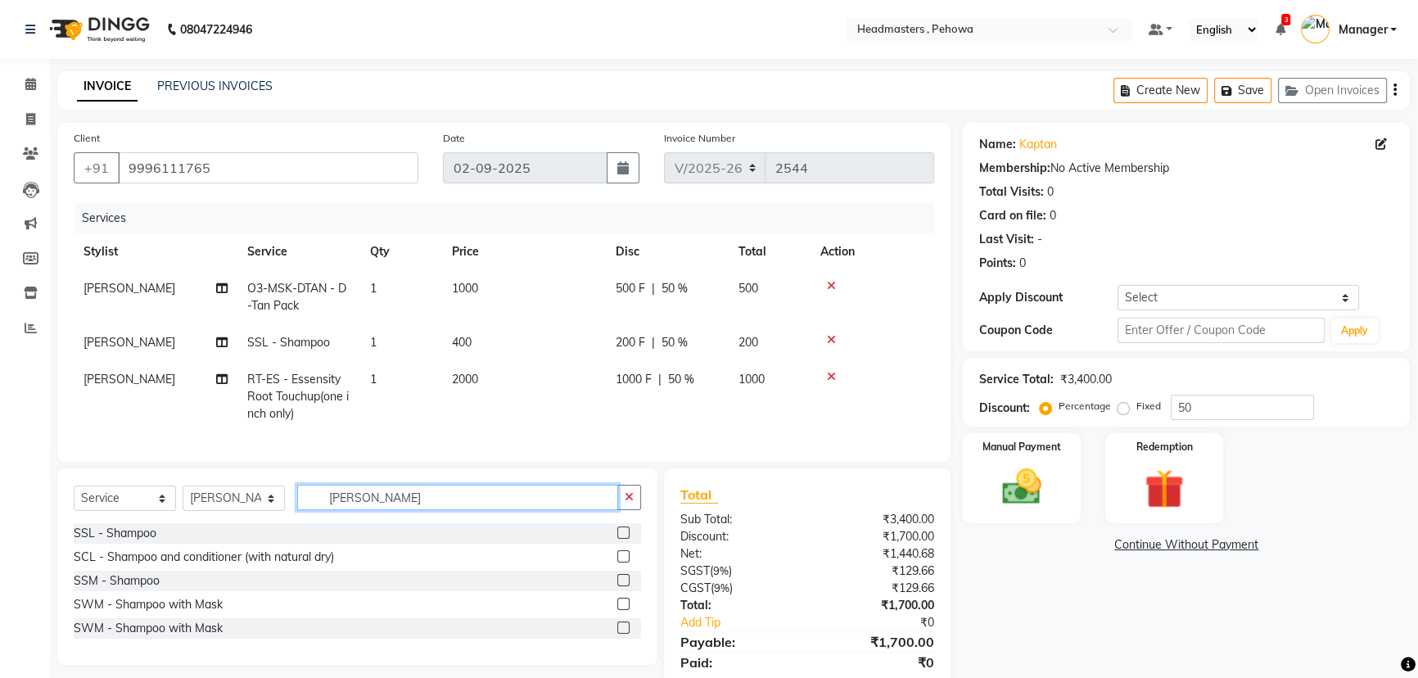
type input "SHAMP"
click at [194, 544] on div "SSL - Shampoo" at bounding box center [357, 533] width 567 height 20
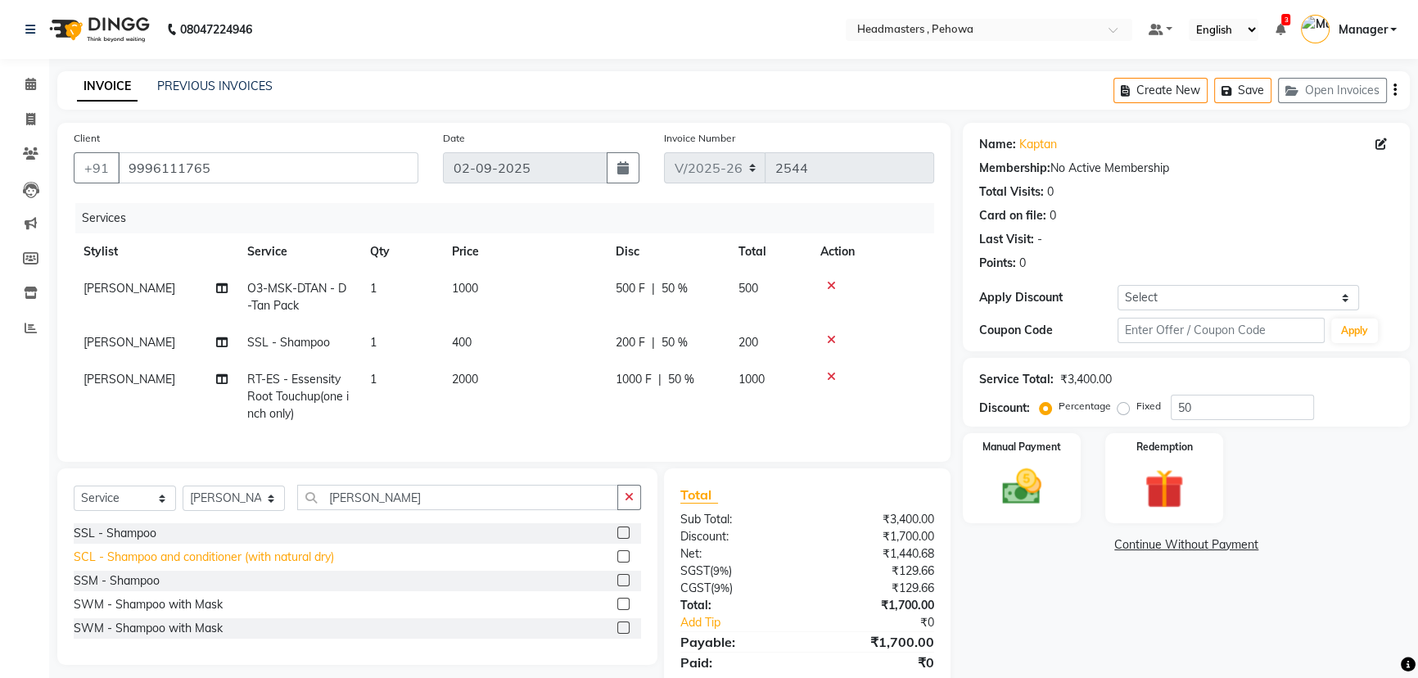
click at [193, 566] on div "SCL - Shampoo and conditioner (with natural dry)" at bounding box center [204, 557] width 260 height 17
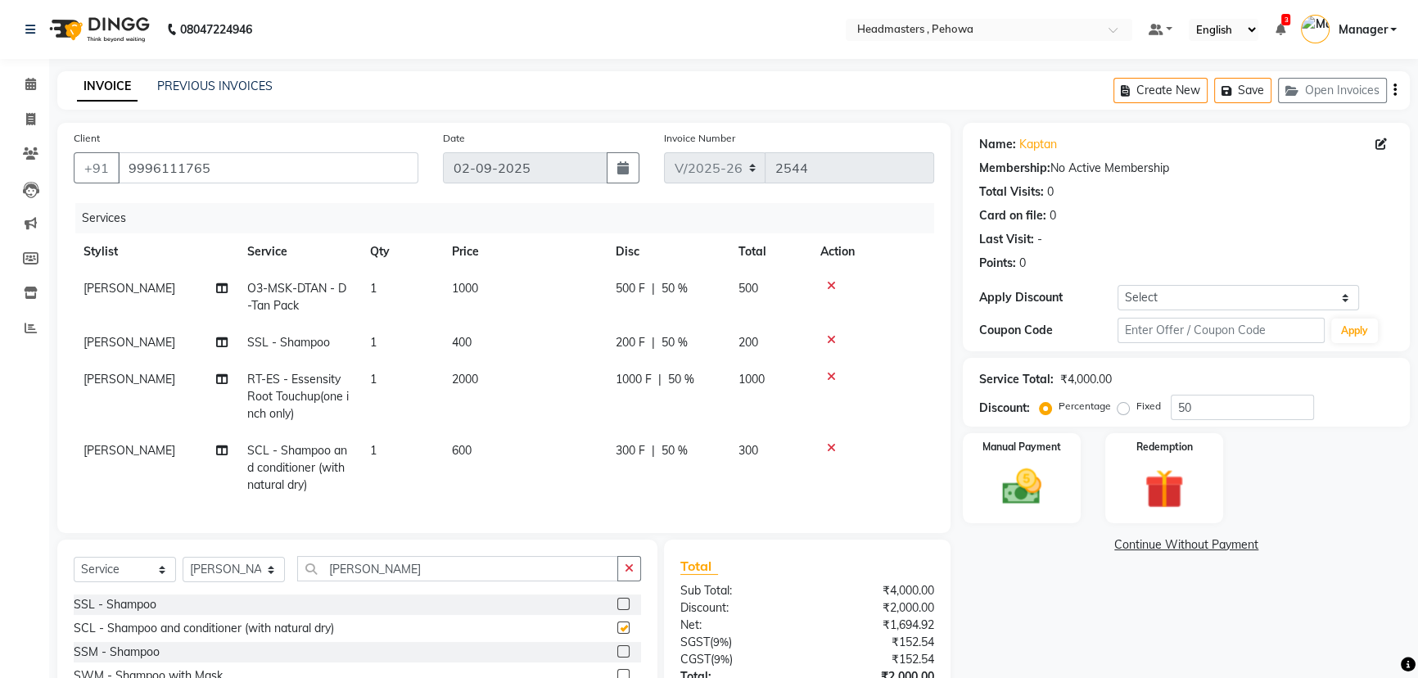
checkbox input "false"
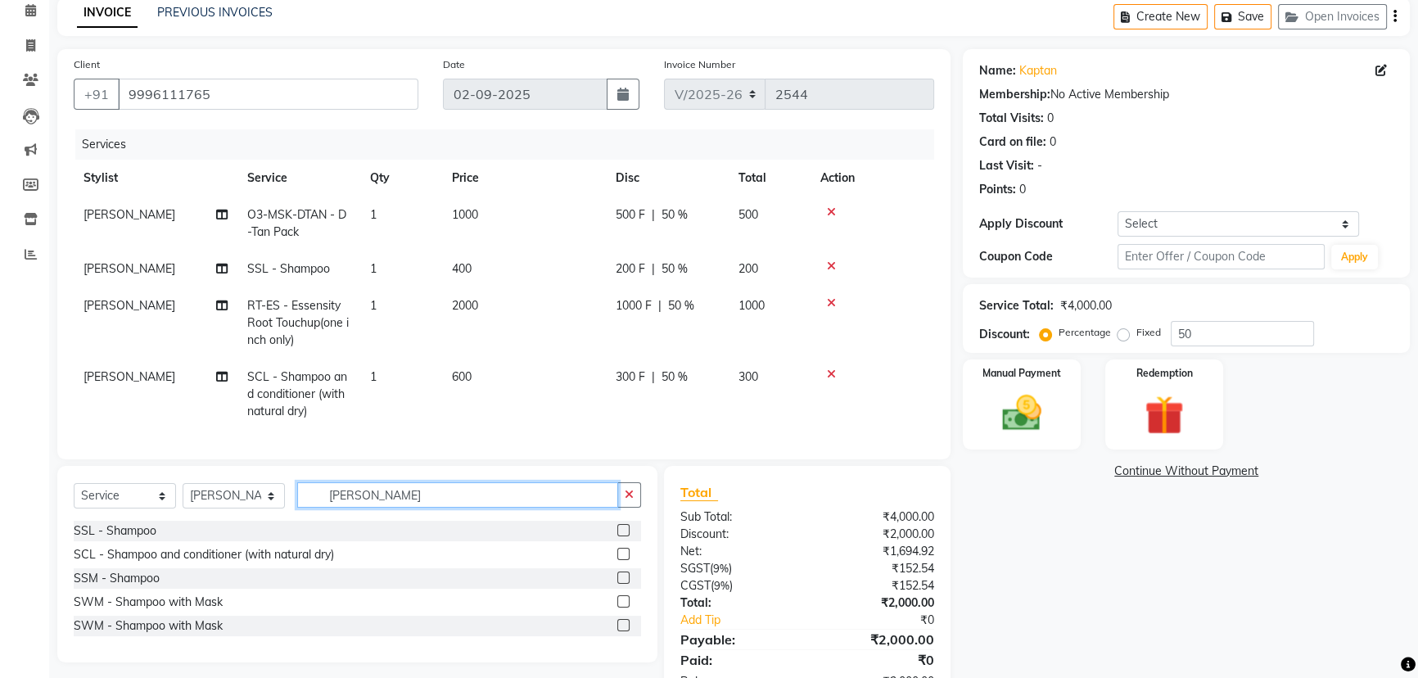
click at [398, 496] on input "SHAMP" at bounding box center [457, 494] width 321 height 25
type input "S"
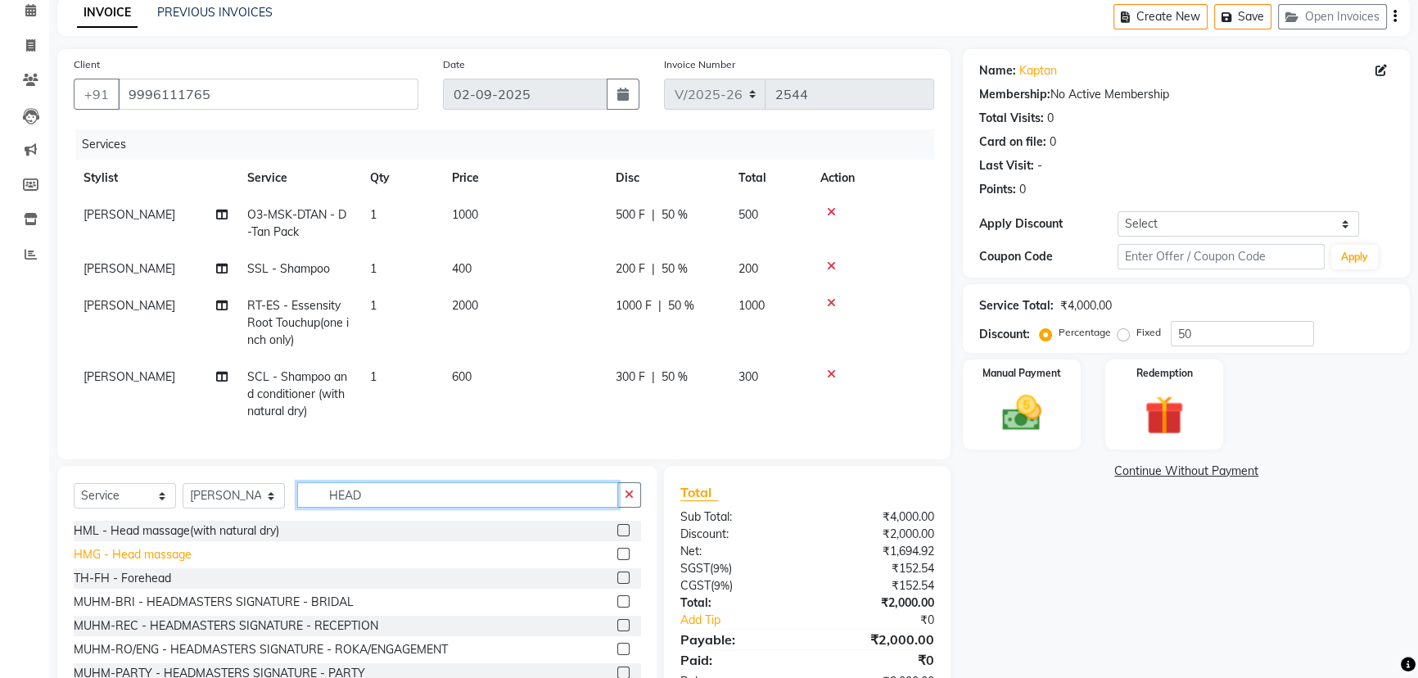
type input "HEAD"
click at [147, 563] on div "HMG - Head massage" at bounding box center [133, 554] width 118 height 17
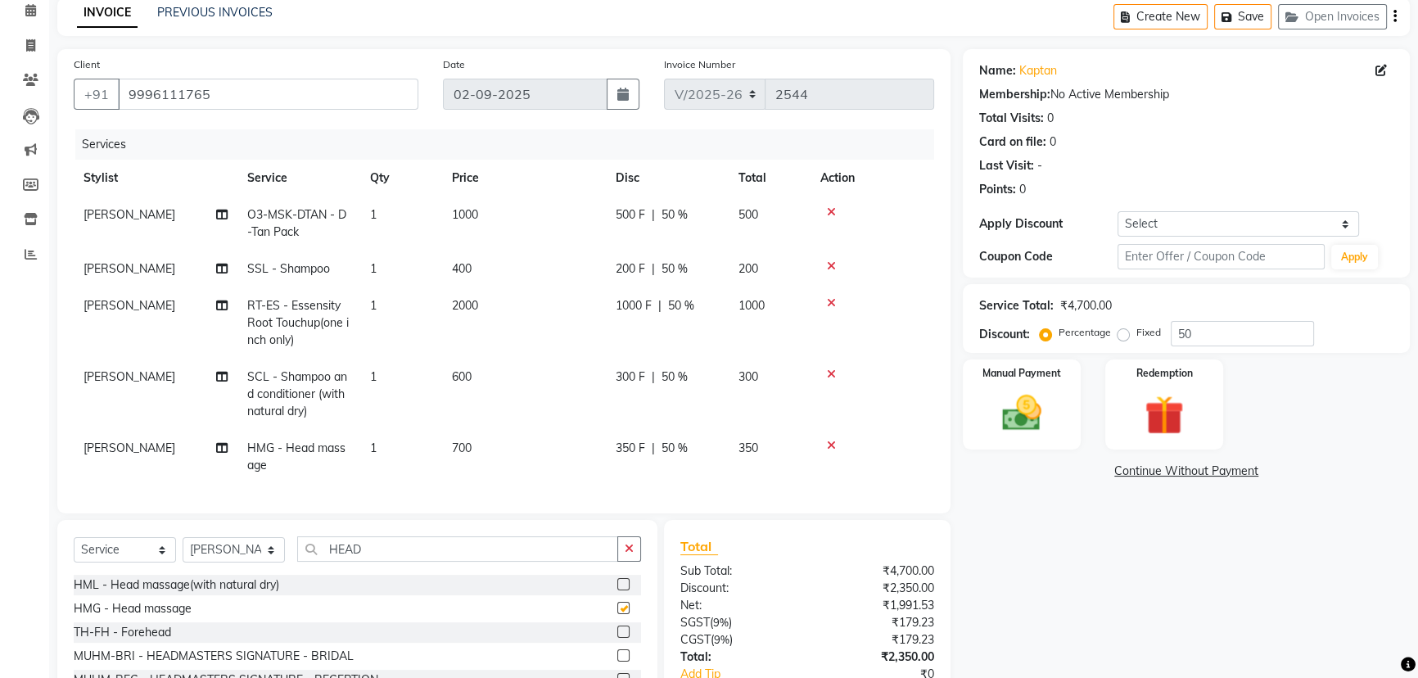
checkbox input "false"
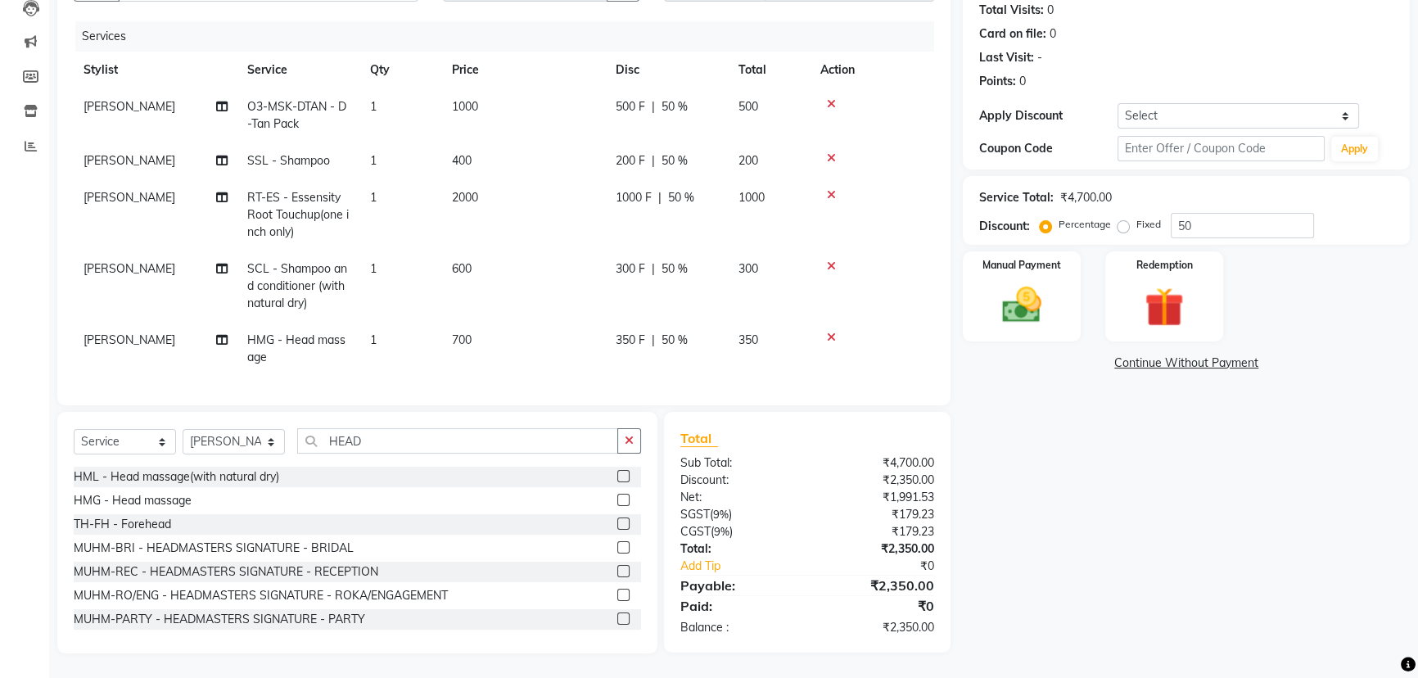
scroll to position [43, 0]
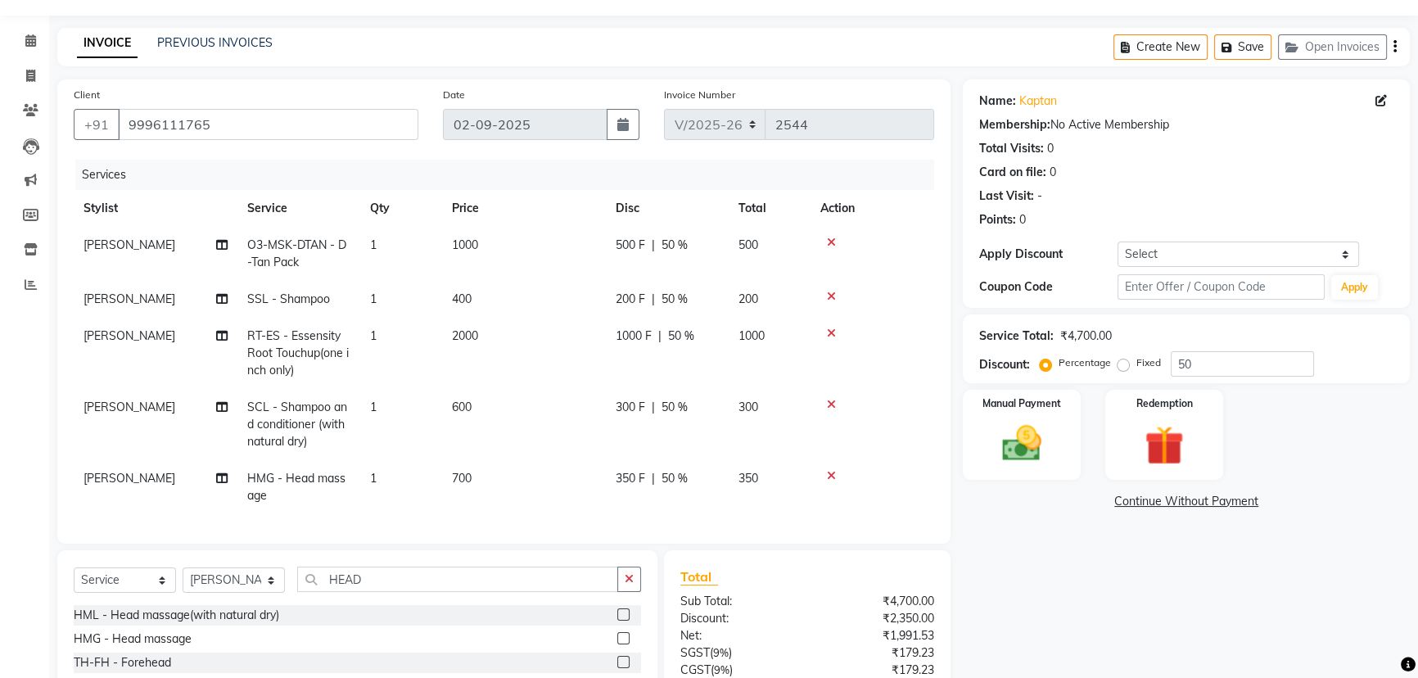
click at [825, 475] on div at bounding box center [872, 475] width 104 height 11
click at [832, 475] on icon at bounding box center [831, 475] width 9 height 11
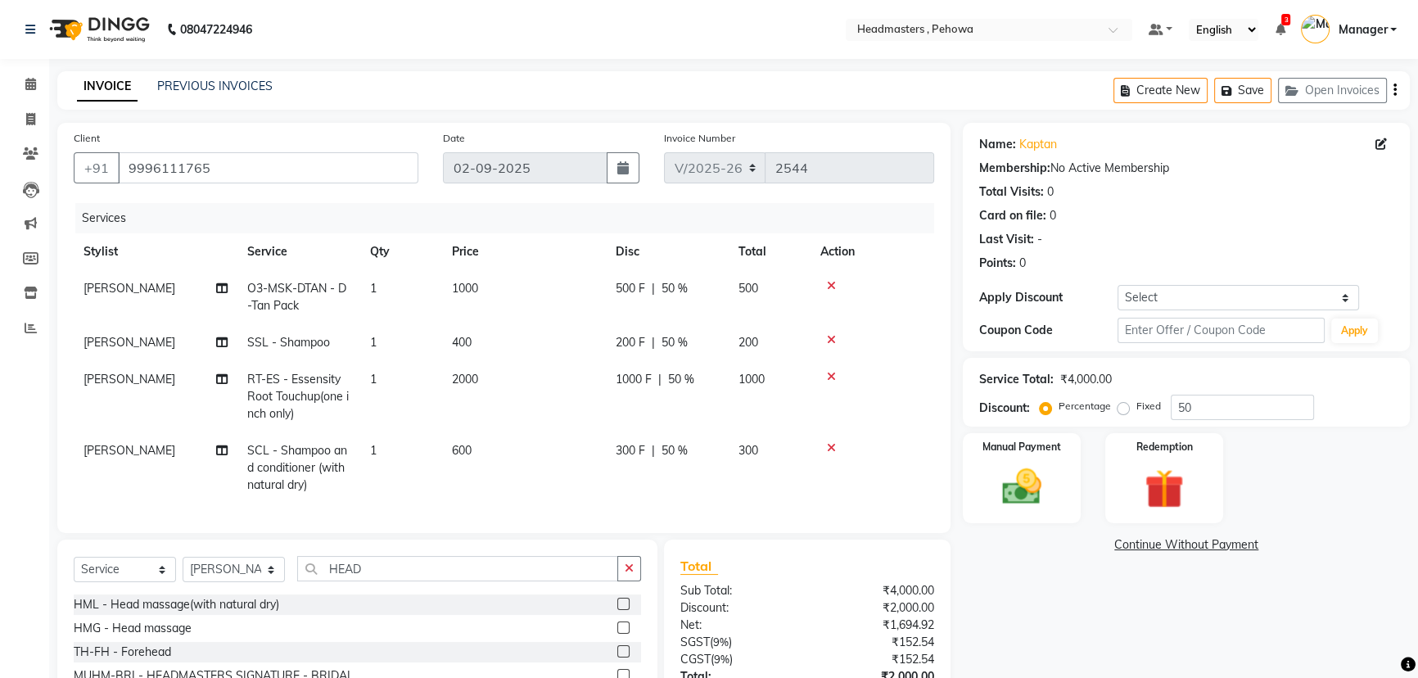
scroll to position [139, 0]
